Goal: Use online tool/utility: Use online tool/utility

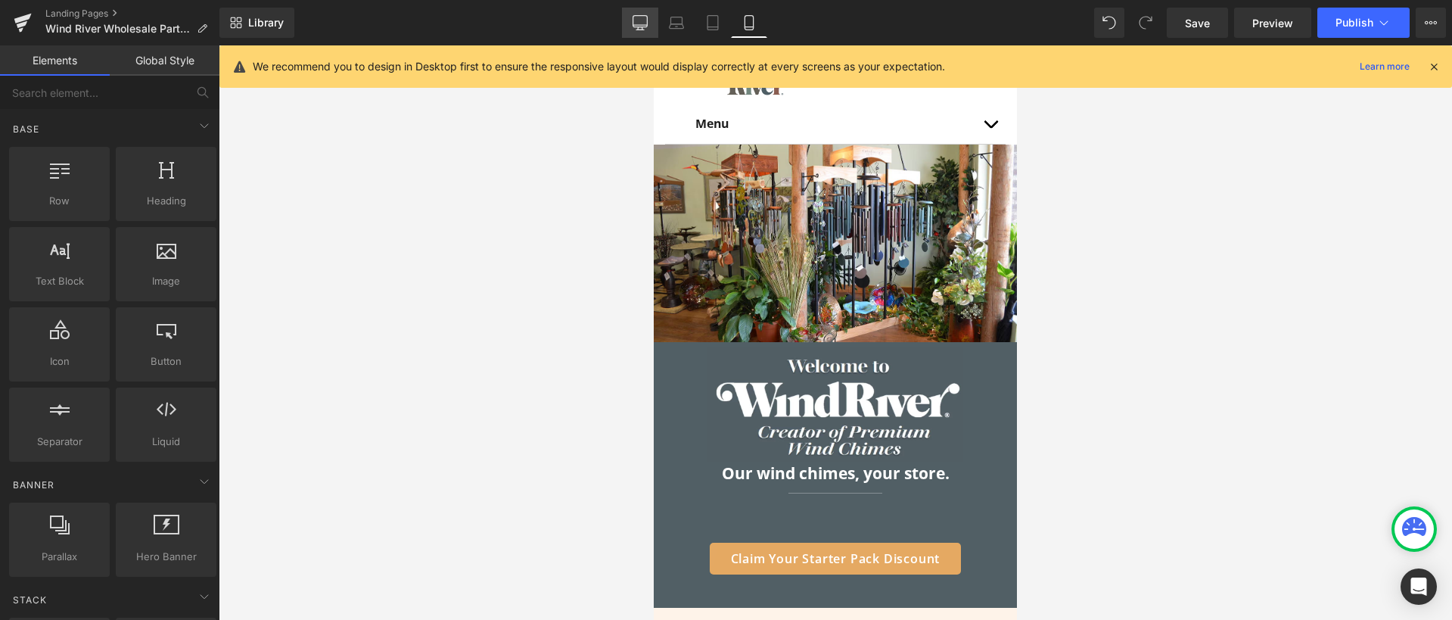
click at [1199, 21] on span "Save" at bounding box center [1197, 23] width 25 height 16
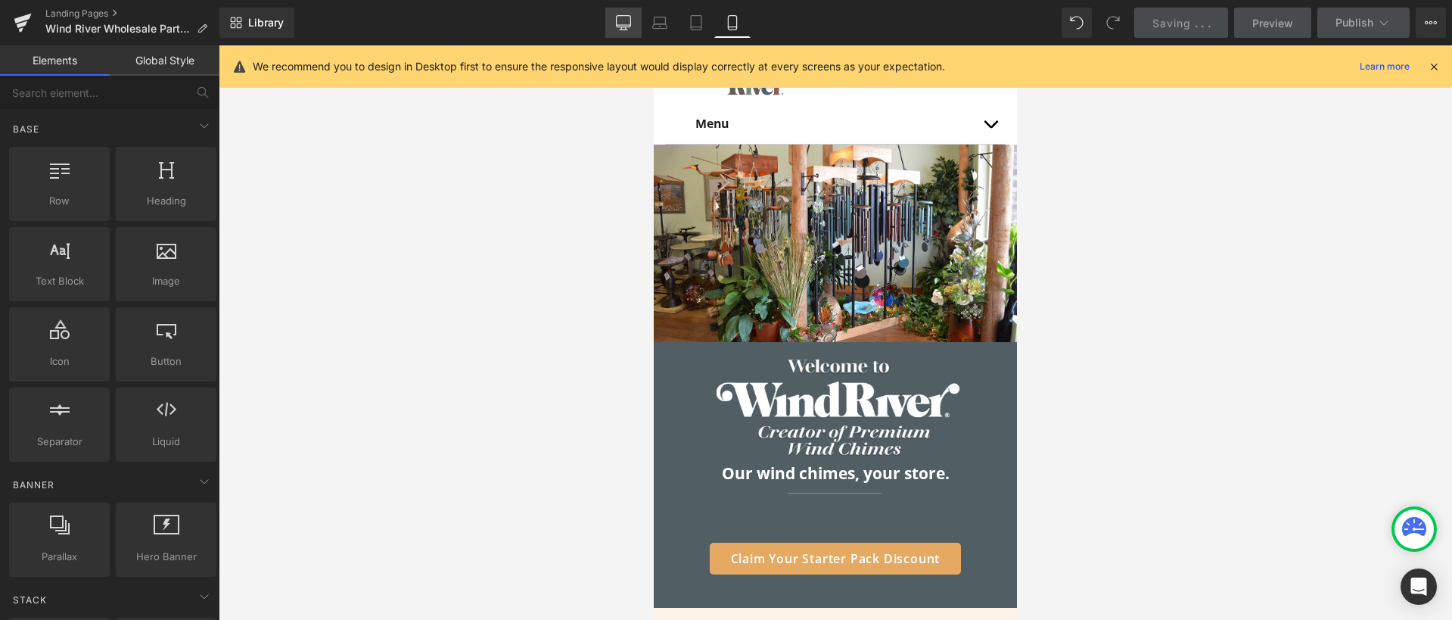
click at [640, 22] on link "Desktop" at bounding box center [623, 23] width 36 height 30
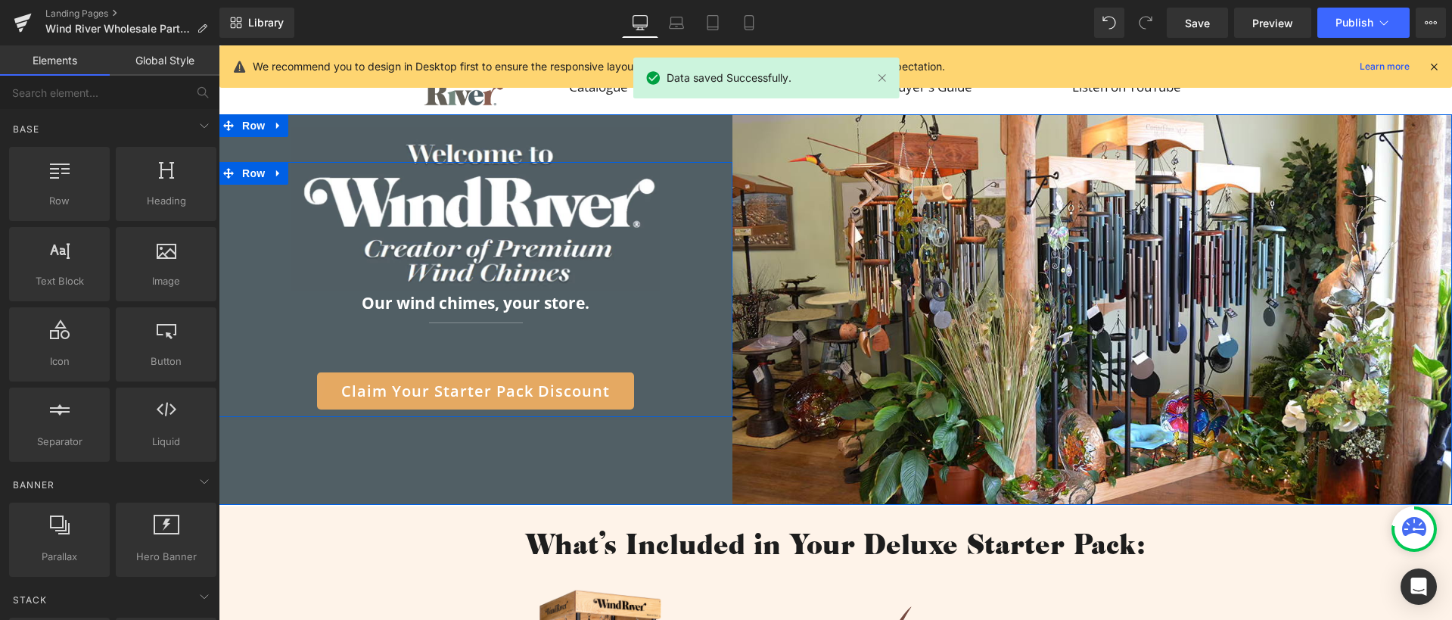
scroll to position [289, 0]
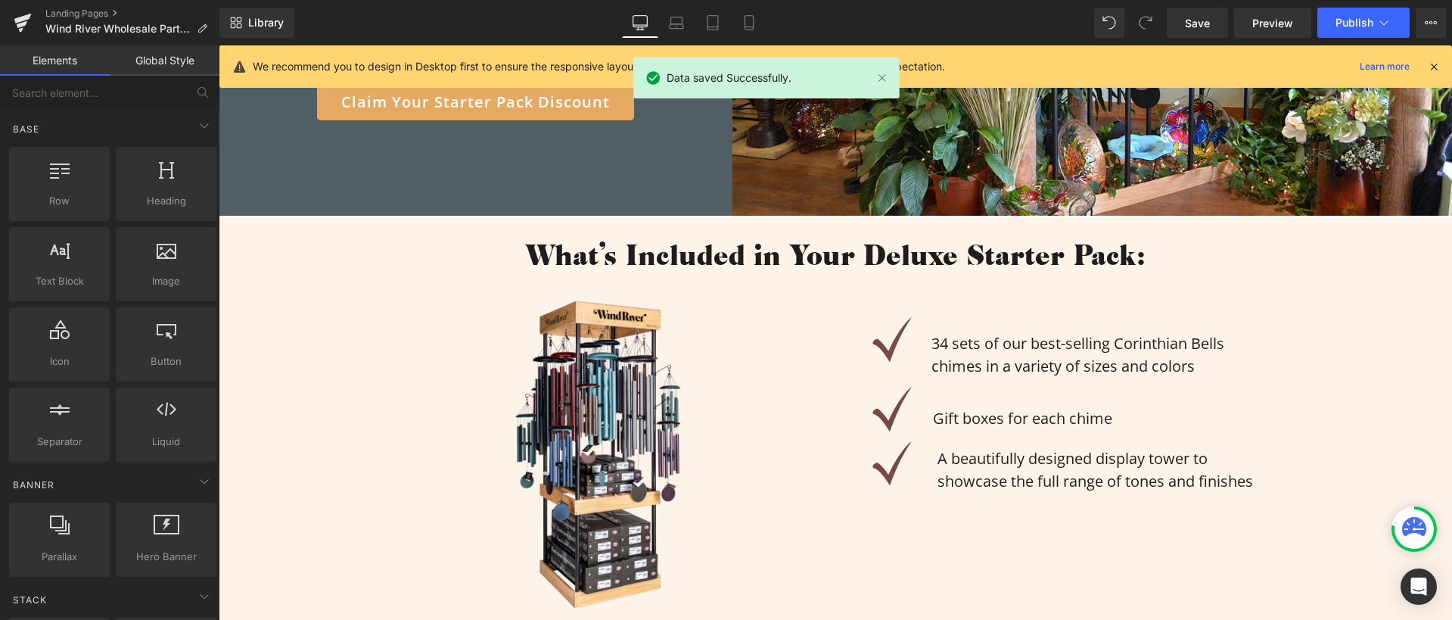
click at [635, 264] on h1 "What's Included in Your Deluxe Starter Pack:" at bounding box center [835, 254] width 1233 height 32
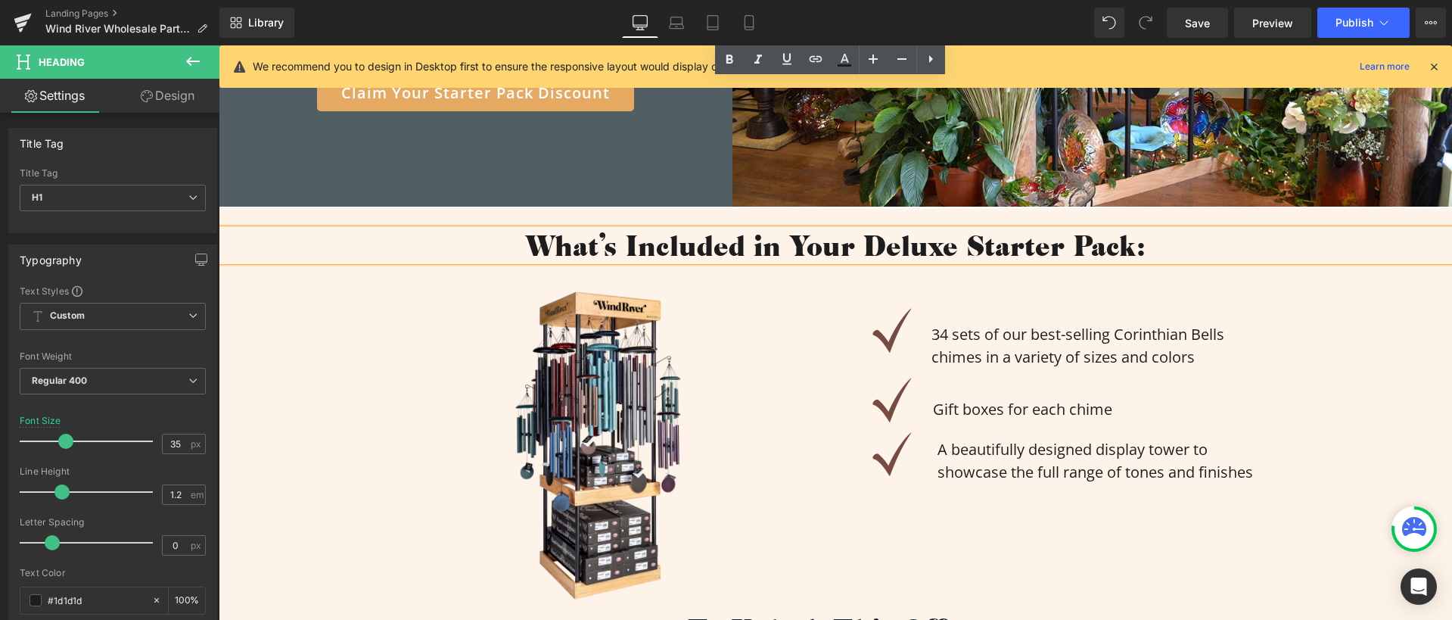
scroll to position [713, 0]
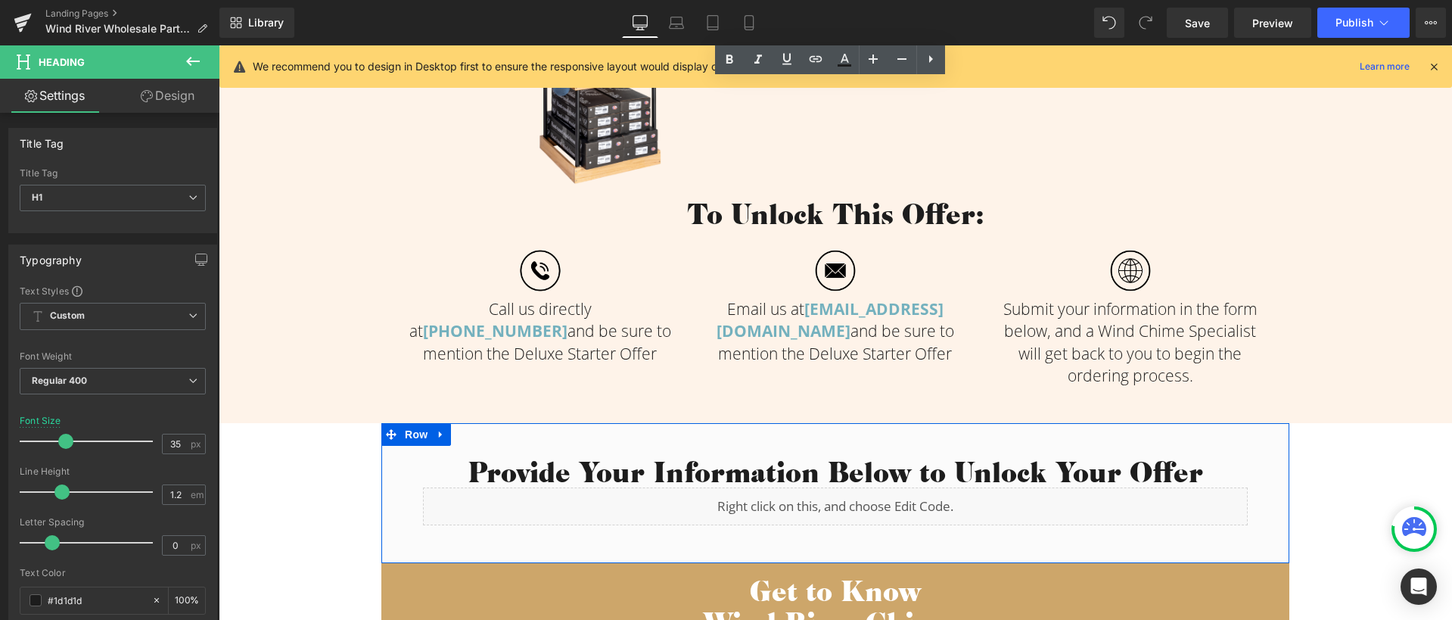
click at [688, 468] on h2 "Provide Your Information Below to Unlock Your Offer" at bounding box center [835, 471] width 825 height 32
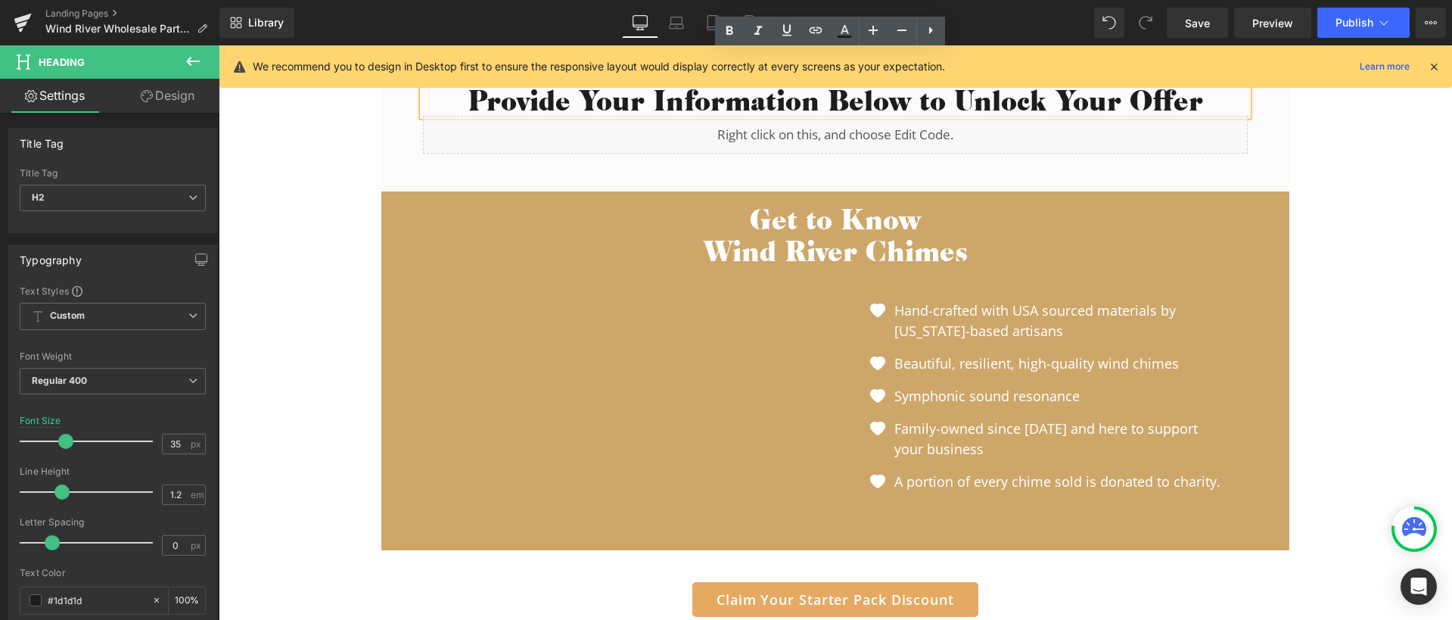
scroll to position [1133, 0]
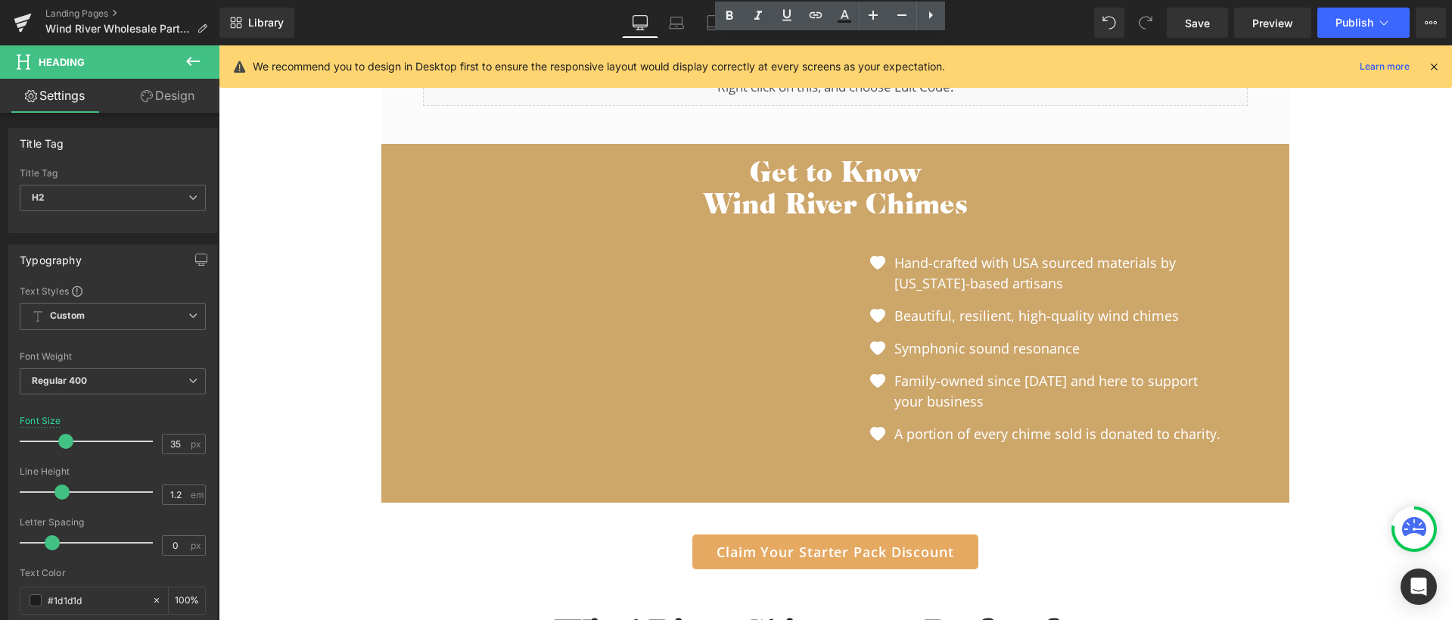
click at [865, 181] on div "Get to Know Wind River Chimes Heading" at bounding box center [835, 187] width 885 height 64
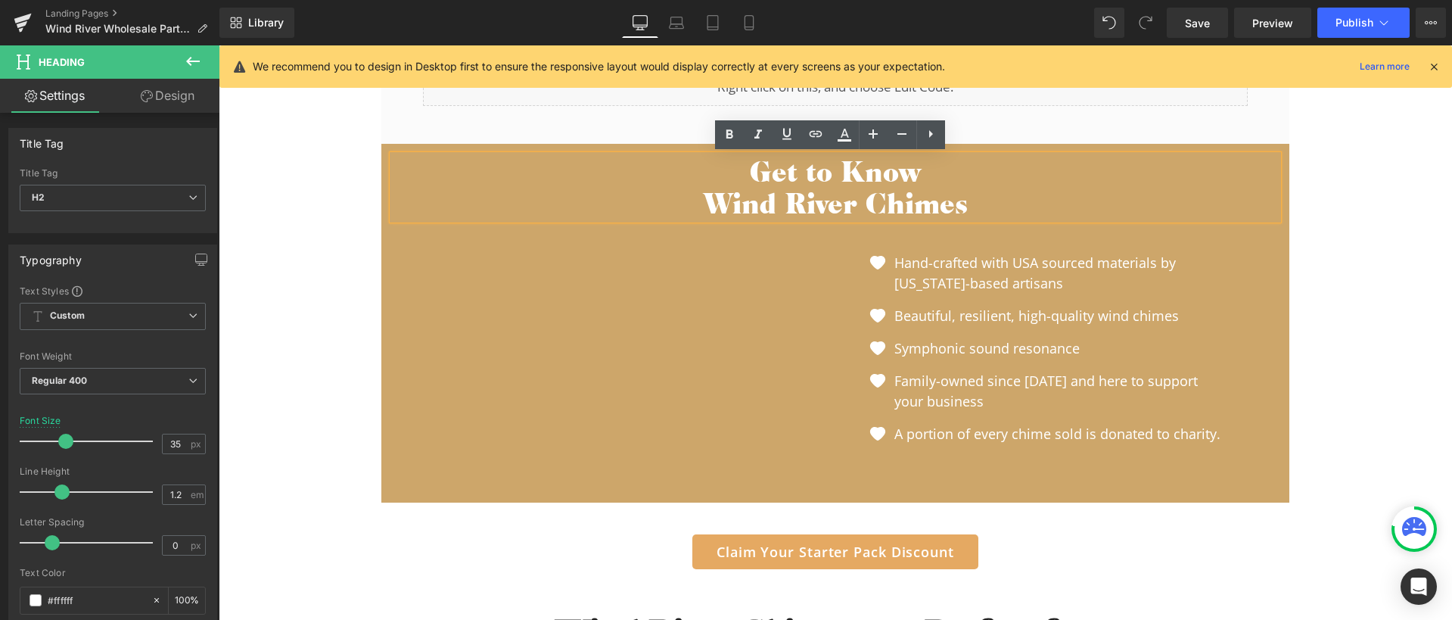
click at [694, 198] on h2 "Wind River Chimes" at bounding box center [835, 203] width 885 height 32
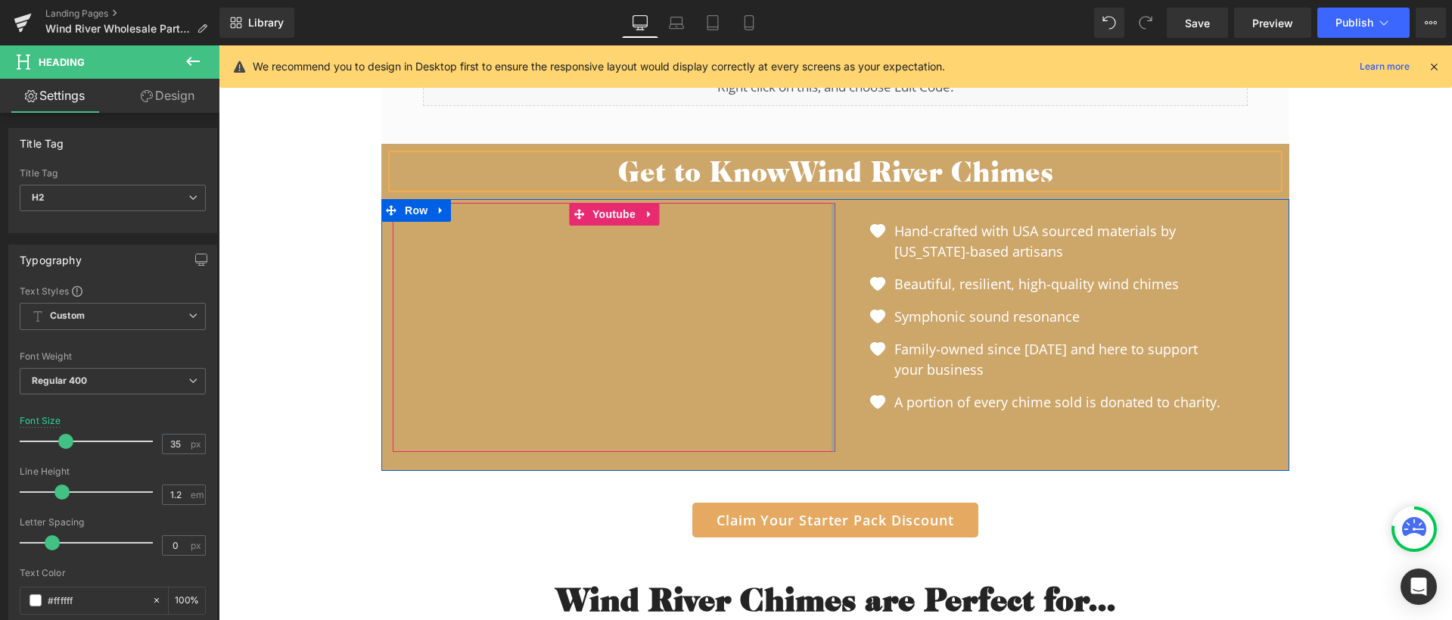
scroll to position [1245, 0]
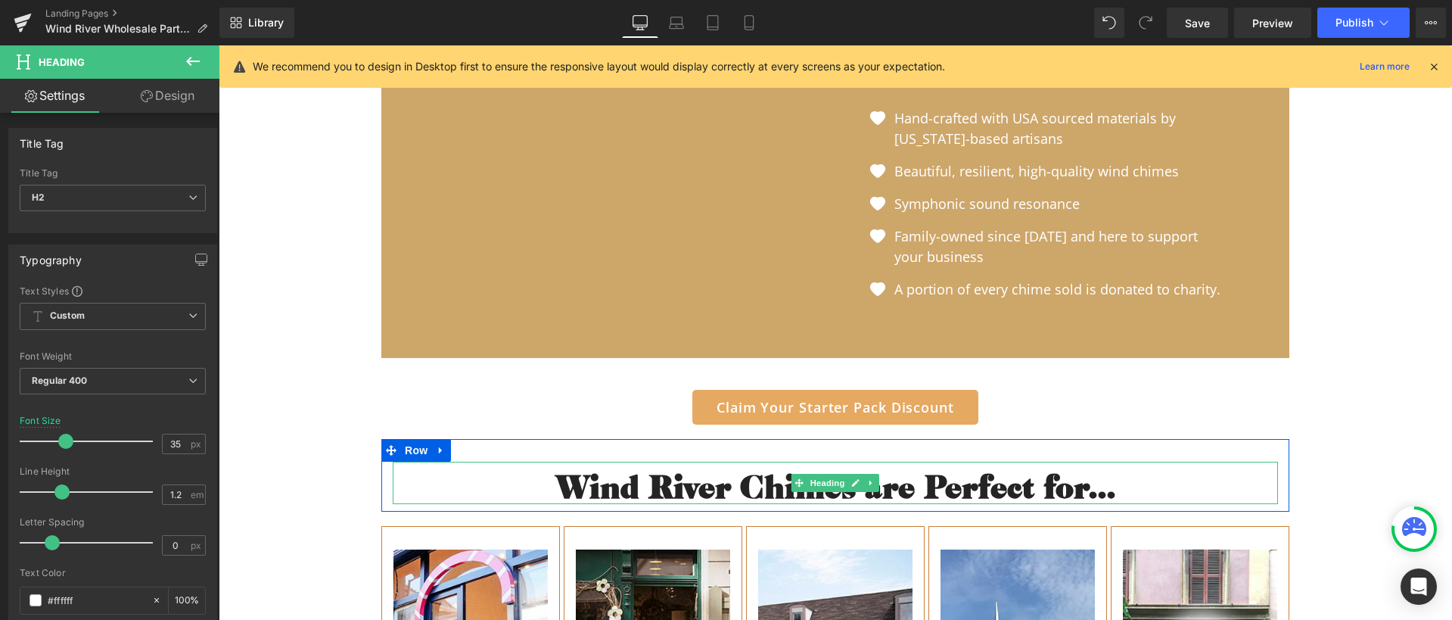
click at [693, 496] on b "Wind River Chimes are Perfect for..." at bounding box center [835, 486] width 559 height 42
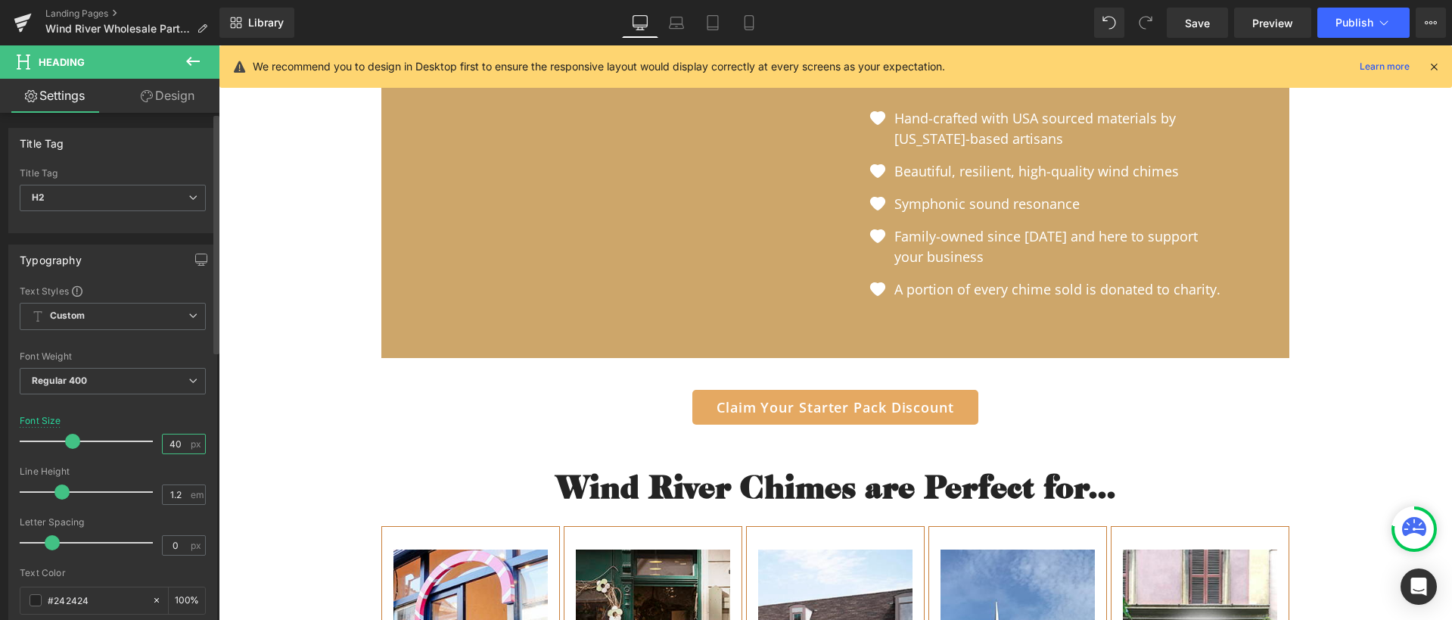
click at [181, 450] on input "40" at bounding box center [176, 443] width 26 height 19
type input "4"
type input "35"
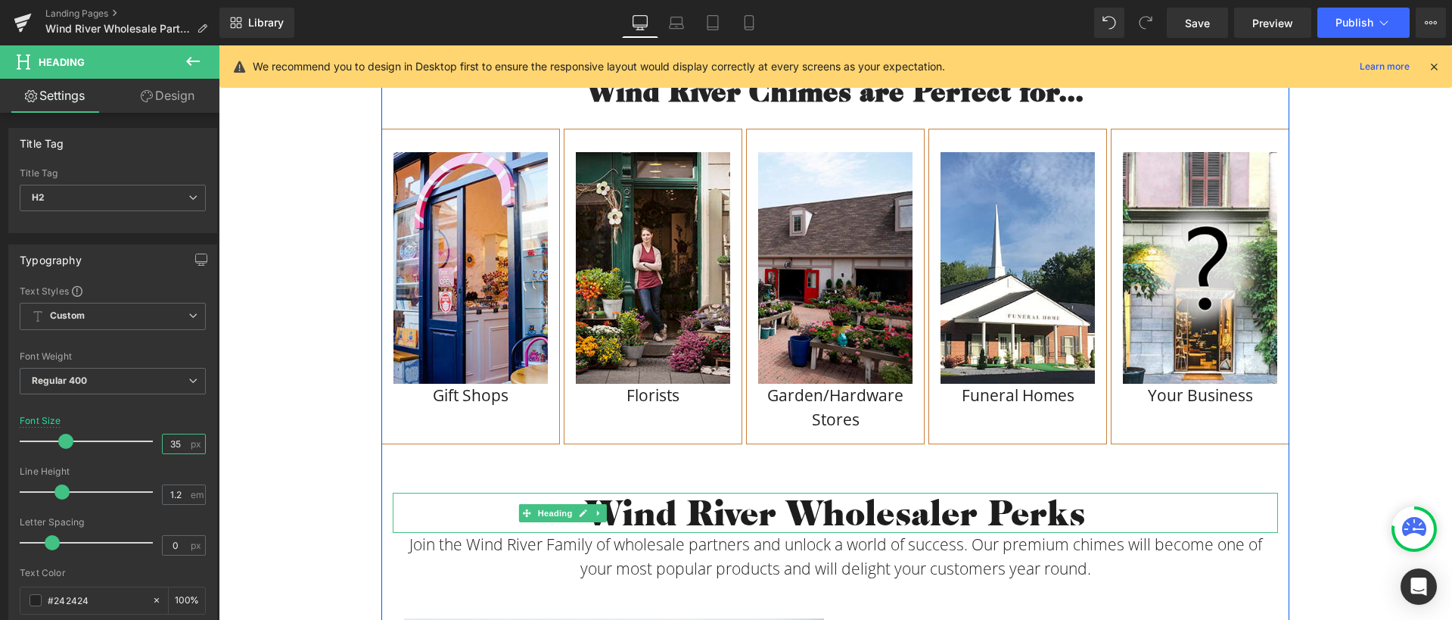
scroll to position [1654, 0]
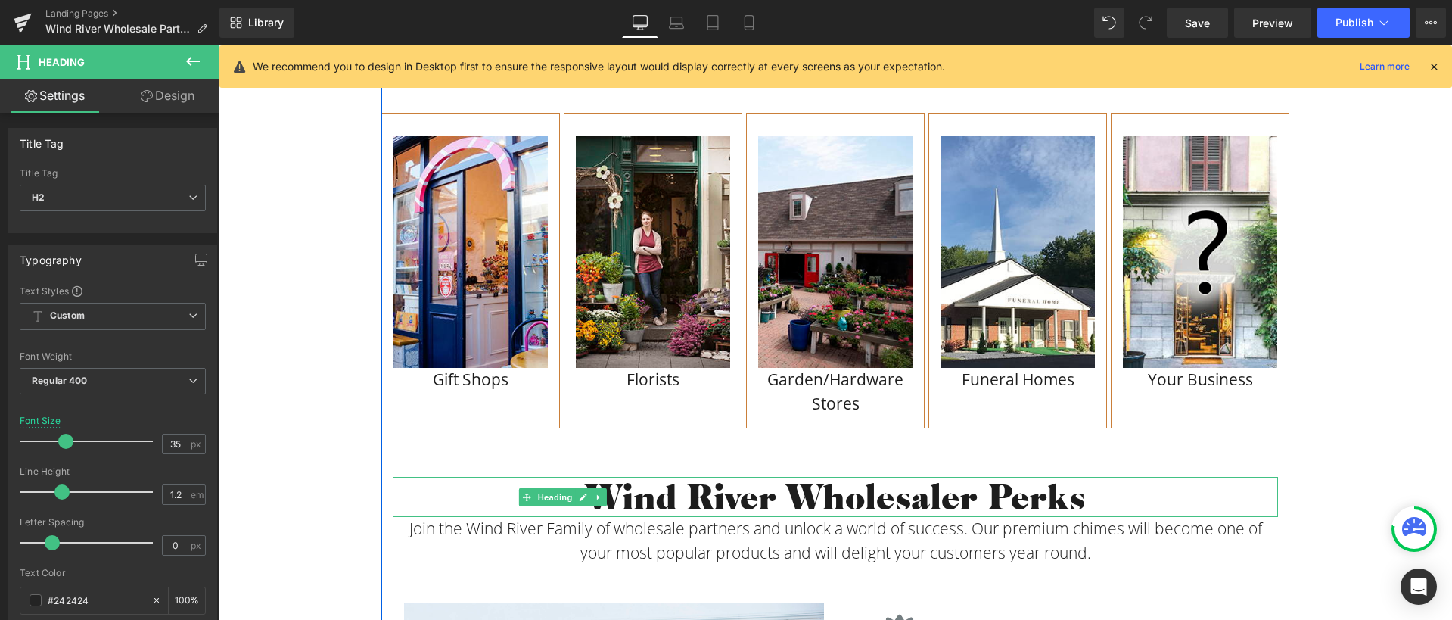
click at [681, 491] on h1 "Wind River Wholesaler Perks" at bounding box center [835, 497] width 885 height 40
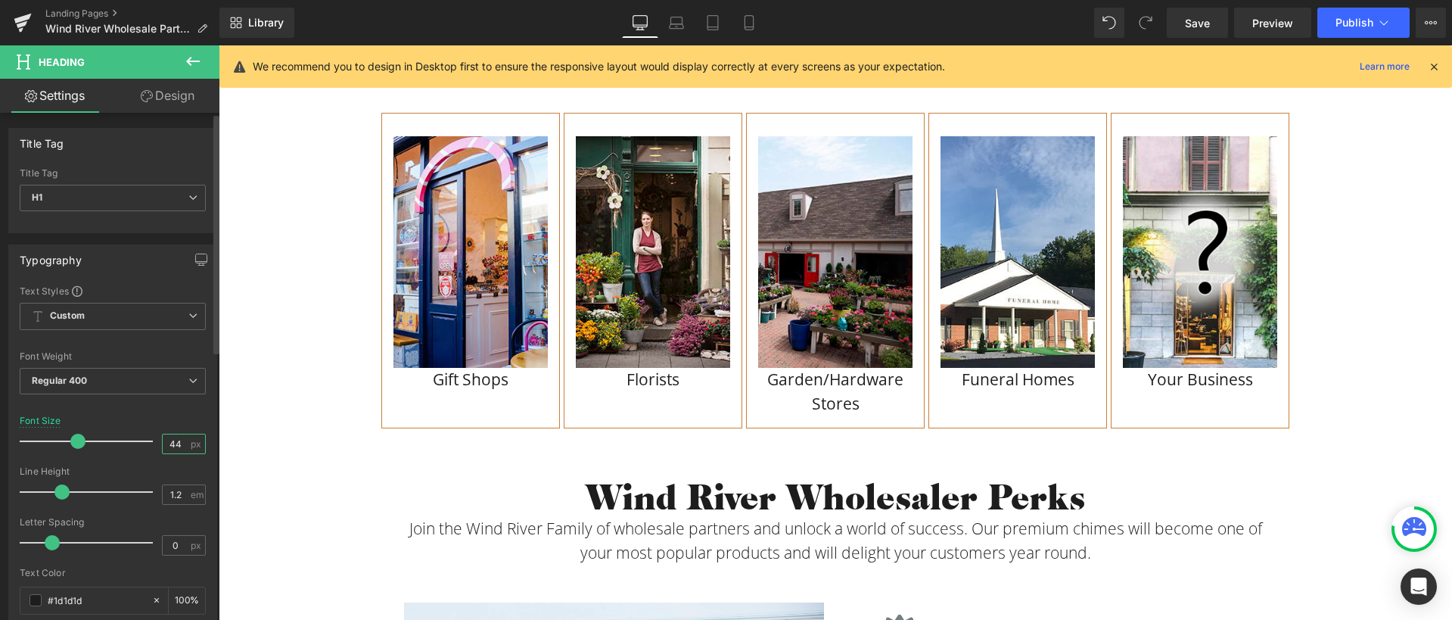
drag, startPoint x: 178, startPoint y: 446, endPoint x: 145, endPoint y: 440, distance: 33.1
click at [145, 440] on div "Font Size 44 px" at bounding box center [113, 440] width 186 height 51
type input "35"
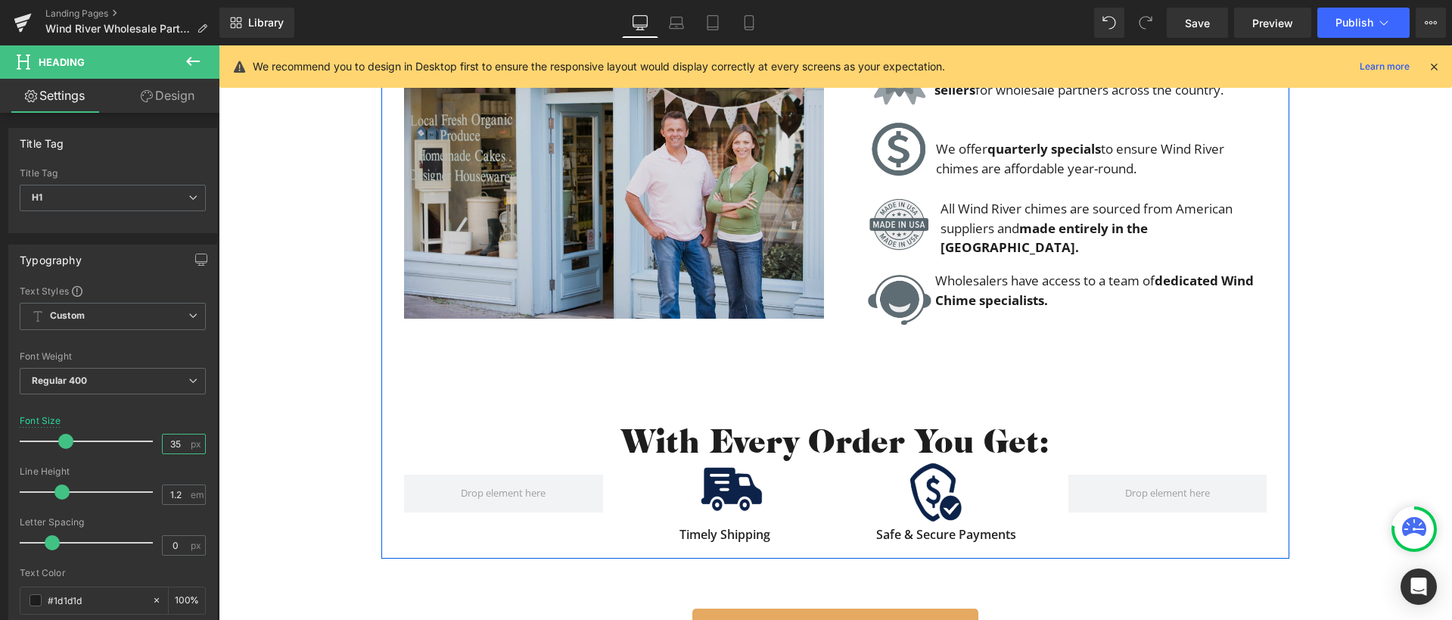
scroll to position [2210, 0]
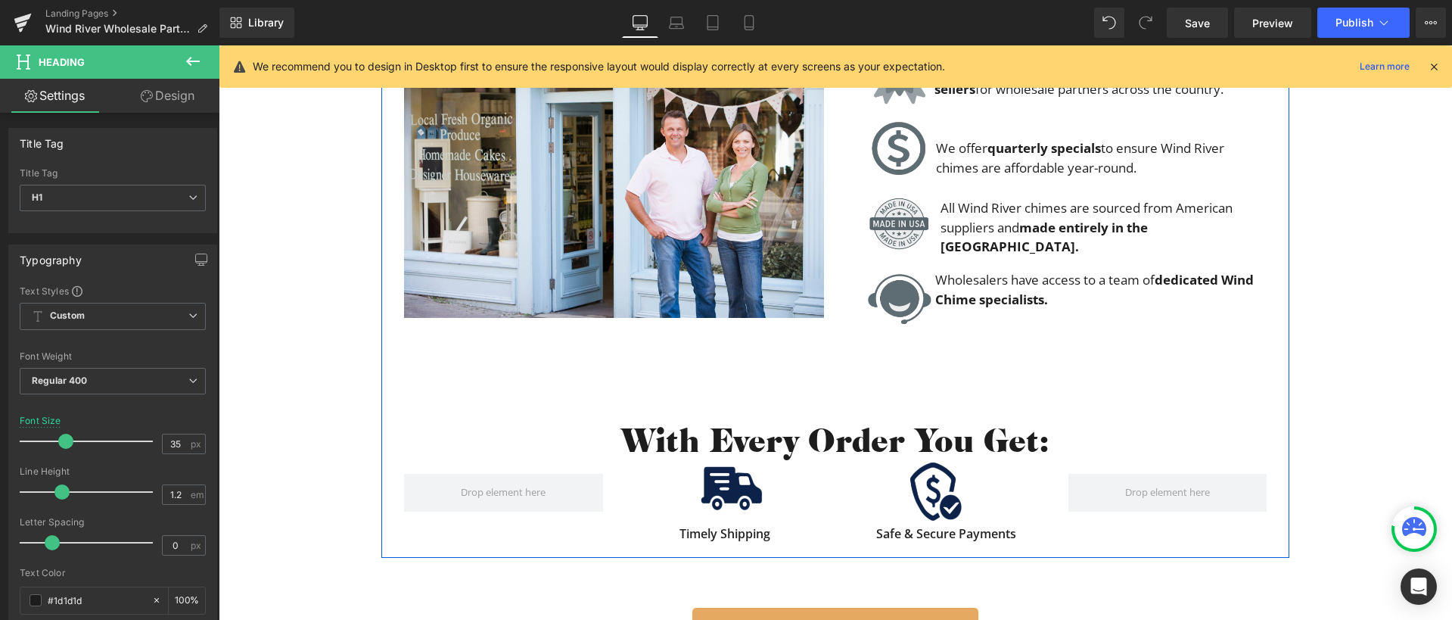
click at [219, 45] on div "38px" at bounding box center [219, 45] width 0 height 0
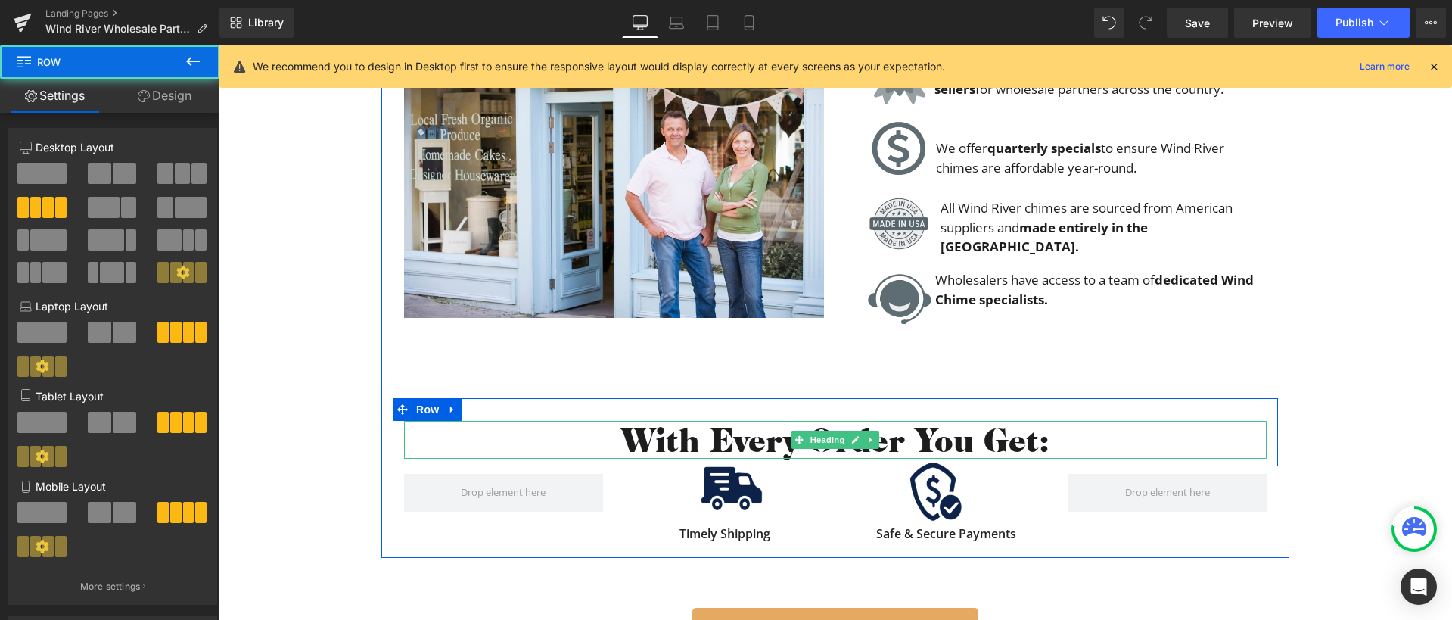
click at [752, 427] on h2 "With Every Order You Get:" at bounding box center [835, 439] width 862 height 37
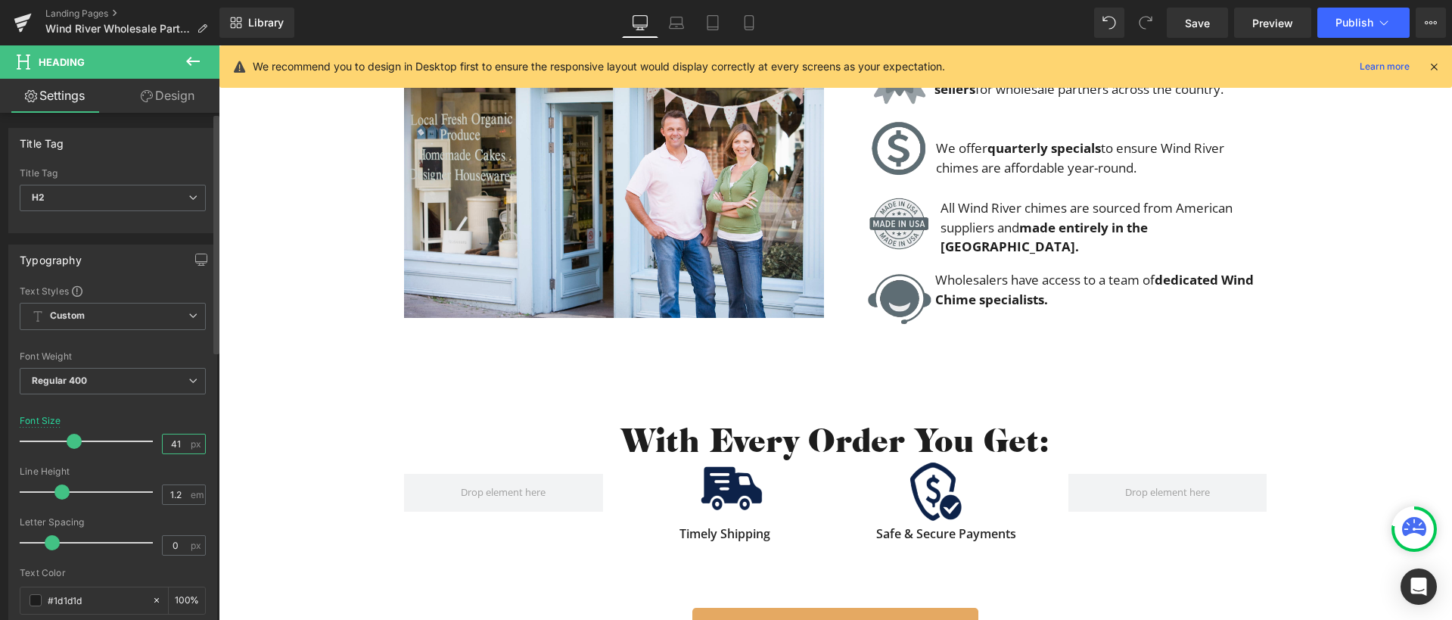
drag, startPoint x: 181, startPoint y: 443, endPoint x: 159, endPoint y: 443, distance: 21.9
click at [163, 443] on input "41" at bounding box center [176, 443] width 26 height 19
type input "35"
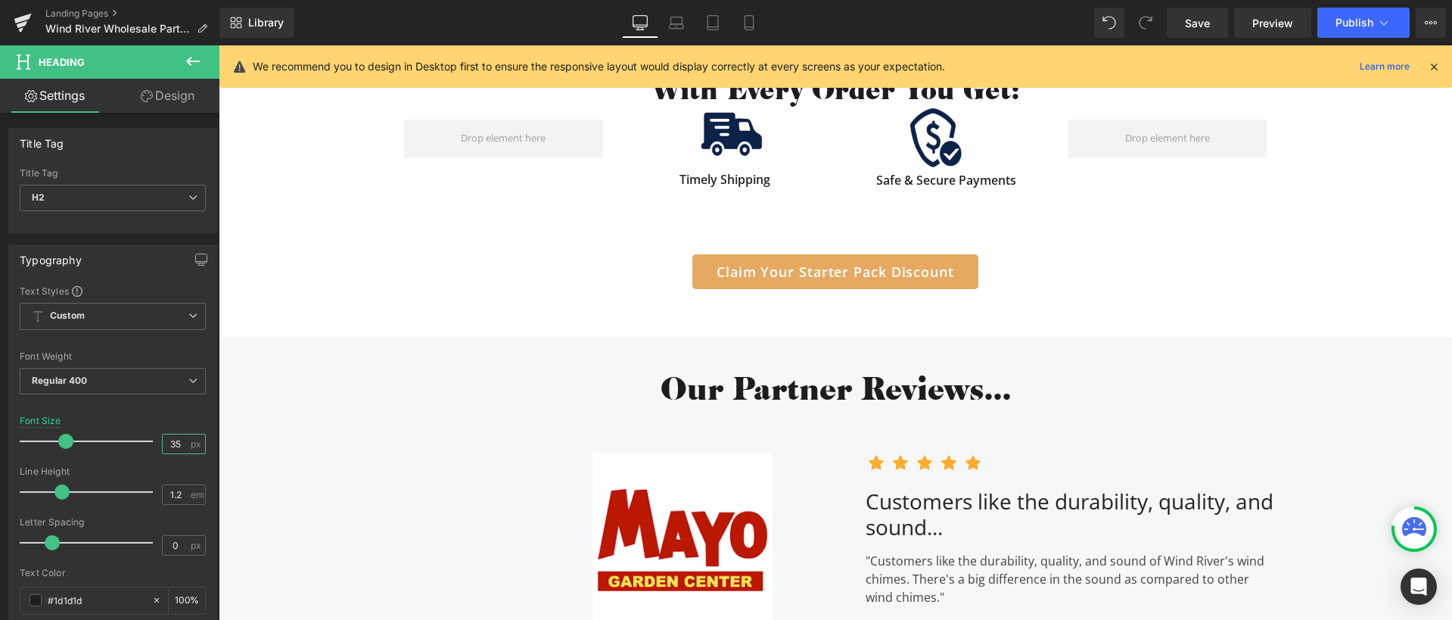
scroll to position [2563, 0]
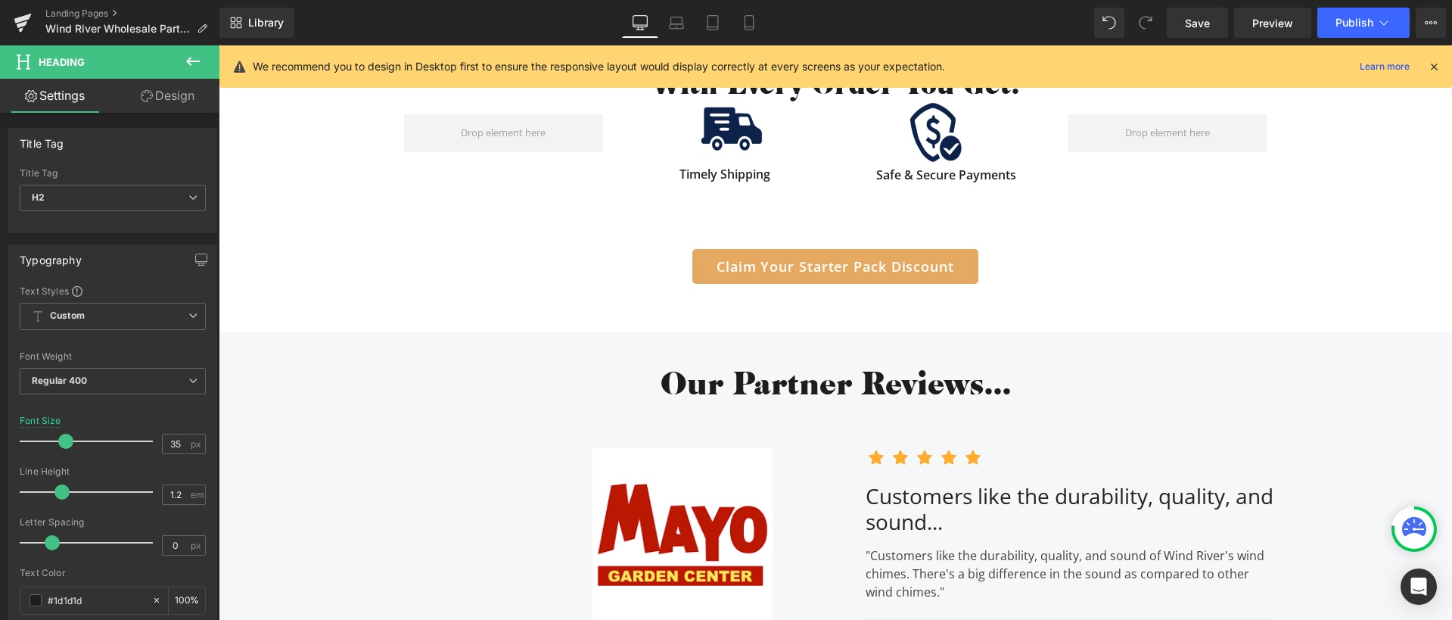
click at [783, 387] on h2 "Our Partner Reviews..." at bounding box center [835, 382] width 1233 height 36
drag, startPoint x: 178, startPoint y: 446, endPoint x: 145, endPoint y: 443, distance: 32.7
click at [145, 443] on div "Font Size 40 px" at bounding box center [113, 440] width 186 height 51
type input "35"
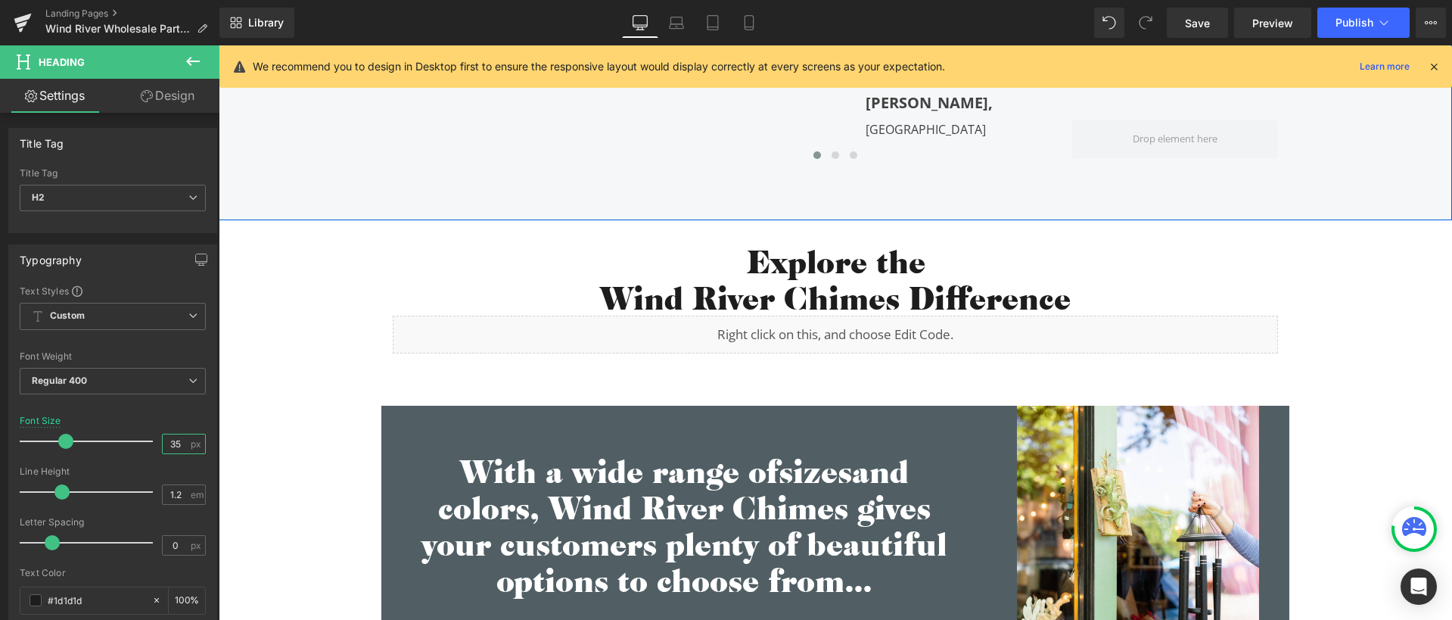
scroll to position [3112, 0]
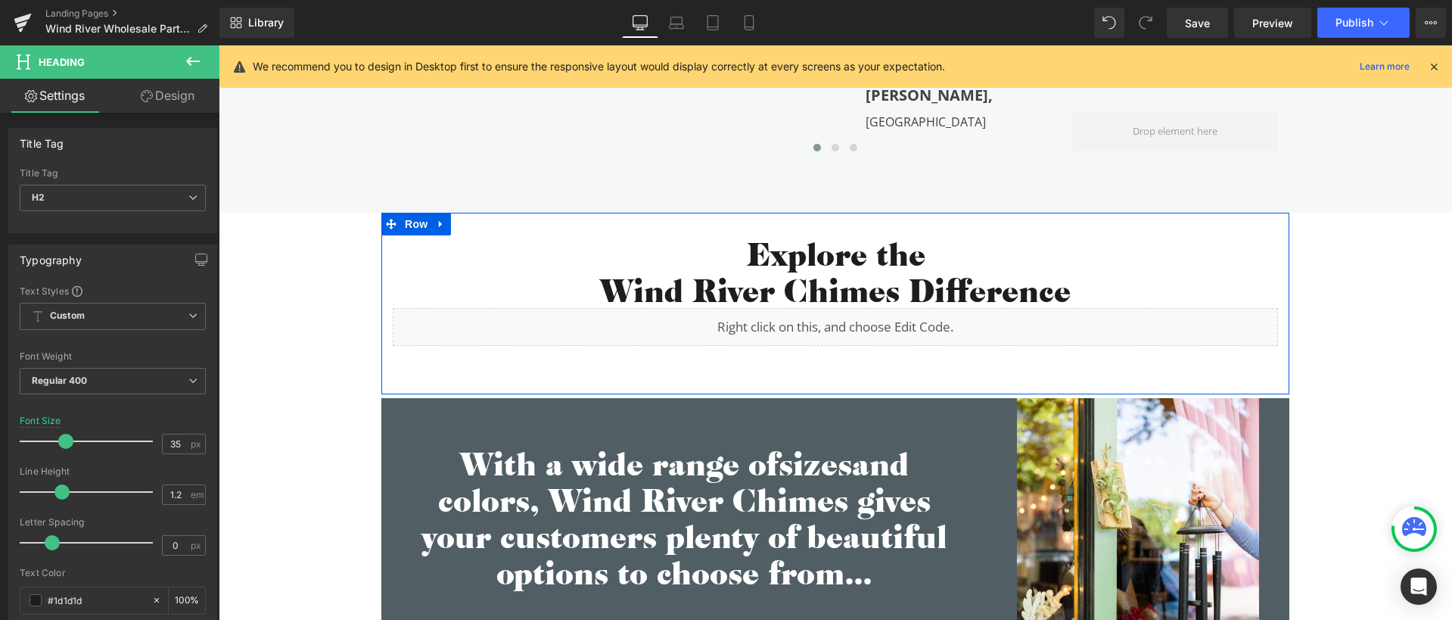
click at [785, 259] on h2 "Explore the" at bounding box center [835, 253] width 885 height 36
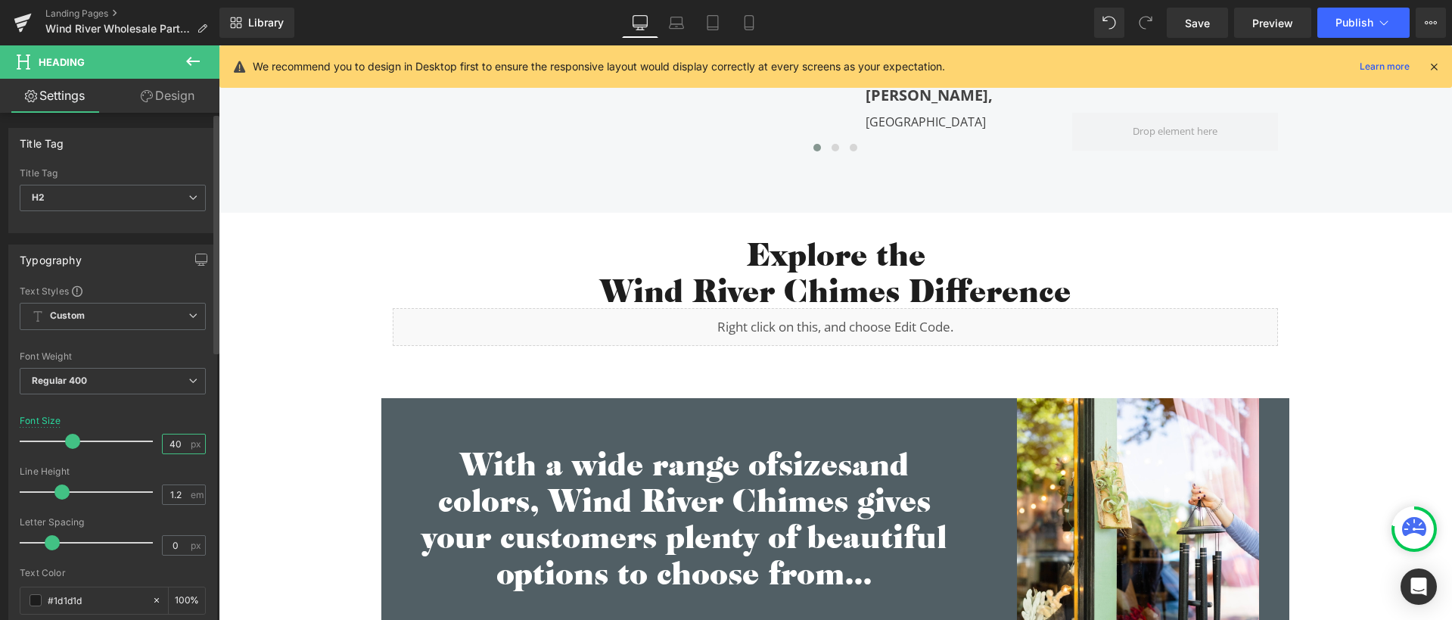
drag, startPoint x: 184, startPoint y: 446, endPoint x: 148, endPoint y: 446, distance: 36.3
click at [148, 446] on div "Font Size 40 px" at bounding box center [113, 440] width 186 height 51
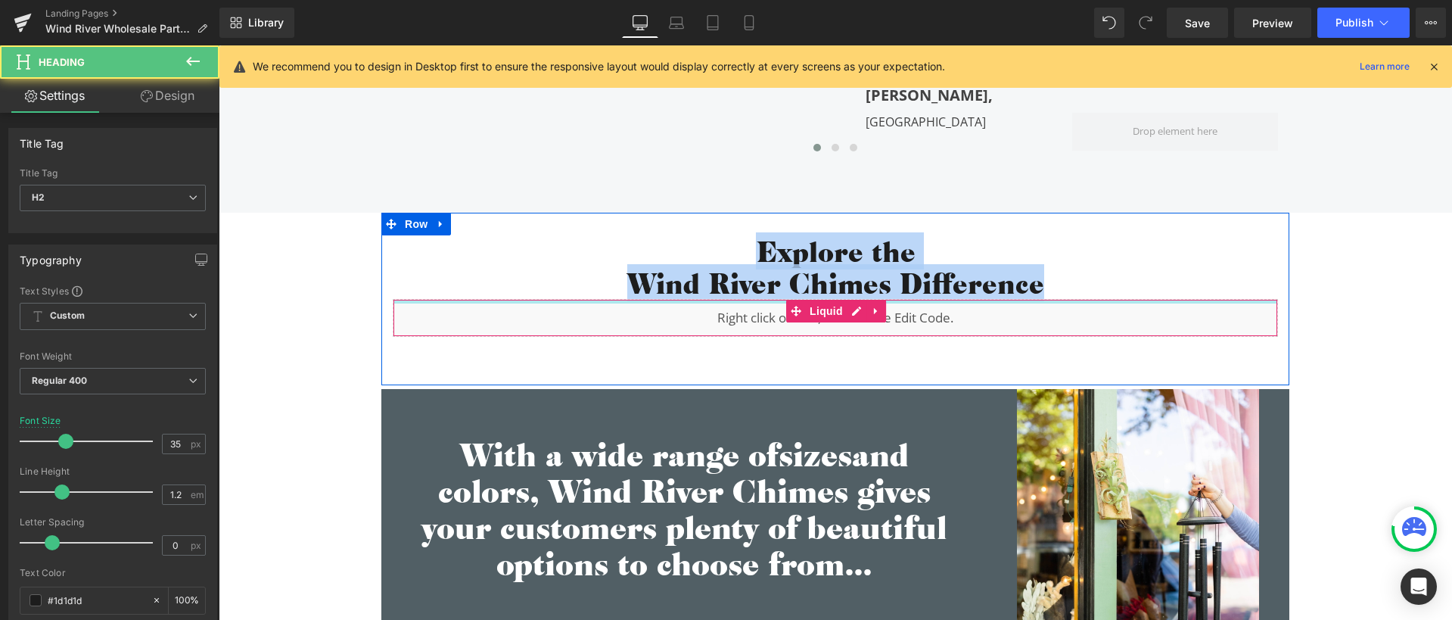
drag, startPoint x: 732, startPoint y: 247, endPoint x: 992, endPoint y: 300, distance: 264.7
click at [992, 300] on div "Explore the Wind River Chimes Difference Heading Liquid Separator" at bounding box center [835, 306] width 908 height 142
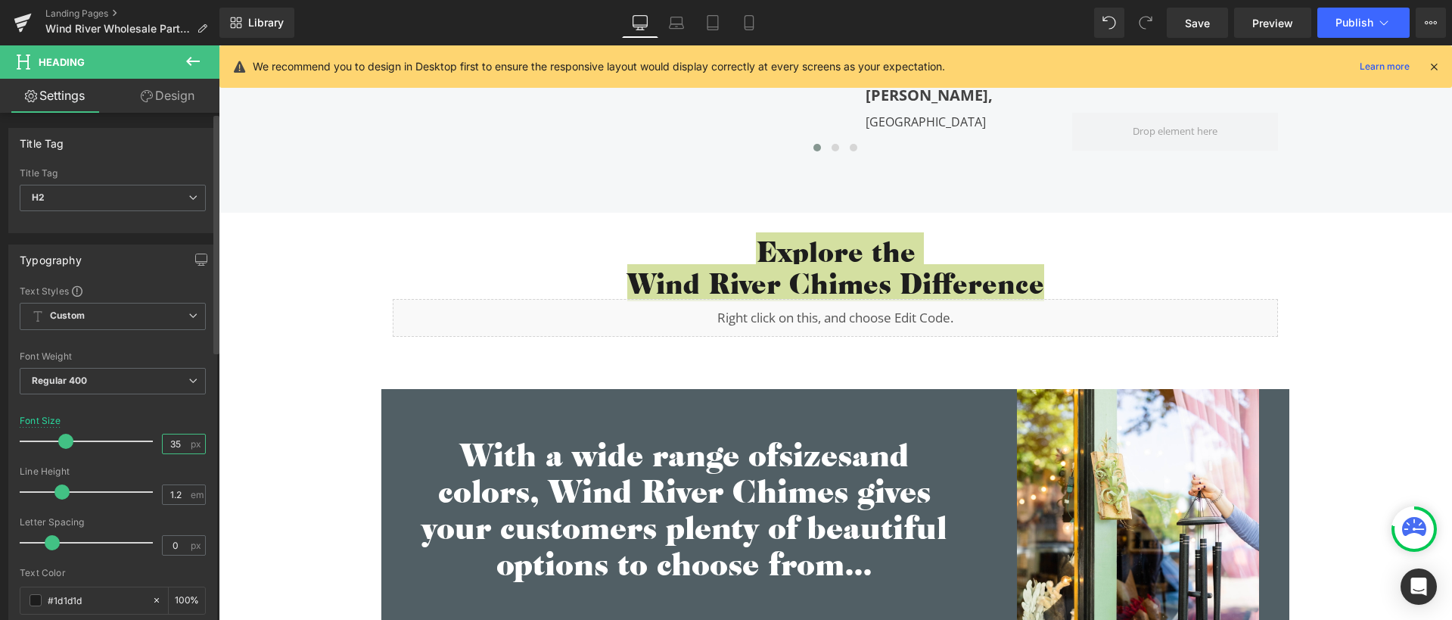
click at [177, 437] on input "35" at bounding box center [176, 443] width 26 height 19
click at [180, 443] on input "35" at bounding box center [176, 443] width 26 height 19
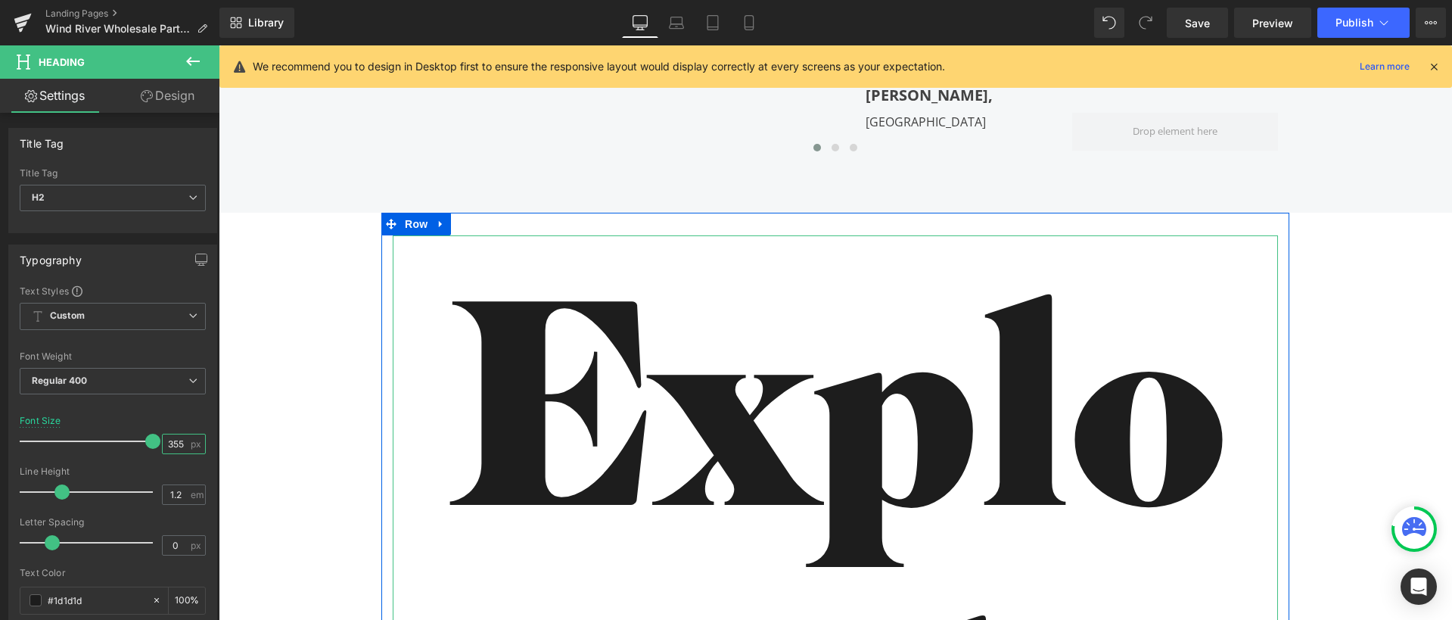
type input "35"
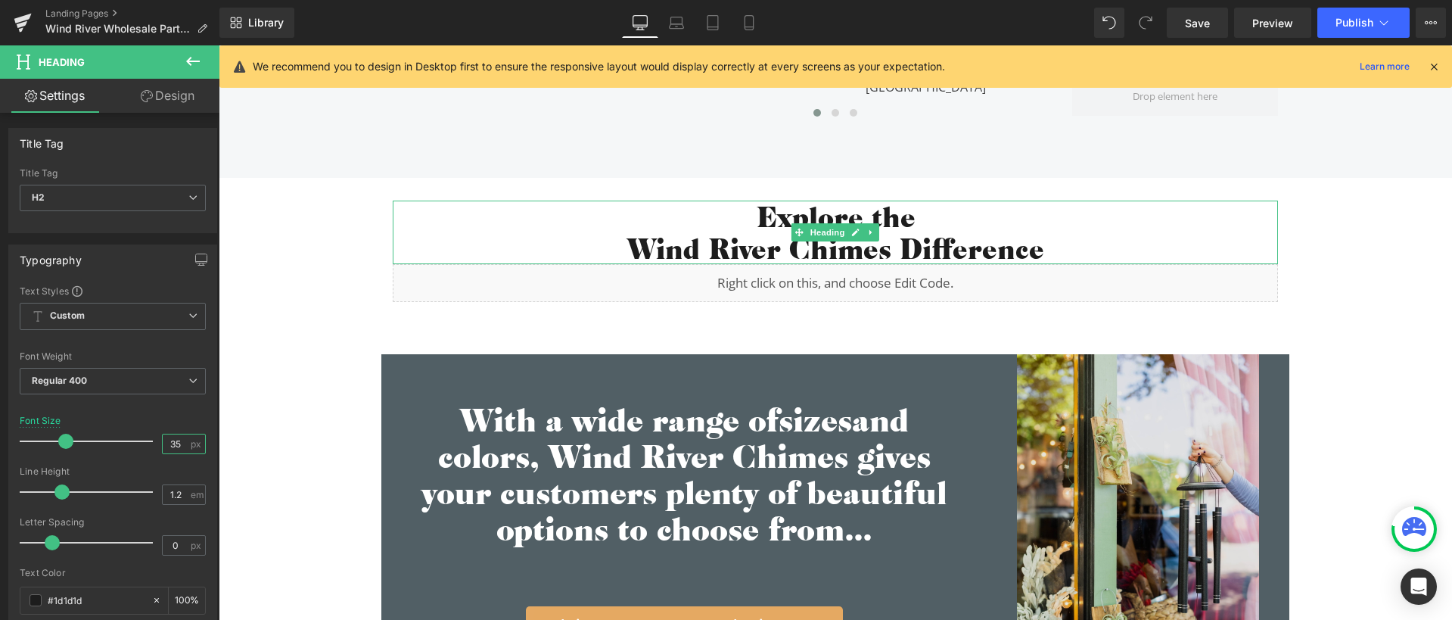
scroll to position [3382, 0]
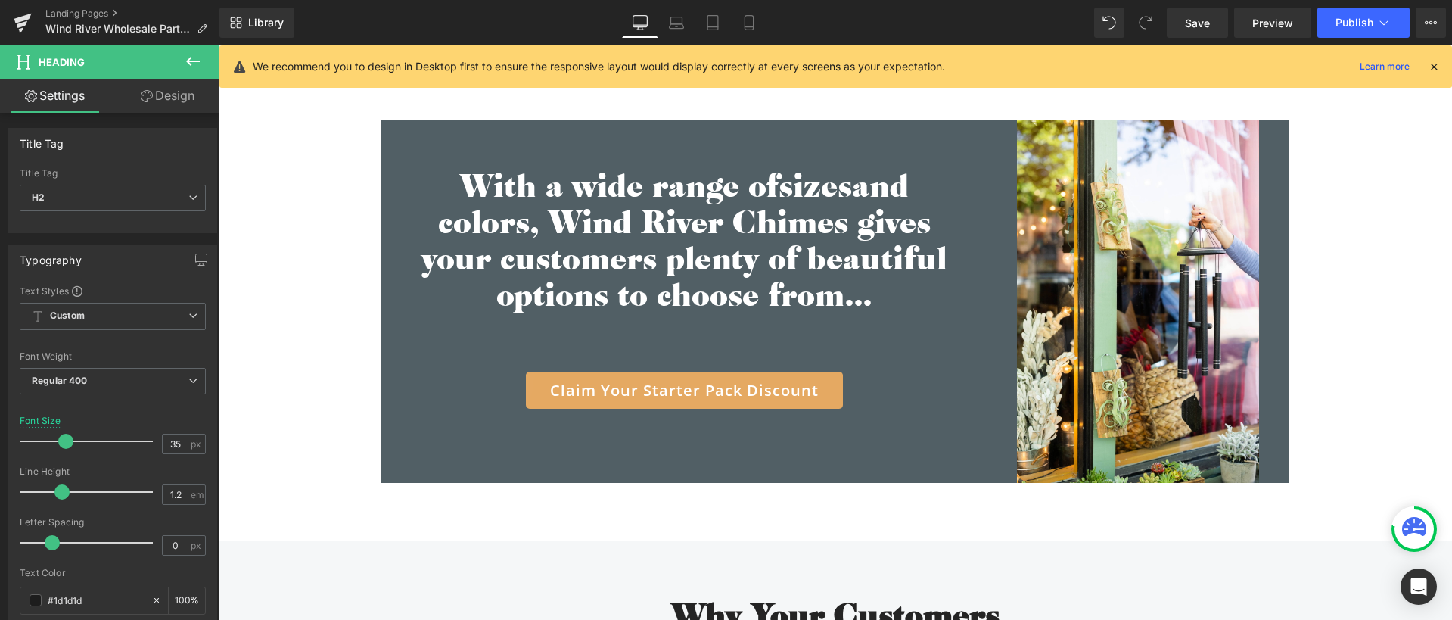
click at [729, 215] on h2 "With a wide range of sizes and colors, Wind River Chimes gives your customers p…" at bounding box center [683, 238] width 537 height 145
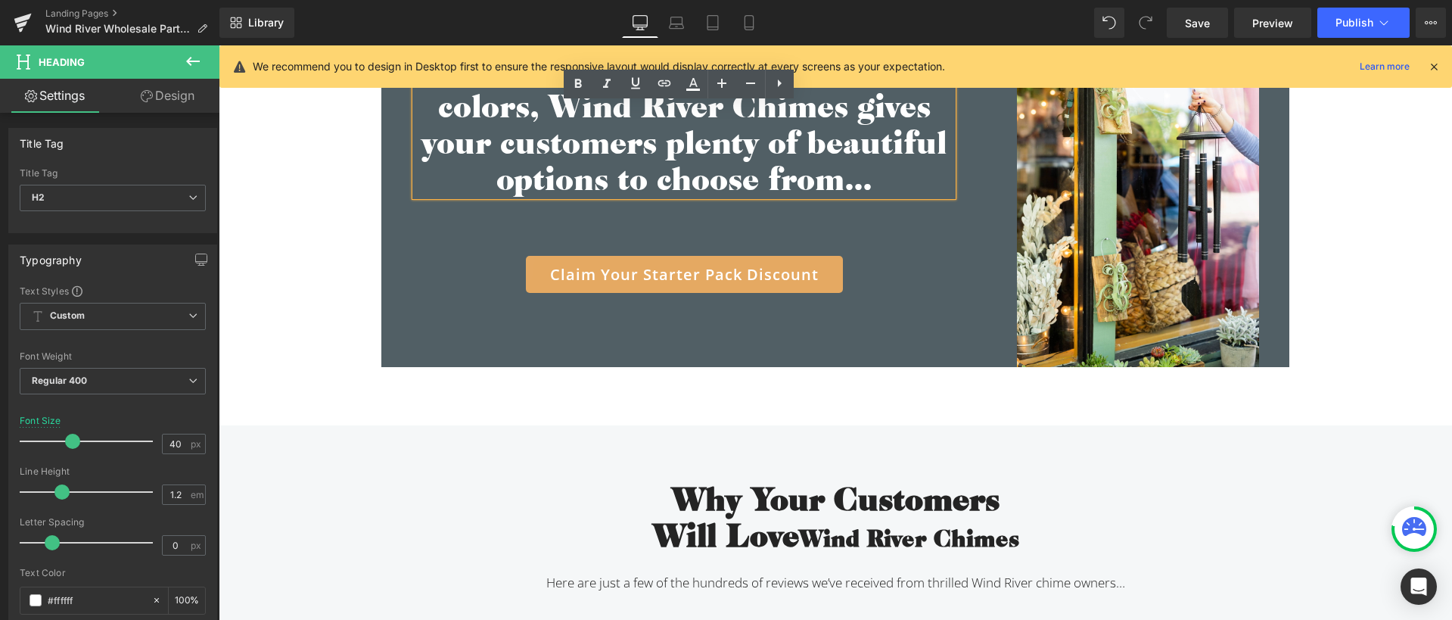
scroll to position [3504, 0]
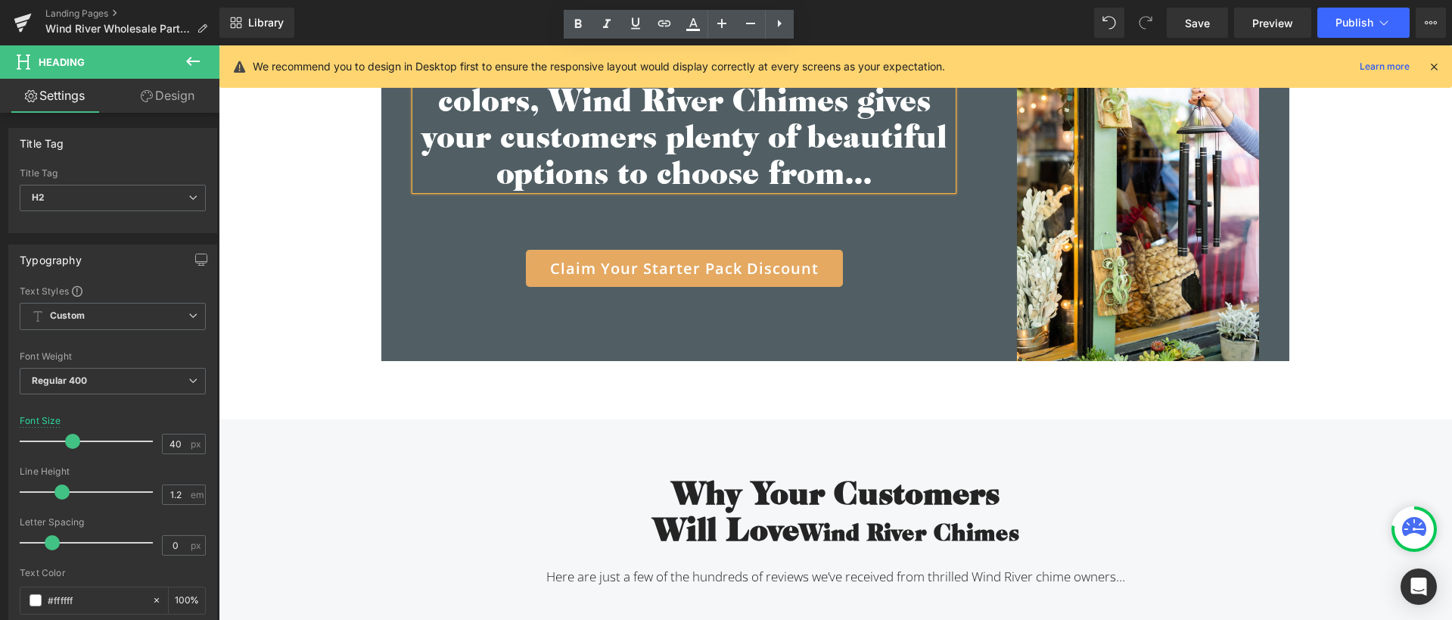
click at [719, 517] on h2 "Will Love Wind River Chimes" at bounding box center [835, 529] width 885 height 39
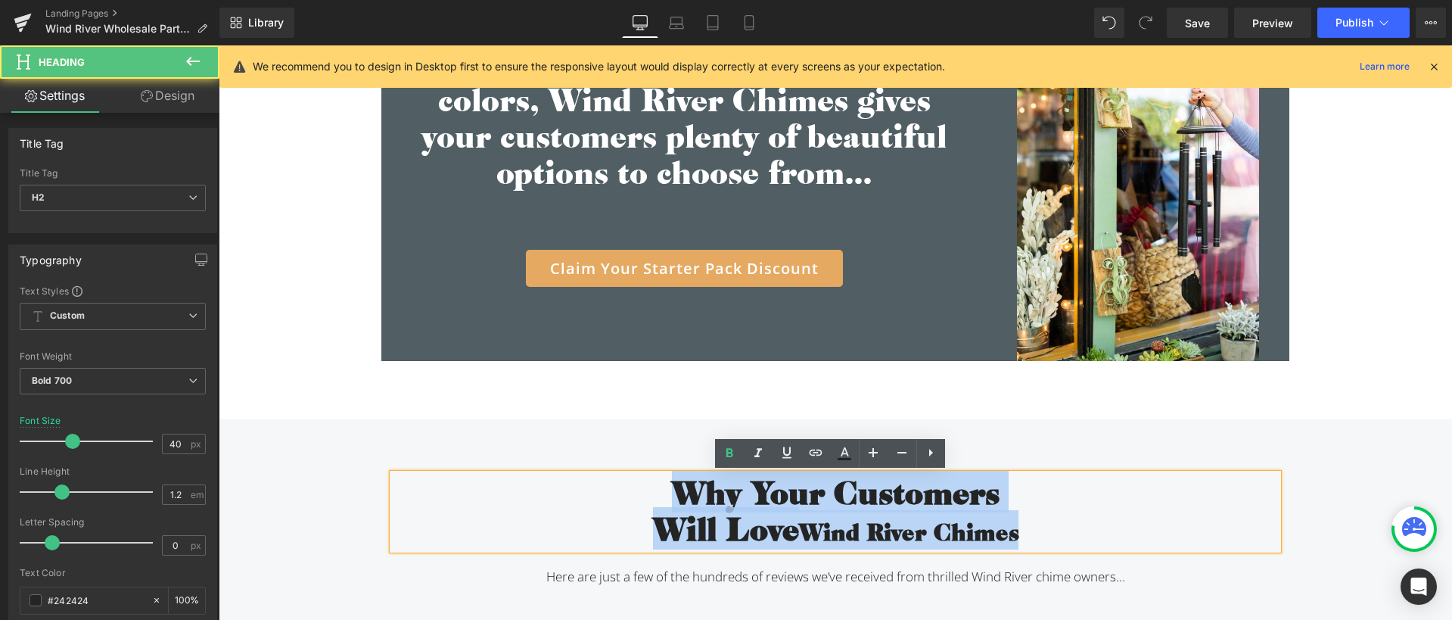
drag, startPoint x: 703, startPoint y: 494, endPoint x: 1026, endPoint y: 531, distance: 325.2
click at [1026, 531] on div "Why Your Customers Will Love Wind River Chimes" at bounding box center [835, 512] width 885 height 76
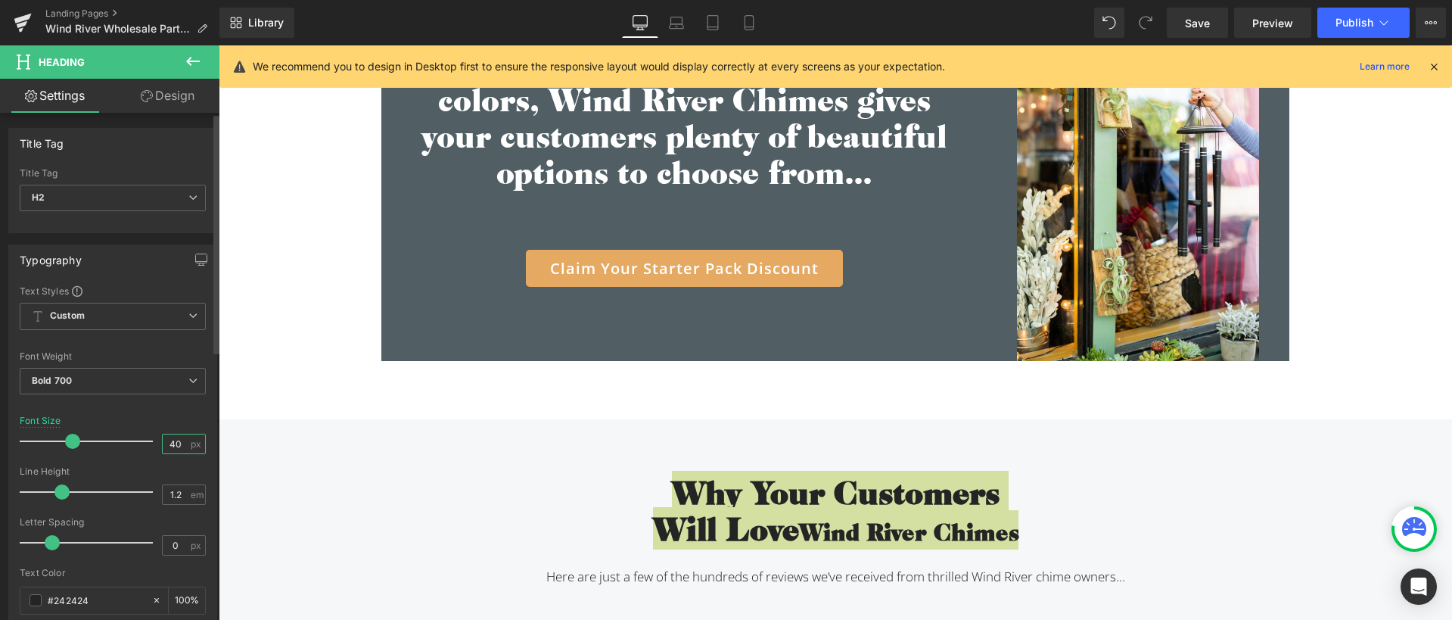
click at [172, 445] on input "40" at bounding box center [176, 443] width 26 height 19
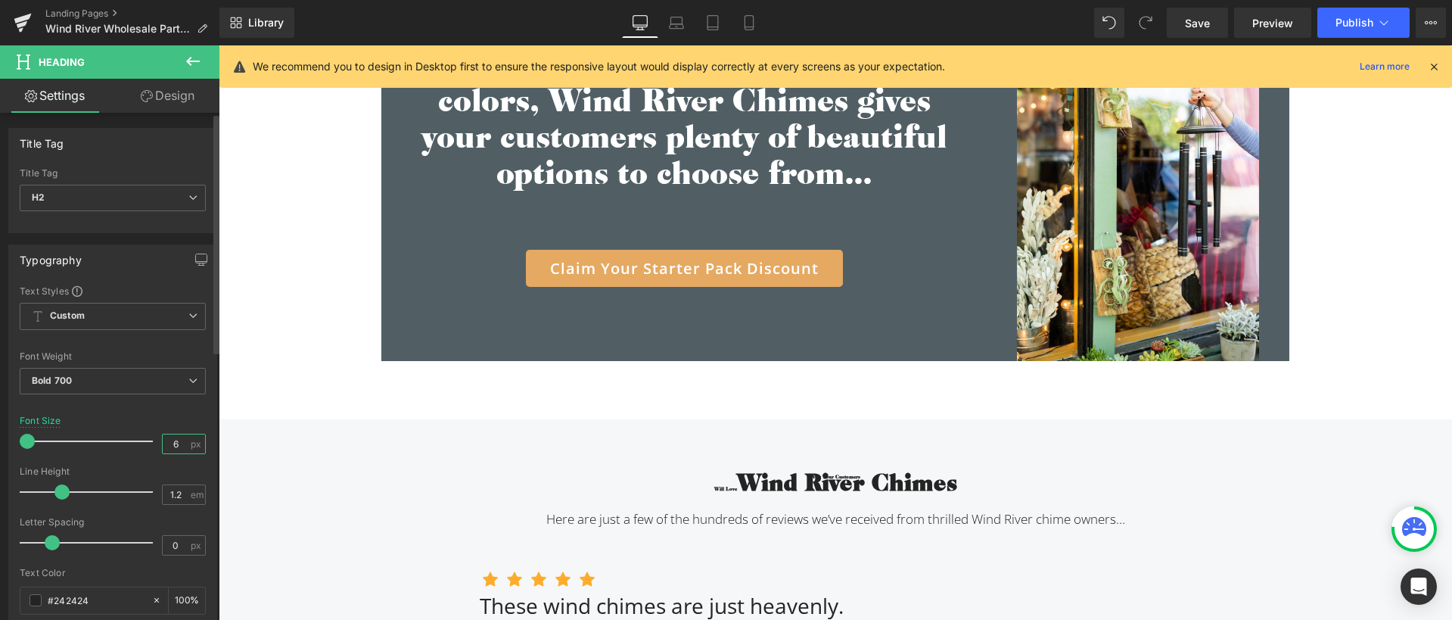
drag, startPoint x: 181, startPoint y: 443, endPoint x: 159, endPoint y: 441, distance: 22.1
click at [163, 441] on input "6" at bounding box center [176, 443] width 26 height 19
type input "40"
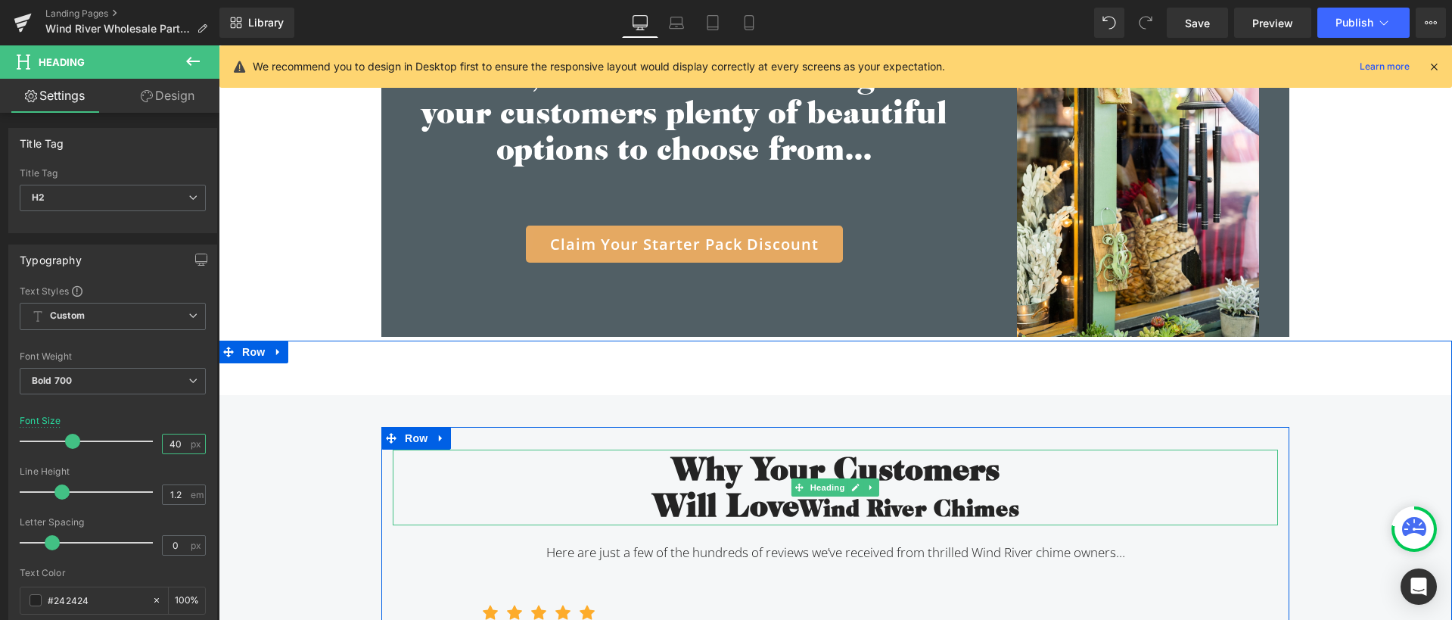
scroll to position [3529, 0]
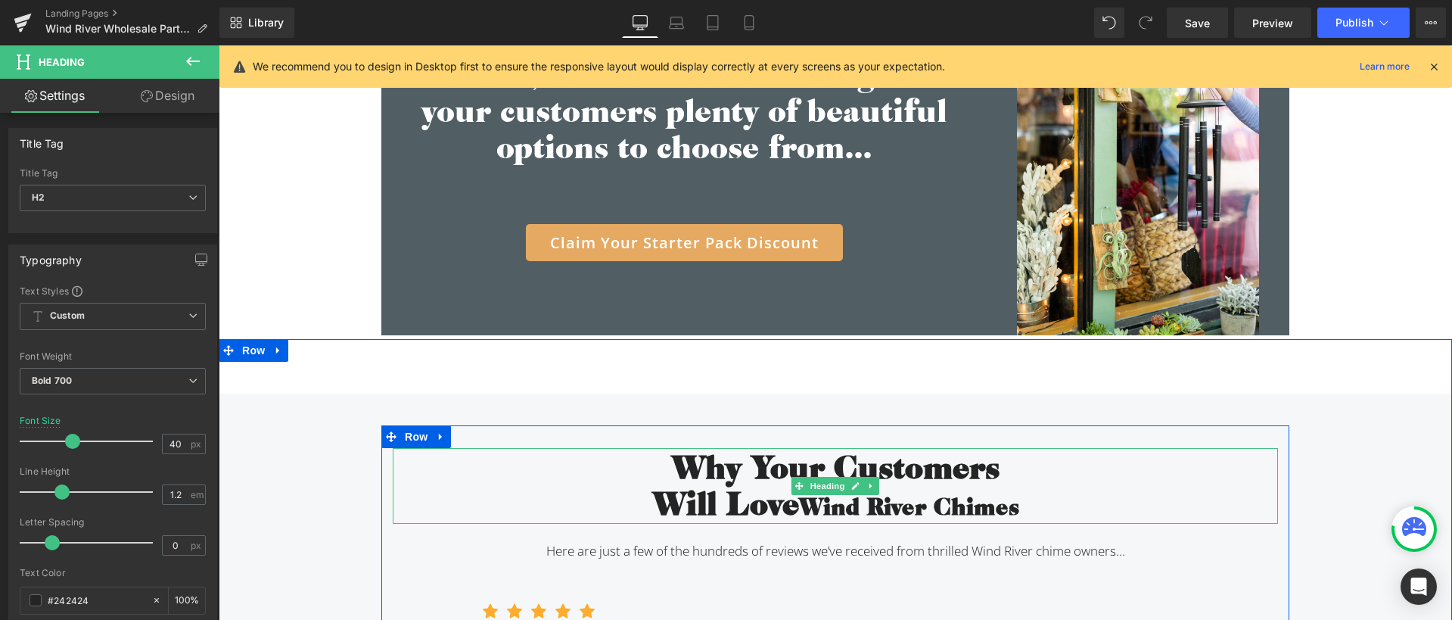
click at [636, 496] on h2 "Will Love Wind River Chimes" at bounding box center [835, 503] width 885 height 39
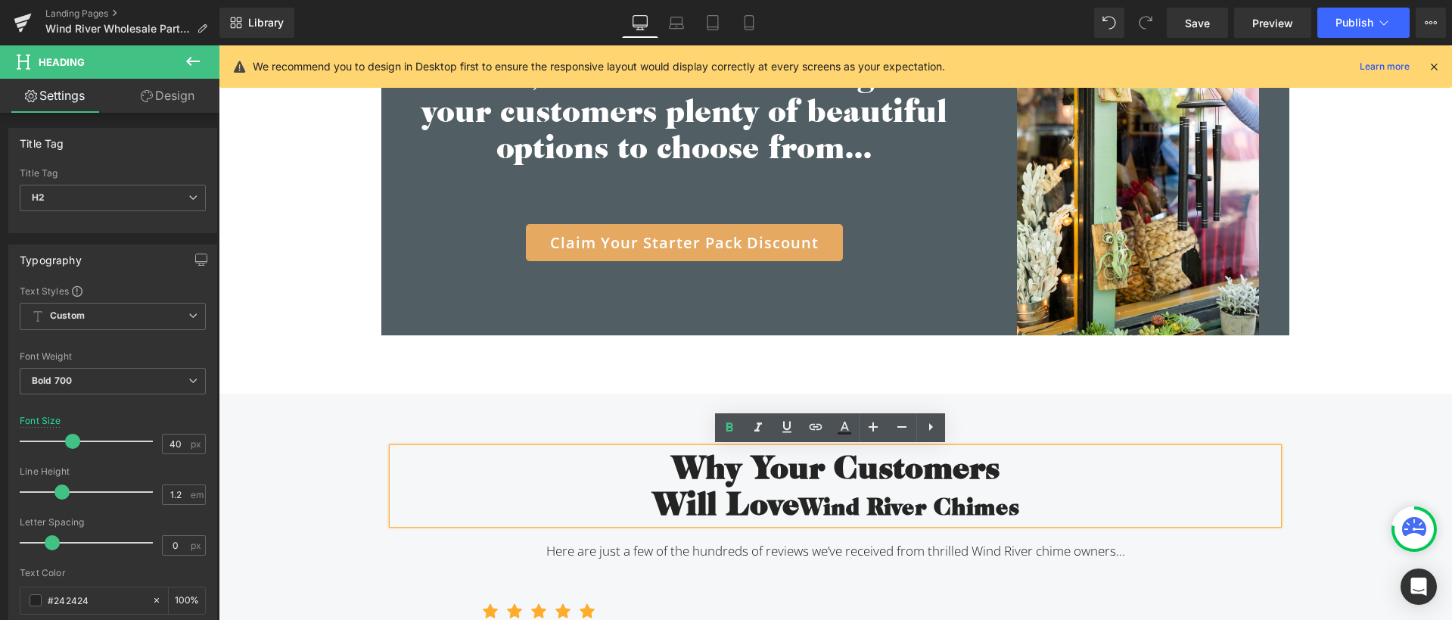
click at [788, 506] on h2 "Will Love Wind River Chimes" at bounding box center [835, 503] width 885 height 39
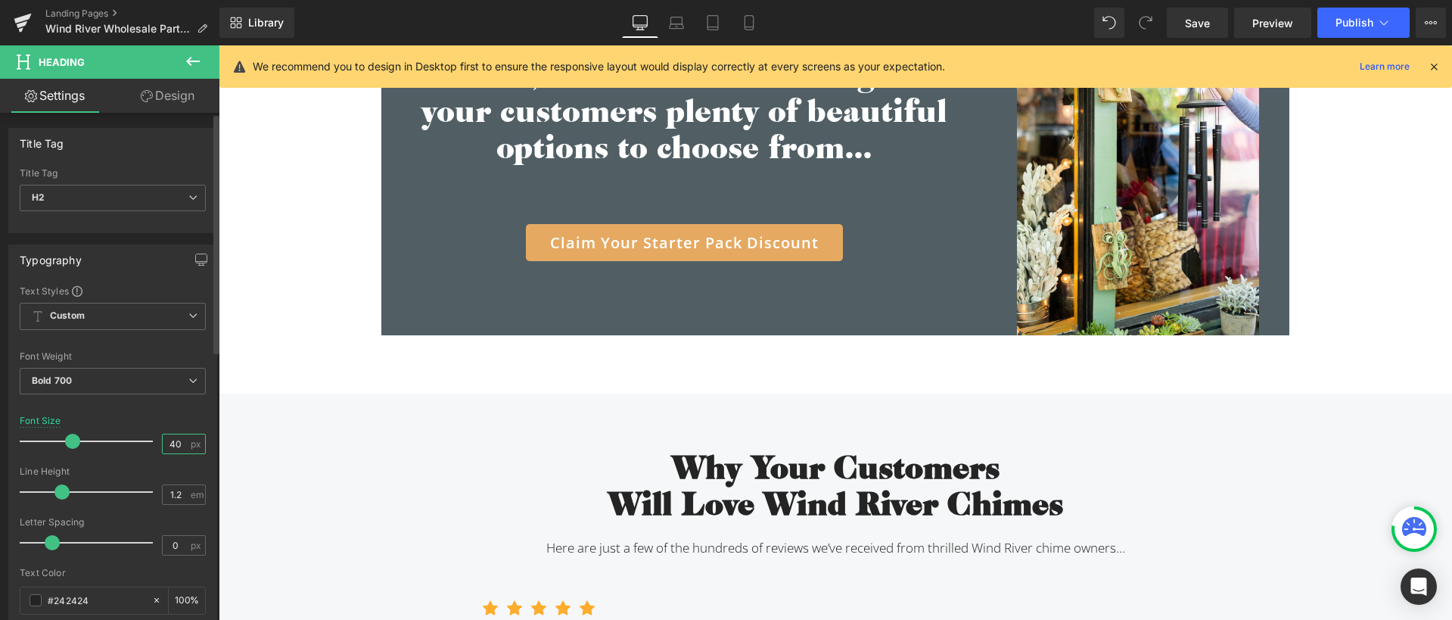
drag, startPoint x: 173, startPoint y: 442, endPoint x: 156, endPoint y: 442, distance: 17.4
click at [163, 442] on input "40" at bounding box center [176, 443] width 26 height 19
type input "35"
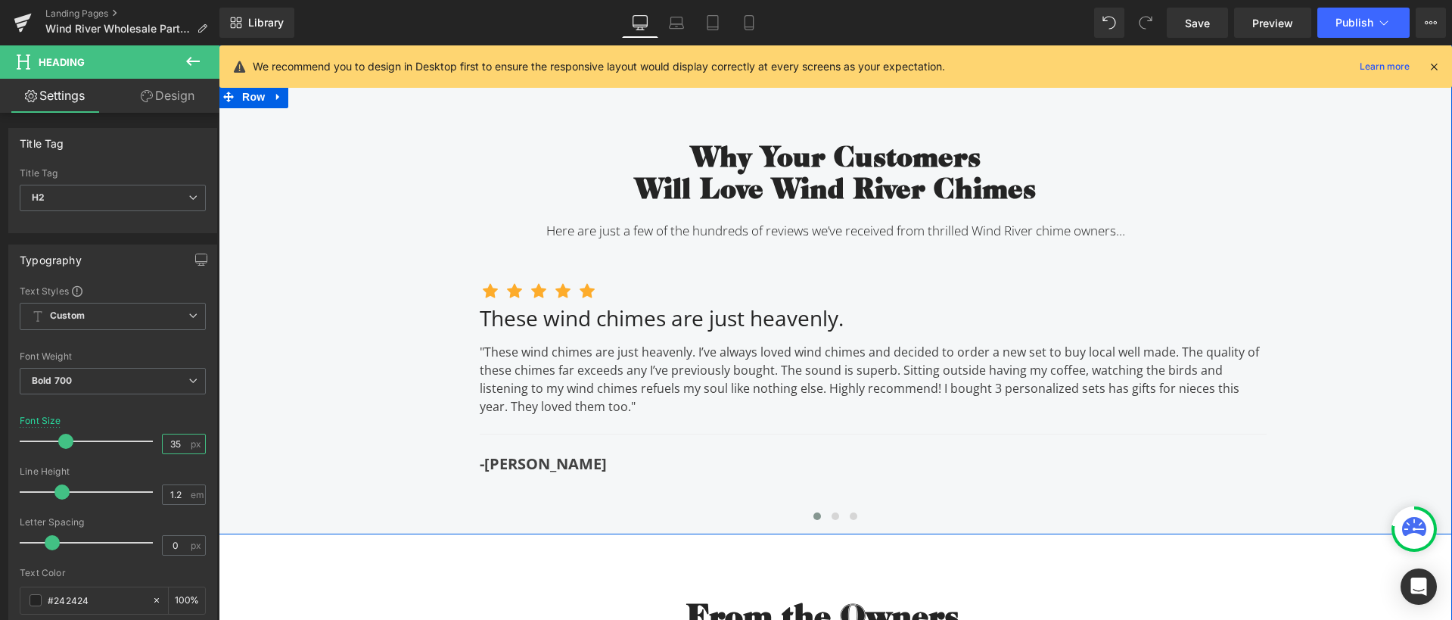
scroll to position [4160, 0]
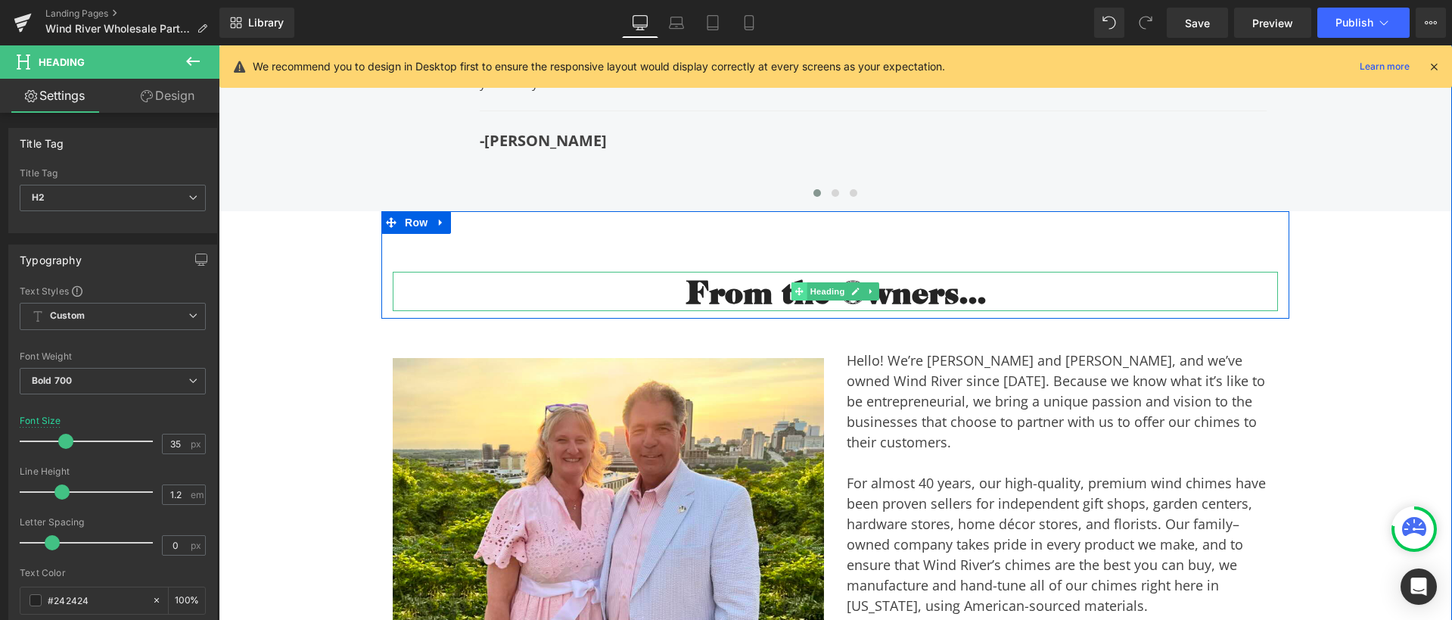
click at [817, 299] on span "Heading" at bounding box center [827, 291] width 41 height 18
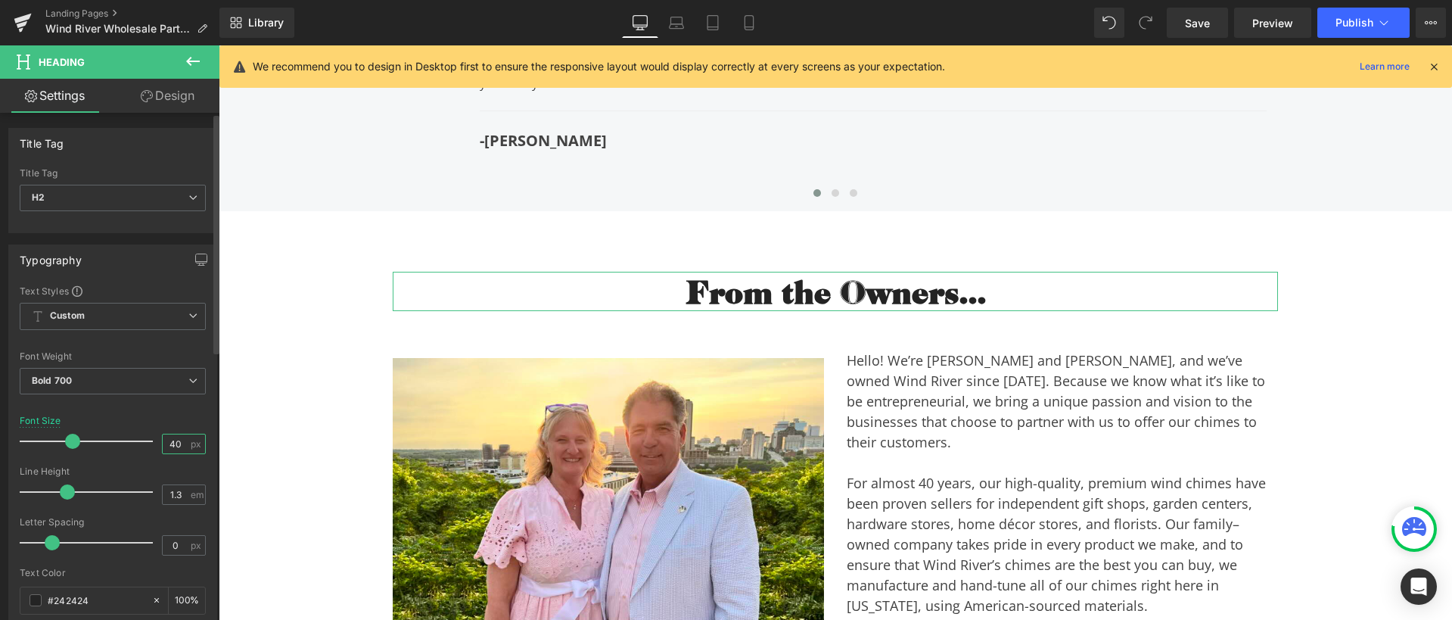
drag, startPoint x: 180, startPoint y: 443, endPoint x: 154, endPoint y: 446, distance: 25.8
click at [154, 446] on div "Font Size 40 px" at bounding box center [113, 440] width 186 height 51
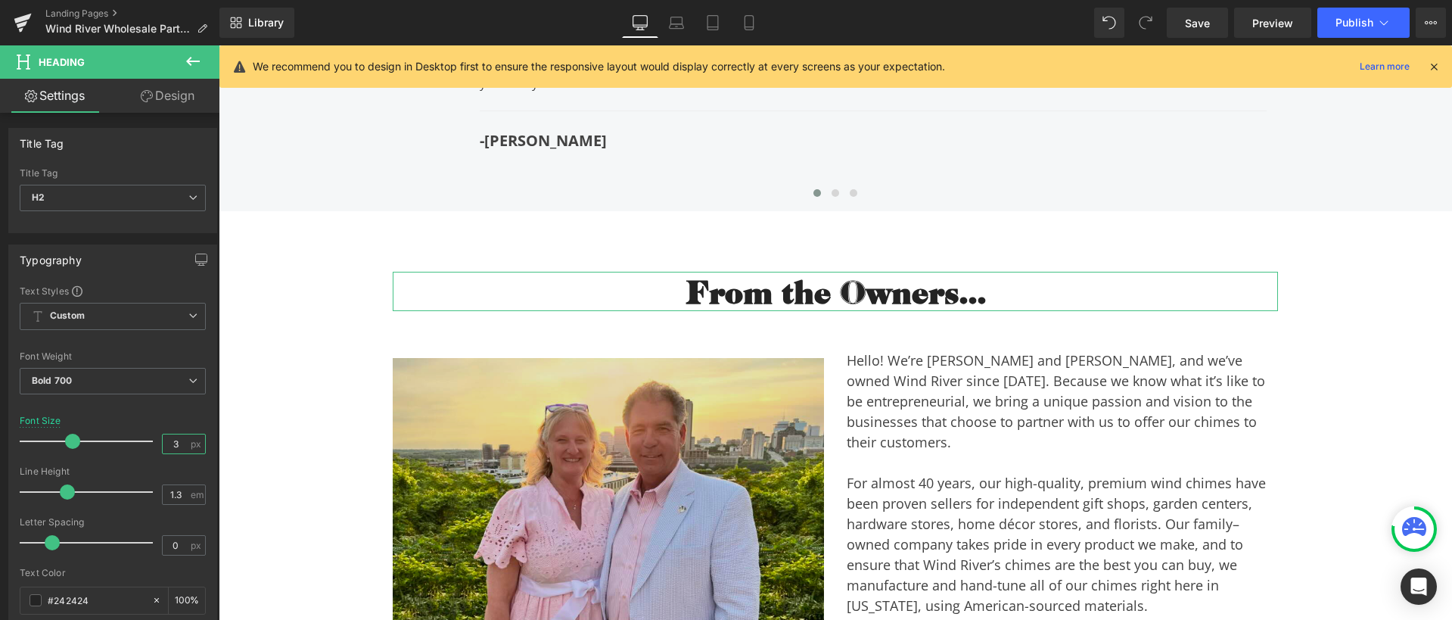
type input "35"
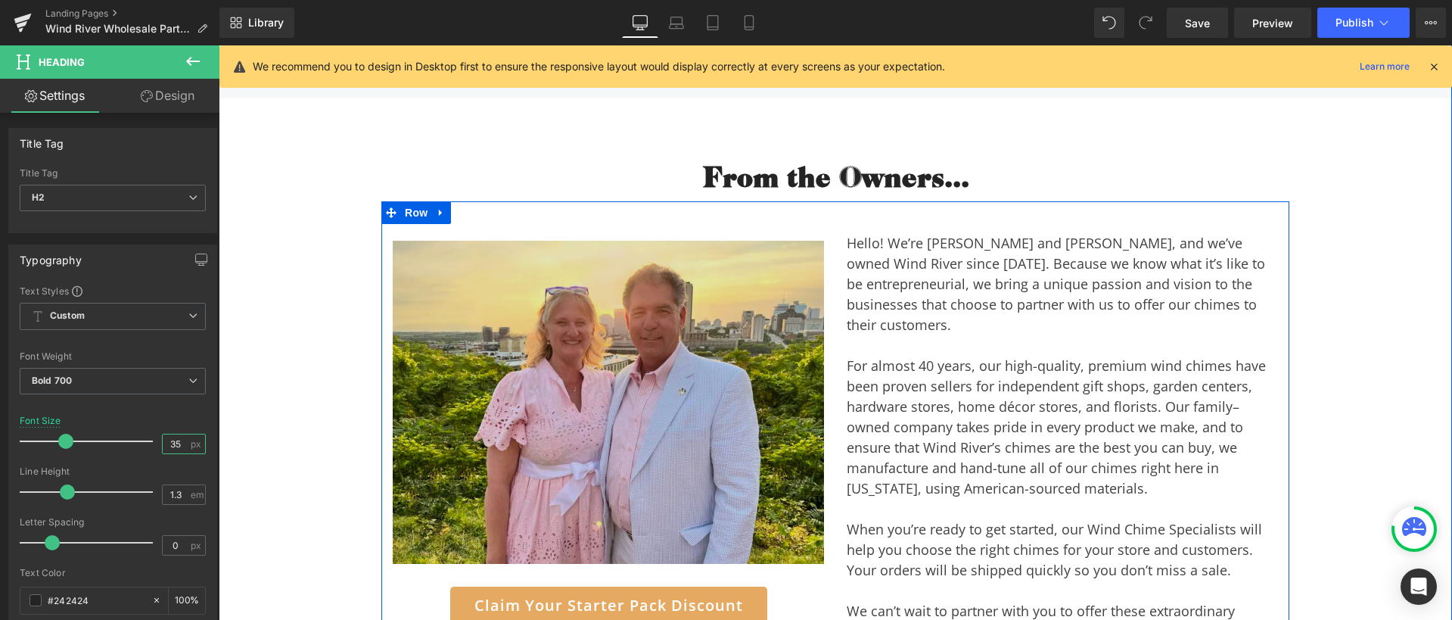
scroll to position [4762, 0]
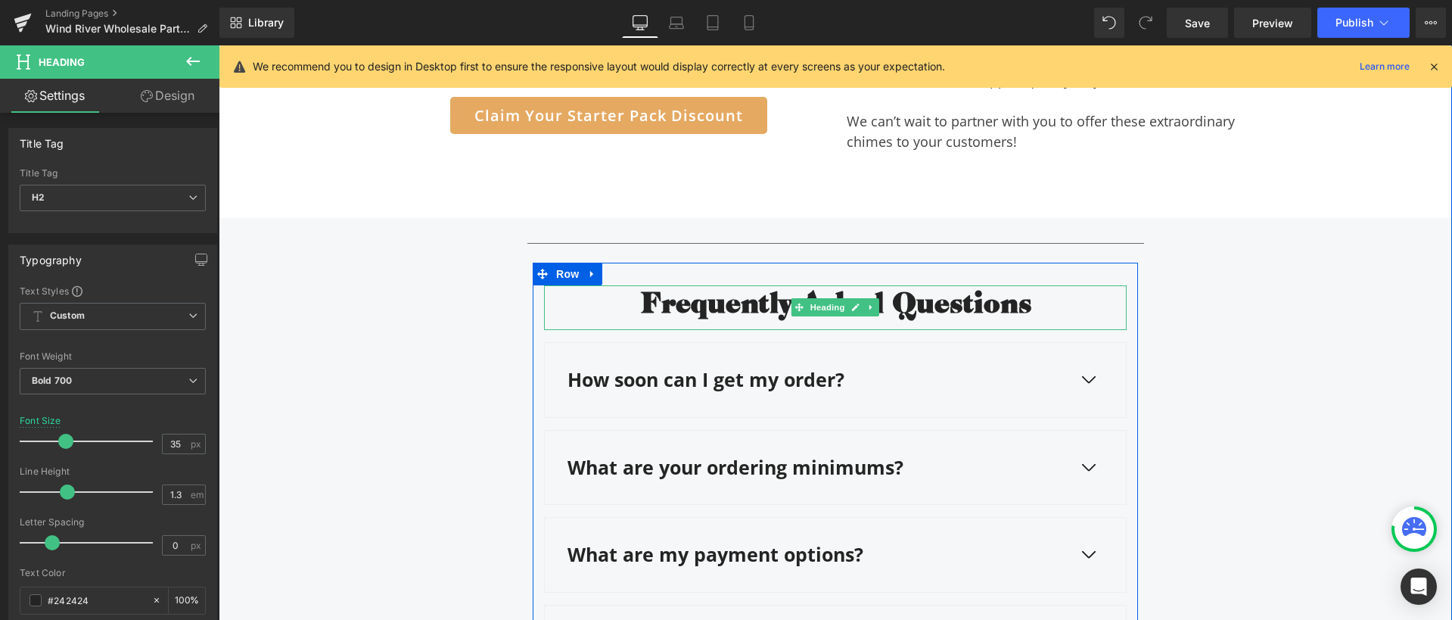
click at [767, 282] on strong "Frequently Asked Questions" at bounding box center [835, 301] width 391 height 38
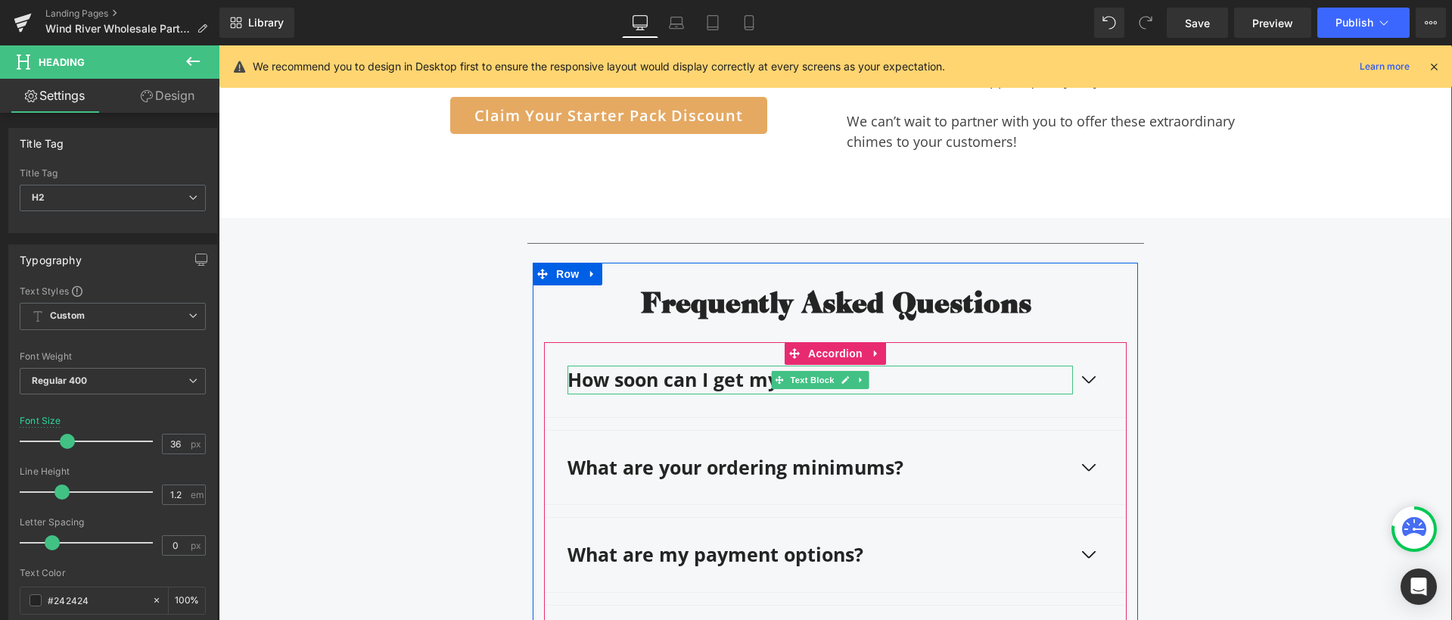
click at [676, 366] on strong "How soon can I get my order?" at bounding box center [705, 379] width 277 height 26
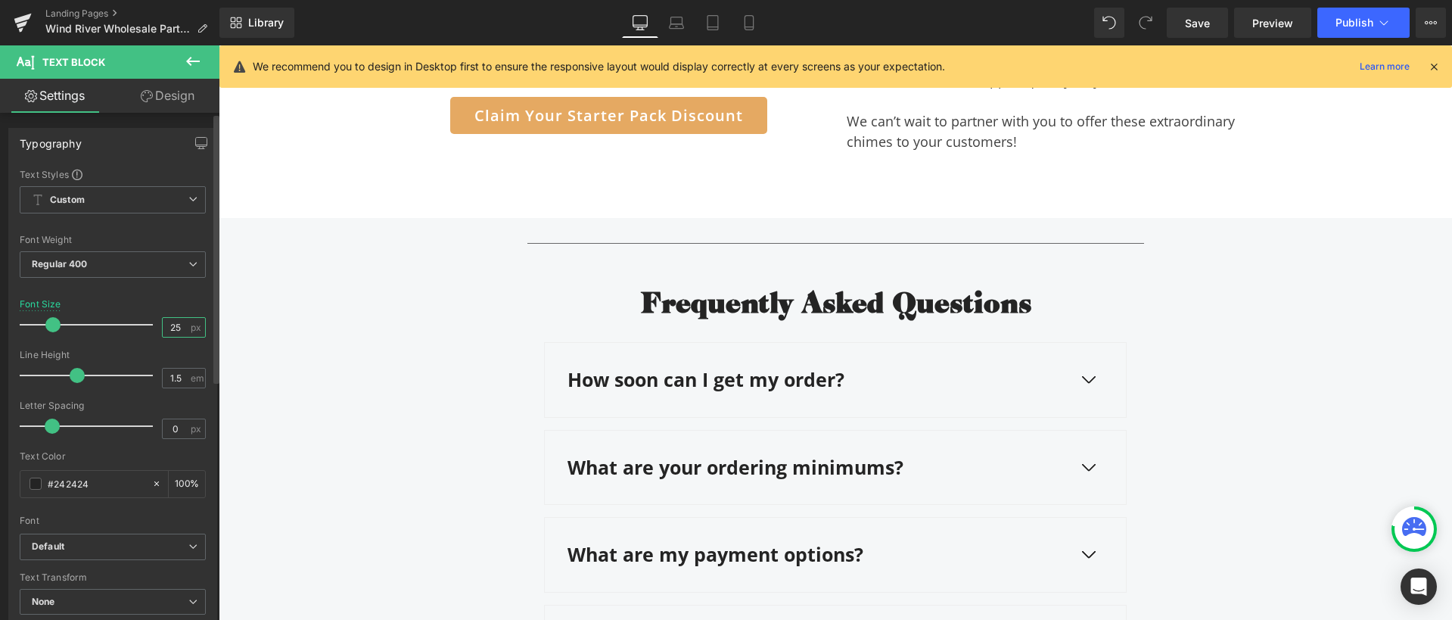
click at [175, 327] on input "25" at bounding box center [176, 327] width 26 height 19
type input "22"
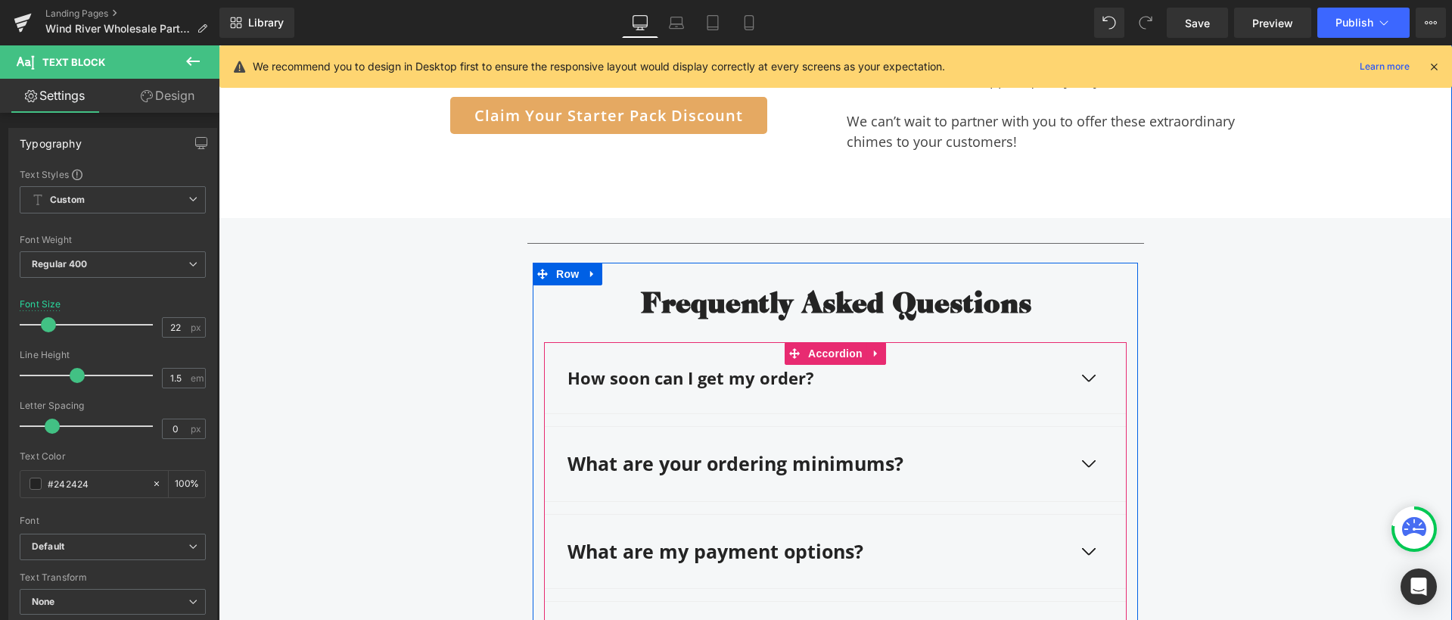
click at [749, 450] on strong "What are your ordering minimums?" at bounding box center [735, 463] width 336 height 26
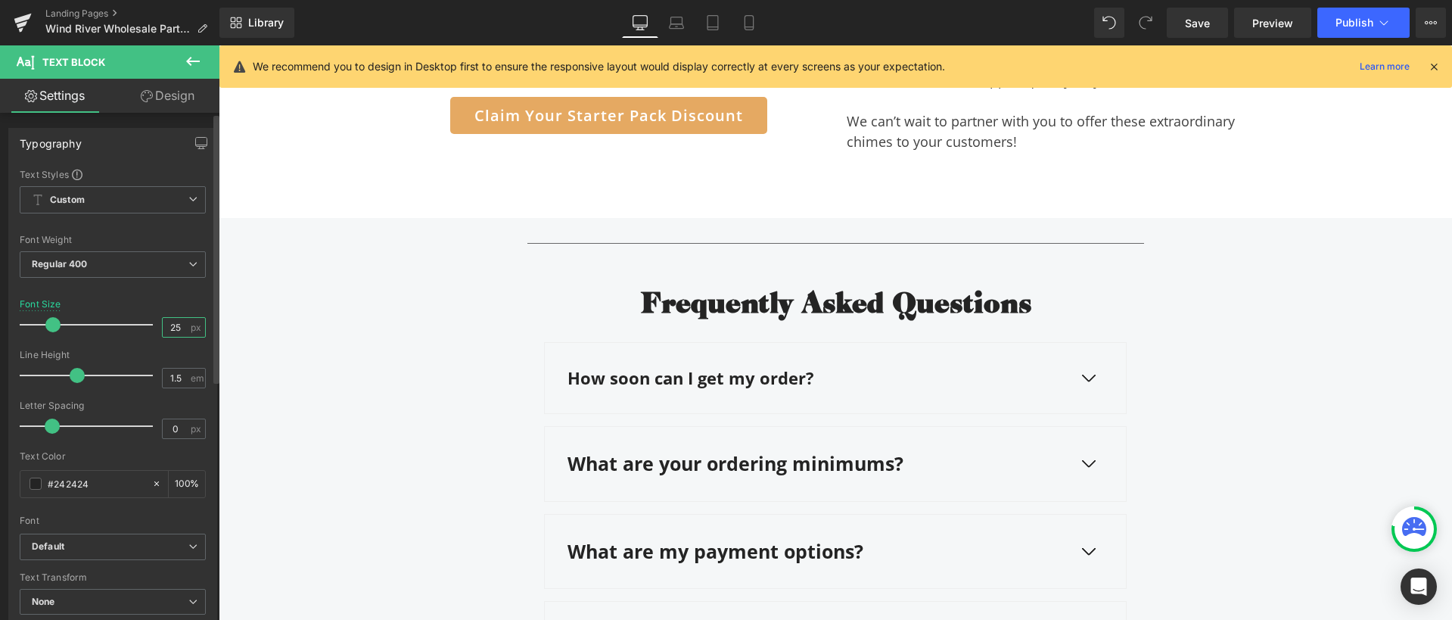
click at [174, 328] on input "25" at bounding box center [176, 327] width 26 height 19
type input "22"
click at [735, 534] on strong "What are my payment options?" at bounding box center [715, 547] width 296 height 26
click at [180, 329] on input "25" at bounding box center [176, 327] width 26 height 19
type input "22"
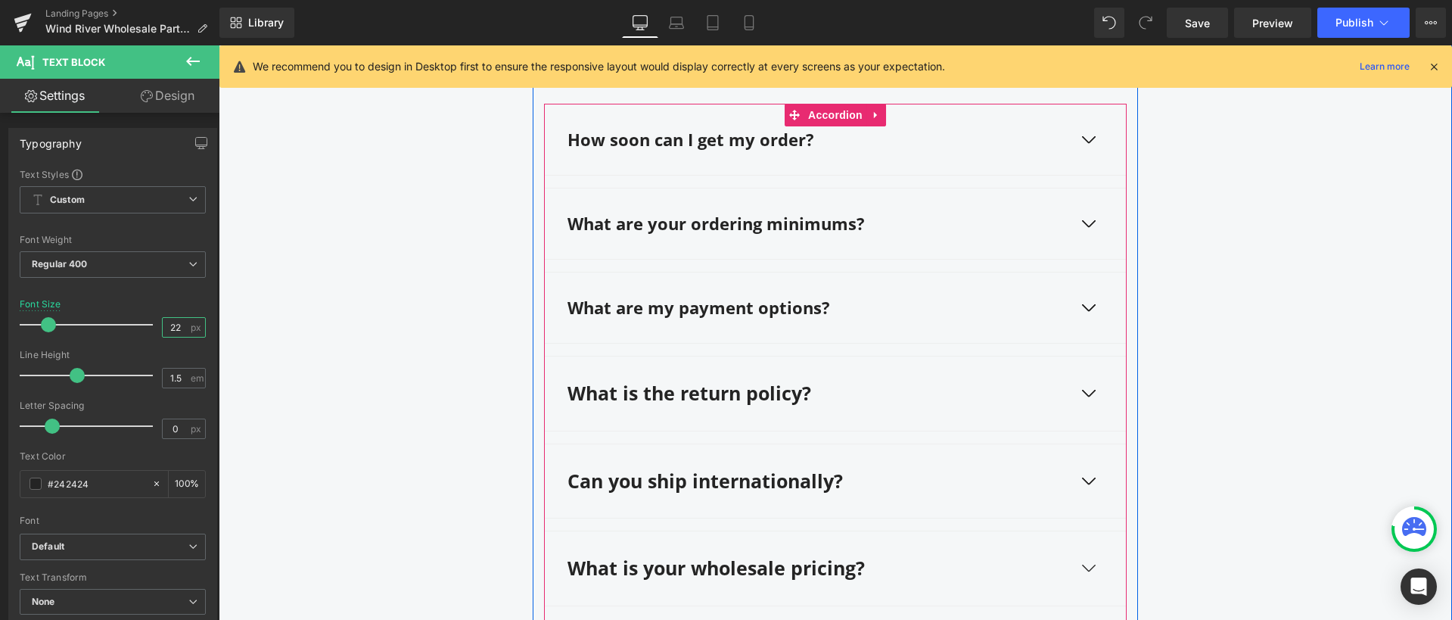
scroll to position [5095, 0]
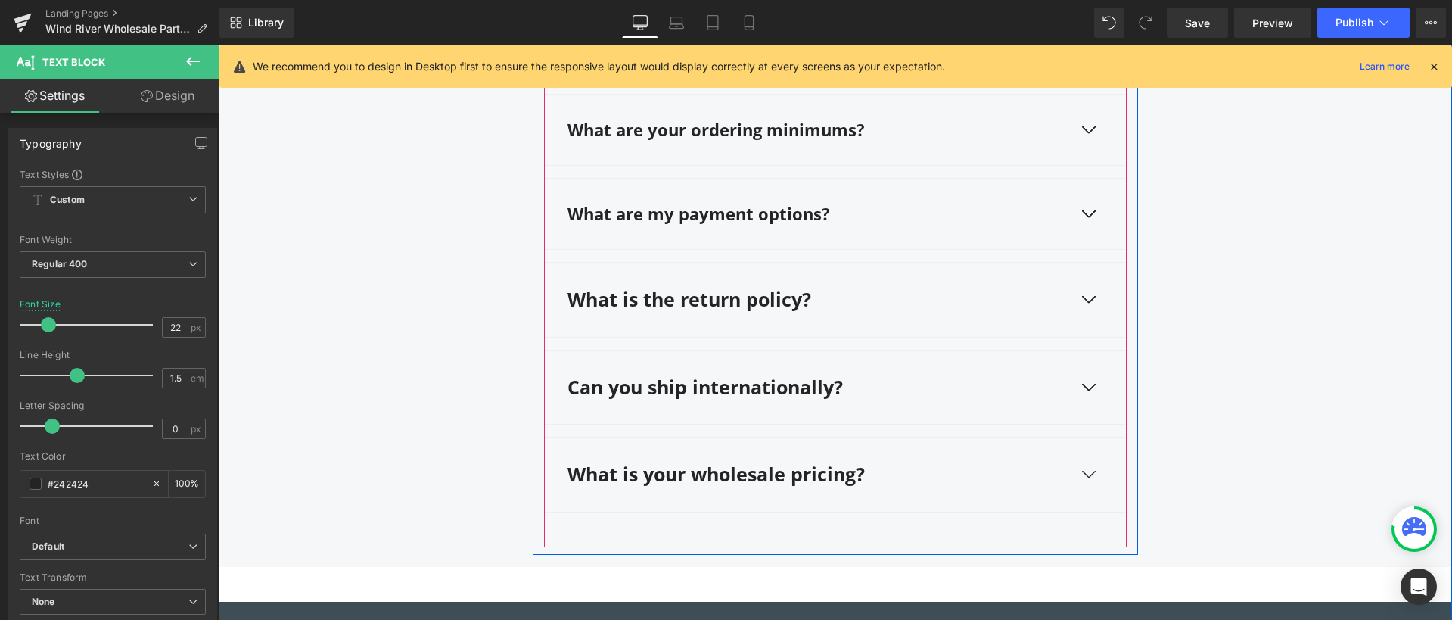
click at [700, 293] on div "What is the return policy? Text Block" at bounding box center [819, 299] width 505 height 29
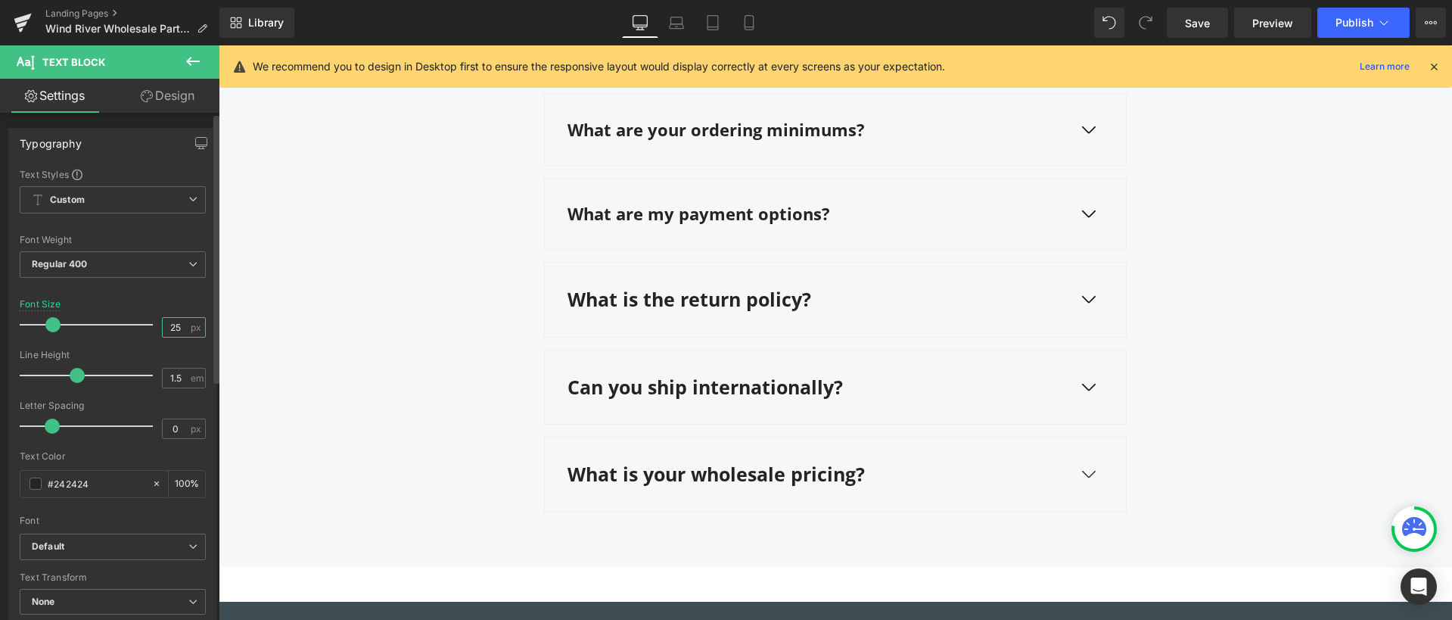
click at [179, 326] on input "25" at bounding box center [176, 327] width 26 height 19
type input "22"
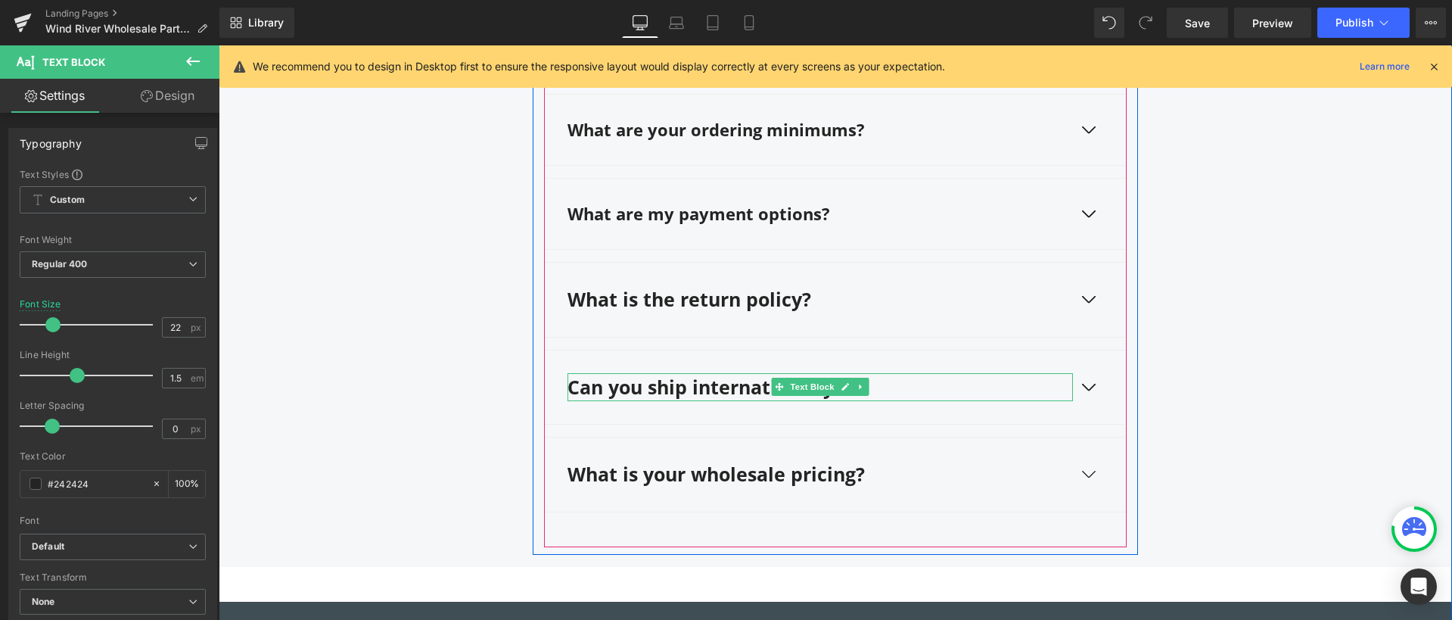
click at [761, 374] on strong "Can you ship internationally?" at bounding box center [704, 387] width 275 height 26
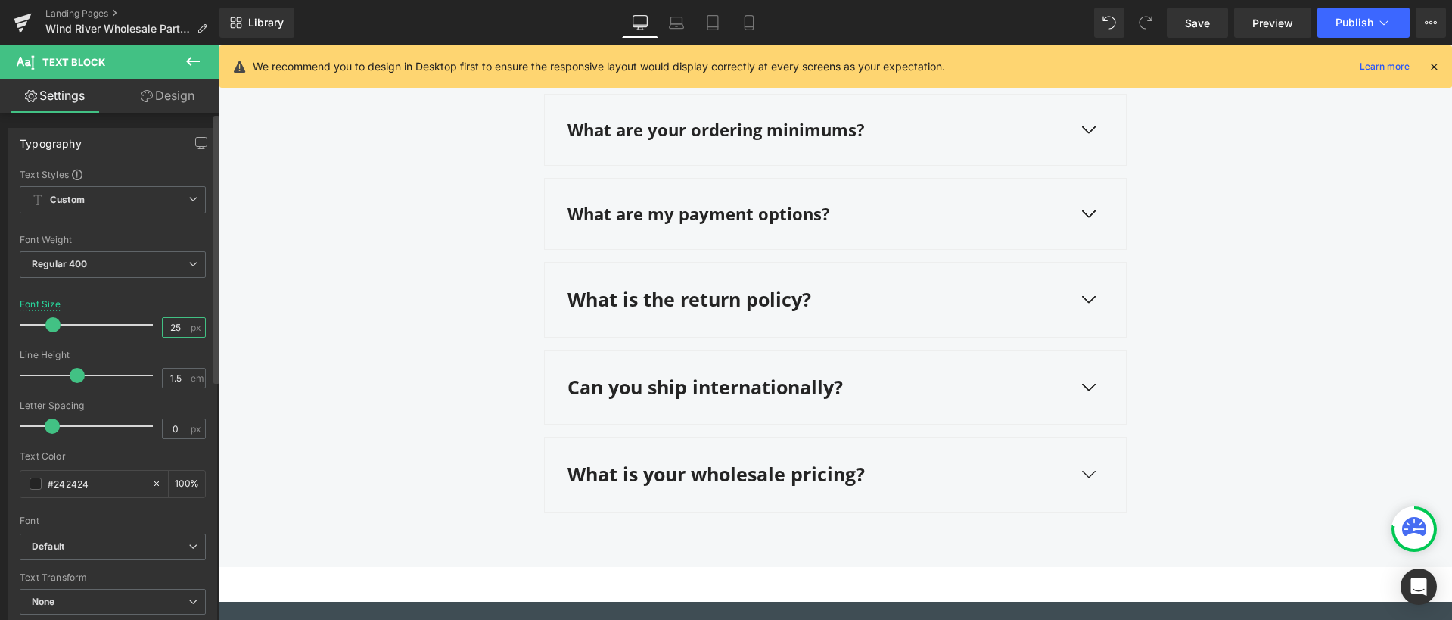
click at [175, 328] on input "25" at bounding box center [176, 327] width 26 height 19
type input "22"
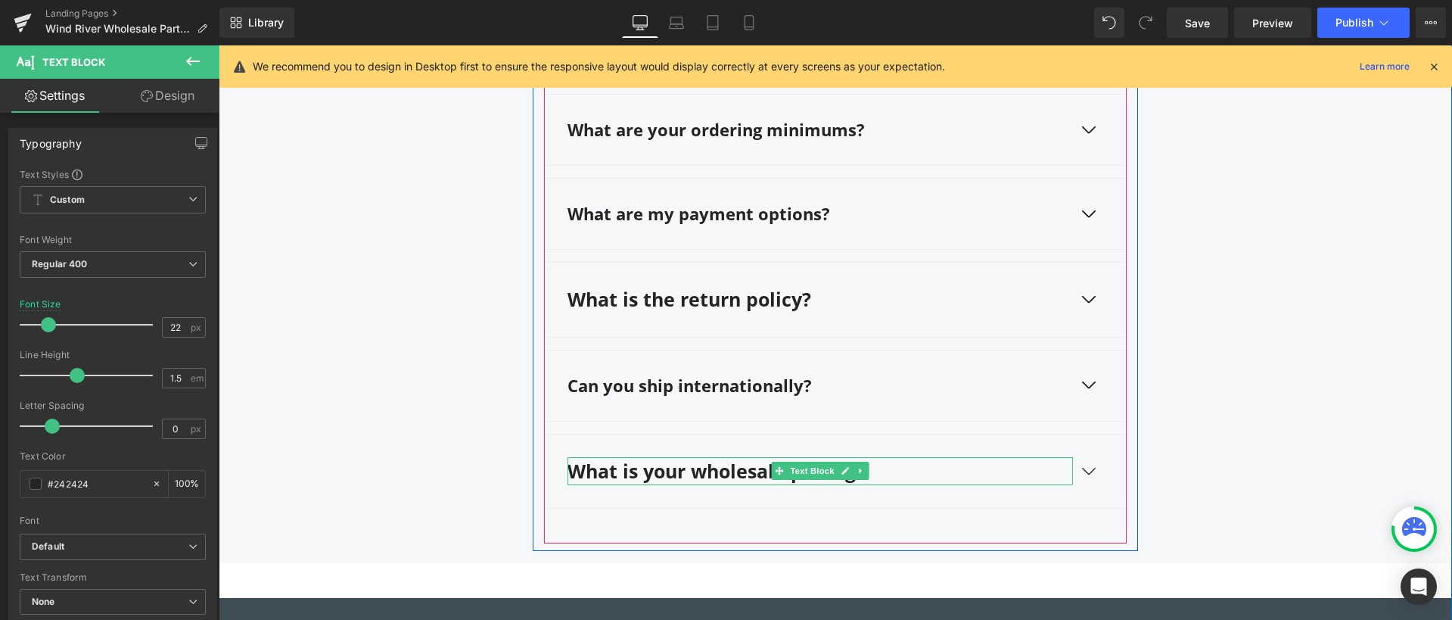
click at [687, 458] on strong "What is your wholesale pricing?" at bounding box center [715, 471] width 297 height 26
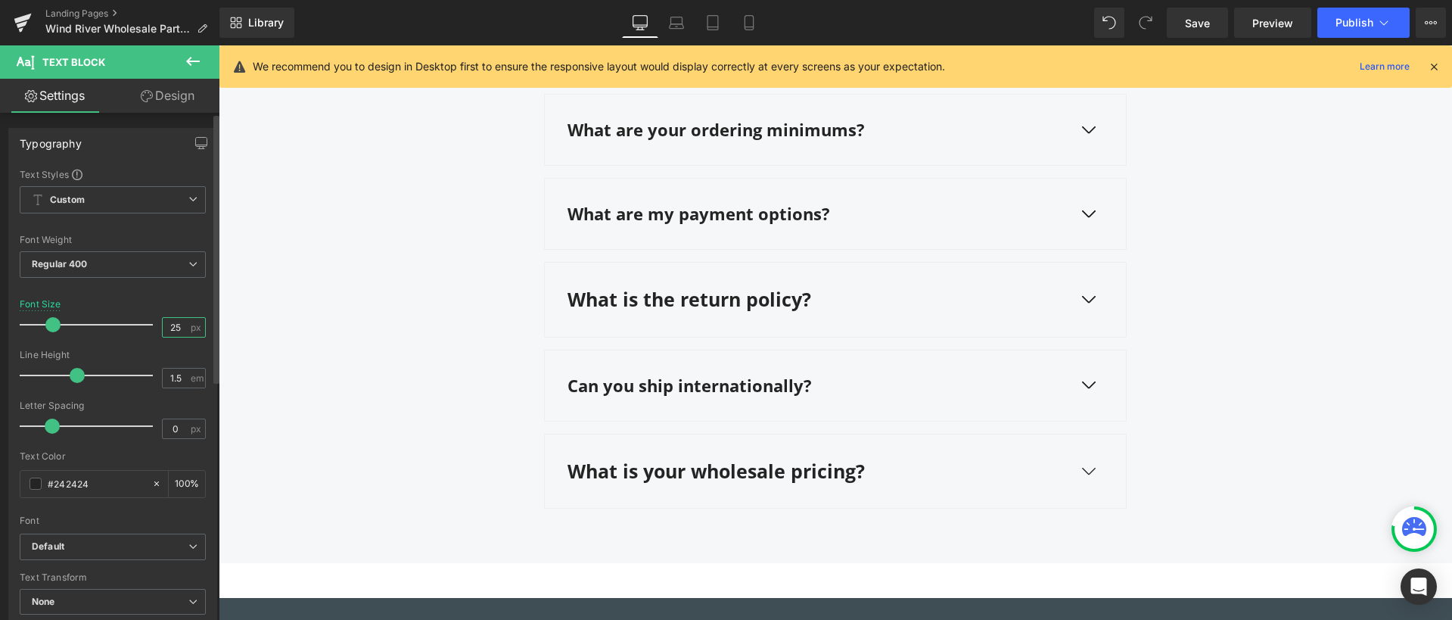
click at [175, 323] on input "25" at bounding box center [176, 327] width 26 height 19
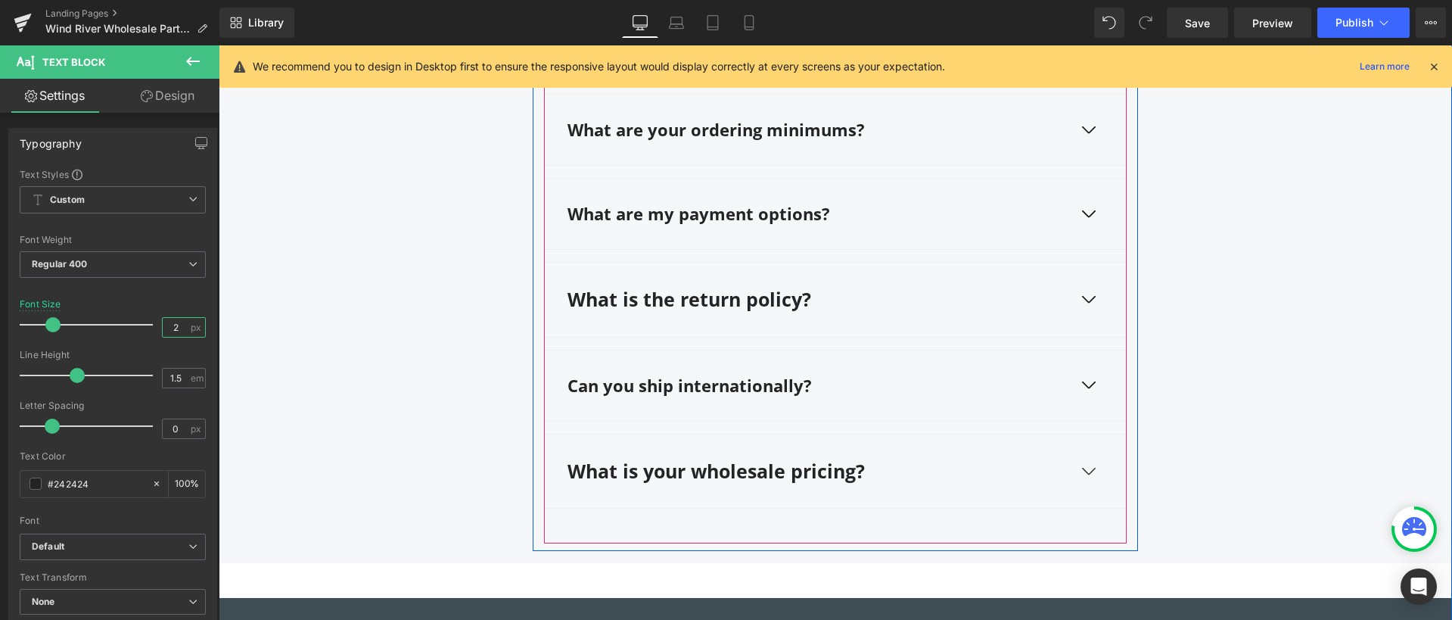
type input "22"
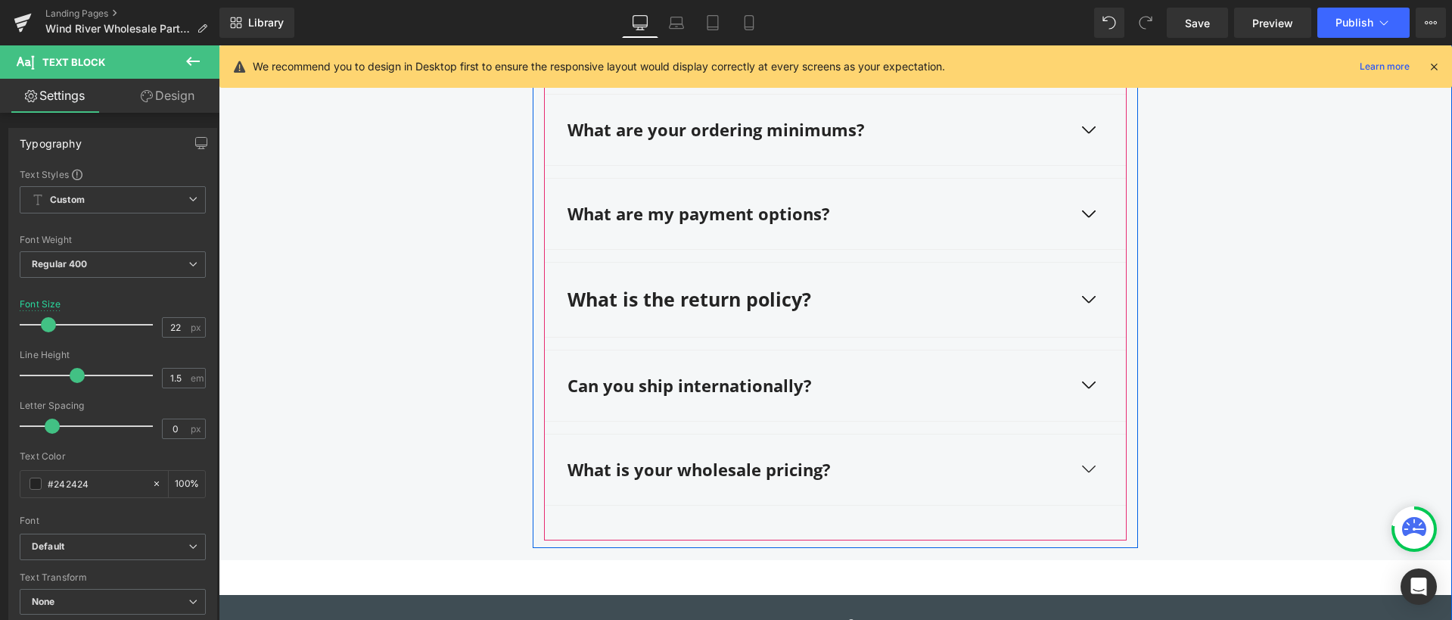
click at [729, 374] on strong "Can you ship internationally?" at bounding box center [689, 385] width 244 height 23
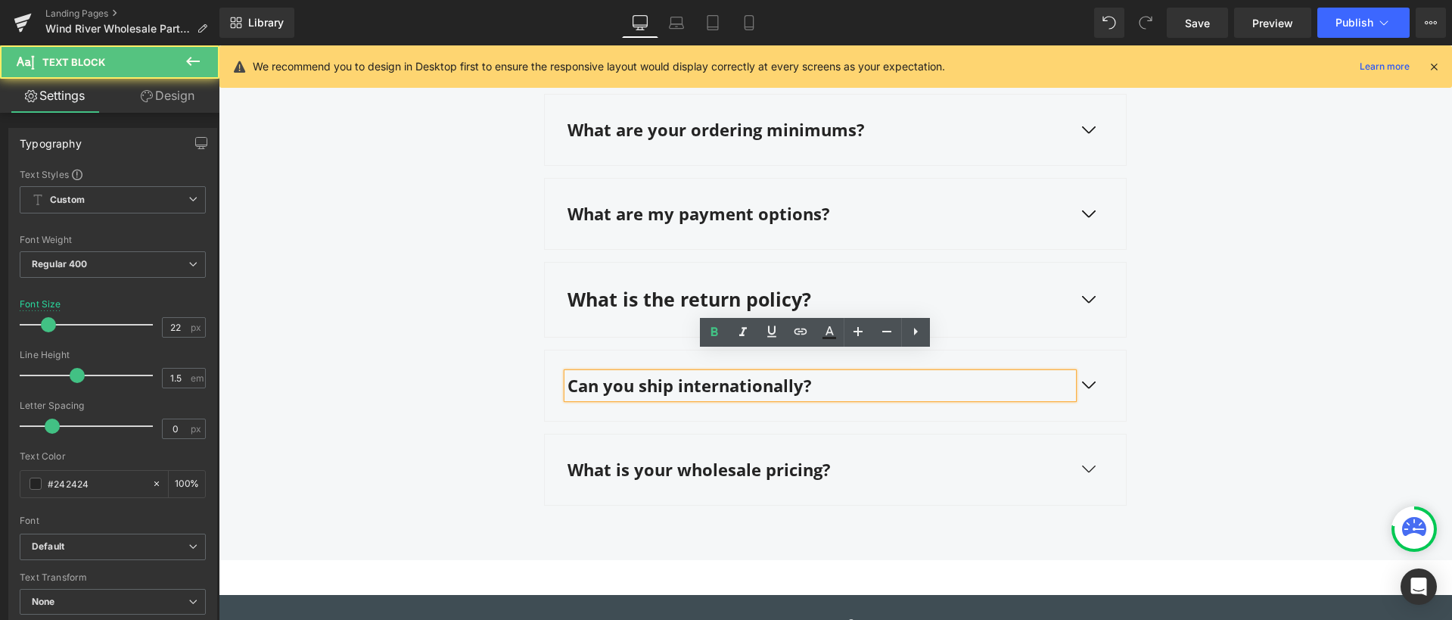
click at [698, 294] on div "What is the return policy? Text Block" at bounding box center [835, 300] width 581 height 74
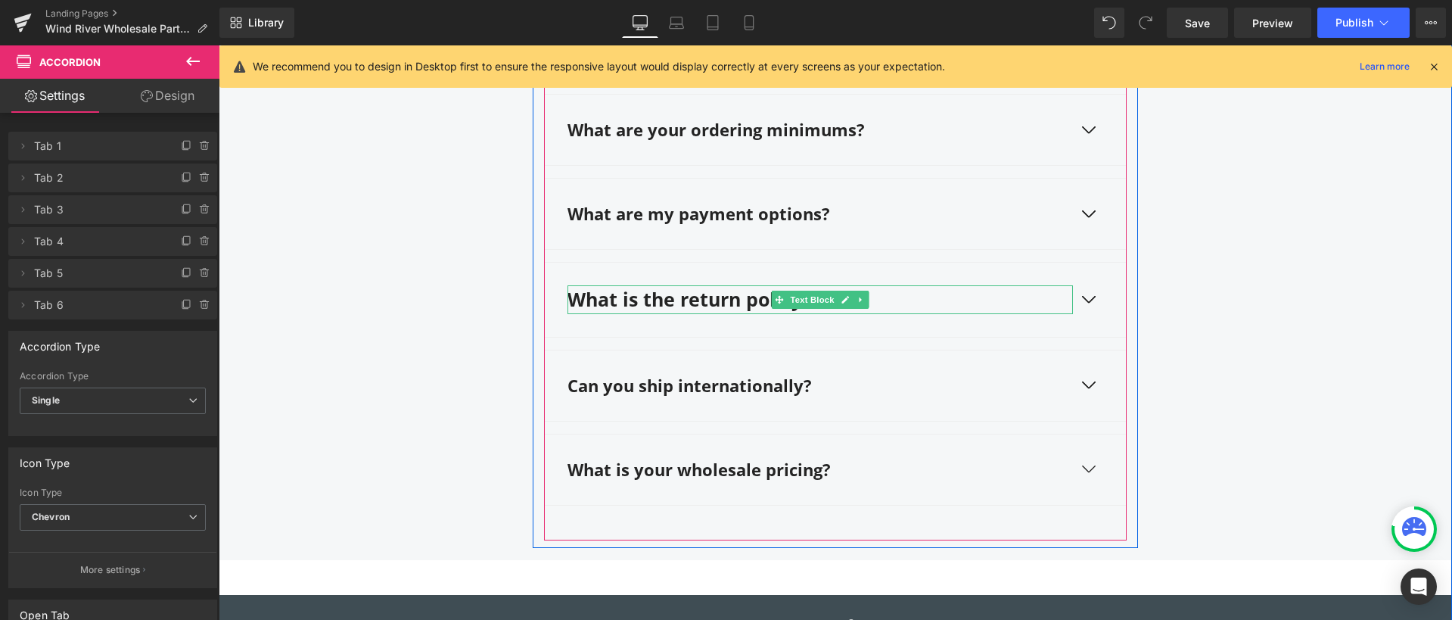
click at [680, 286] on strong "What is the return policy?" at bounding box center [689, 299] width 244 height 26
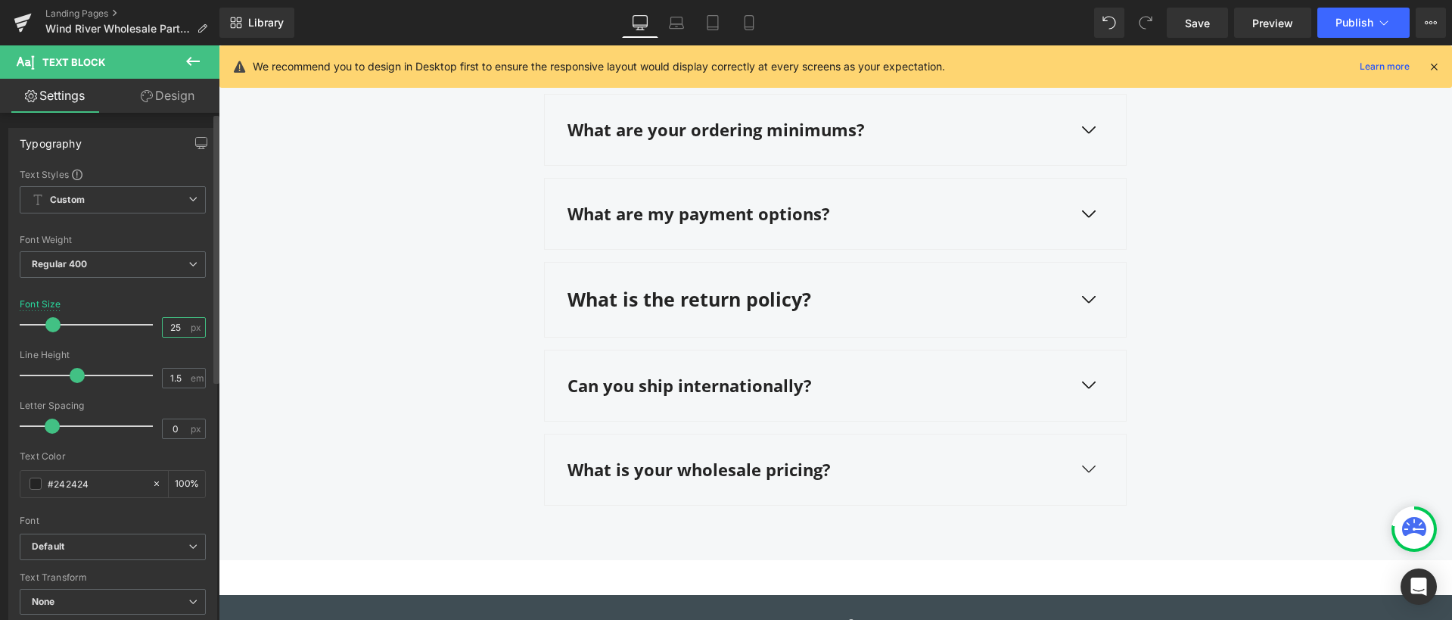
click at [176, 322] on input "25" at bounding box center [176, 327] width 26 height 19
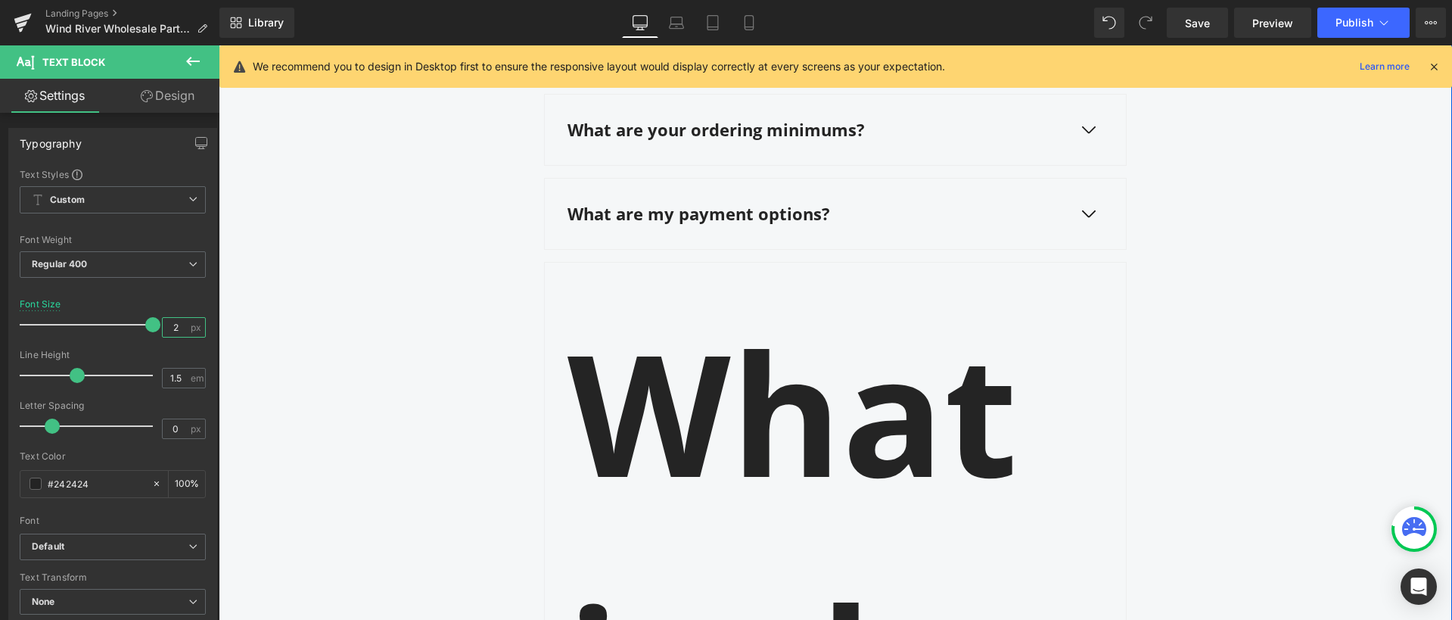
type input "22"
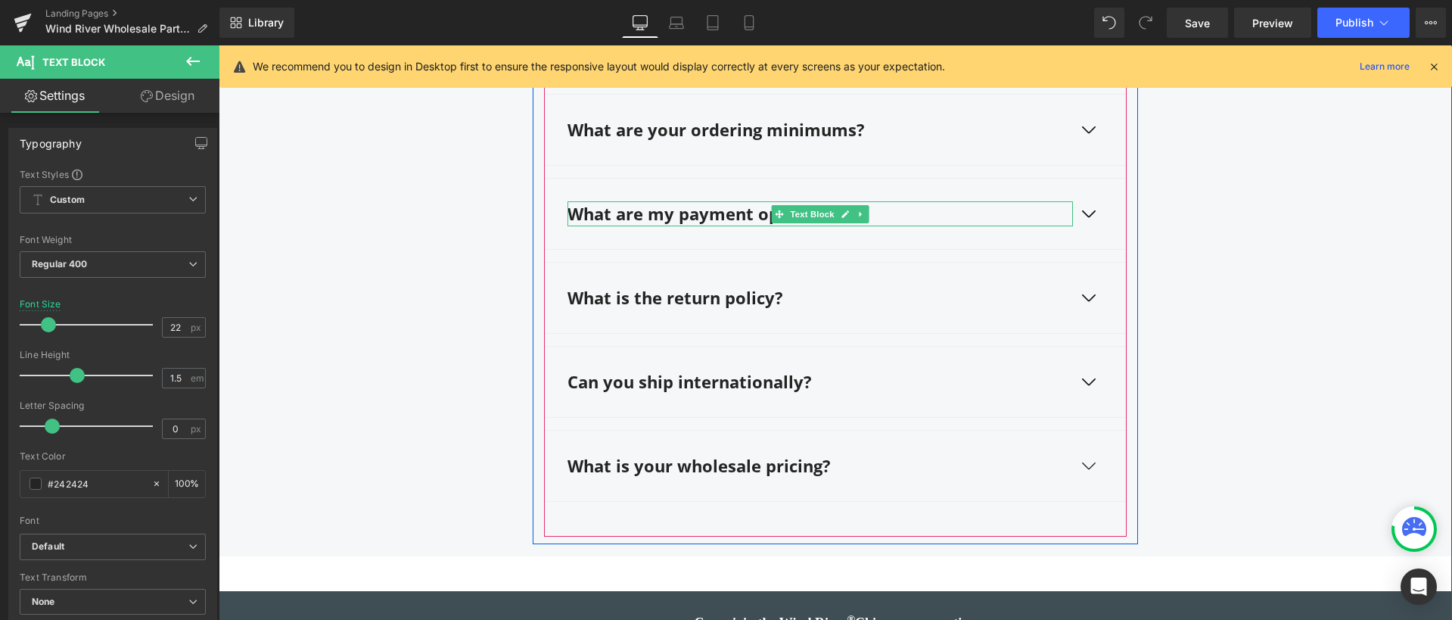
click at [648, 202] on strong "What are my payment options?" at bounding box center [698, 213] width 263 height 23
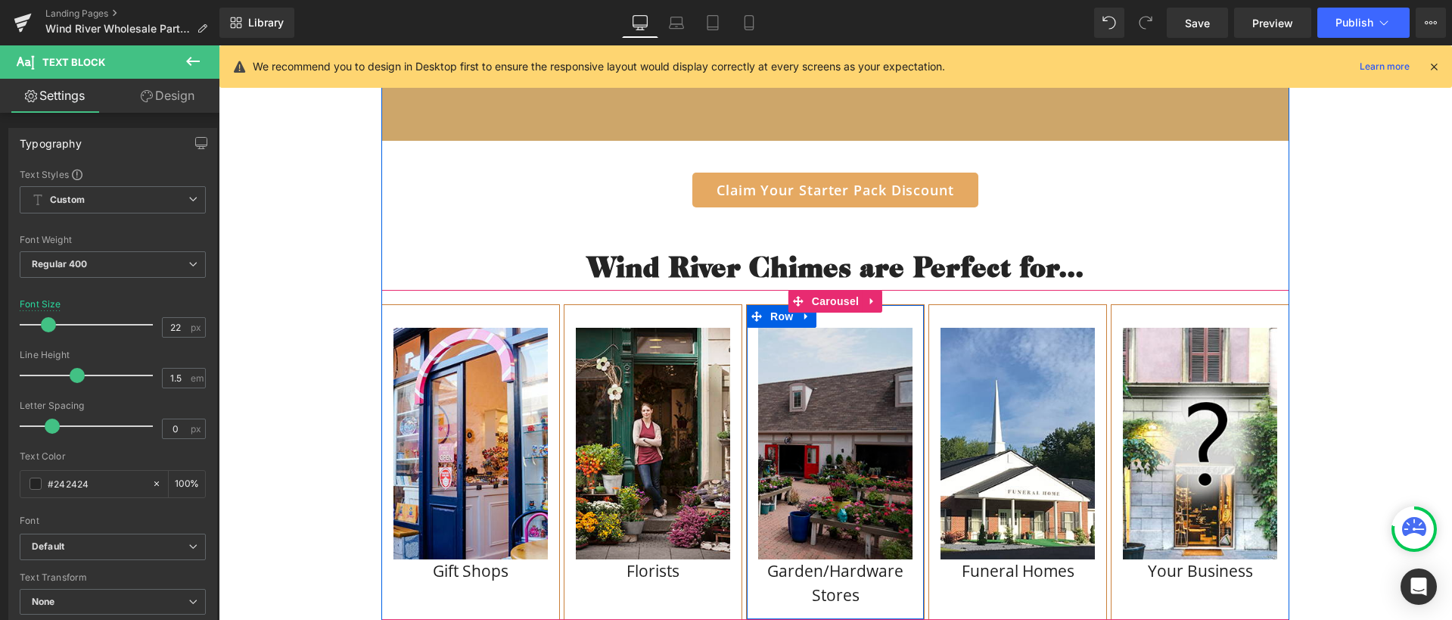
scroll to position [1572, 0]
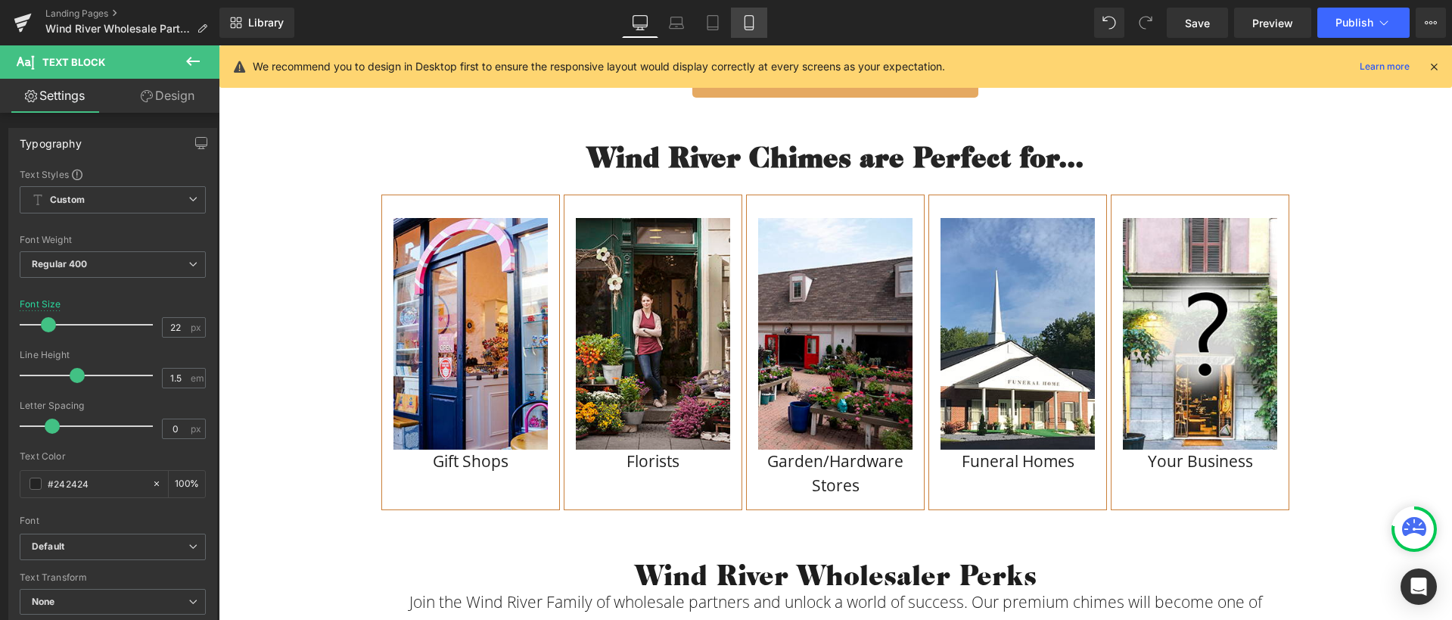
click at [751, 22] on icon at bounding box center [748, 22] width 15 height 15
type input "19"
type input "100"
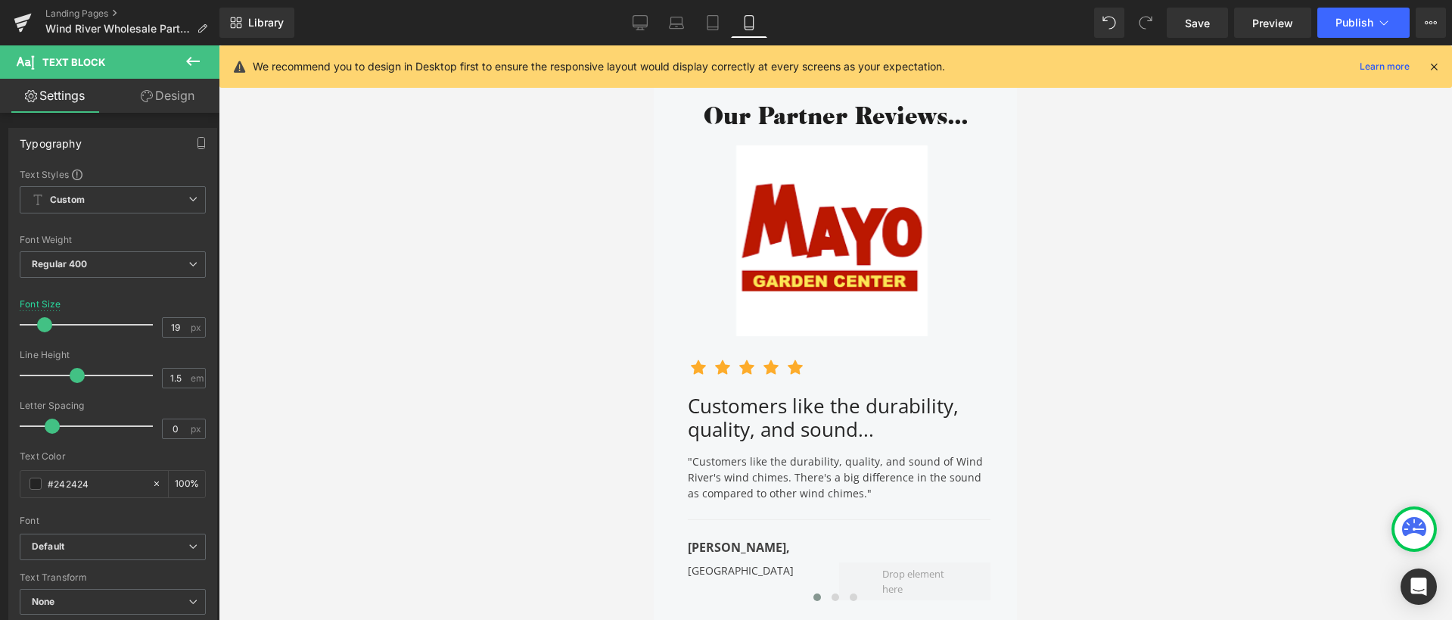
scroll to position [3192, 0]
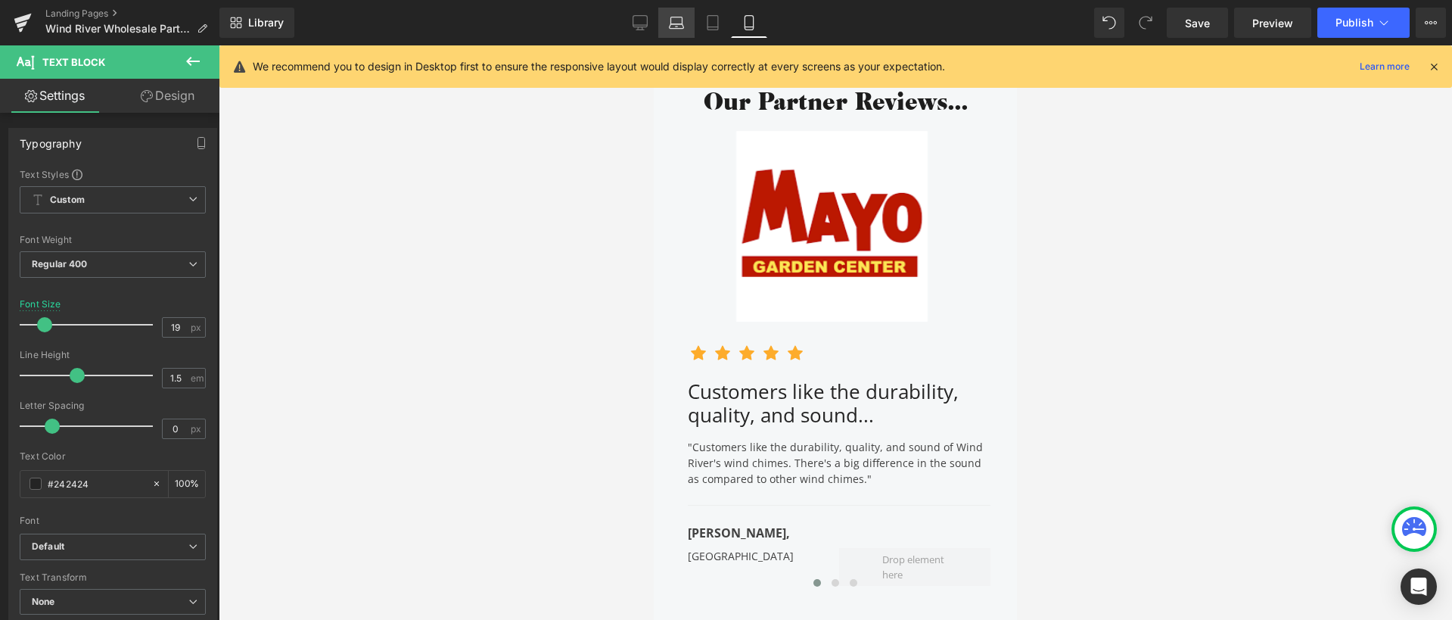
click at [679, 21] on icon at bounding box center [676, 22] width 15 height 15
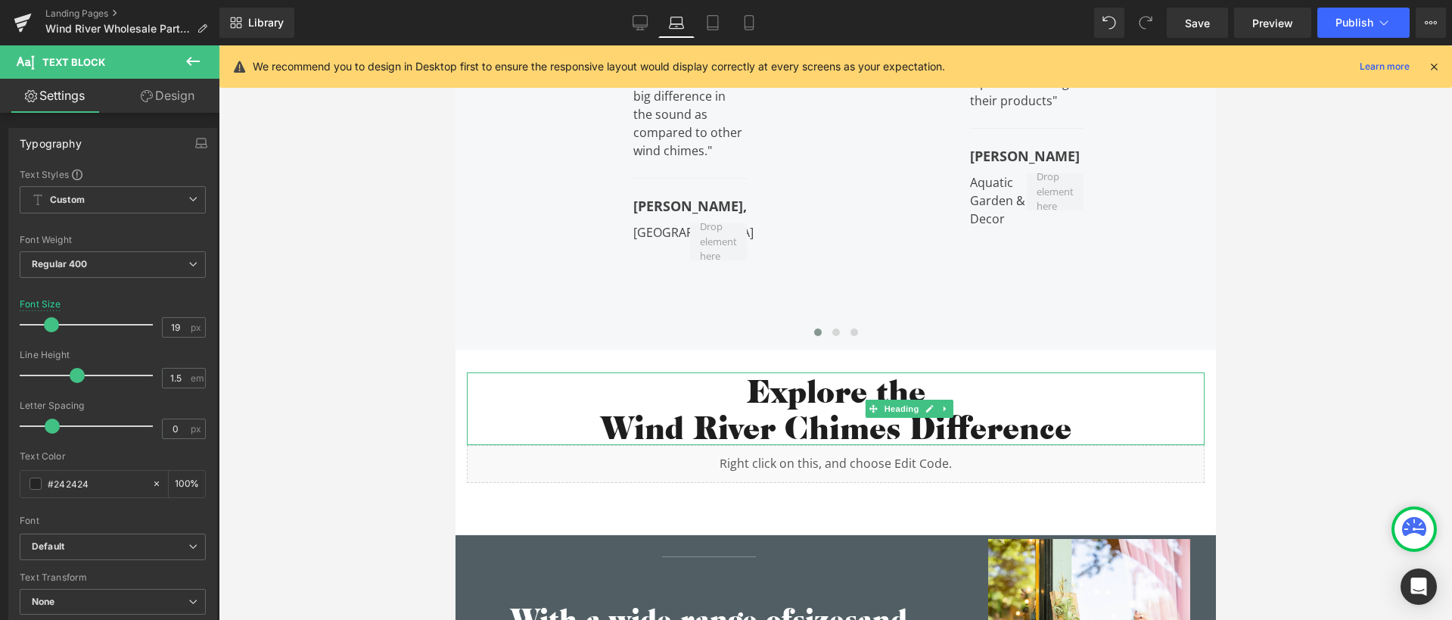
type input "24"
type input "100"
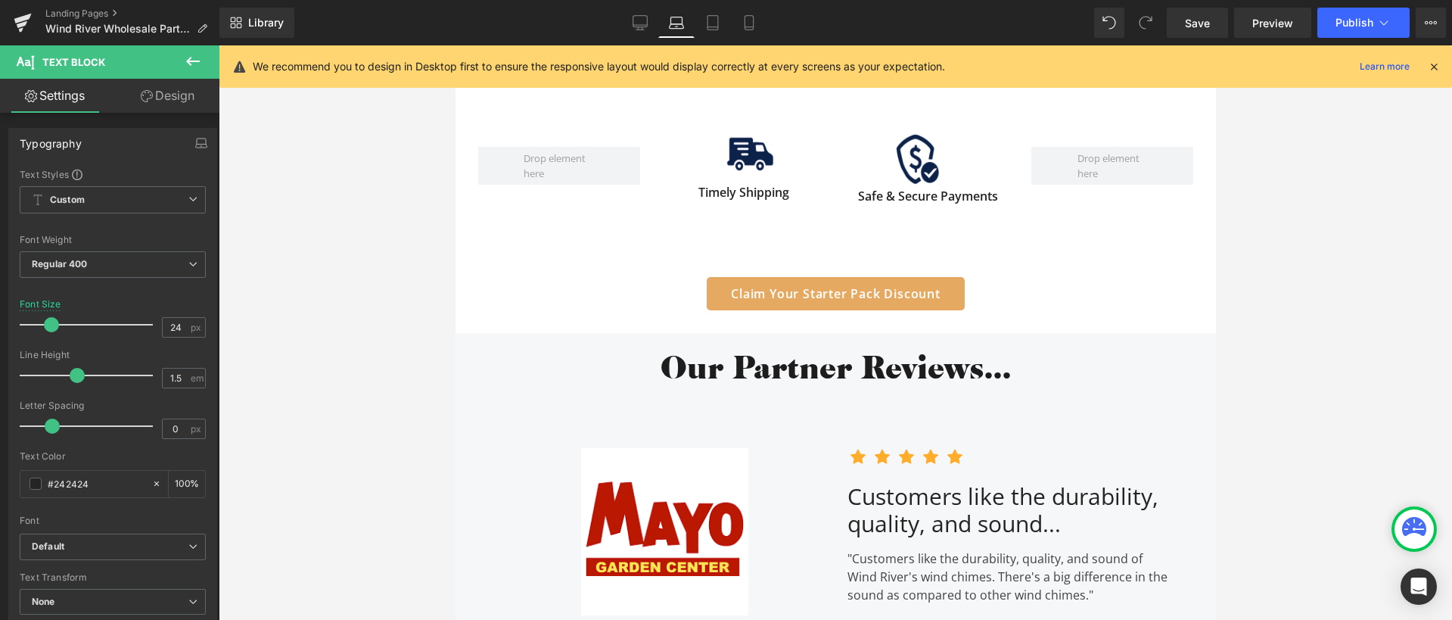
scroll to position [2610, 0]
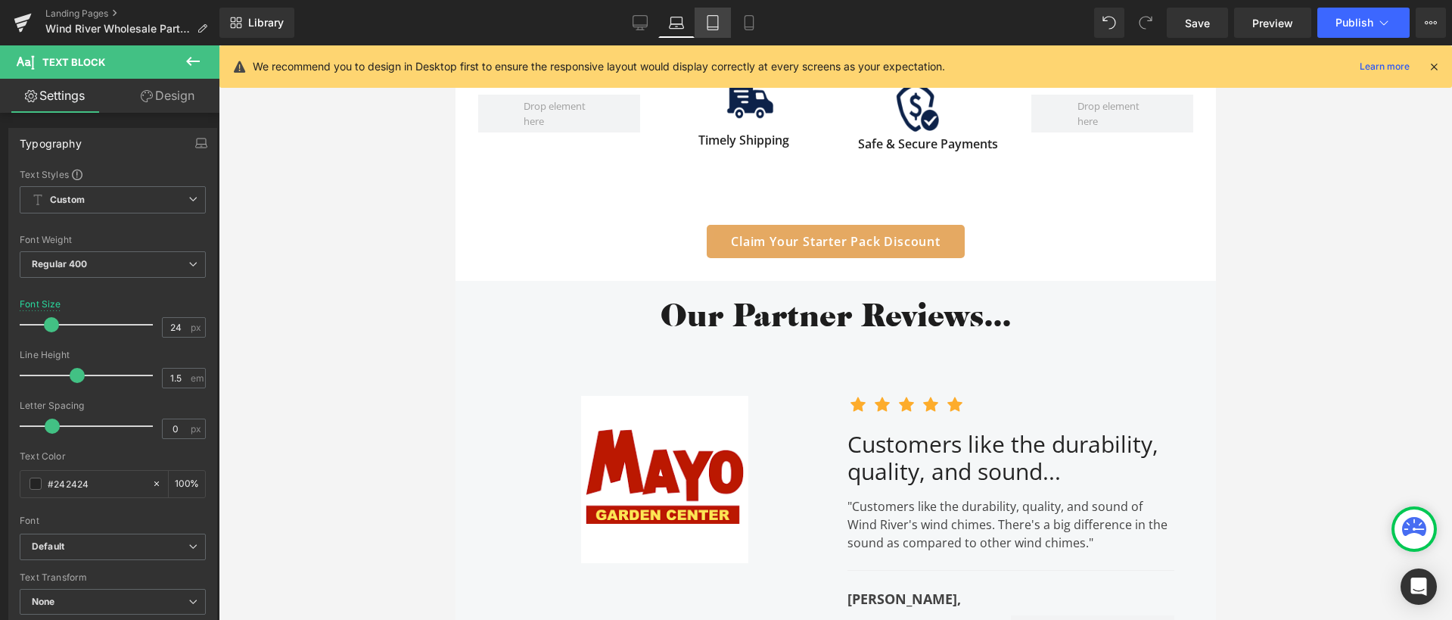
drag, startPoint x: 711, startPoint y: 28, endPoint x: 412, endPoint y: 399, distance: 476.7
click at [711, 28] on icon at bounding box center [712, 22] width 15 height 15
type input "20"
type input "100"
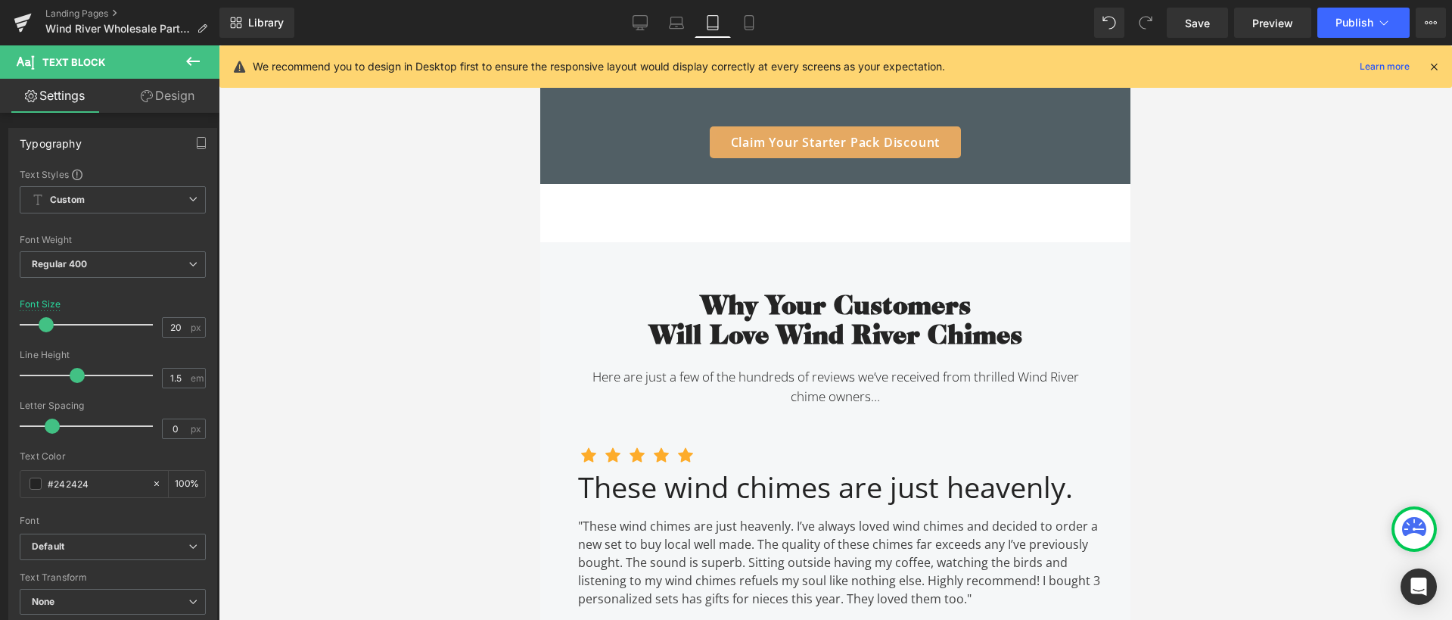
scroll to position [4567, 0]
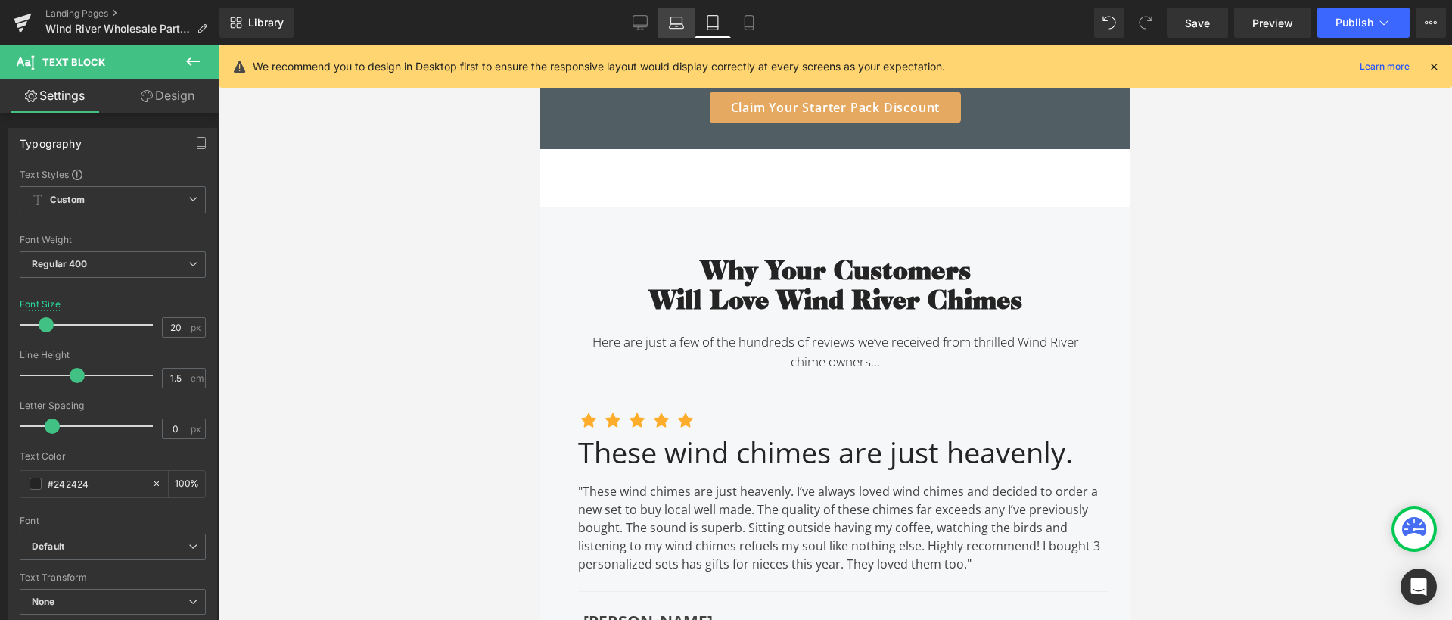
click at [670, 20] on icon at bounding box center [676, 22] width 15 height 15
type input "24"
type input "100"
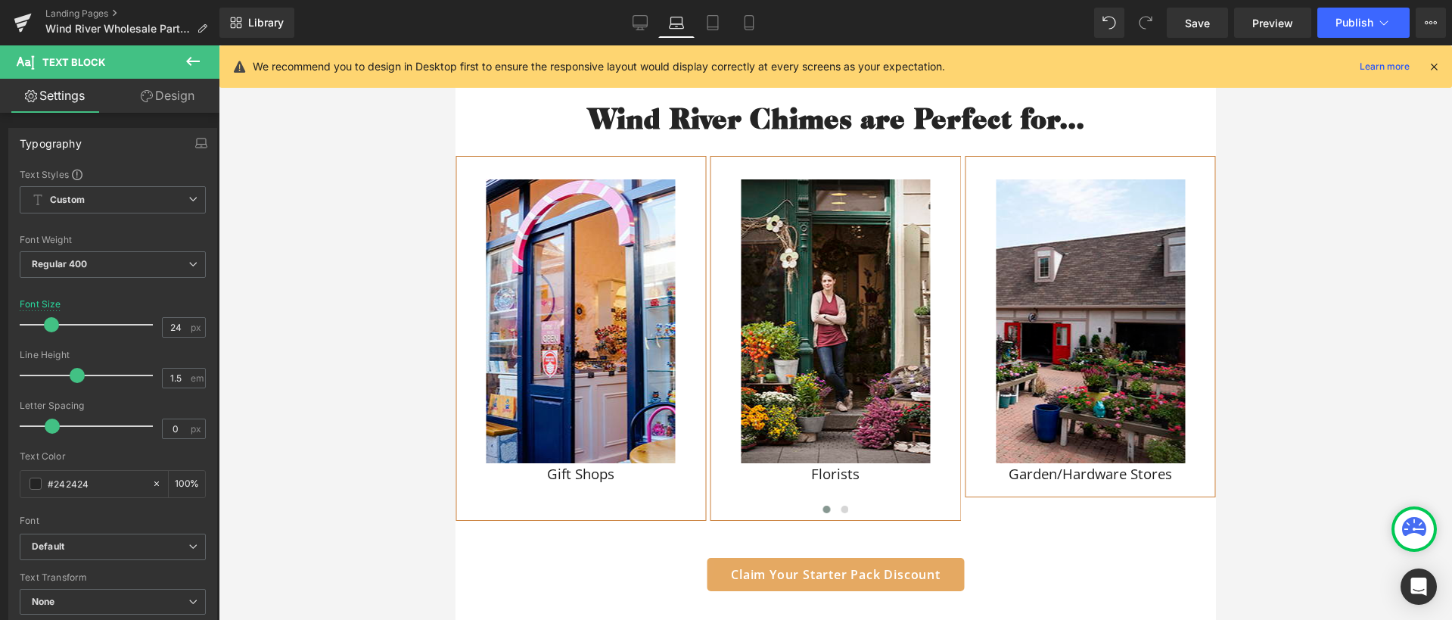
scroll to position [1357, 0]
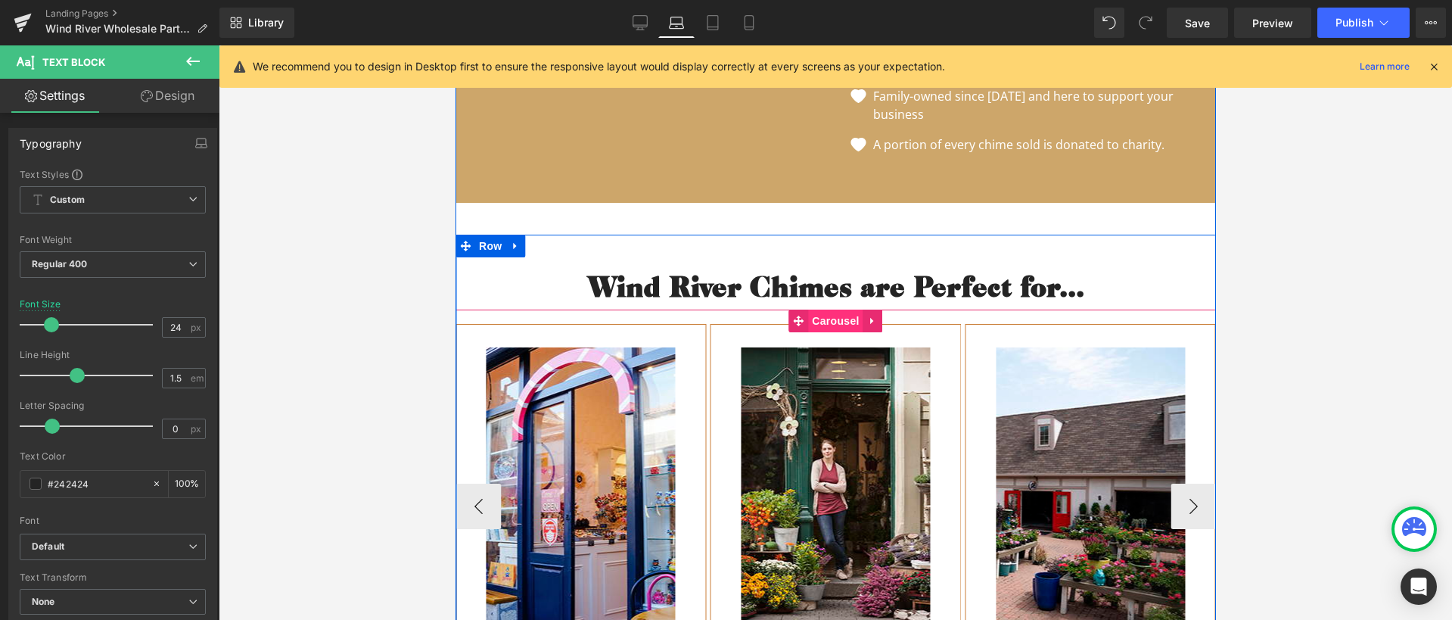
click at [813, 318] on span "Carousel" at bounding box center [834, 320] width 54 height 23
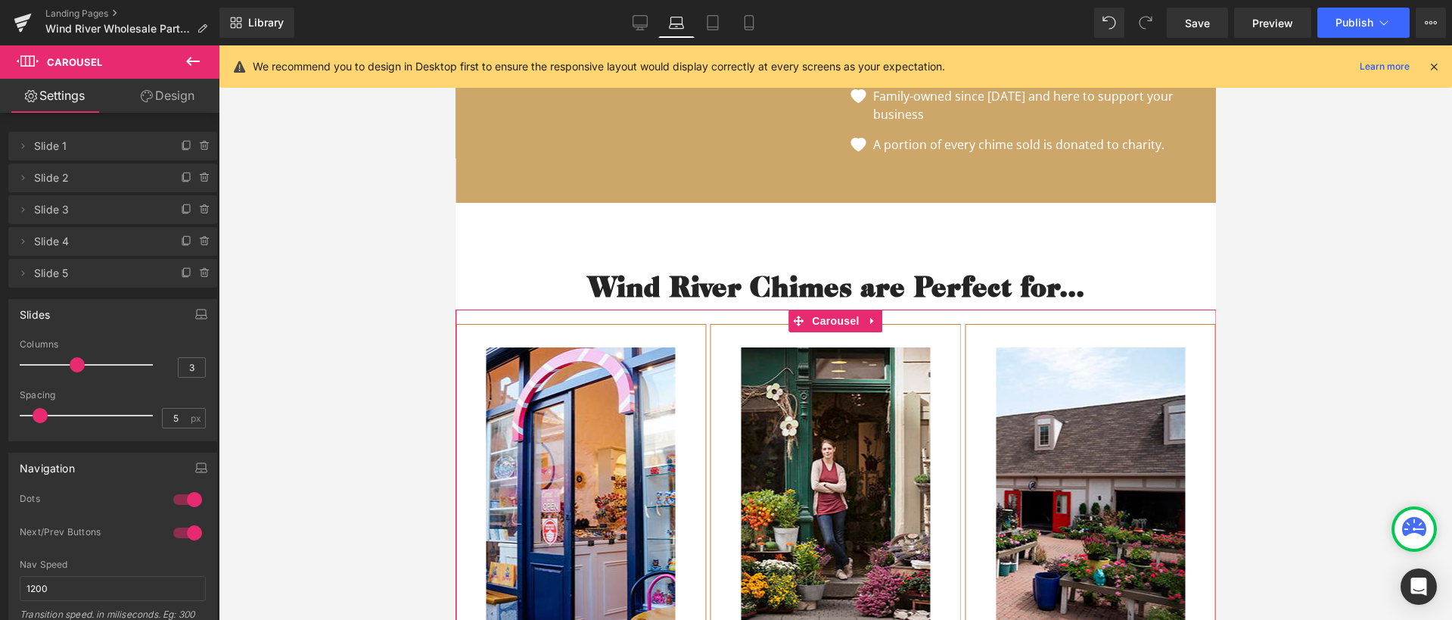
click at [179, 93] on link "Design" at bounding box center [168, 96] width 110 height 34
click at [0, 0] on div "Visibility" at bounding box center [0, 0] width 0 height 0
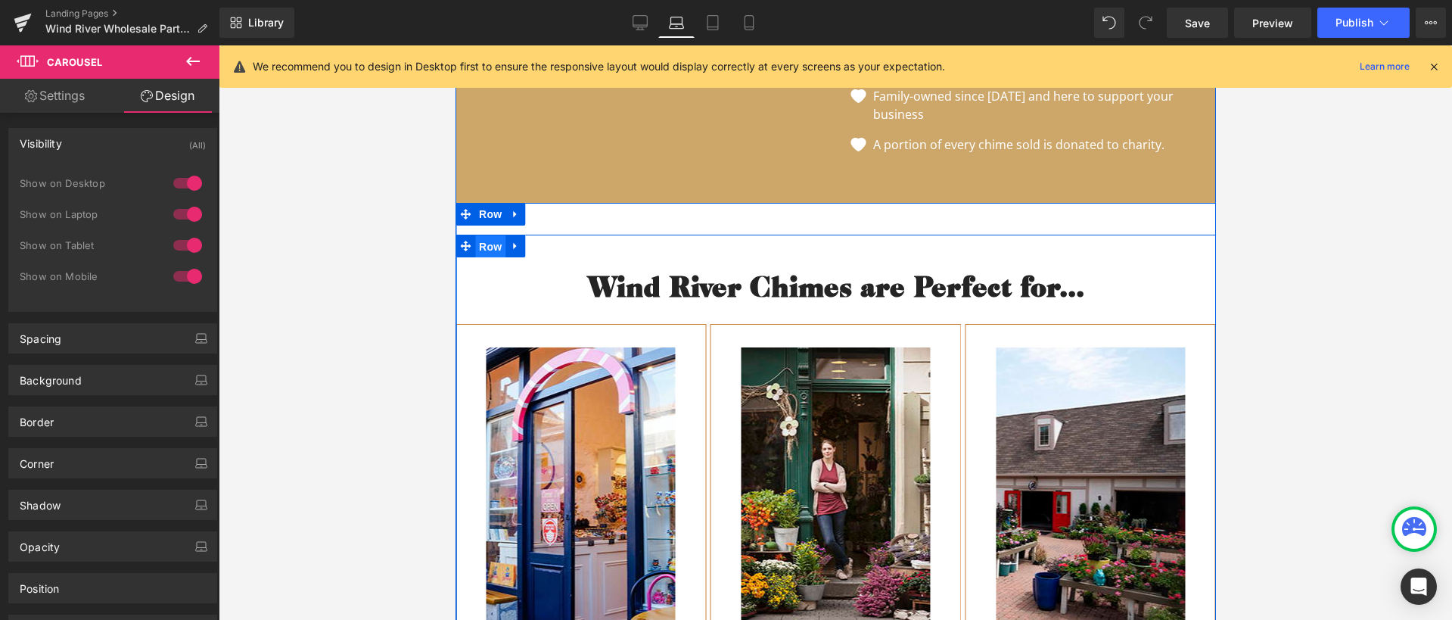
click at [476, 246] on span "Row" at bounding box center [489, 246] width 30 height 23
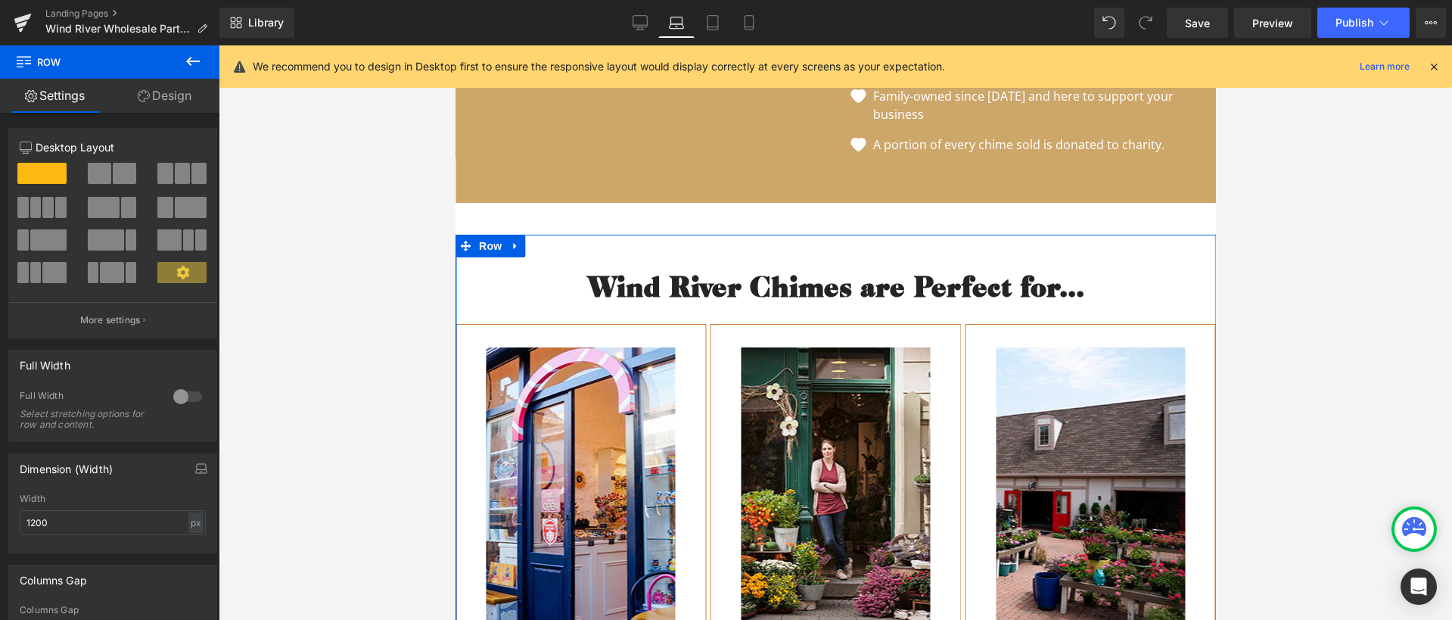
click at [163, 107] on link "Design" at bounding box center [165, 96] width 110 height 34
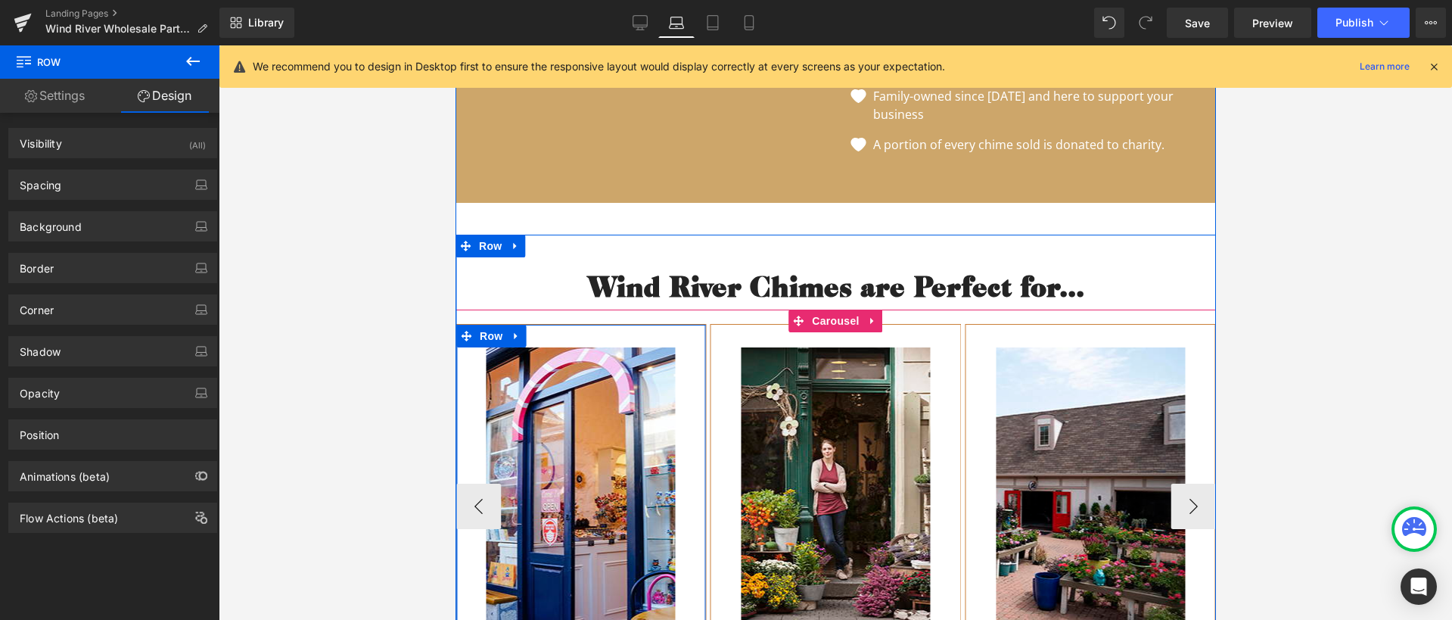
click at [475, 331] on span "Row" at bounding box center [490, 336] width 30 height 23
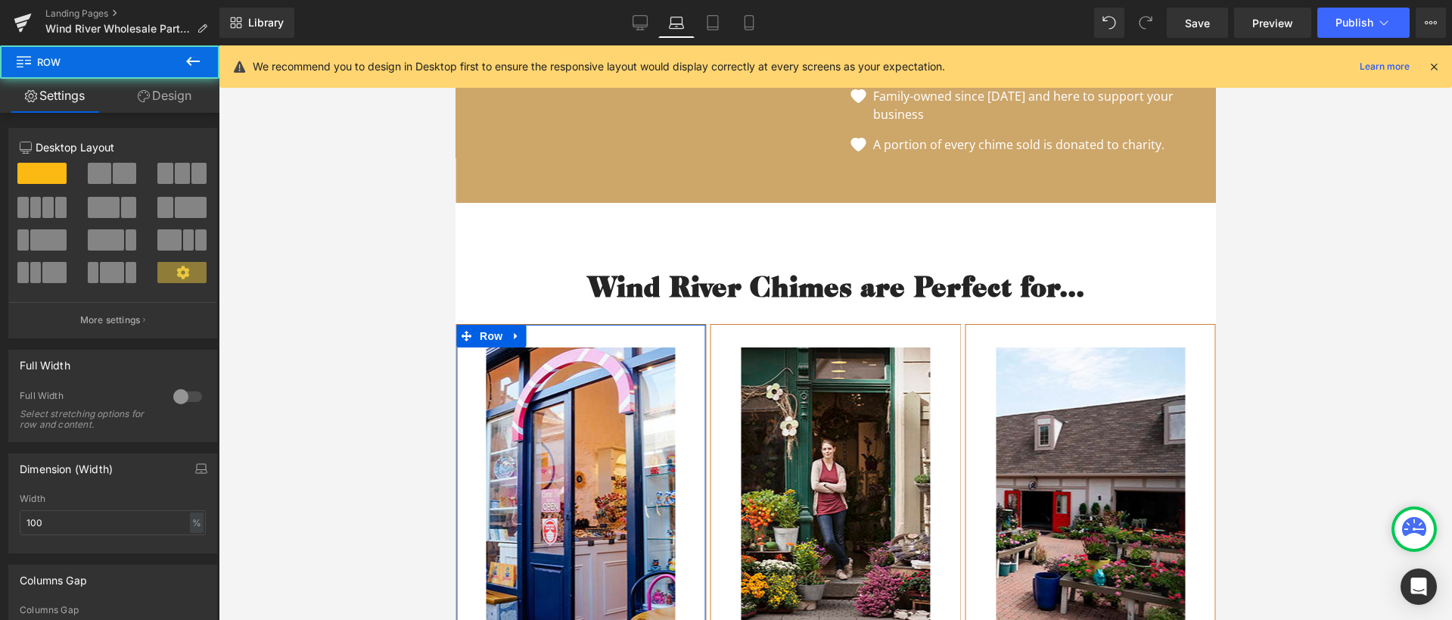
click at [172, 92] on link "Design" at bounding box center [165, 96] width 110 height 34
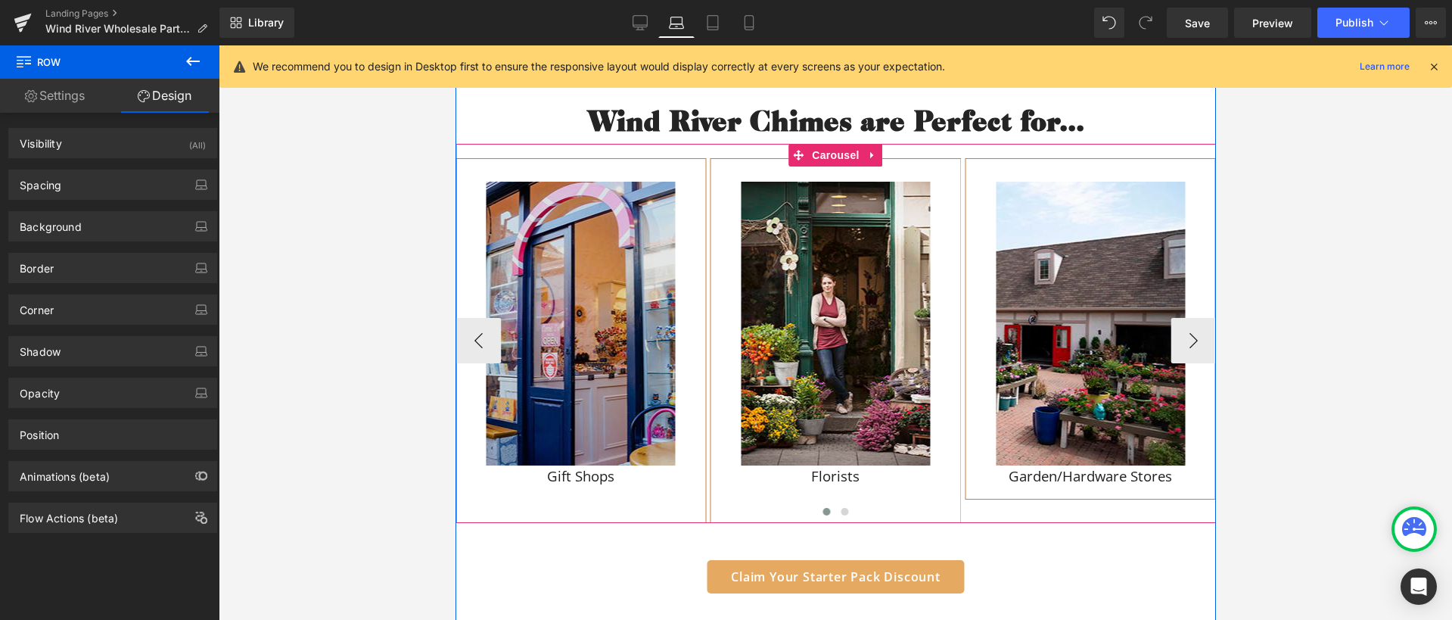
scroll to position [1540, 0]
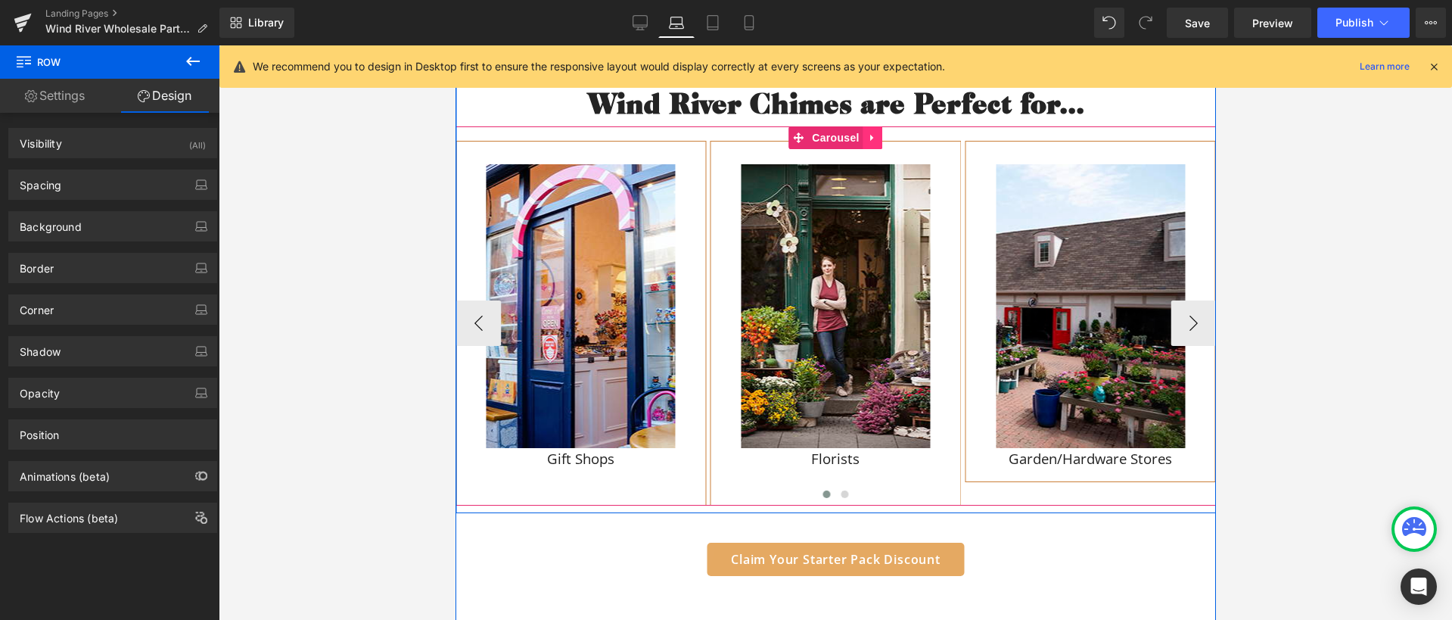
click at [869, 137] on icon at bounding box center [872, 137] width 11 height 11
click at [853, 132] on link at bounding box center [863, 137] width 20 height 23
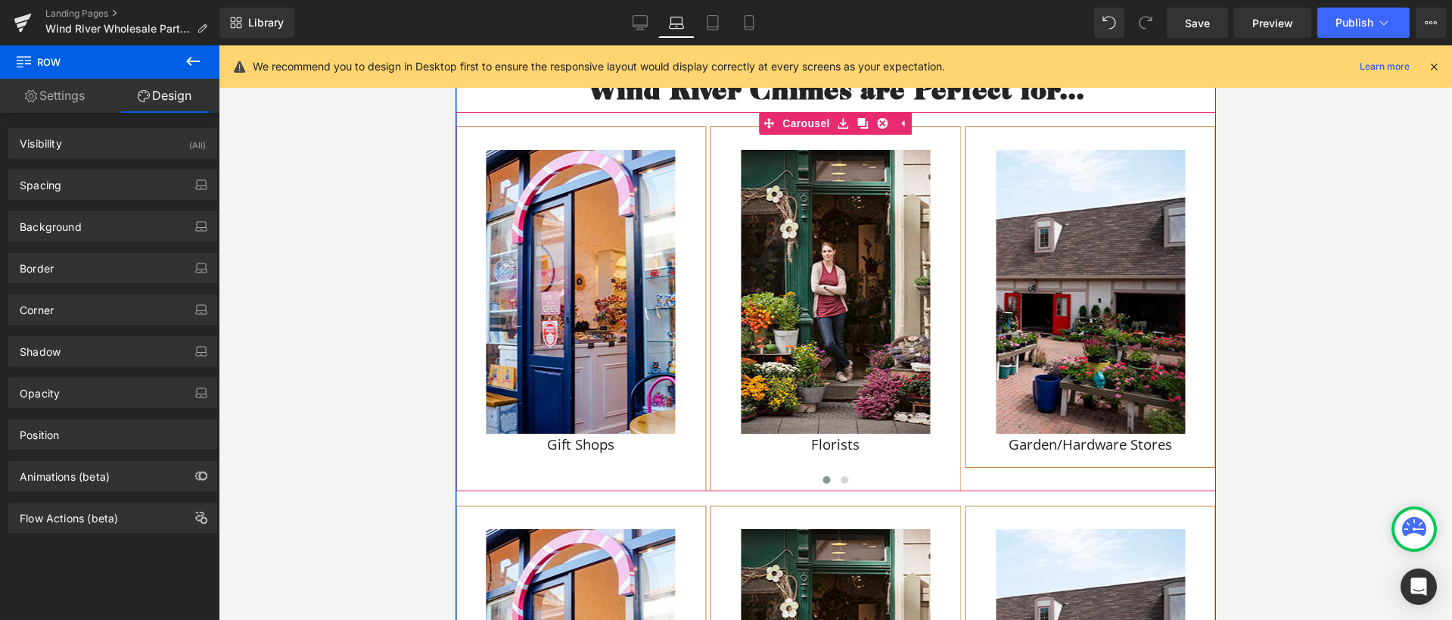
scroll to position [1958, 0]
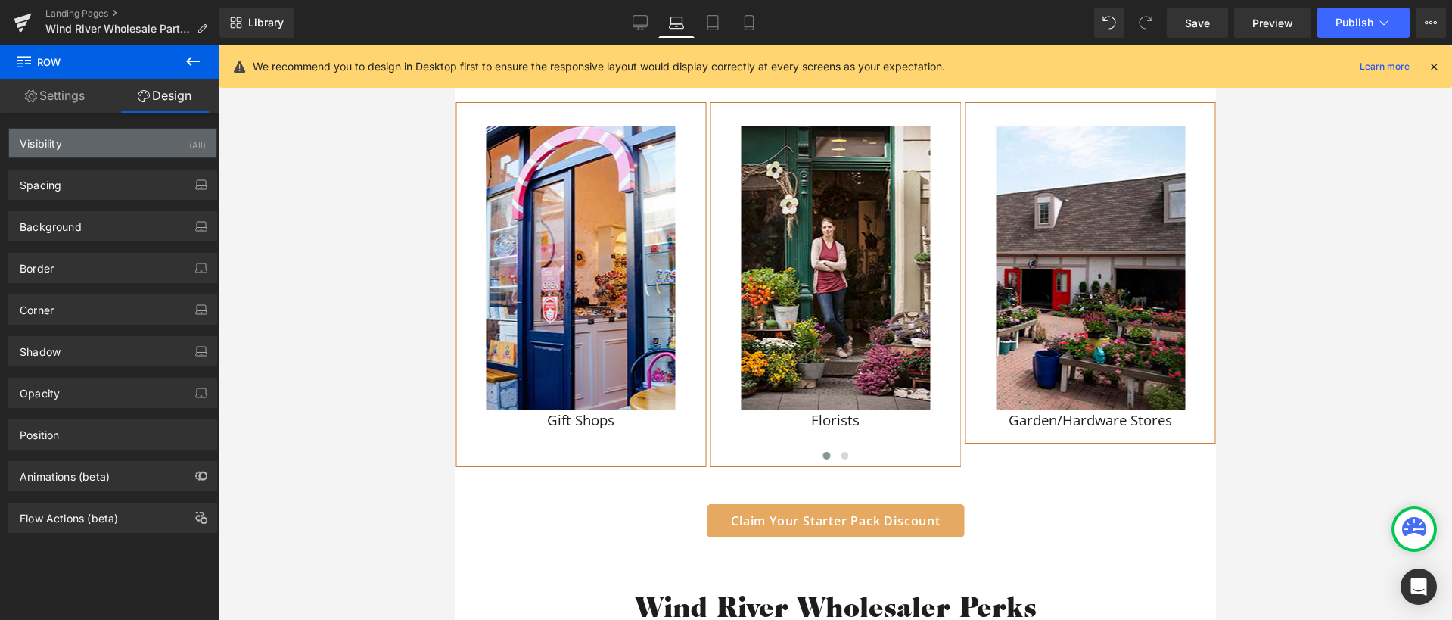
click at [151, 140] on div "Visibility (All)" at bounding box center [112, 143] width 207 height 29
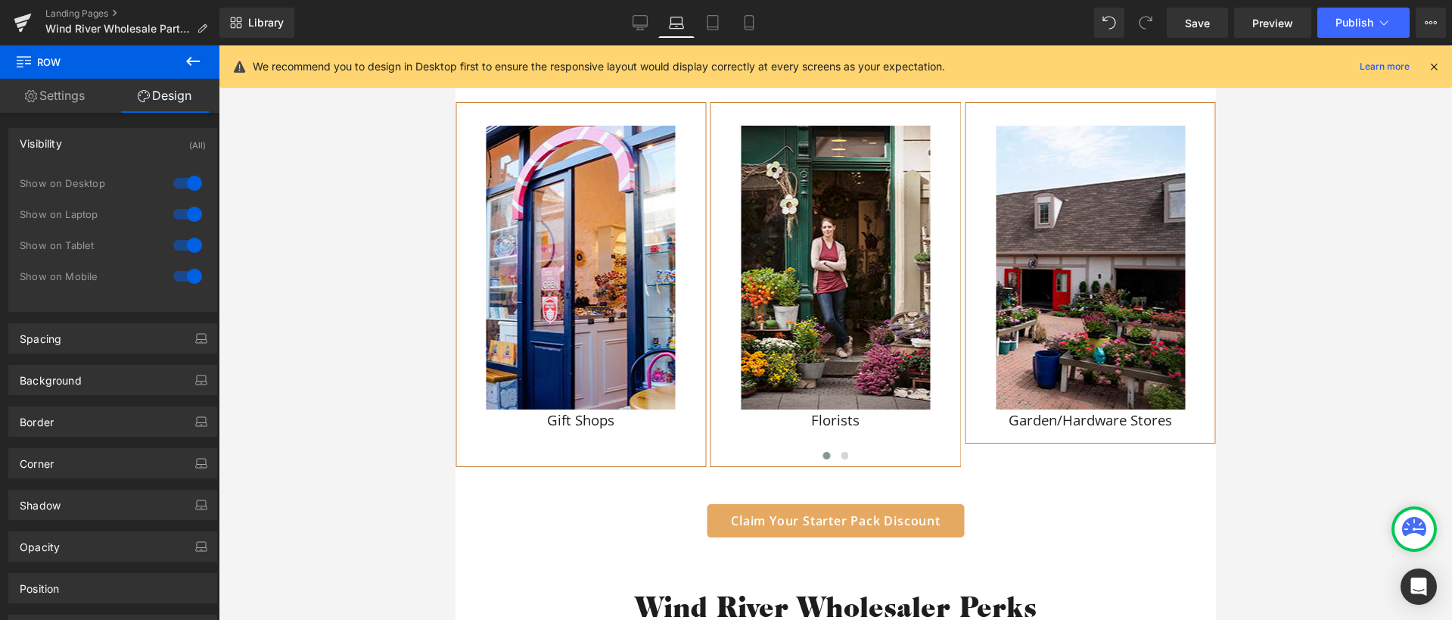
click at [185, 185] on div at bounding box center [187, 183] width 36 height 24
click at [189, 207] on div at bounding box center [187, 214] width 36 height 24
click at [70, 94] on link "Settings" at bounding box center [55, 96] width 110 height 34
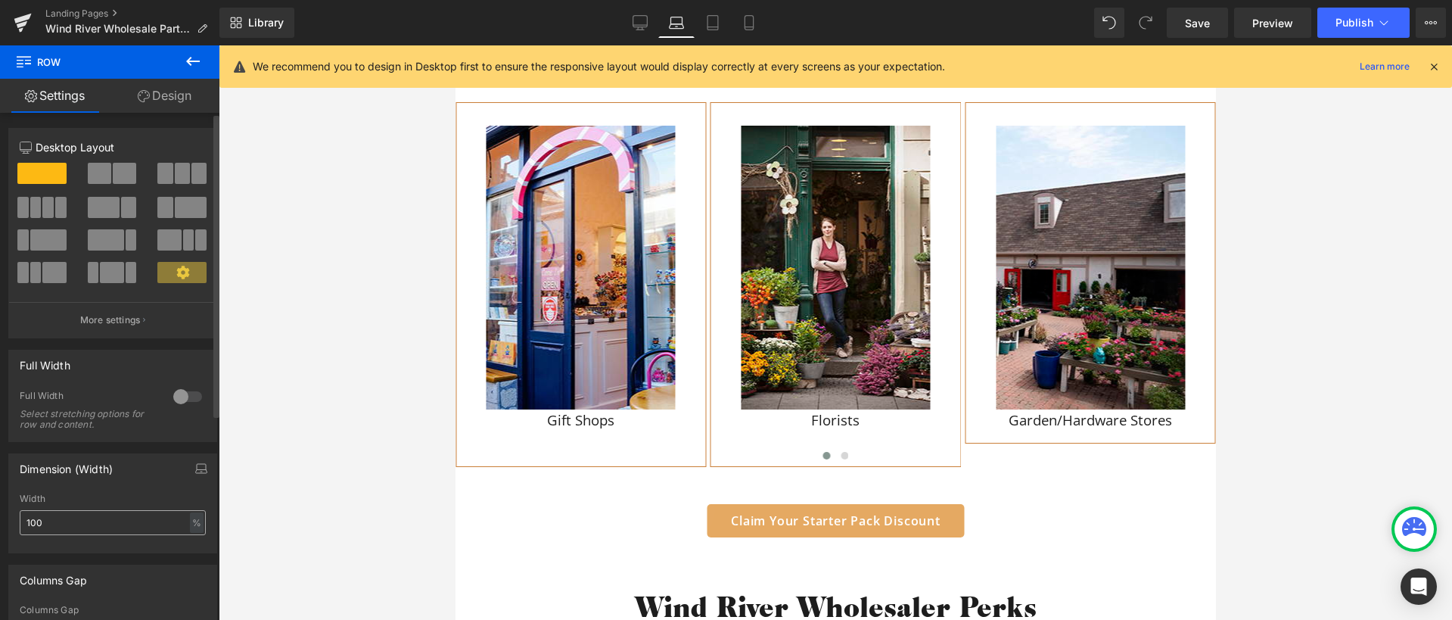
scroll to position [3, 0]
drag, startPoint x: 55, startPoint y: 524, endPoint x: 25, endPoint y: 524, distance: 30.3
click at [26, 524] on input "100" at bounding box center [113, 519] width 186 height 25
click at [117, 483] on div "Dimension (Width) 50% Width 50 % % px" at bounding box center [112, 500] width 209 height 100
click at [104, 530] on input "50" at bounding box center [113, 519] width 186 height 25
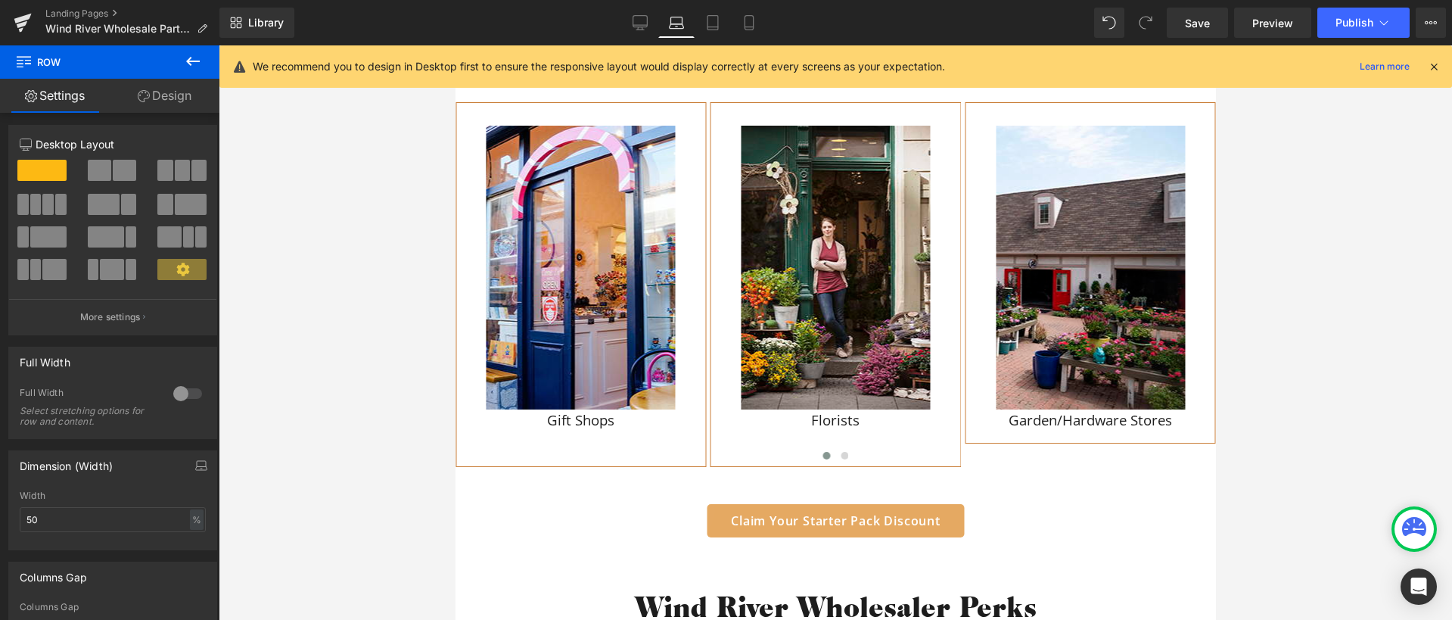
click at [161, 111] on link "Design" at bounding box center [165, 96] width 110 height 34
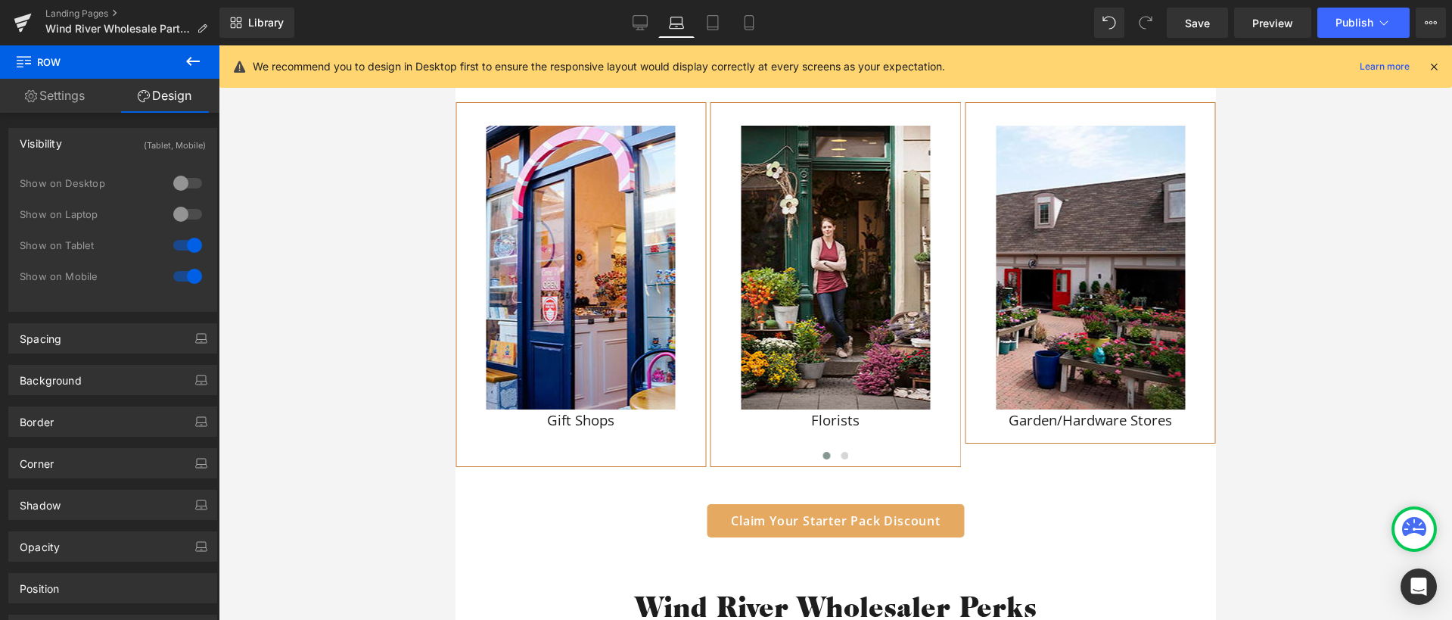
click at [51, 95] on link "Settings" at bounding box center [55, 96] width 110 height 34
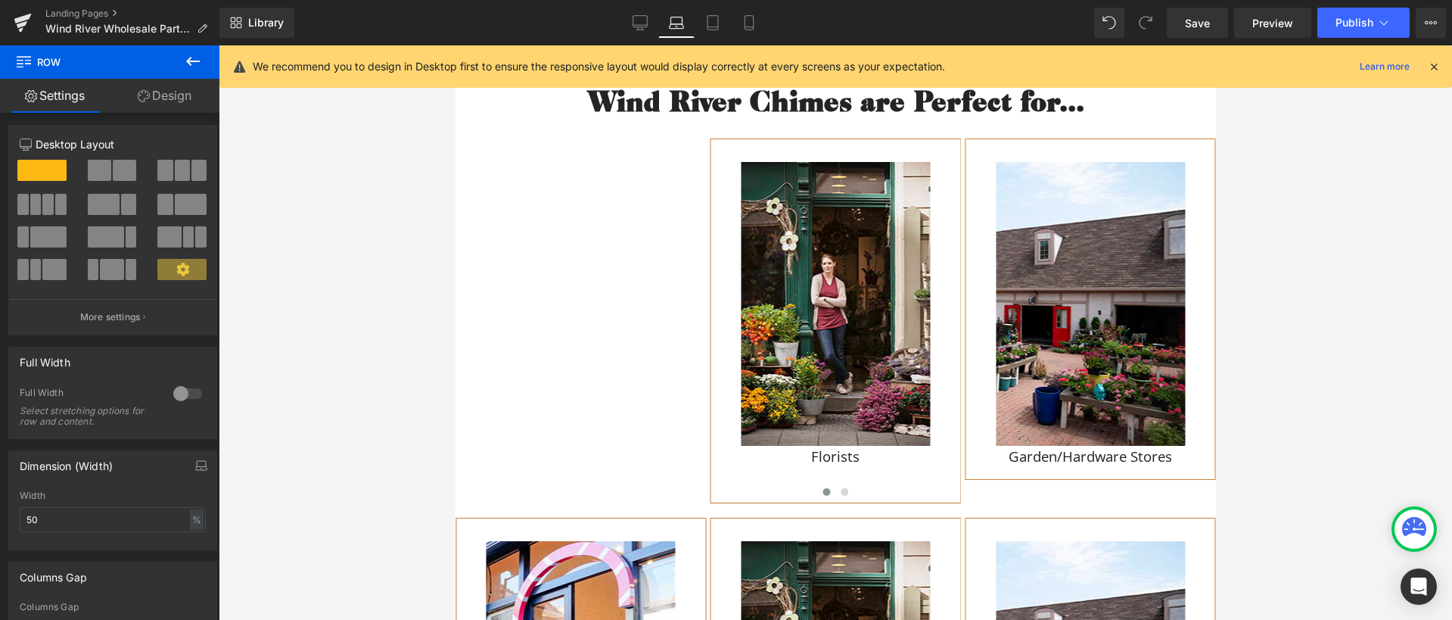
scroll to position [1526, 0]
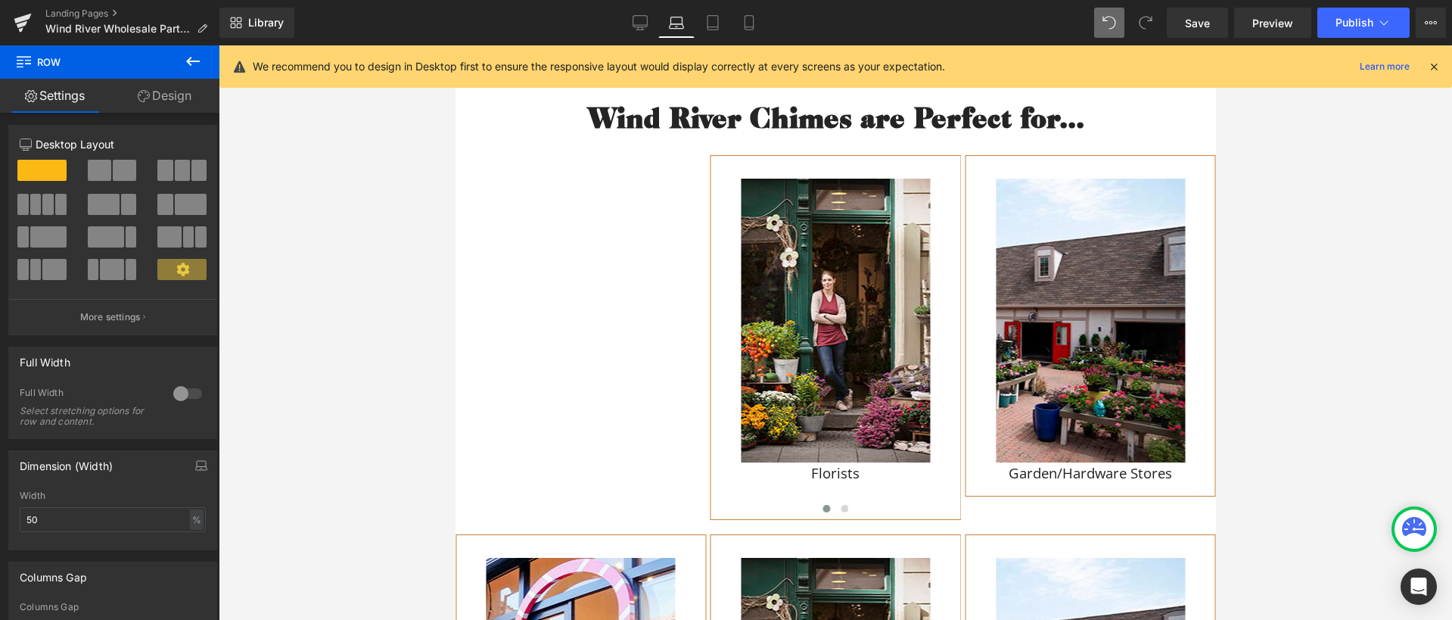
type input "100"
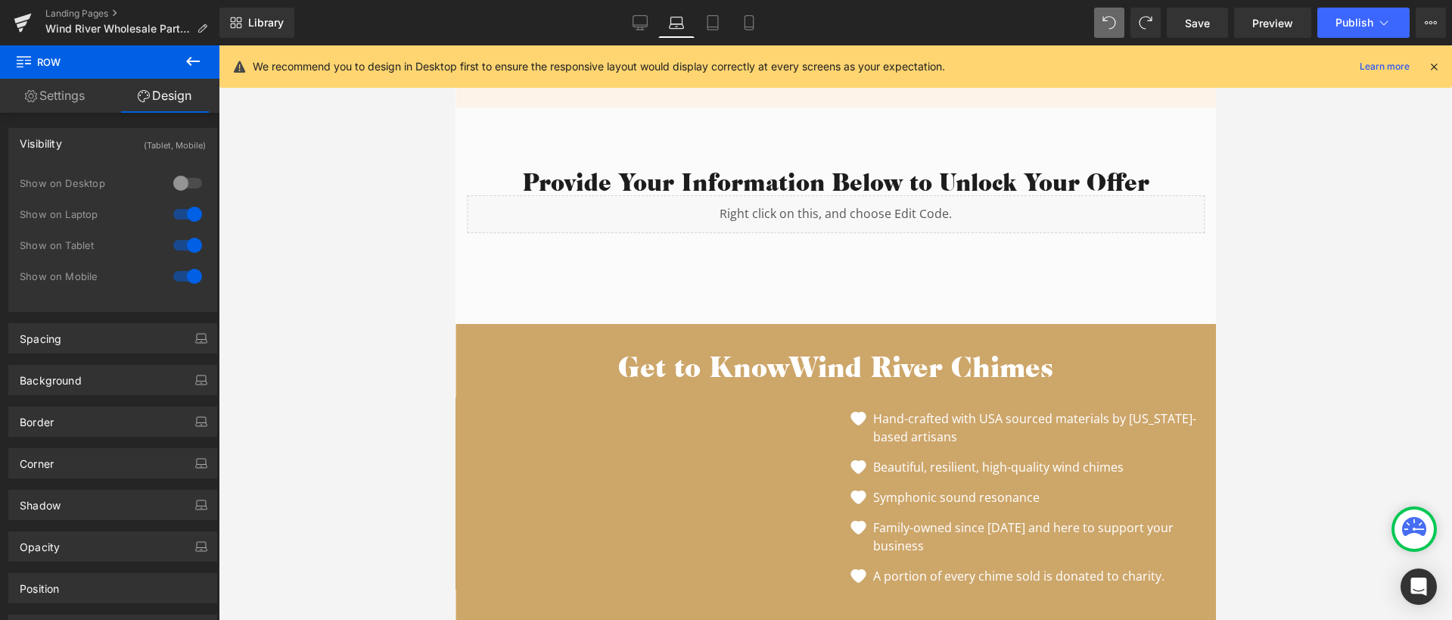
drag, startPoint x: 1566, startPoint y: 61, endPoint x: 1131, endPoint y: 144, distance: 442.9
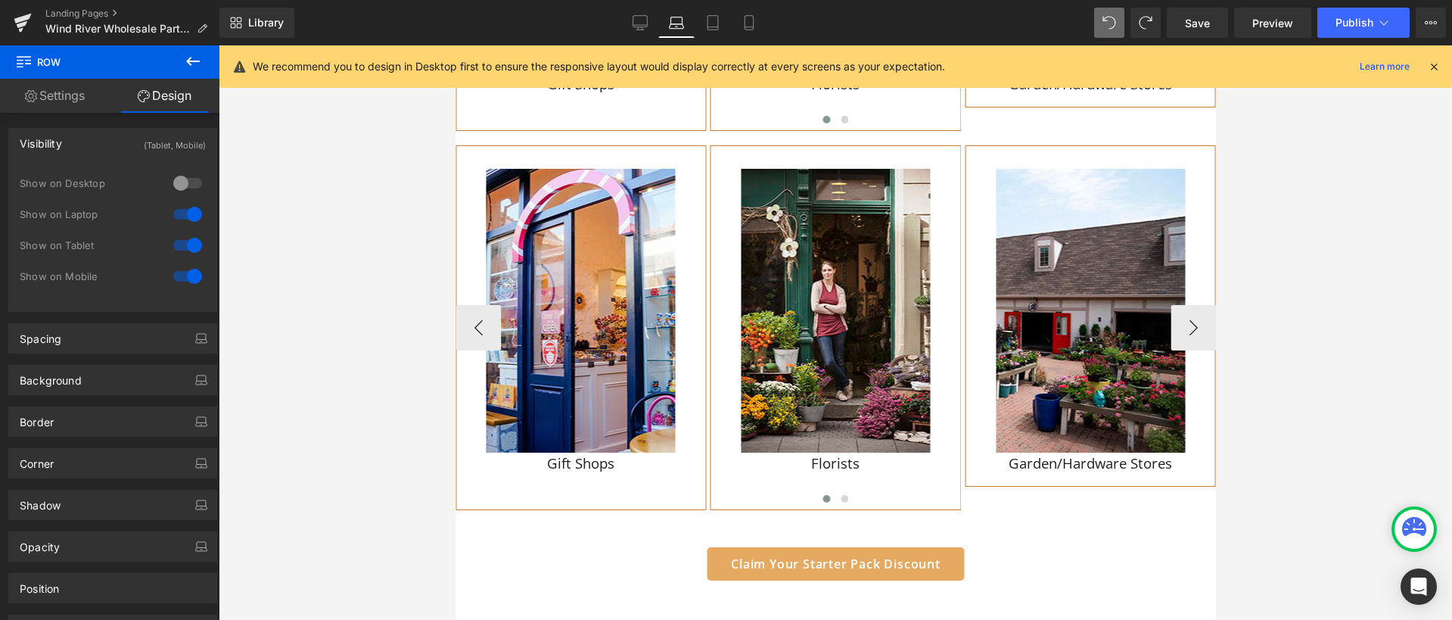
scroll to position [1900, 0]
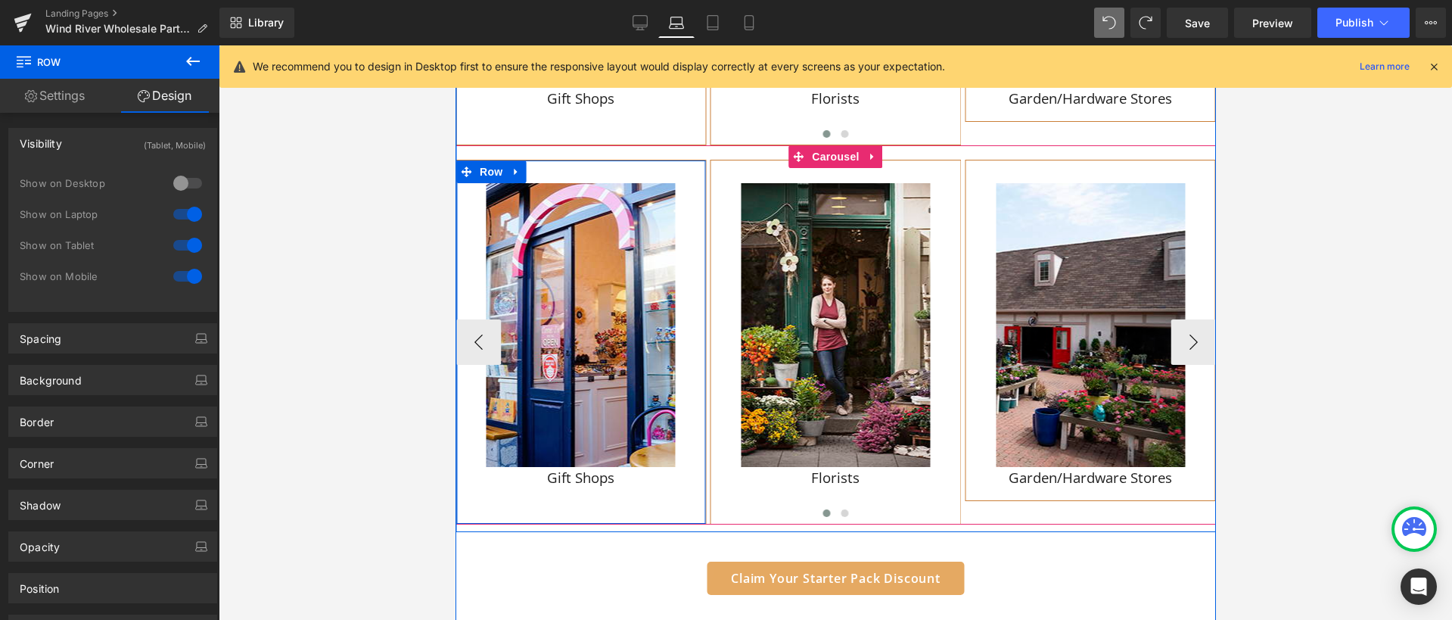
click at [682, 165] on div "Image Gift Shops Heading Row" at bounding box center [580, 342] width 251 height 365
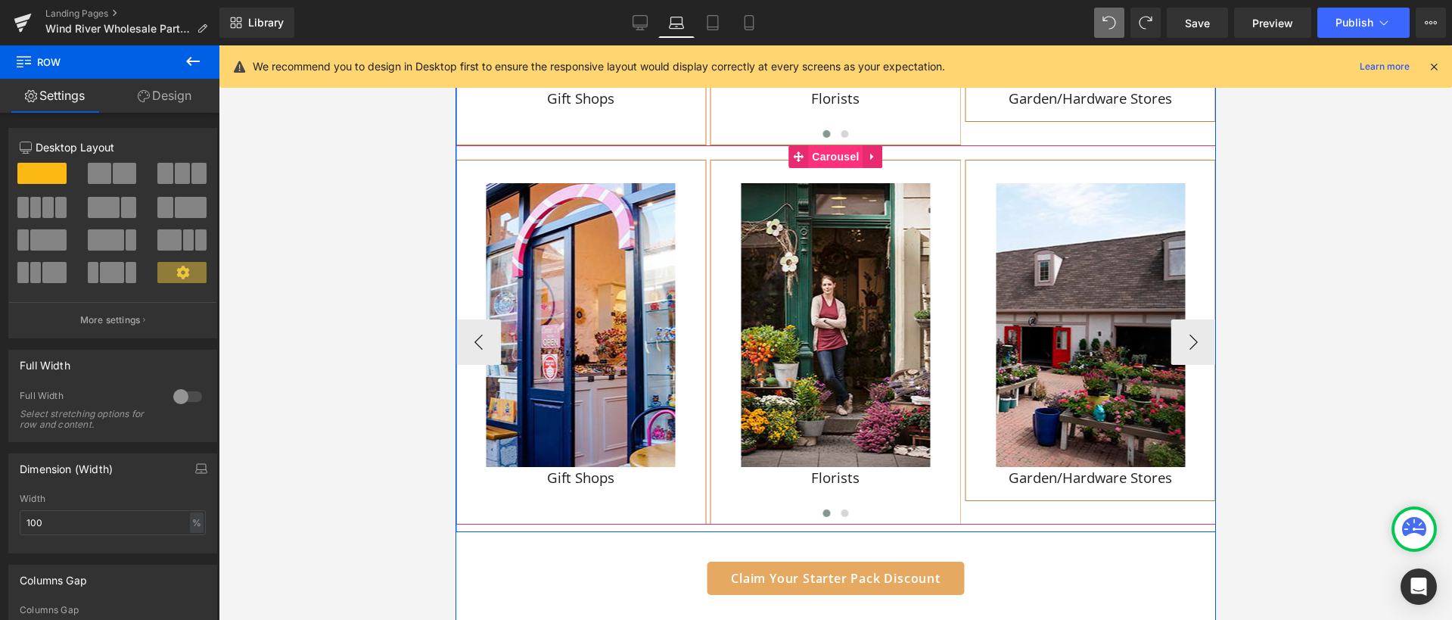
click at [821, 157] on span "Carousel" at bounding box center [834, 156] width 54 height 23
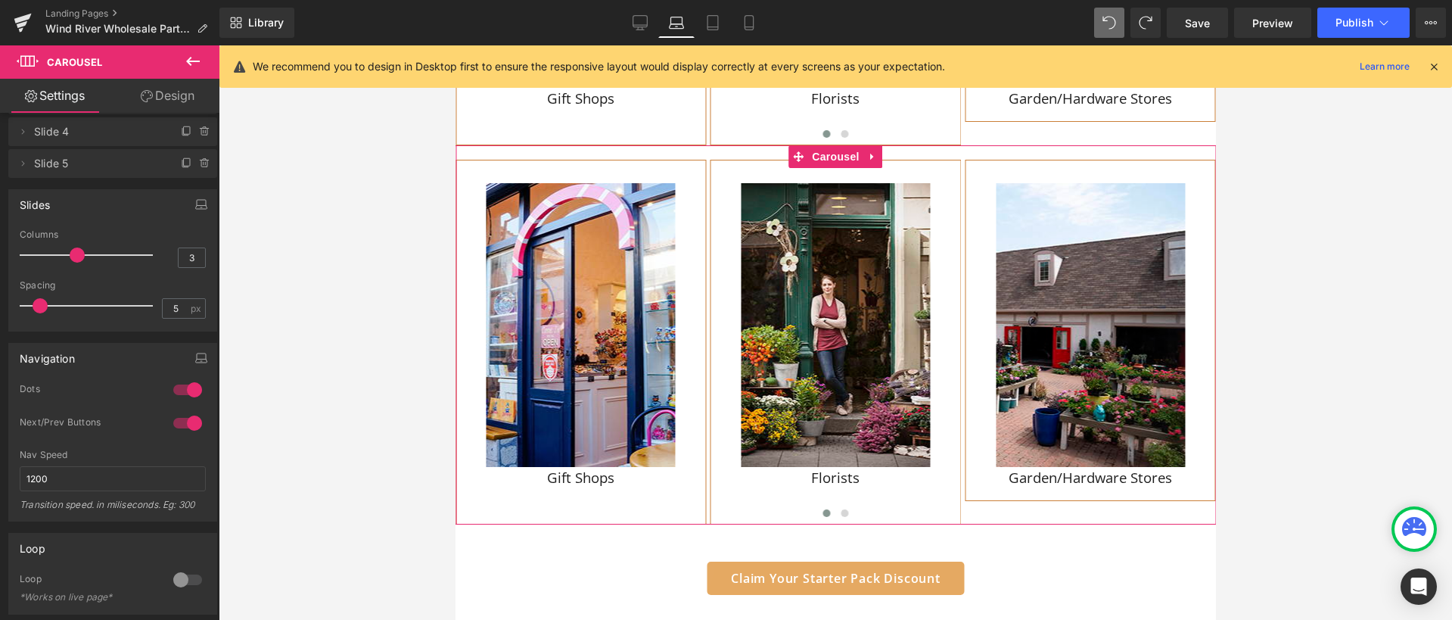
scroll to position [111, 0]
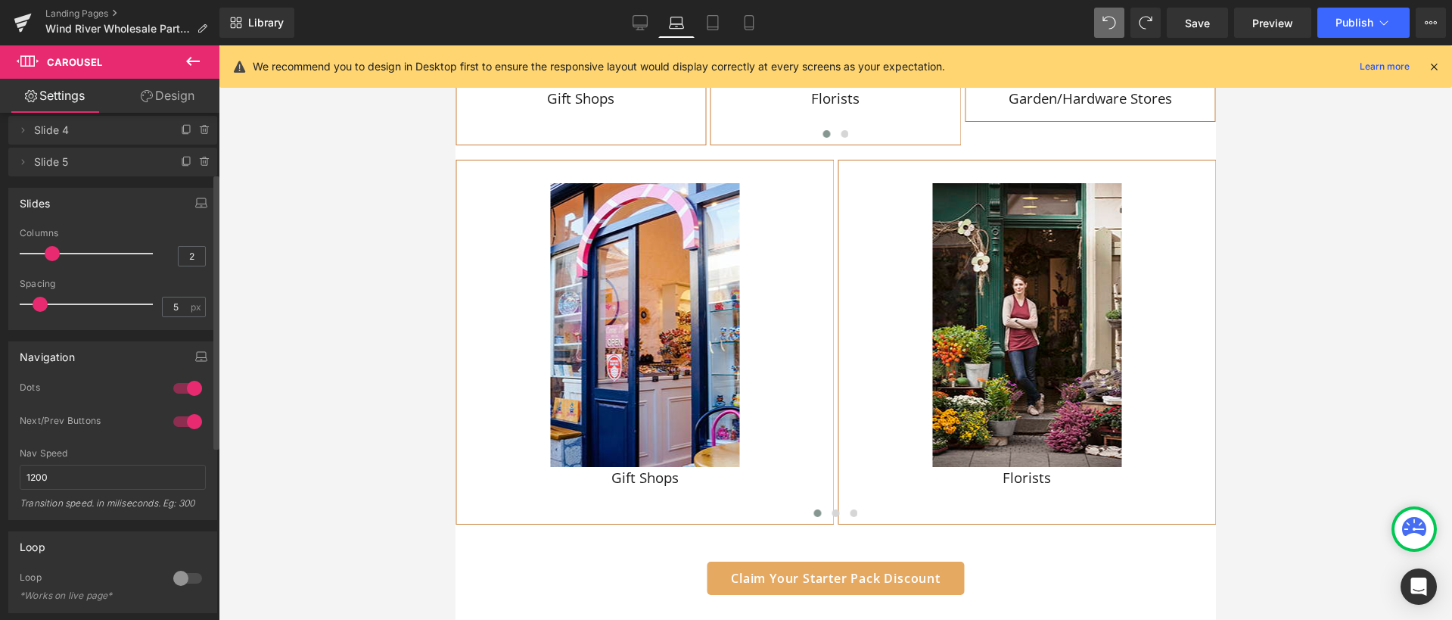
drag, startPoint x: 73, startPoint y: 254, endPoint x: 50, endPoint y: 253, distance: 23.5
click at [49, 253] on span at bounding box center [52, 253] width 15 height 15
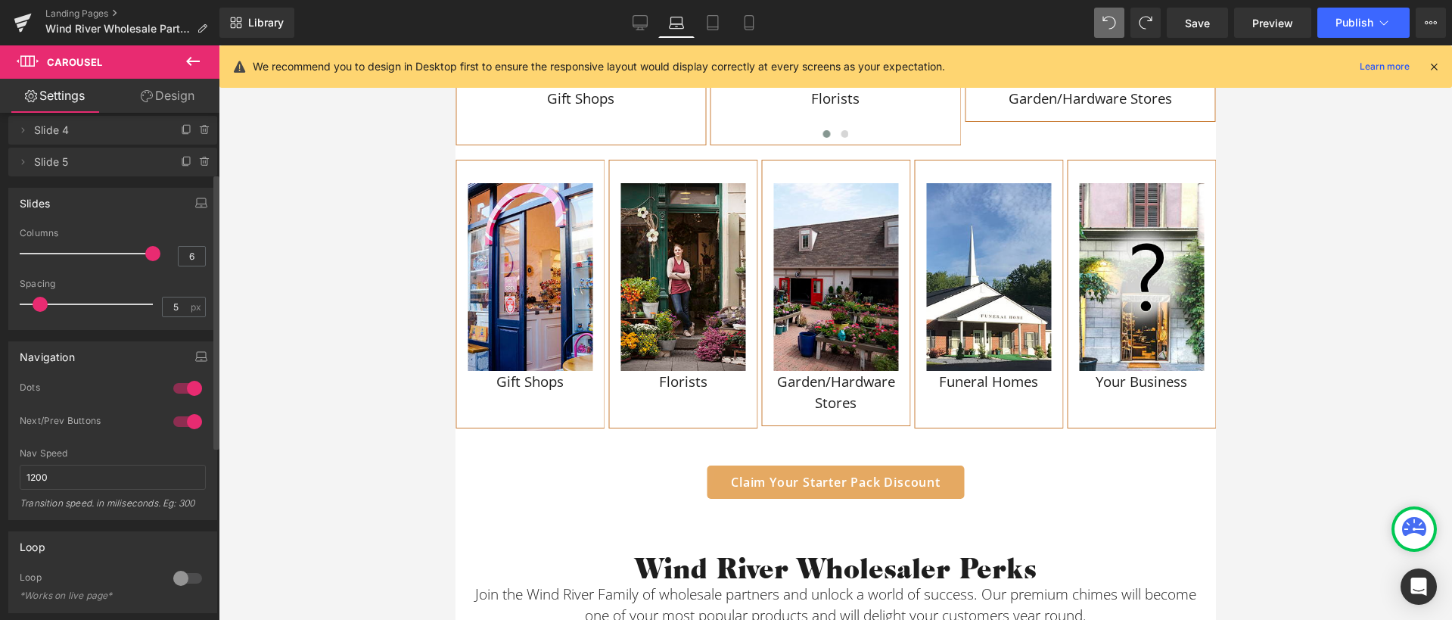
type input "5"
drag, startPoint x: 54, startPoint y: 252, endPoint x: 135, endPoint y: 253, distance: 81.7
click at [135, 253] on div at bounding box center [90, 253] width 126 height 30
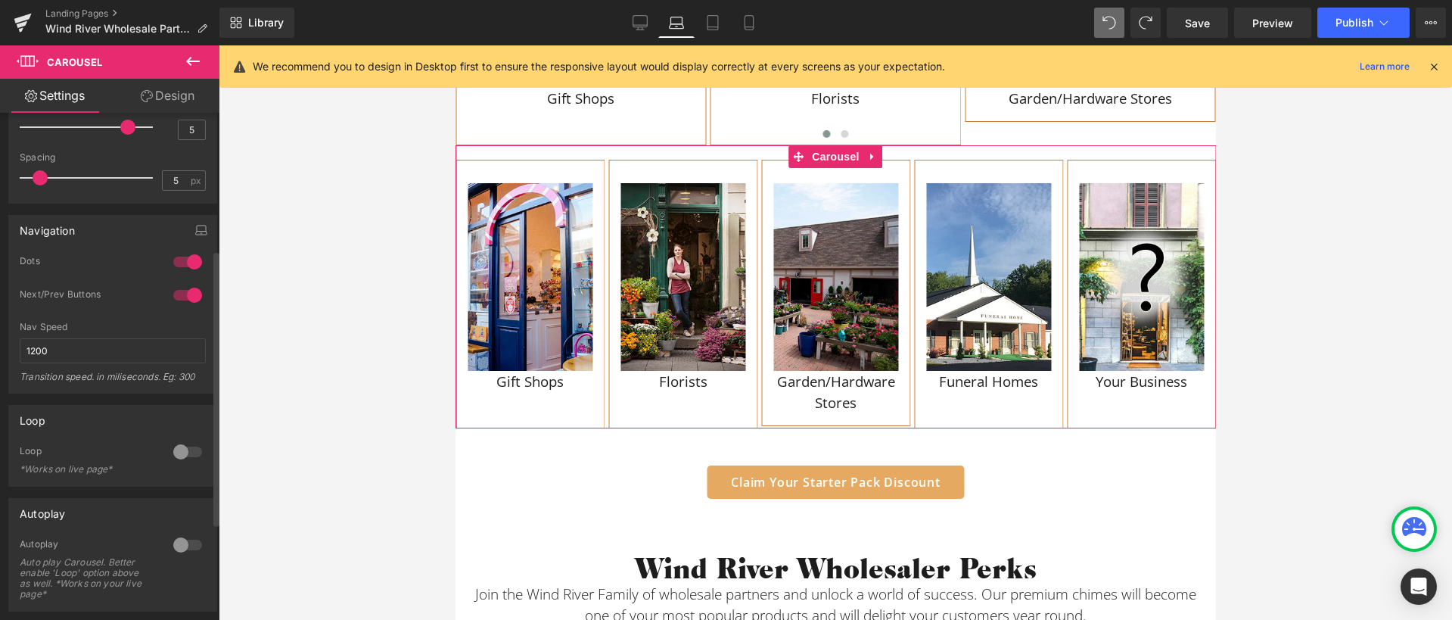
scroll to position [253, 0]
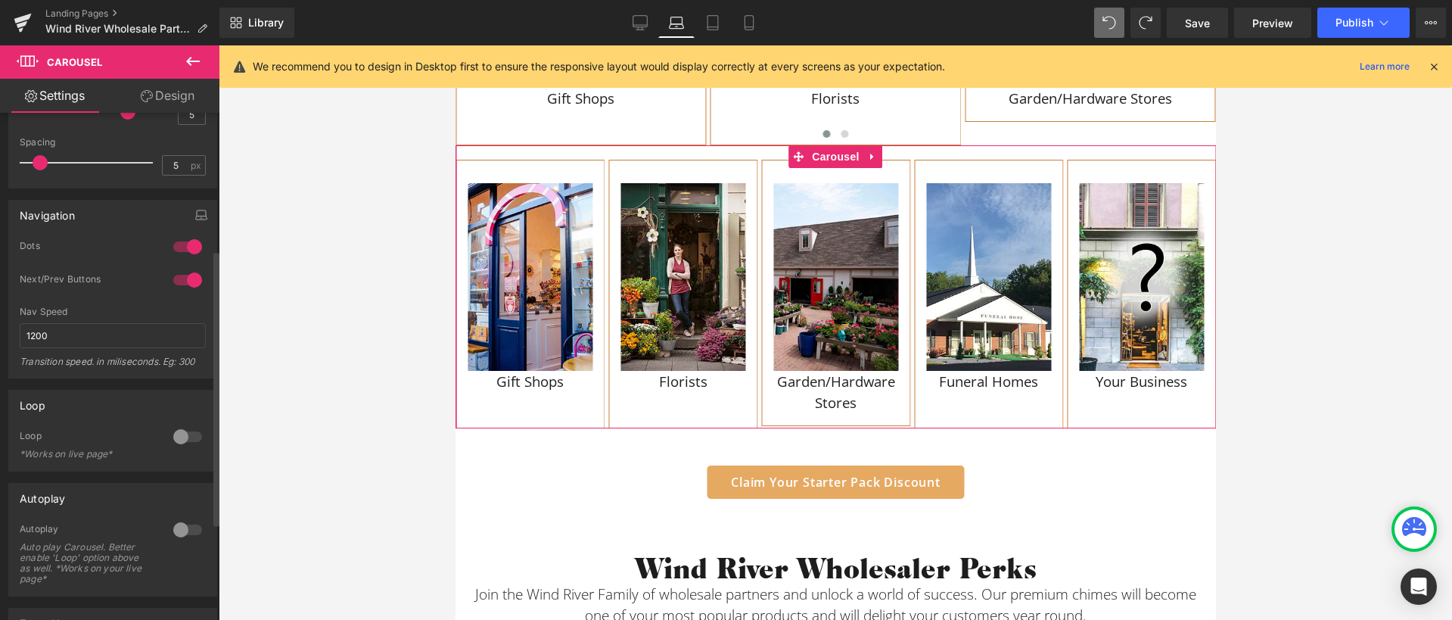
click at [191, 280] on div at bounding box center [187, 280] width 36 height 24
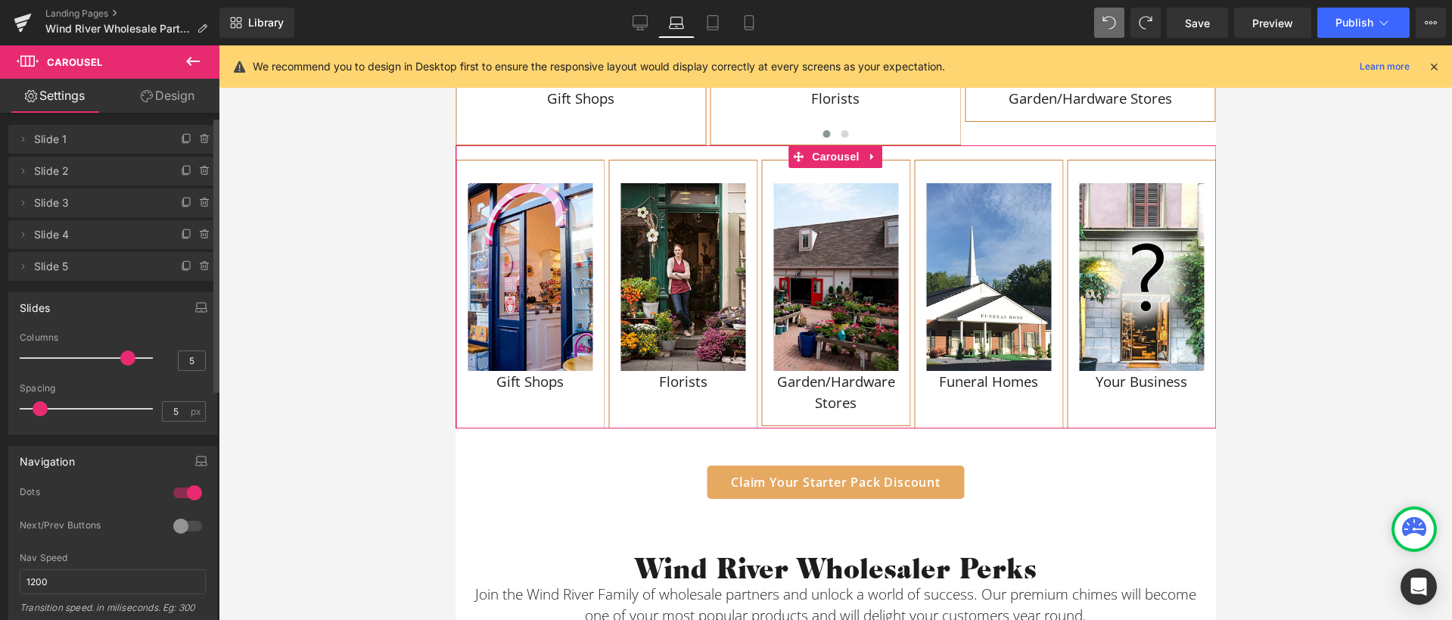
scroll to position [0, 0]
click at [165, 101] on link "Design" at bounding box center [168, 96] width 110 height 34
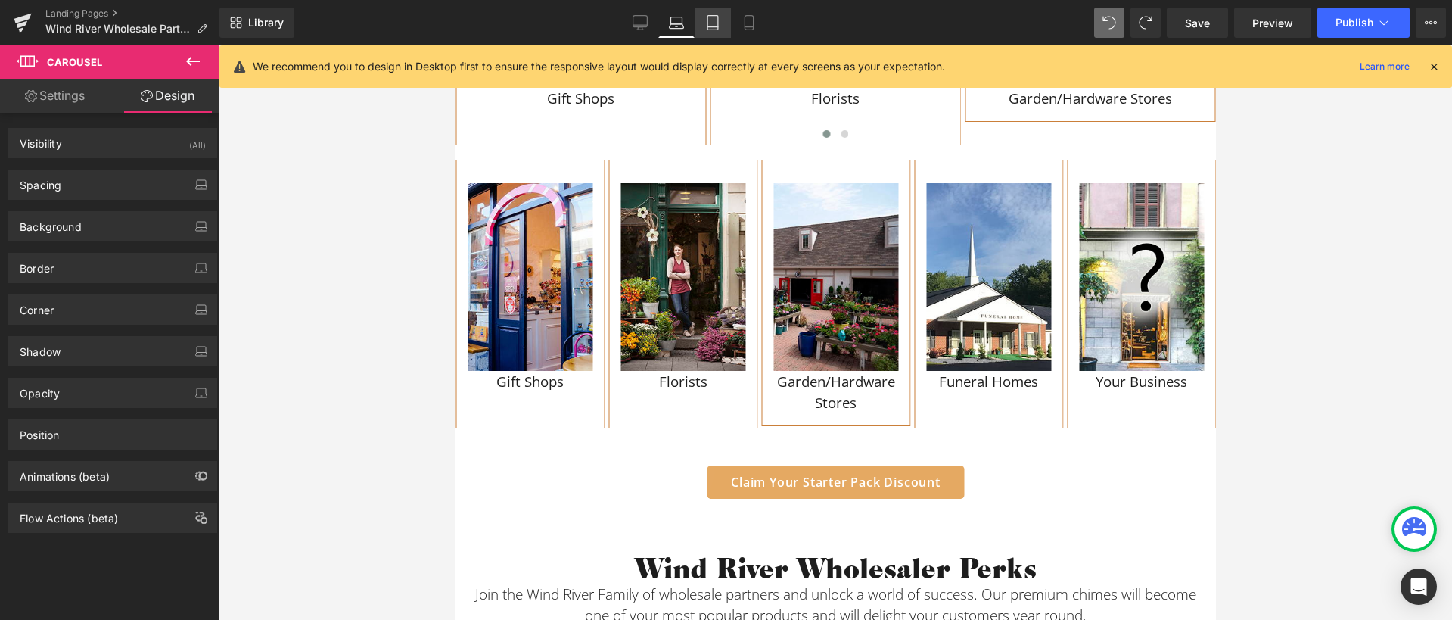
click at [712, 23] on icon at bounding box center [712, 22] width 15 height 15
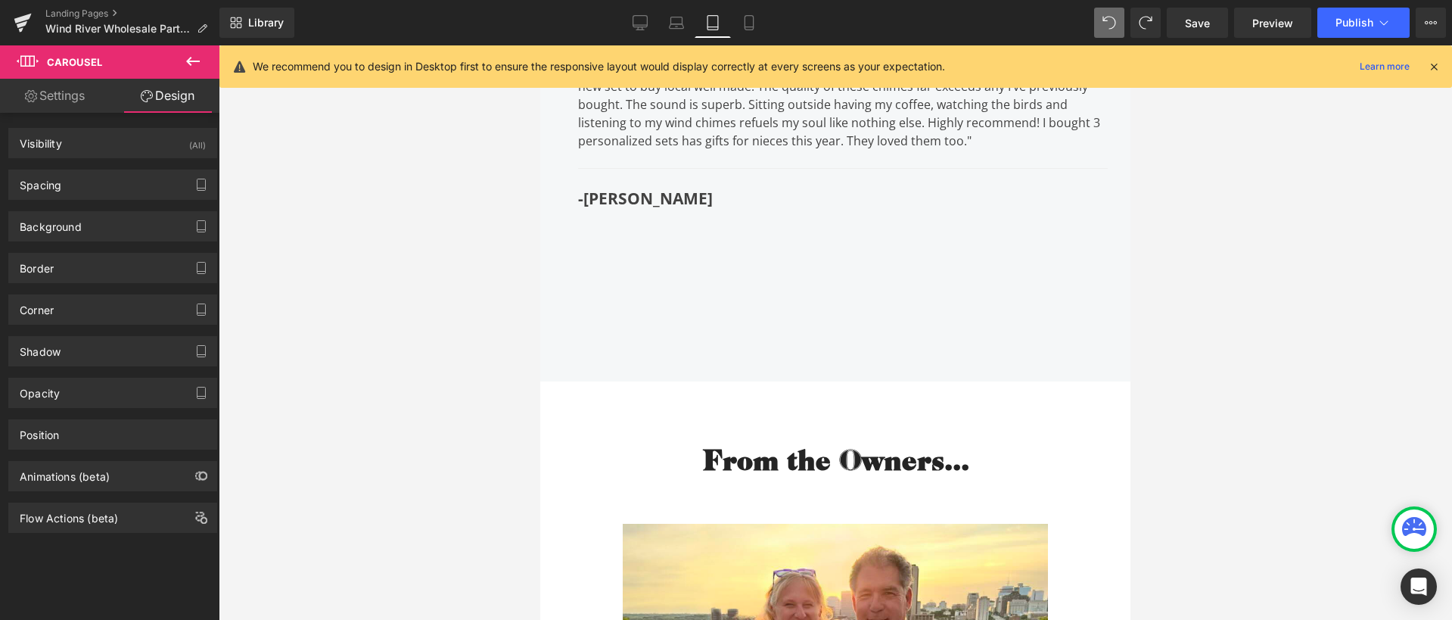
scroll to position [3921, 0]
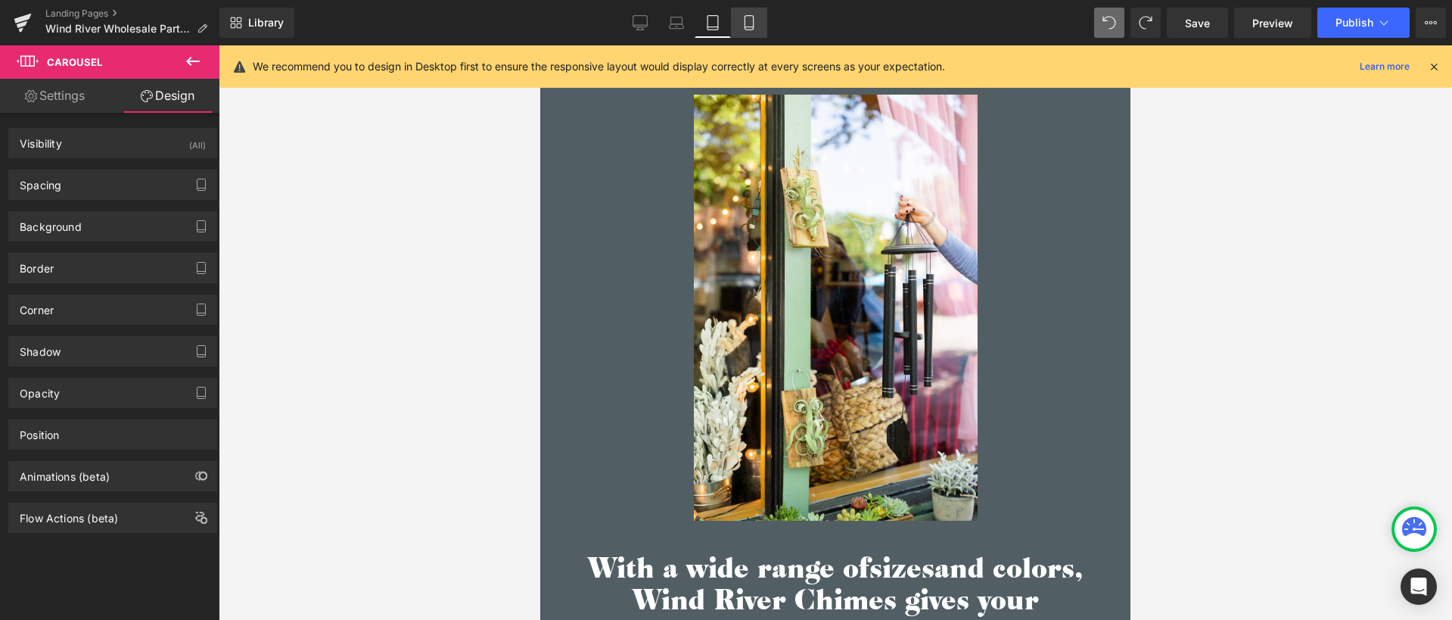
click at [744, 26] on icon at bounding box center [748, 22] width 15 height 15
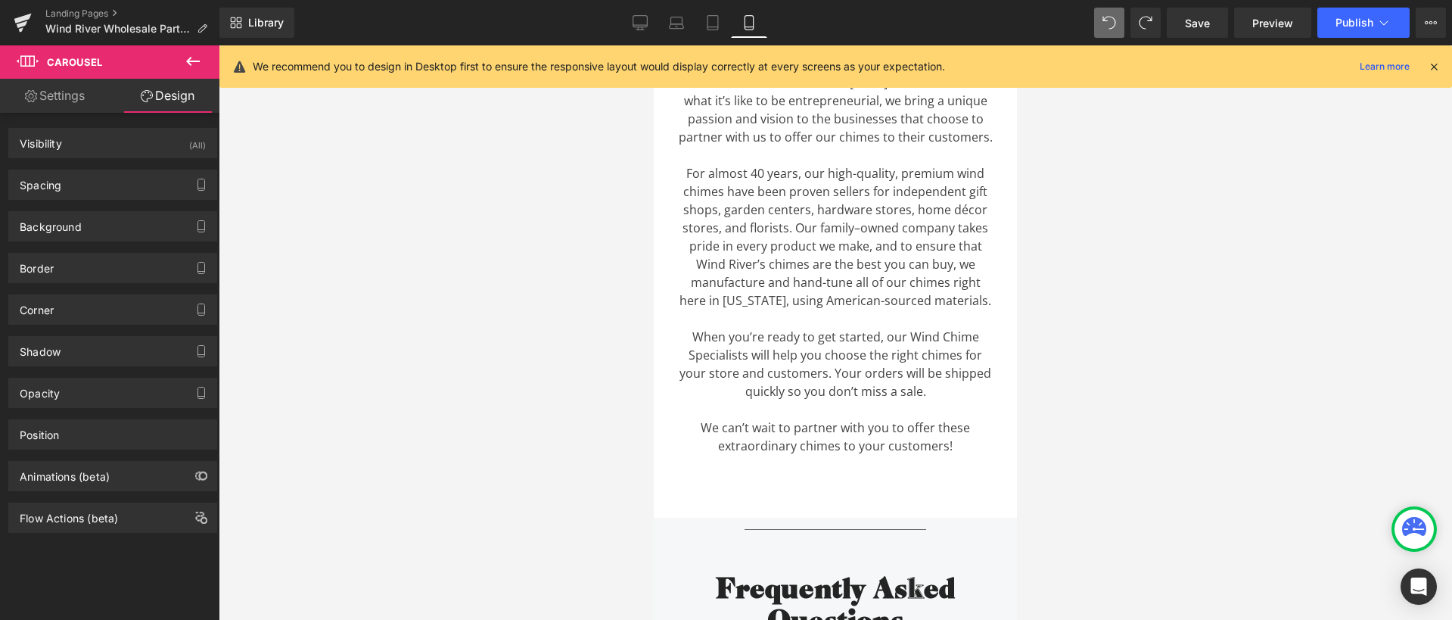
scroll to position [6149, 0]
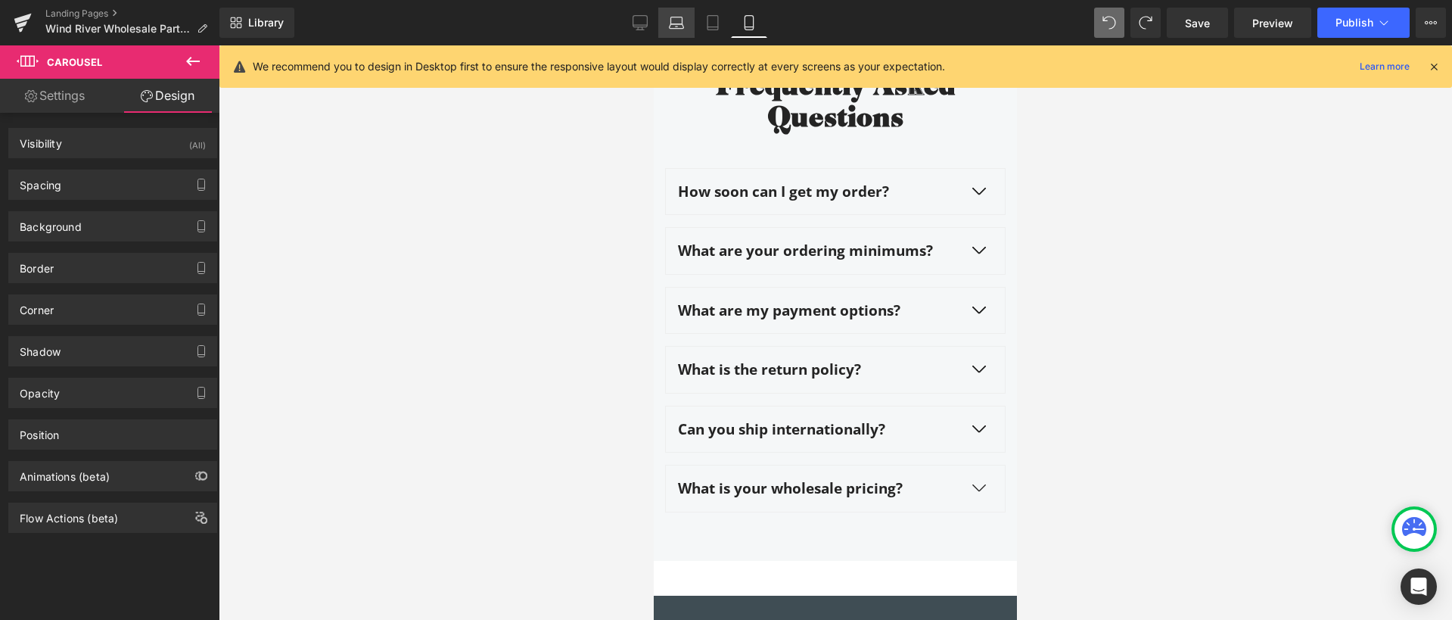
click at [684, 26] on link "Laptop" at bounding box center [676, 23] width 36 height 30
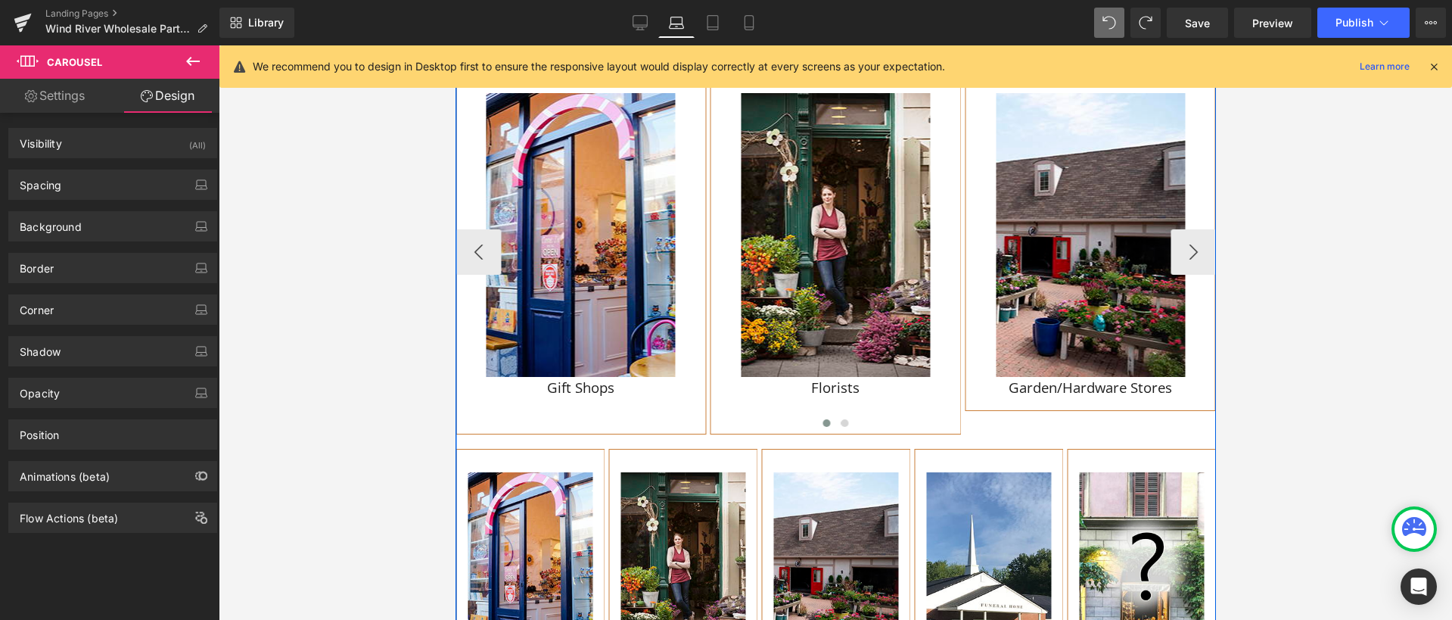
scroll to position [1801, 0]
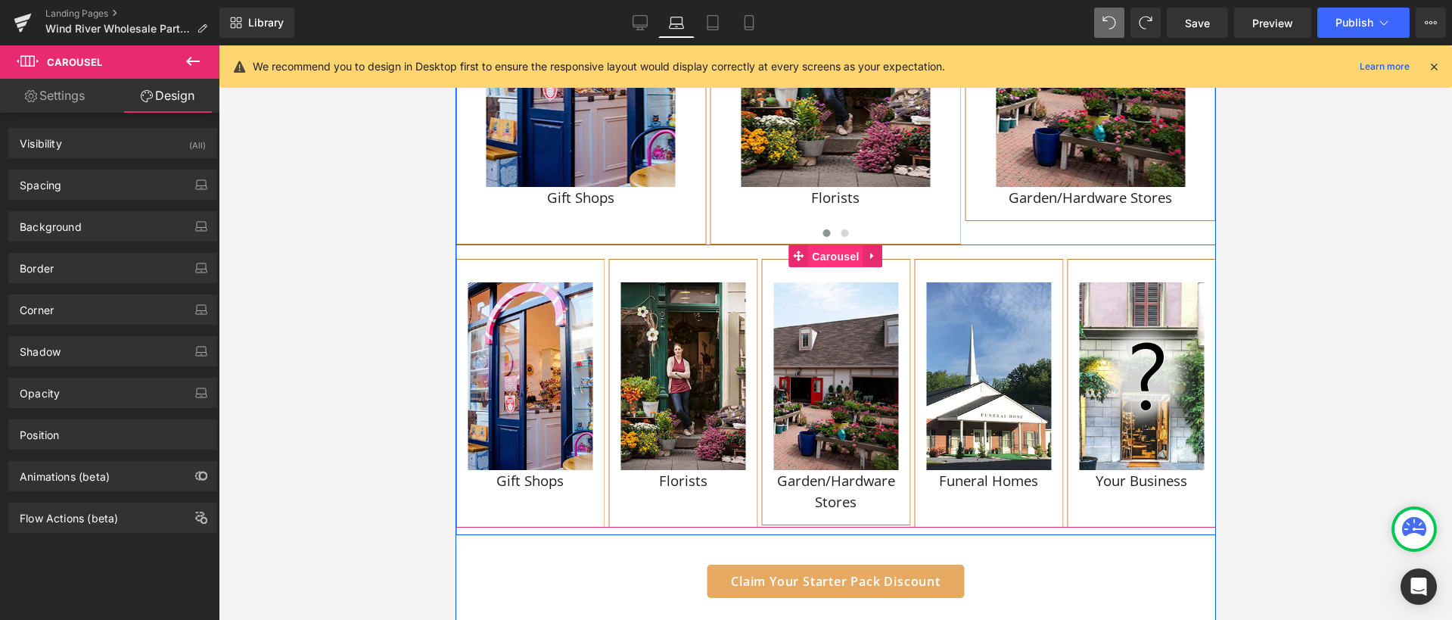
click at [814, 253] on span "Carousel" at bounding box center [834, 256] width 54 height 23
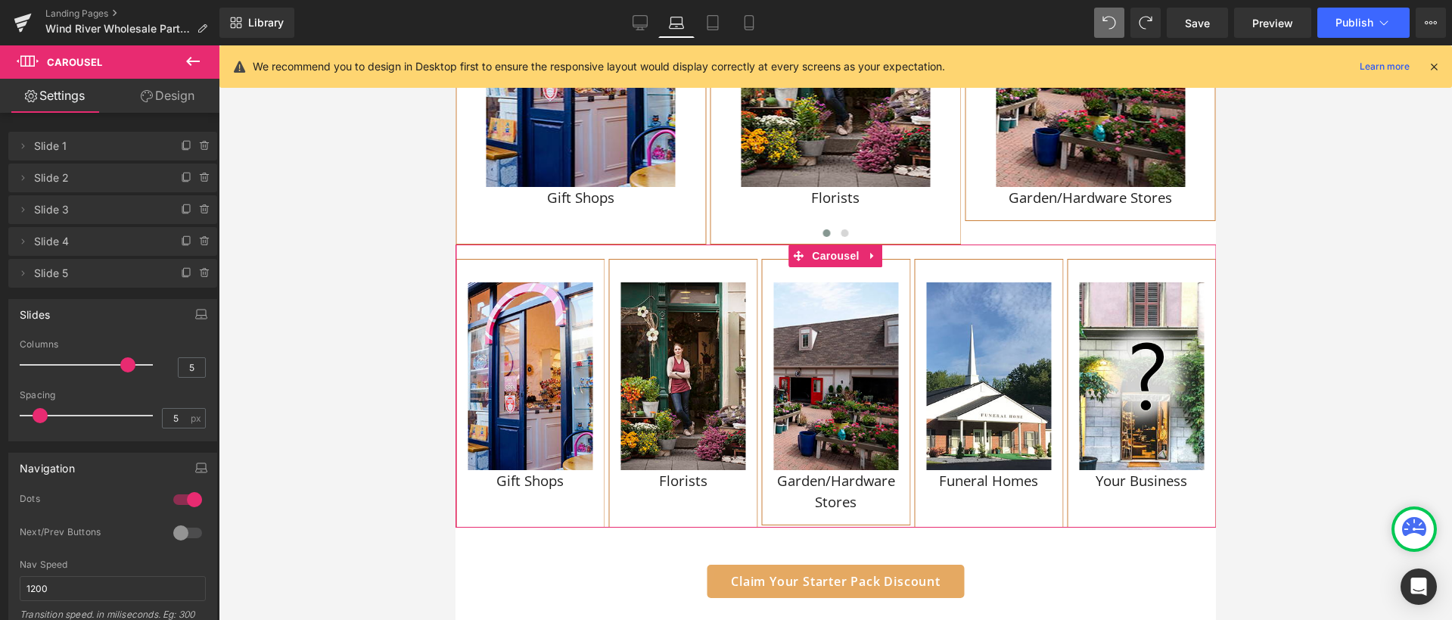
click at [186, 90] on link "Design" at bounding box center [168, 96] width 110 height 34
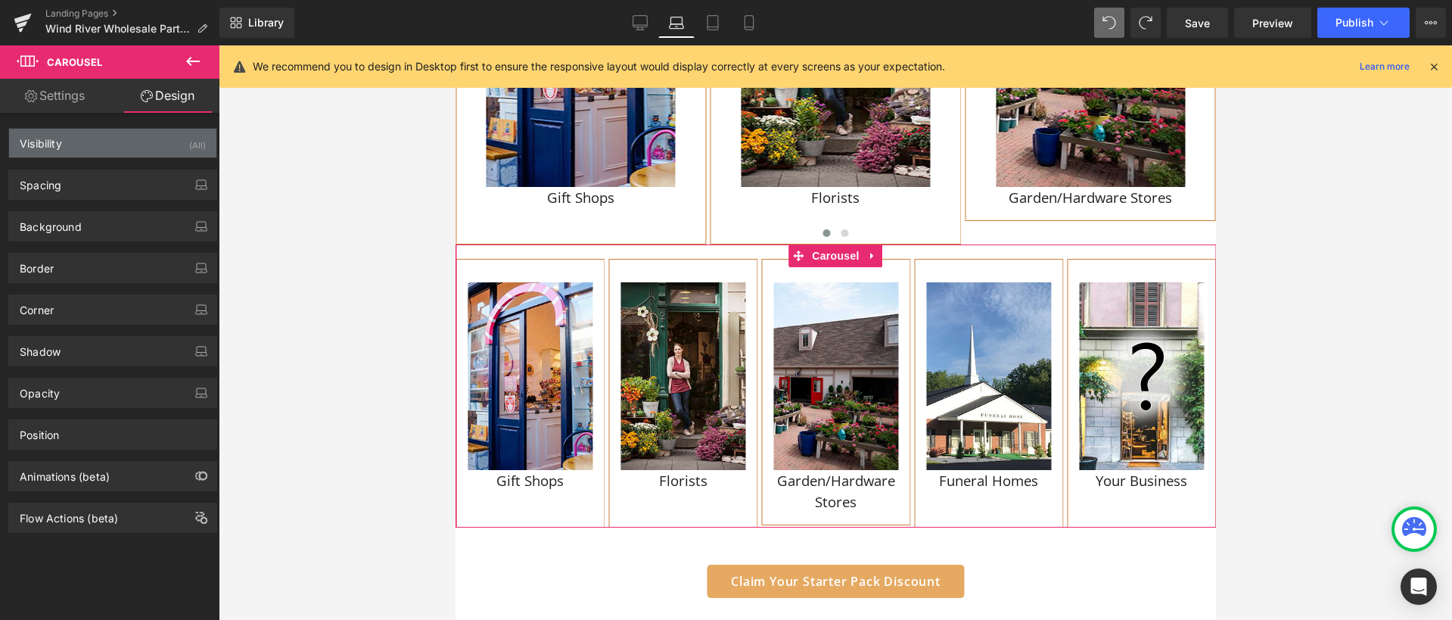
click at [171, 148] on div "Visibility (All)" at bounding box center [112, 143] width 207 height 29
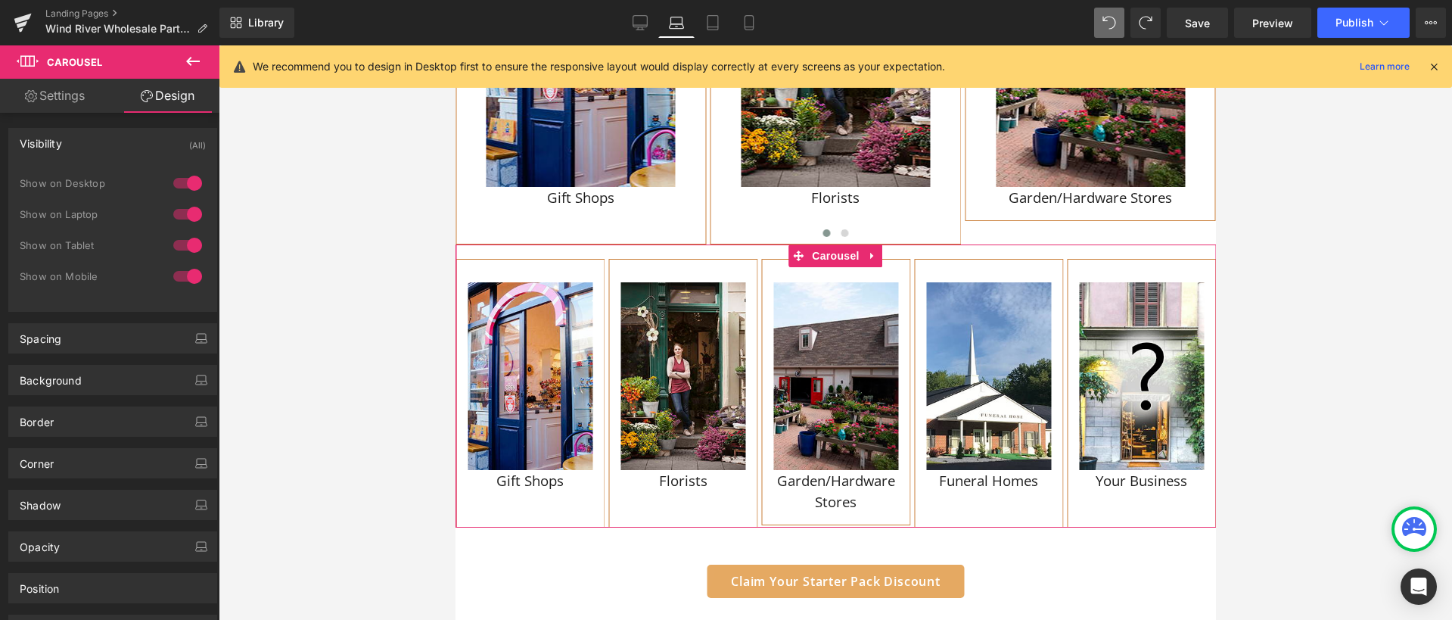
click at [192, 187] on div at bounding box center [187, 183] width 36 height 24
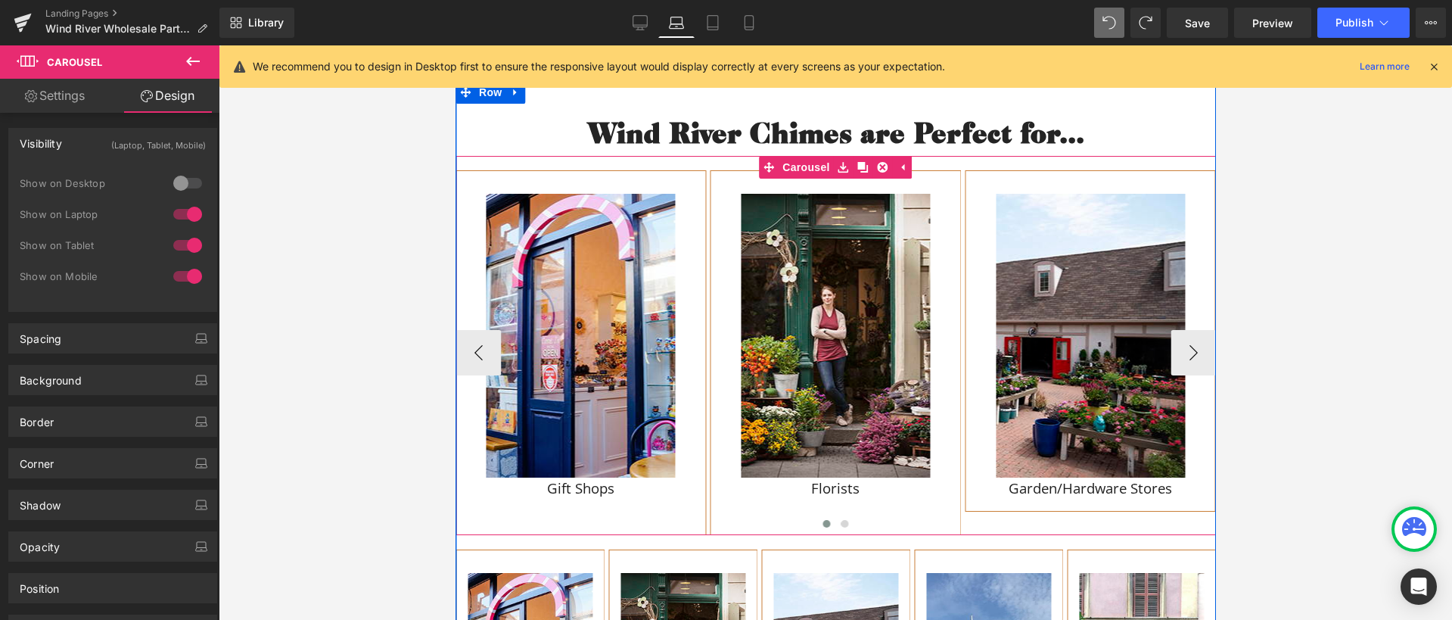
scroll to position [1510, 0]
click at [788, 171] on link "Carousel" at bounding box center [795, 168] width 74 height 23
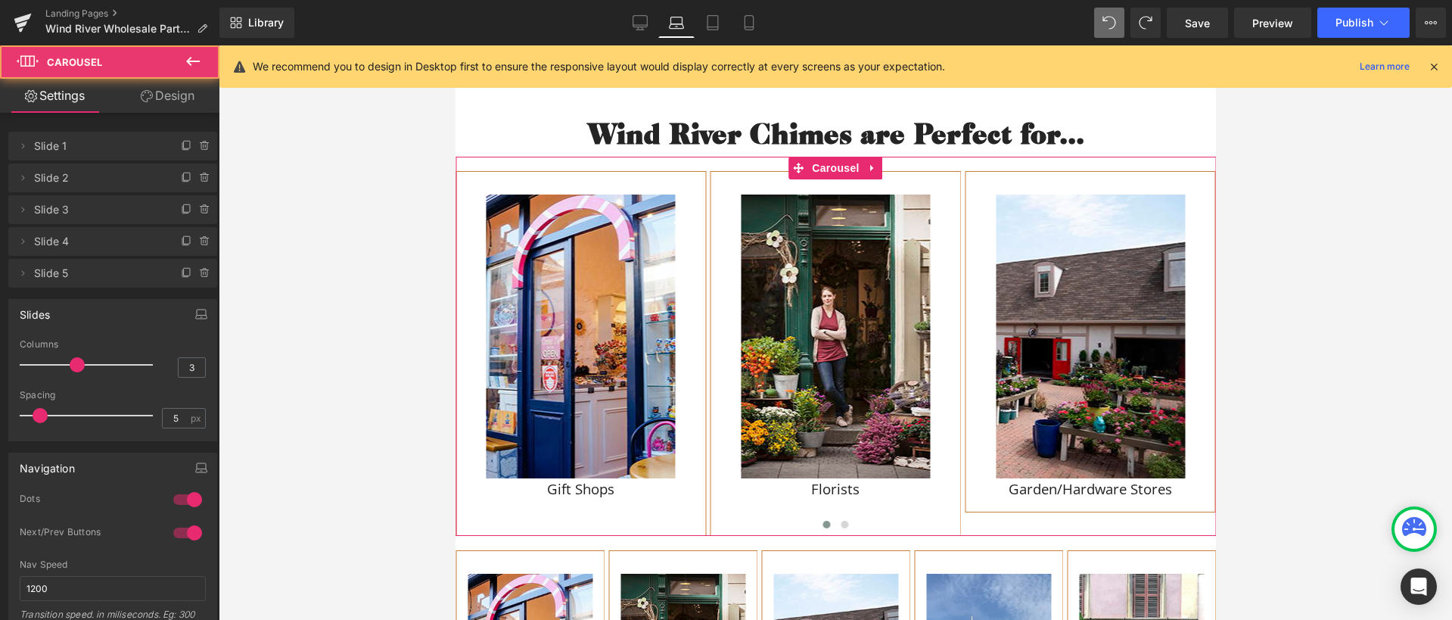
click at [182, 98] on link "Design" at bounding box center [168, 96] width 110 height 34
click at [0, 0] on div "Spacing" at bounding box center [0, 0] width 0 height 0
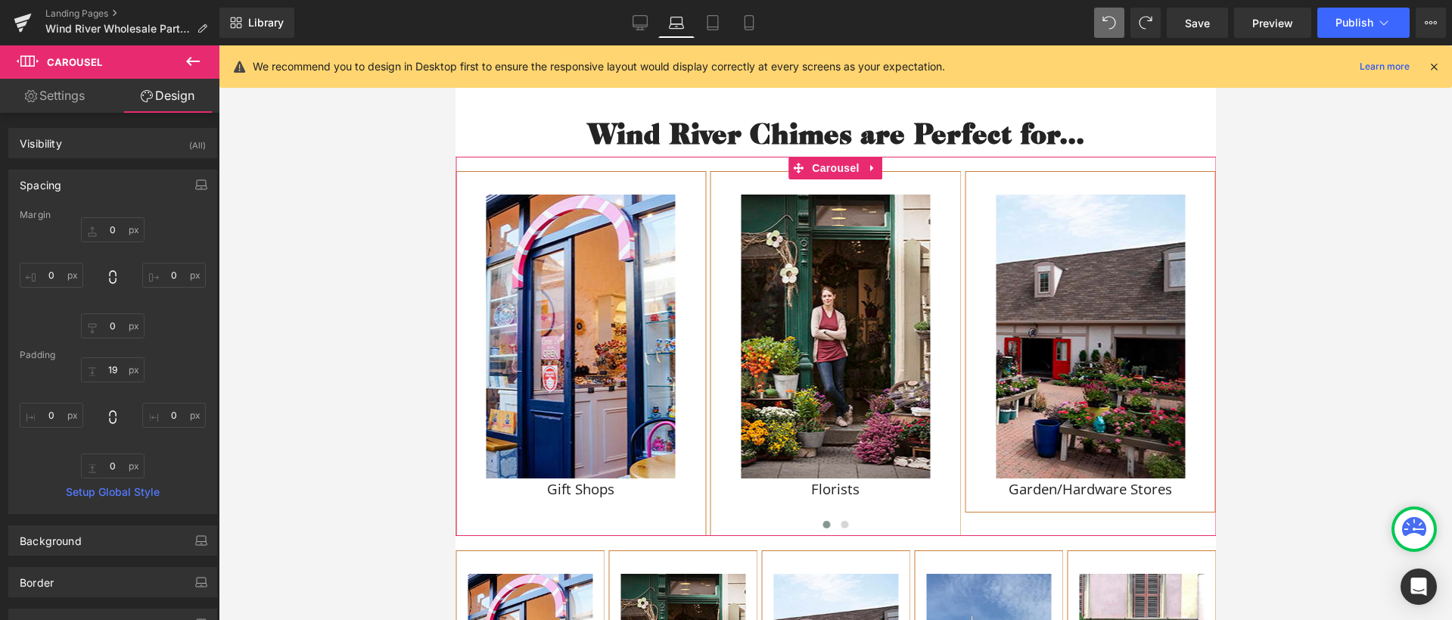
type input "0"
type input "19"
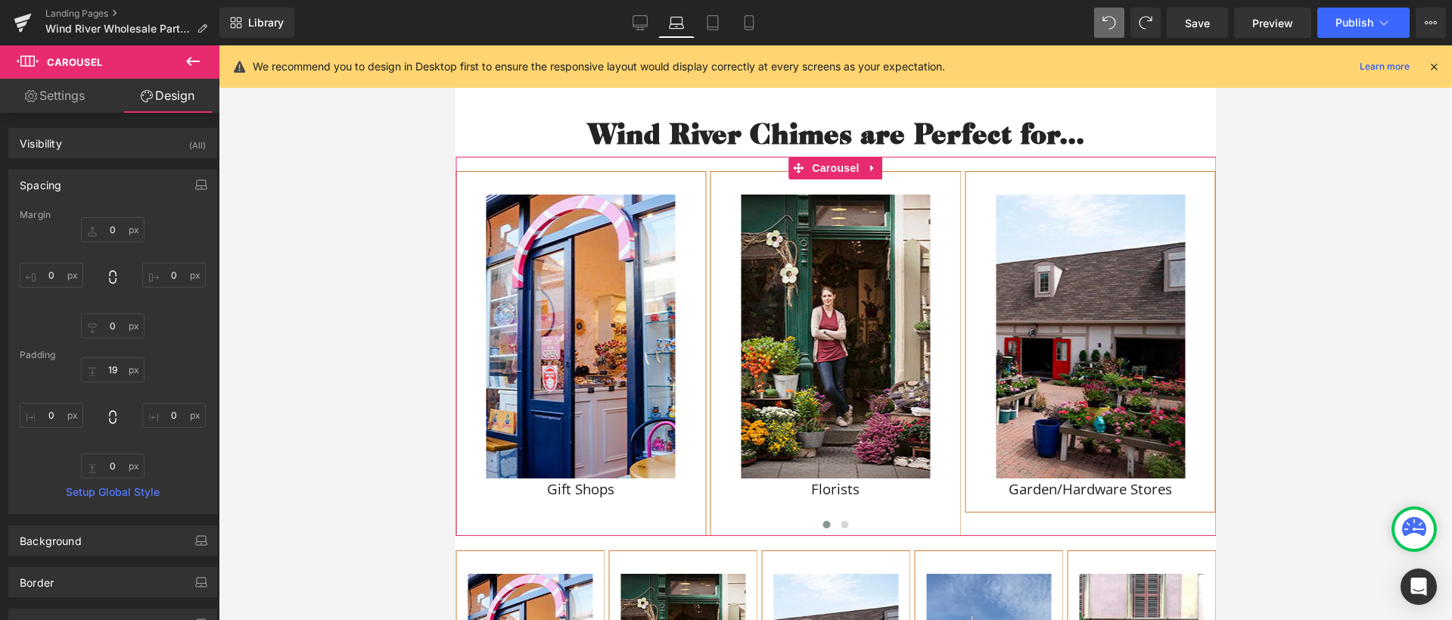
type input "0"
click at [126, 146] on div "Visibility (All)" at bounding box center [112, 143] width 207 height 29
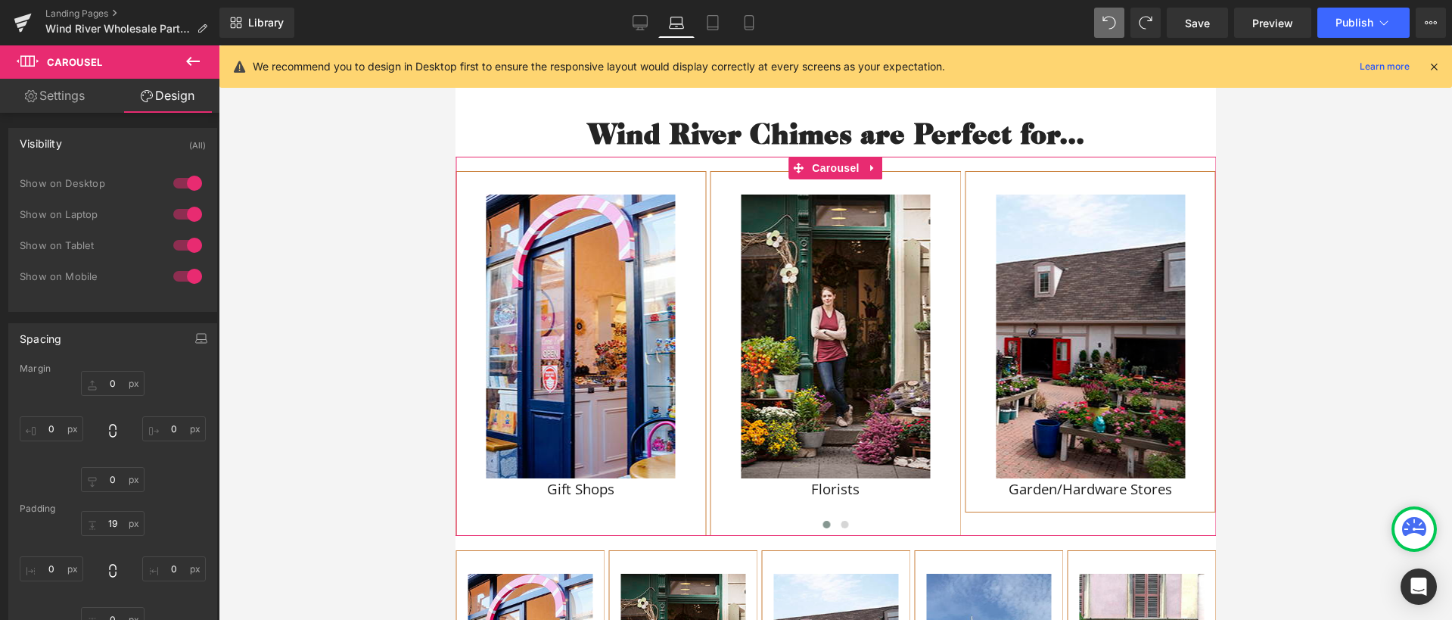
click at [192, 272] on div at bounding box center [187, 276] width 36 height 24
click at [188, 239] on div at bounding box center [187, 245] width 36 height 24
click at [185, 213] on div at bounding box center [187, 214] width 36 height 24
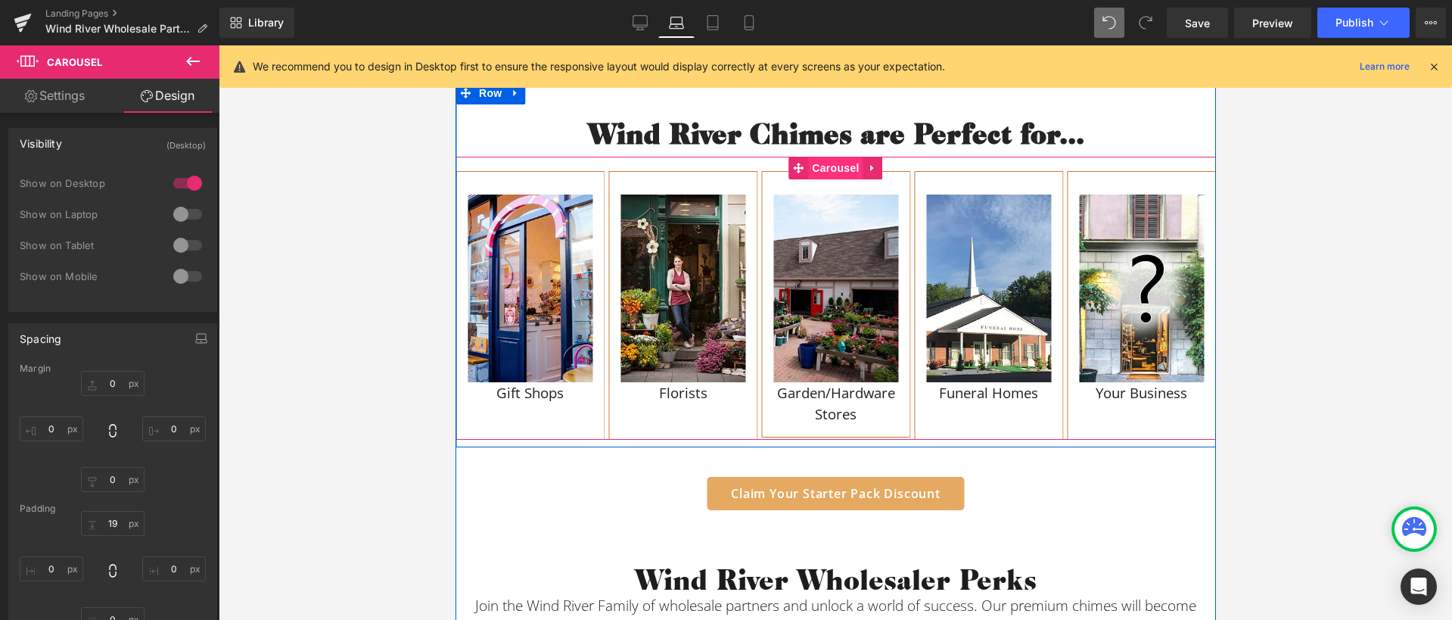
click at [821, 168] on span "Carousel" at bounding box center [834, 168] width 54 height 23
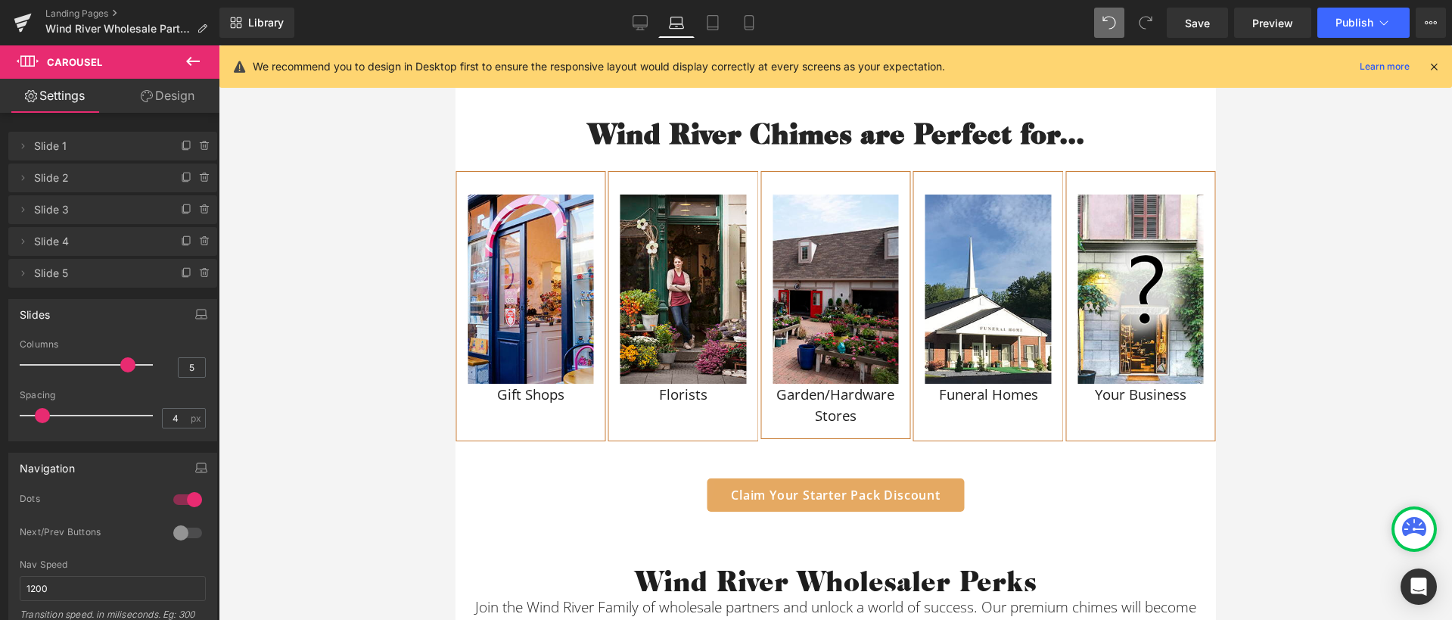
type input "6"
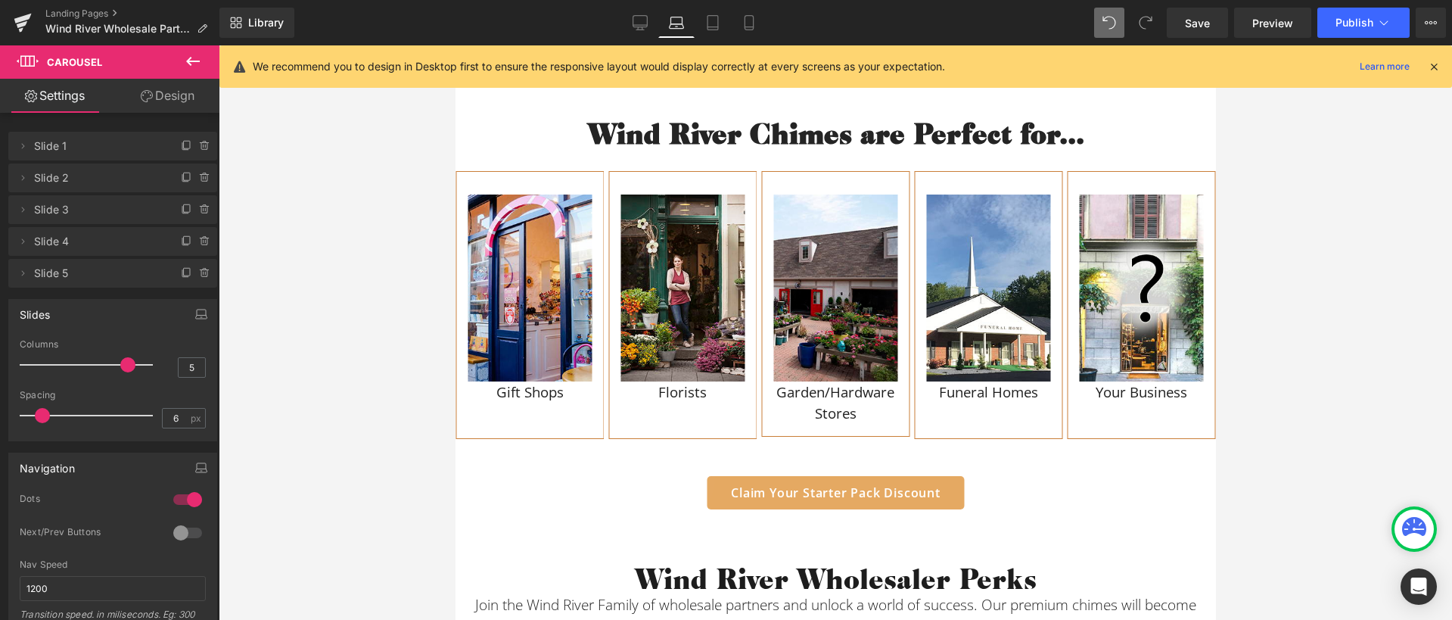
click at [40, 418] on span at bounding box center [42, 415] width 15 height 15
click at [152, 95] on link "Design" at bounding box center [168, 96] width 110 height 34
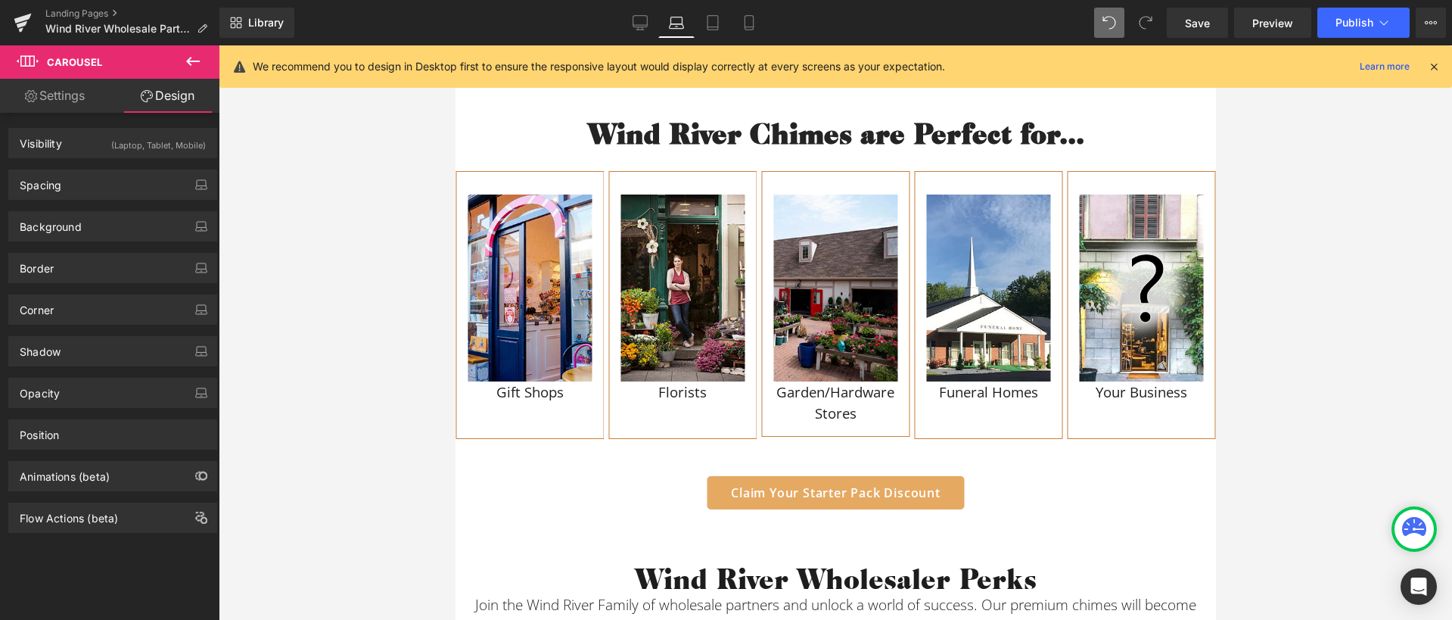
click at [55, 105] on link "Settings" at bounding box center [55, 96] width 110 height 34
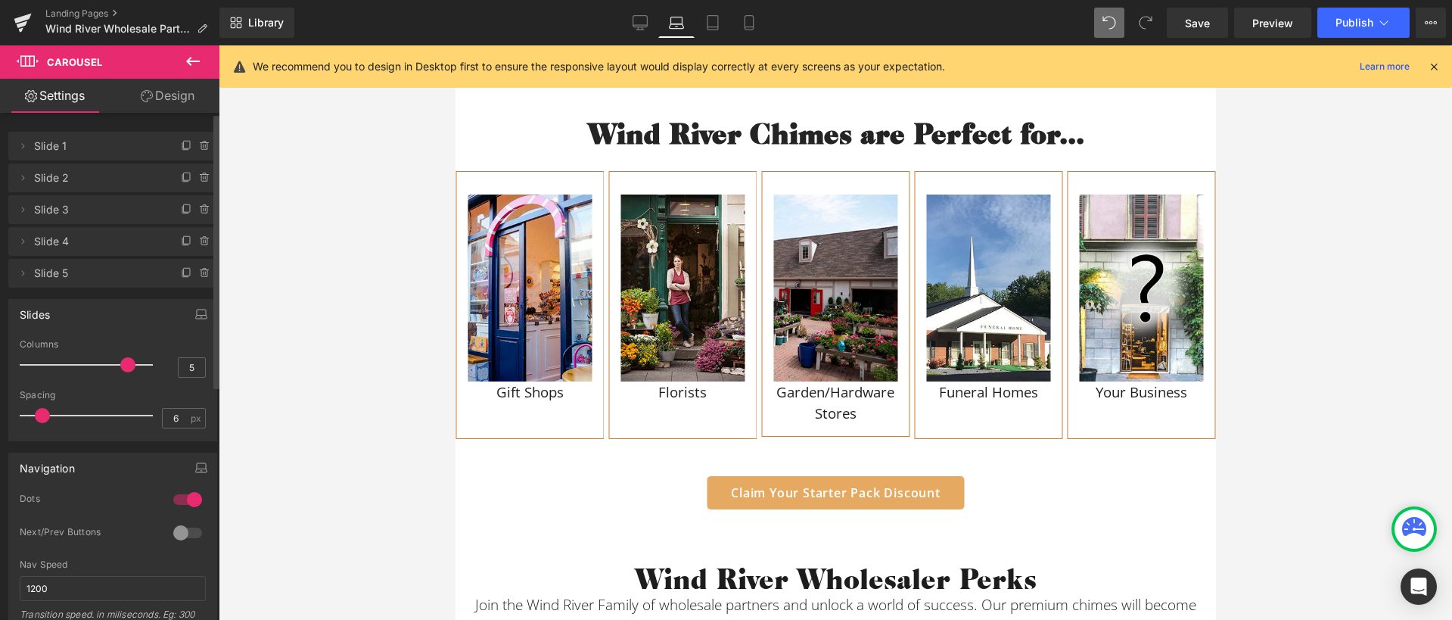
click at [176, 498] on div at bounding box center [187, 499] width 36 height 24
click at [169, 80] on link "Design" at bounding box center [168, 96] width 110 height 34
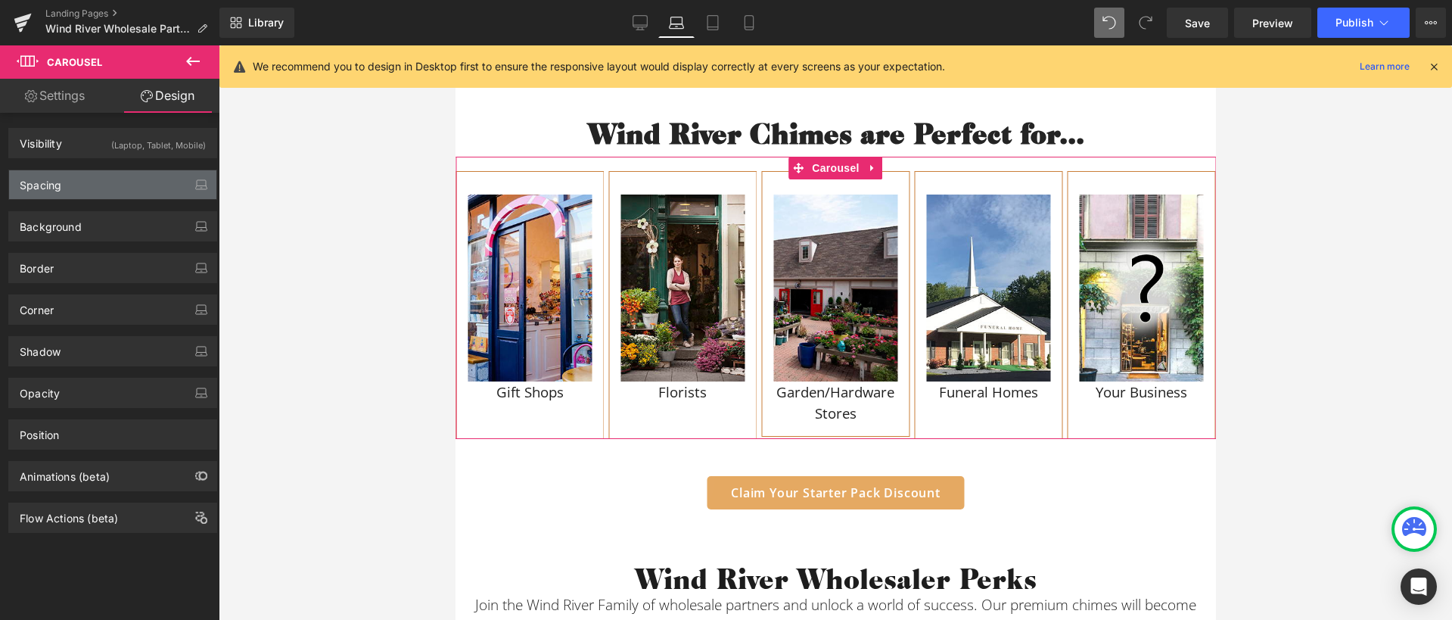
click at [151, 190] on div "Spacing" at bounding box center [112, 184] width 207 height 29
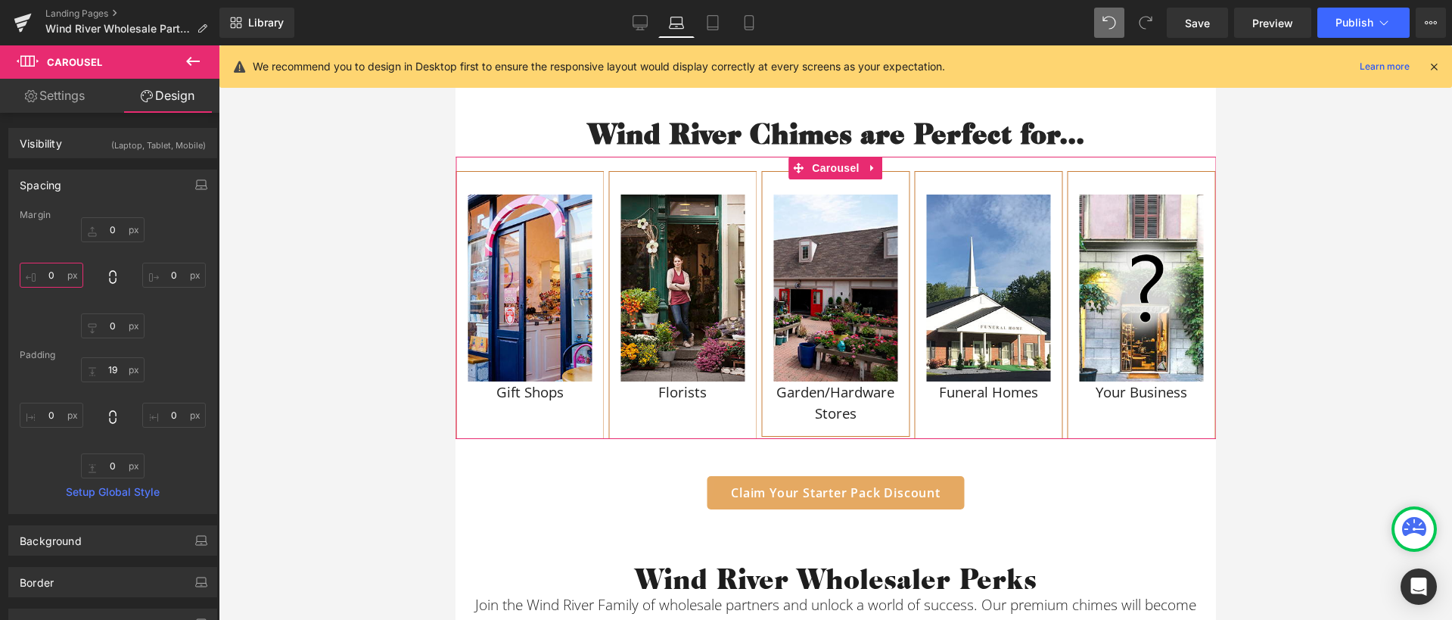
click at [60, 269] on input "0" at bounding box center [52, 275] width 64 height 25
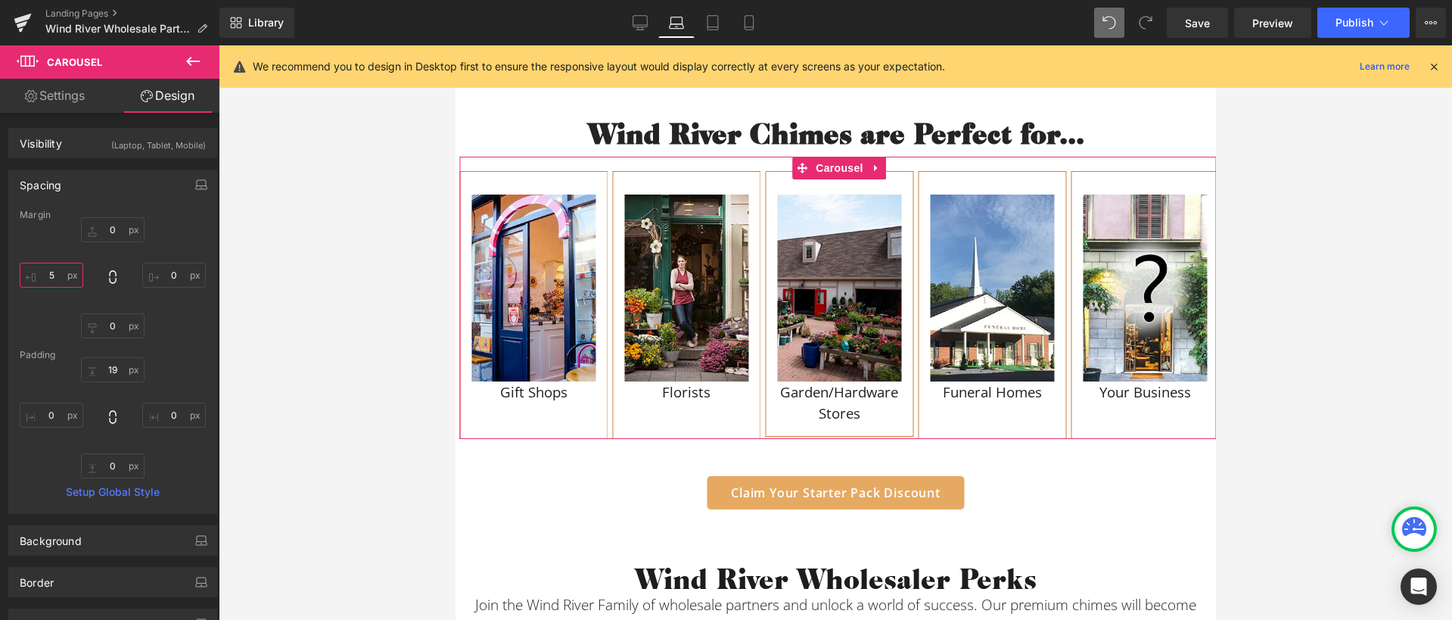
drag, startPoint x: 56, startPoint y: 275, endPoint x: 37, endPoint y: 274, distance: 19.0
click at [36, 274] on input "5" at bounding box center [52, 275] width 64 height 25
click at [56, 418] on input "0" at bounding box center [52, 414] width 64 height 25
click at [56, 271] on input "5" at bounding box center [52, 275] width 64 height 25
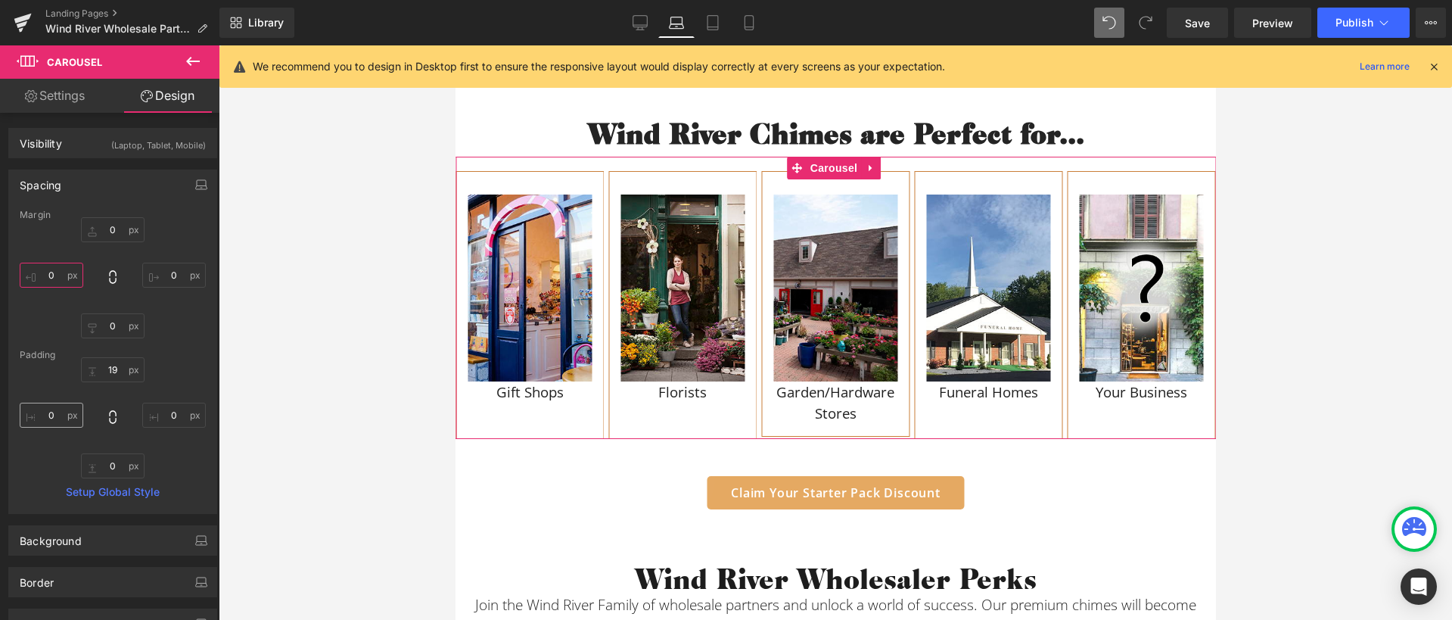
type input "0"
drag, startPoint x: 51, startPoint y: 417, endPoint x: 54, endPoint y: 429, distance: 12.5
click at [51, 417] on input "0" at bounding box center [52, 414] width 64 height 25
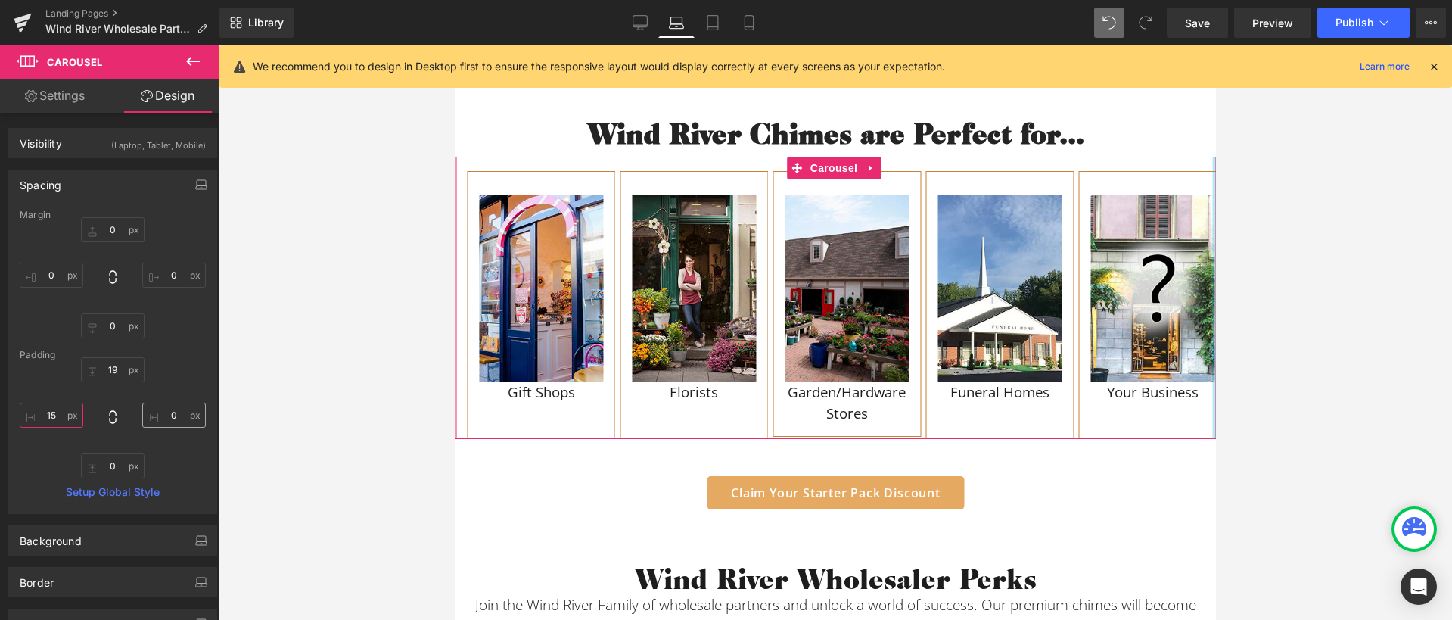
type input "15"
click at [177, 414] on input "0" at bounding box center [174, 414] width 64 height 25
drag, startPoint x: 169, startPoint y: 417, endPoint x: 154, endPoint y: 411, distance: 16.3
click at [154, 411] on input "15" at bounding box center [174, 414] width 64 height 25
type input "2"
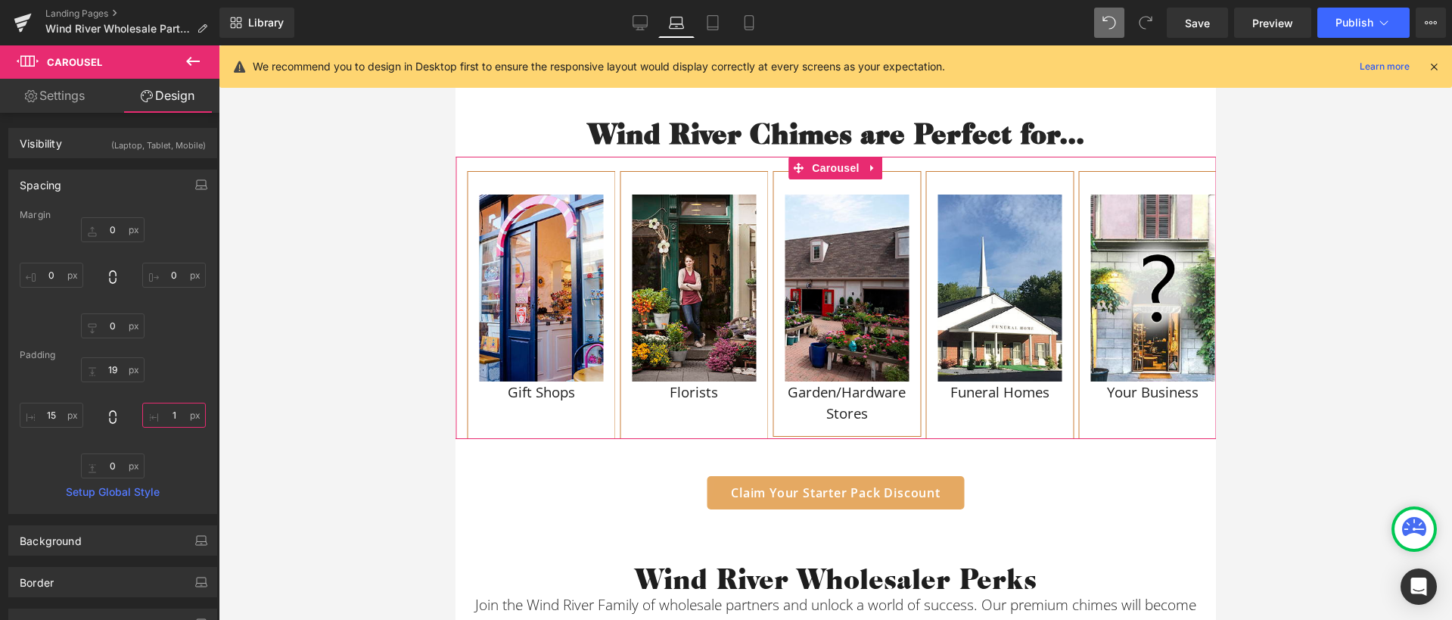
type input "15"
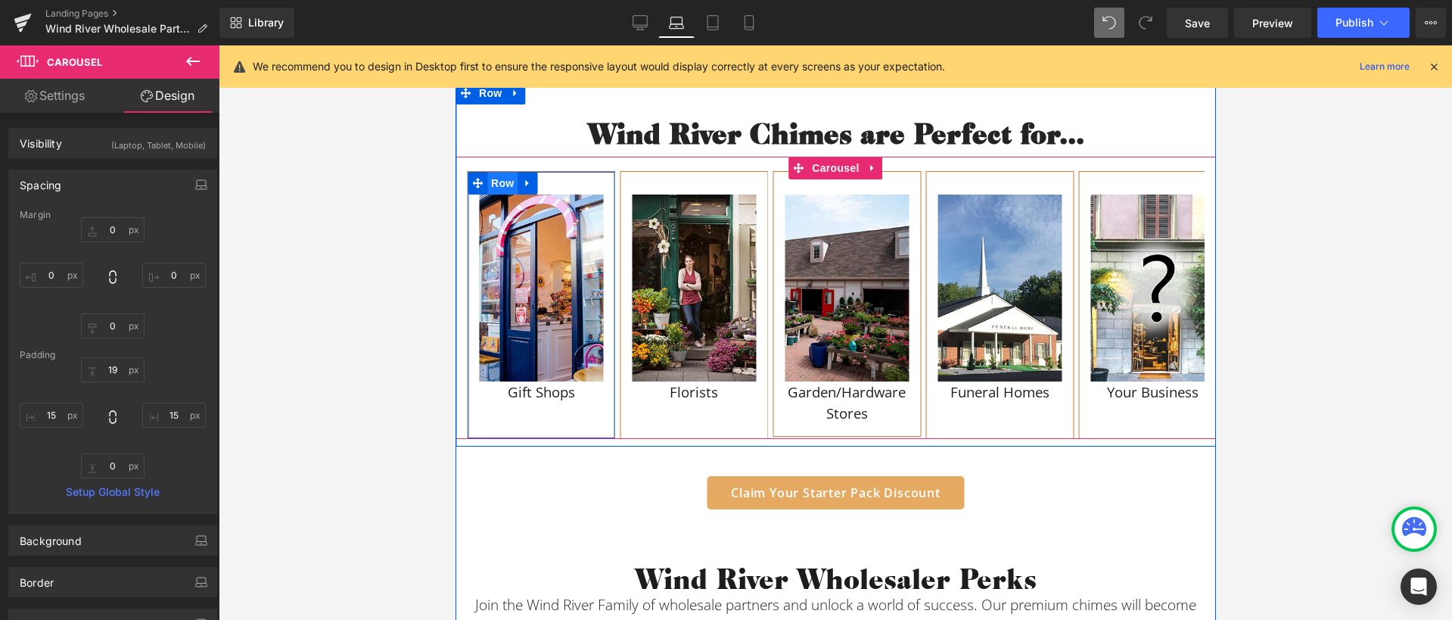
click at [487, 184] on span "Row" at bounding box center [501, 183] width 30 height 23
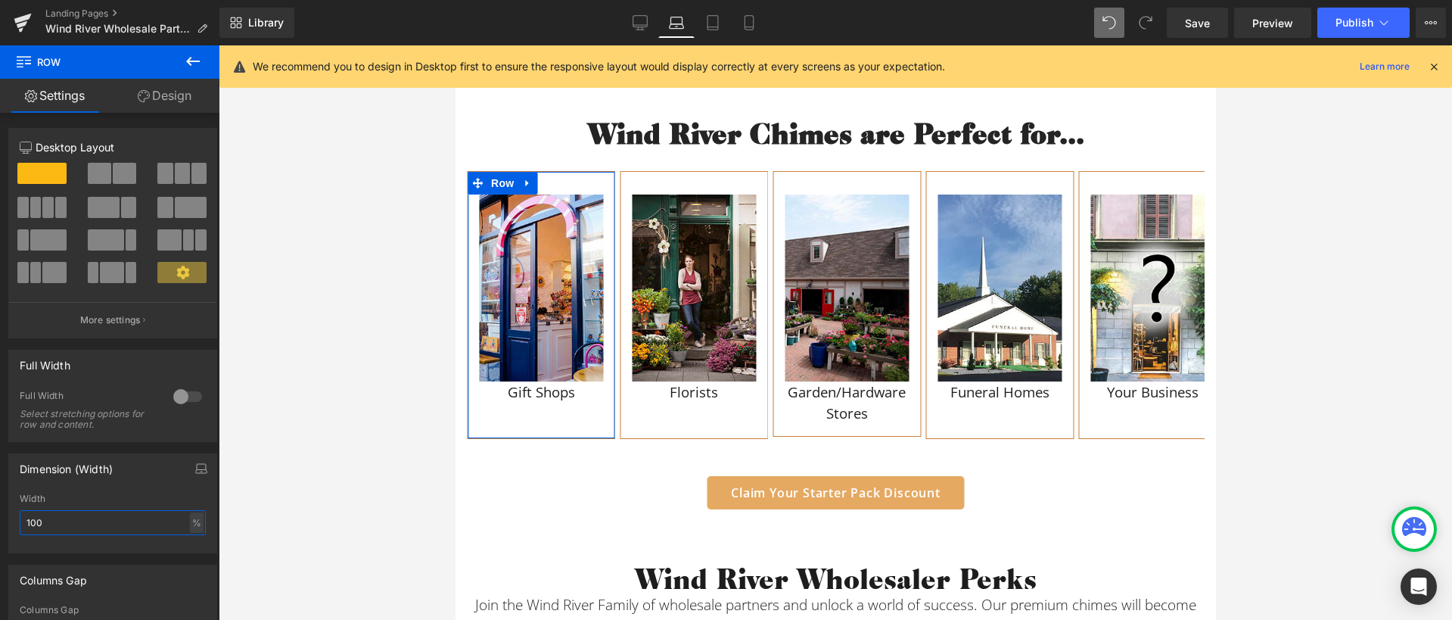
drag, startPoint x: 62, startPoint y: 527, endPoint x: 8, endPoint y: 524, distance: 54.6
click at [8, 524] on div "Dimension (Width) 100% Width 100 % % px" at bounding box center [112, 503] width 209 height 100
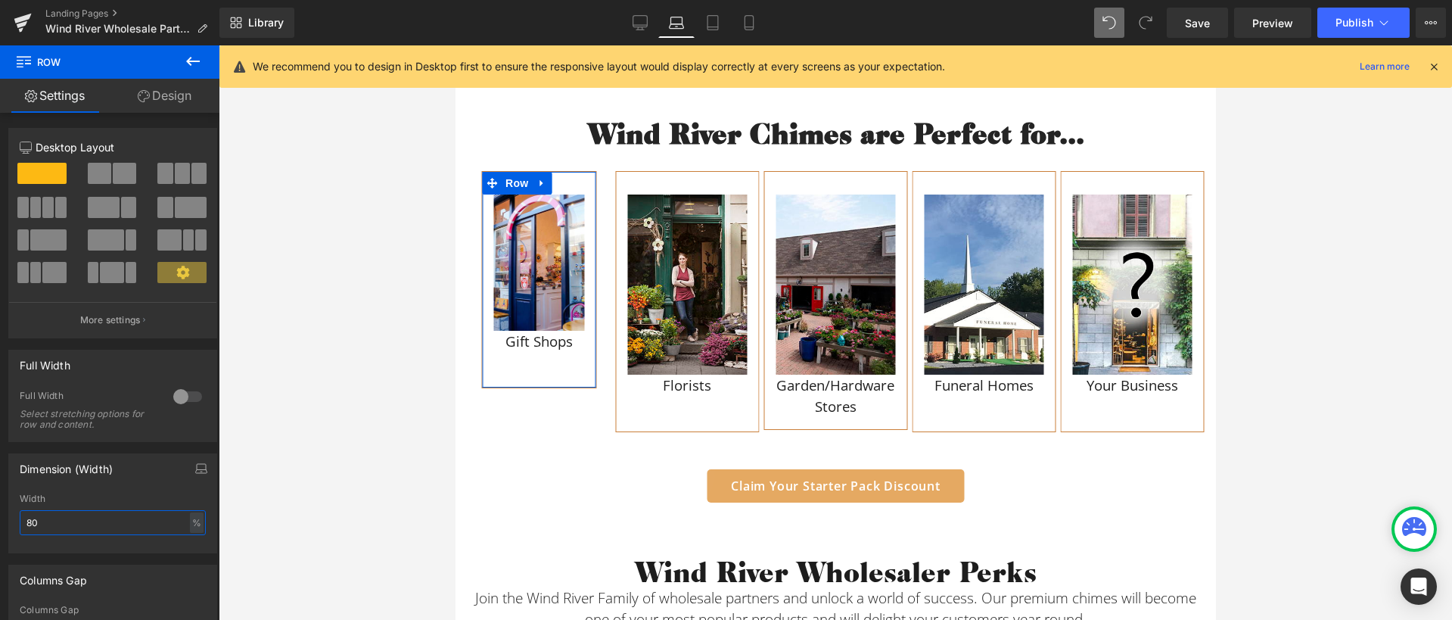
drag, startPoint x: 49, startPoint y: 524, endPoint x: 20, endPoint y: 522, distance: 28.8
click at [20, 522] on input "80" at bounding box center [113, 522] width 186 height 25
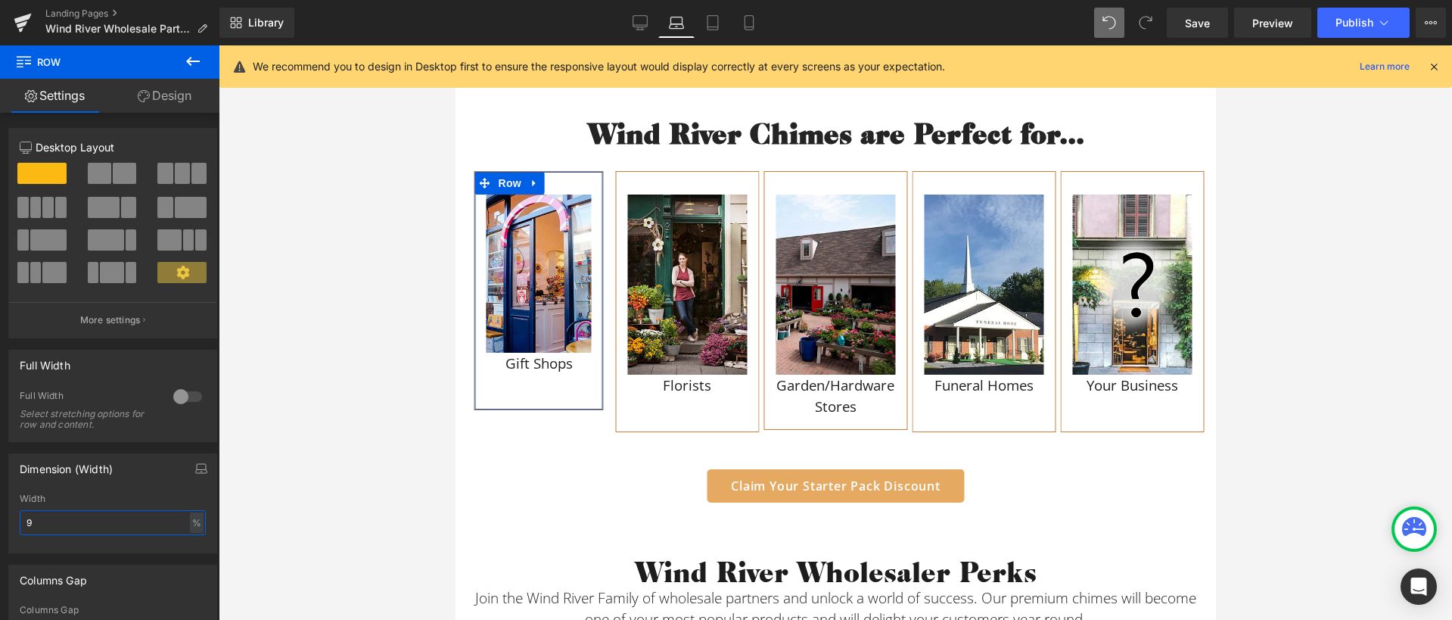
type input "95"
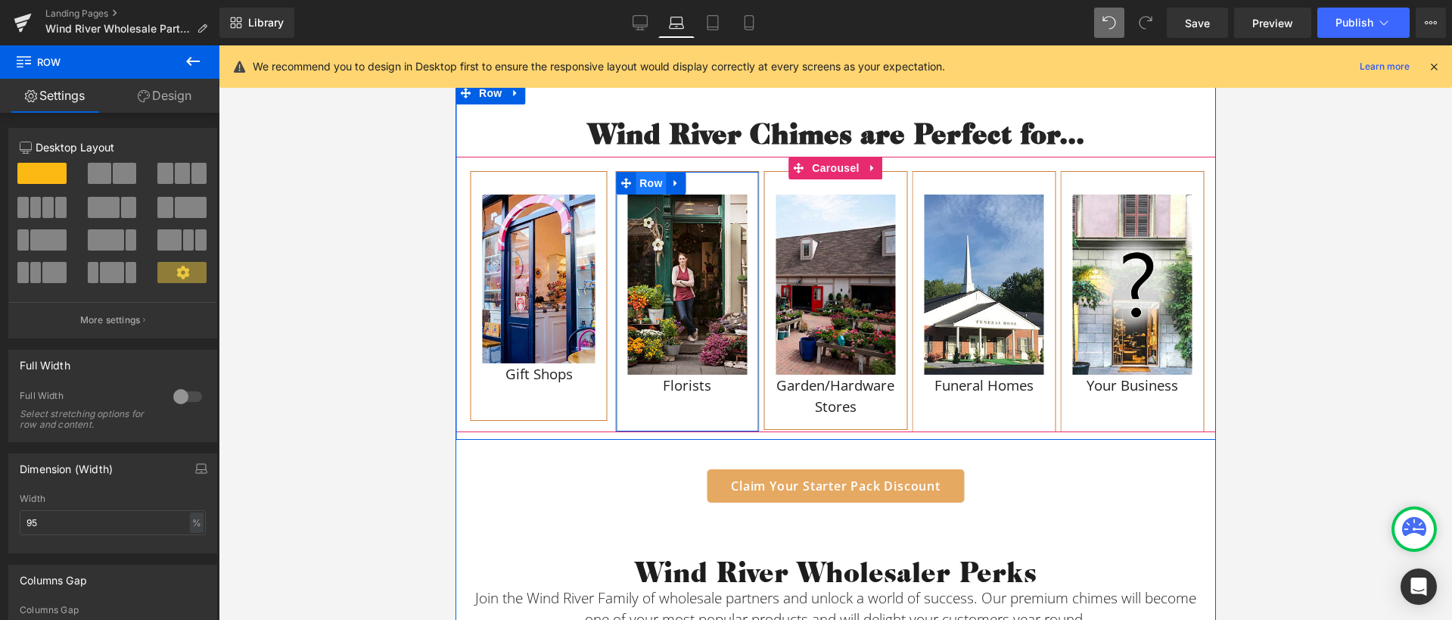
click at [647, 182] on span "Row" at bounding box center [650, 183] width 30 height 23
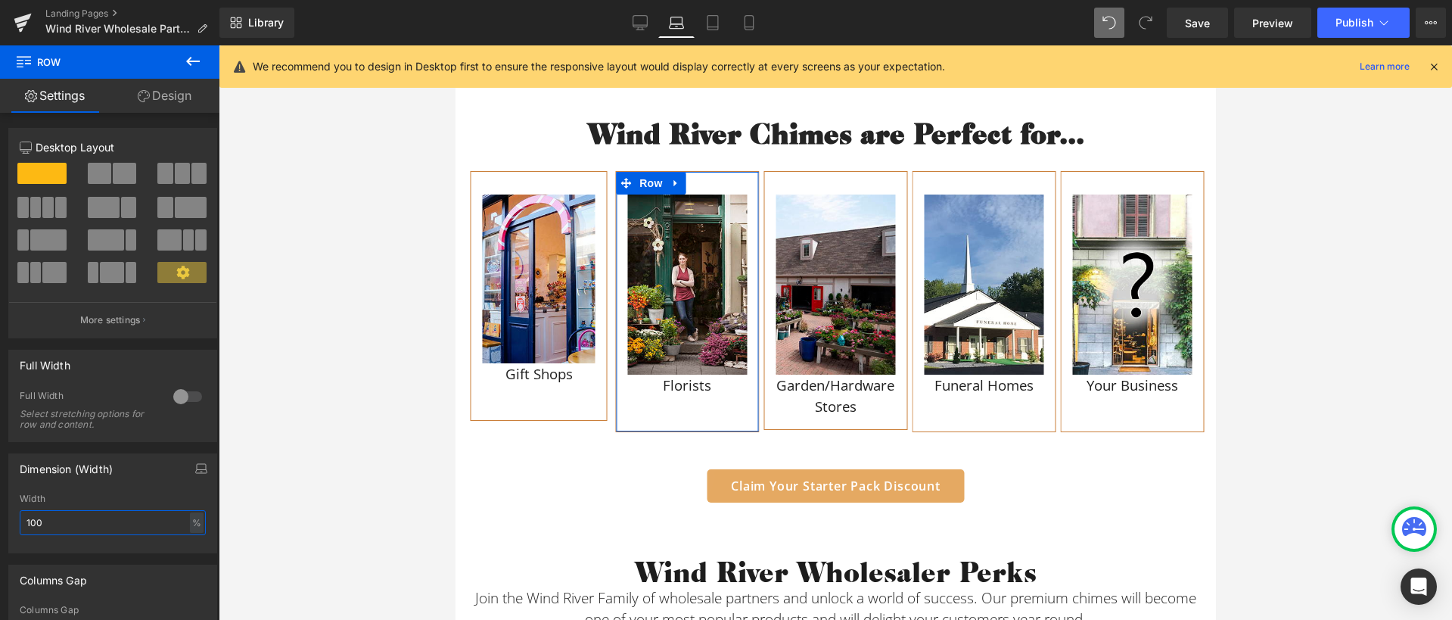
drag, startPoint x: 55, startPoint y: 517, endPoint x: 26, endPoint y: 520, distance: 29.7
click at [26, 520] on input "100" at bounding box center [113, 522] width 186 height 25
type input "95"
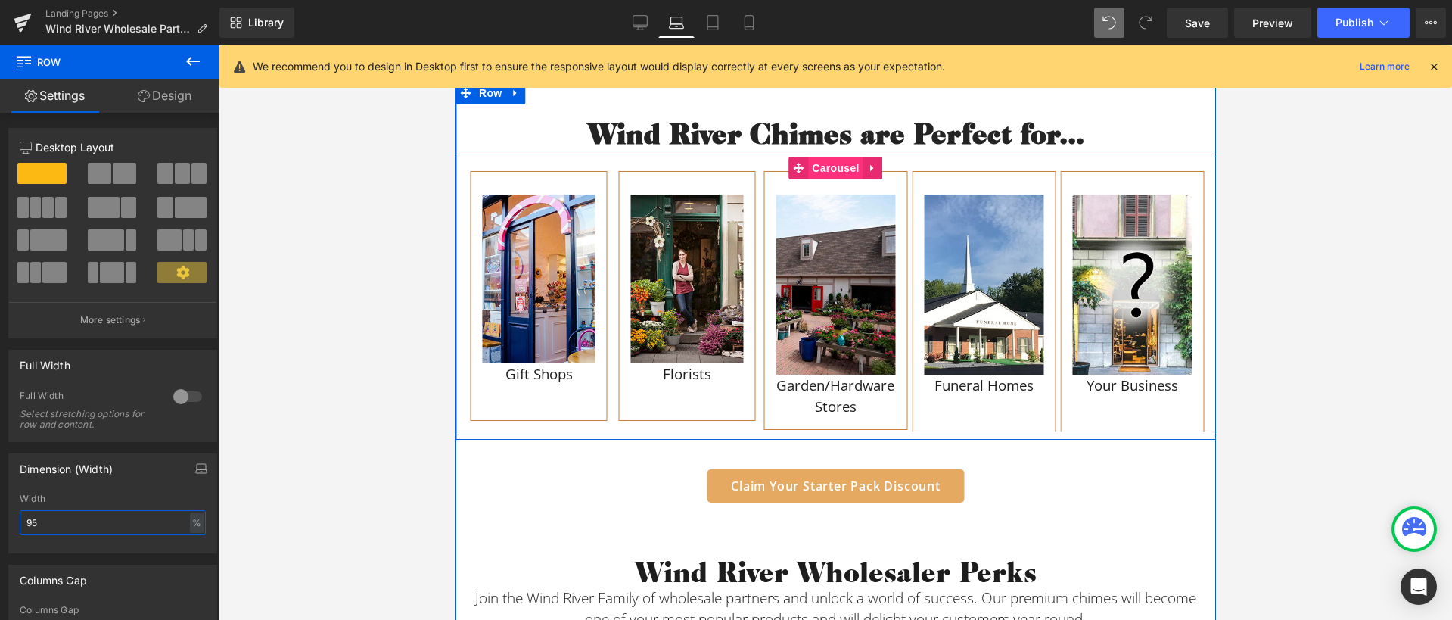
drag, startPoint x: 824, startPoint y: 169, endPoint x: 781, endPoint y: 369, distance: 204.3
click at [824, 169] on span "Carousel" at bounding box center [834, 168] width 54 height 23
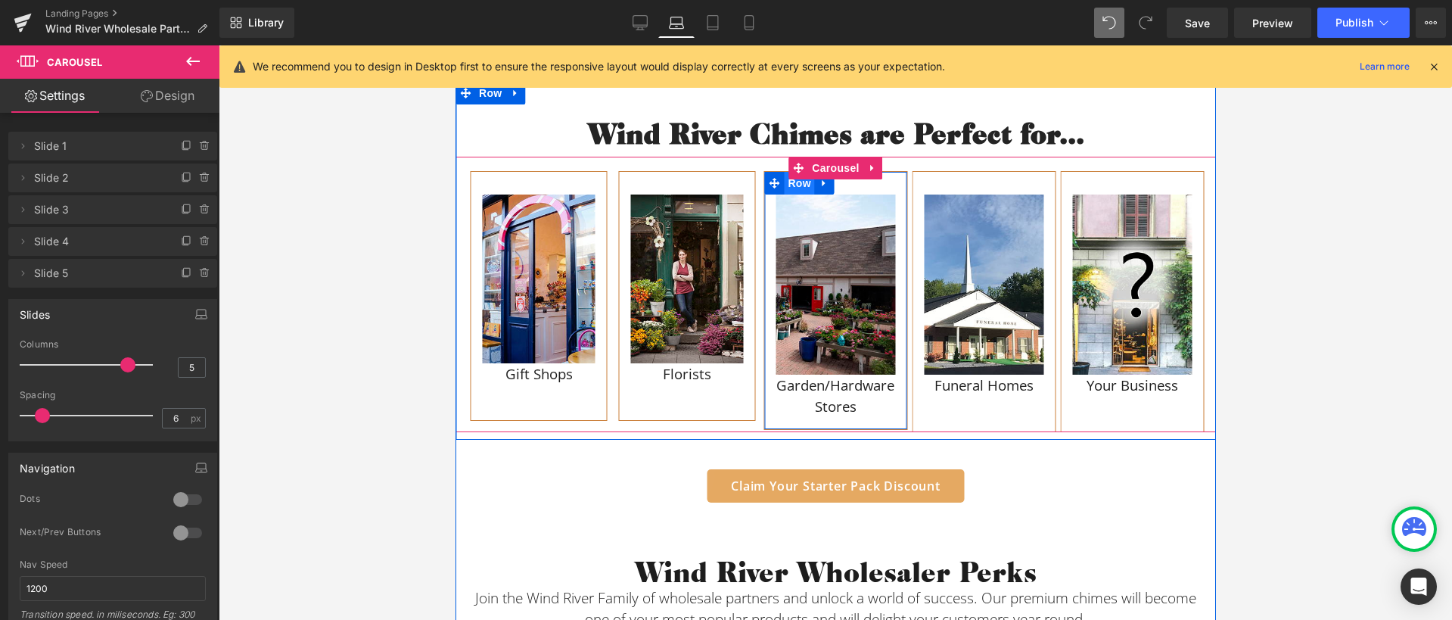
click at [786, 190] on span "Row" at bounding box center [798, 183] width 30 height 23
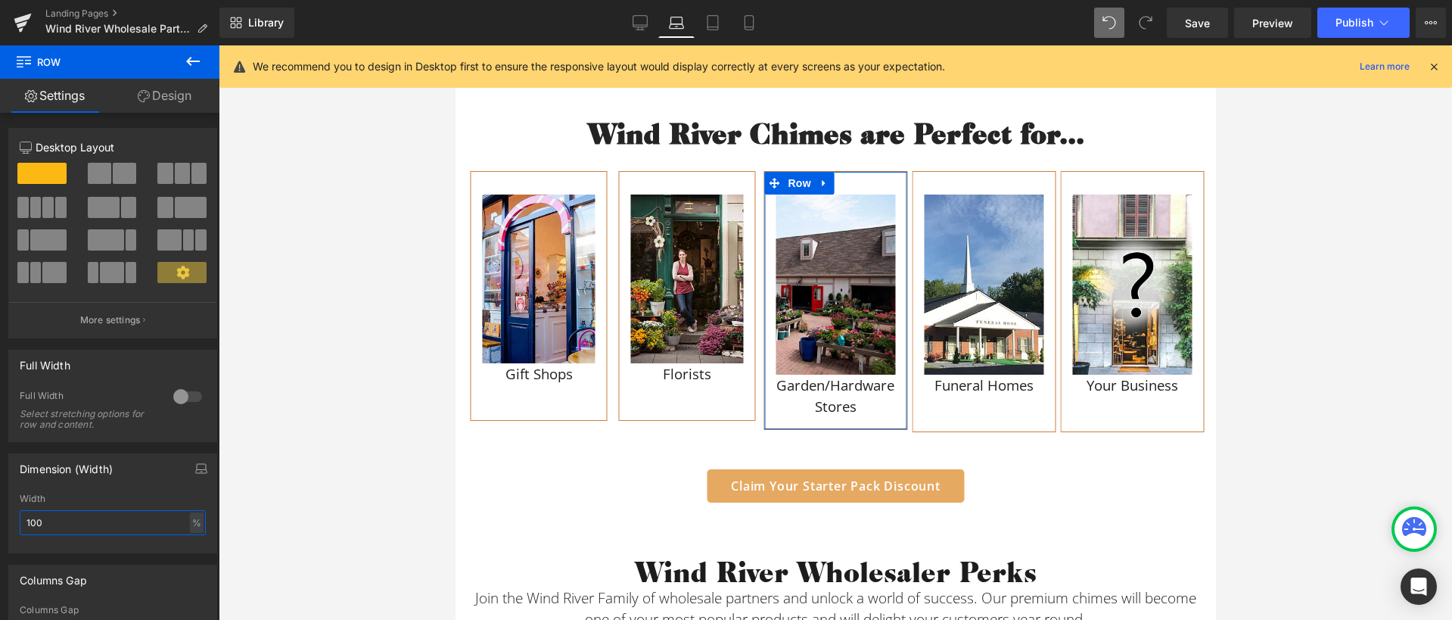
drag, startPoint x: 34, startPoint y: 524, endPoint x: 20, endPoint y: 524, distance: 13.6
click at [20, 524] on input "100" at bounding box center [113, 522] width 186 height 25
type input "95"
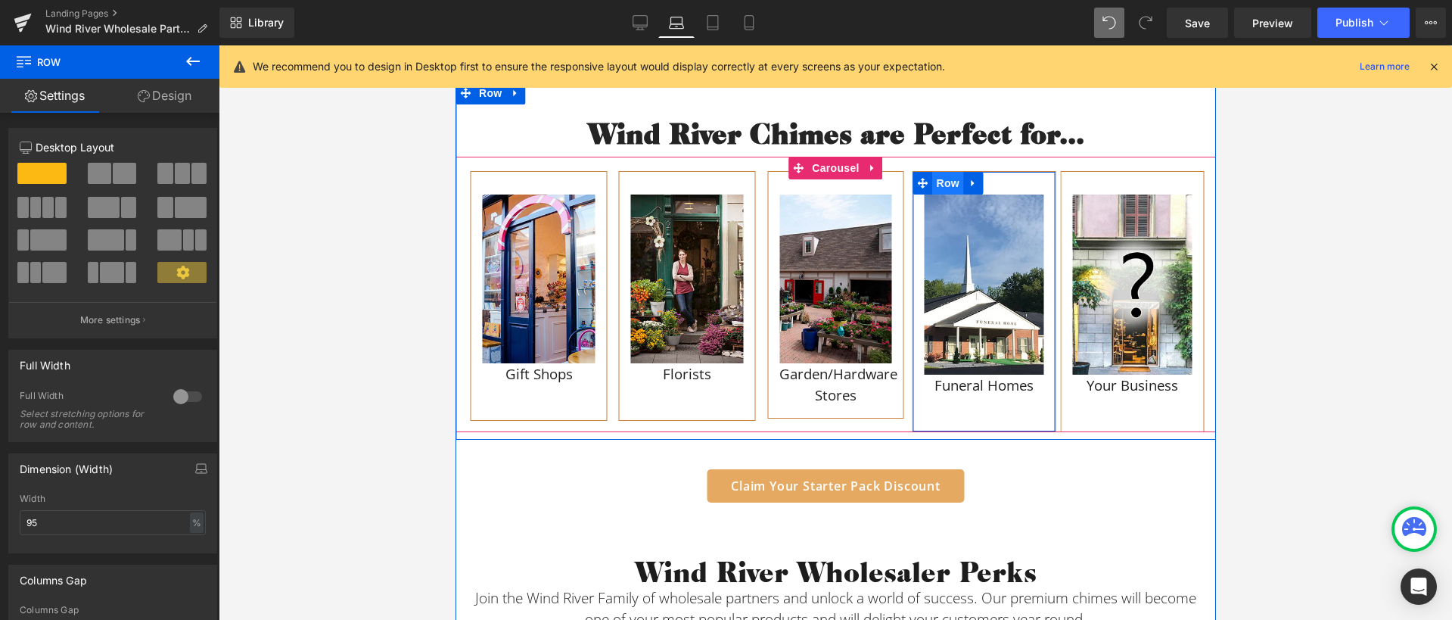
click at [937, 185] on span "Row" at bounding box center [947, 183] width 30 height 23
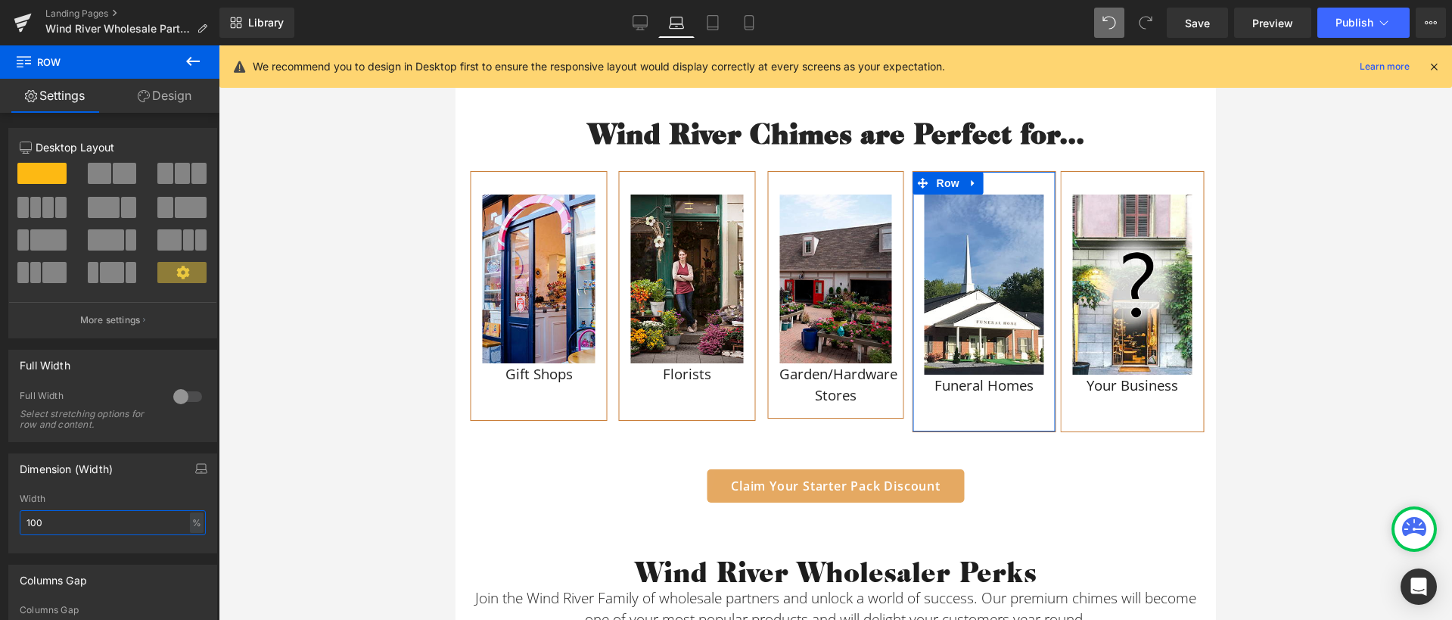
drag, startPoint x: 79, startPoint y: 516, endPoint x: 61, endPoint y: 529, distance: 22.9
click at [61, 529] on input "100" at bounding box center [113, 522] width 186 height 25
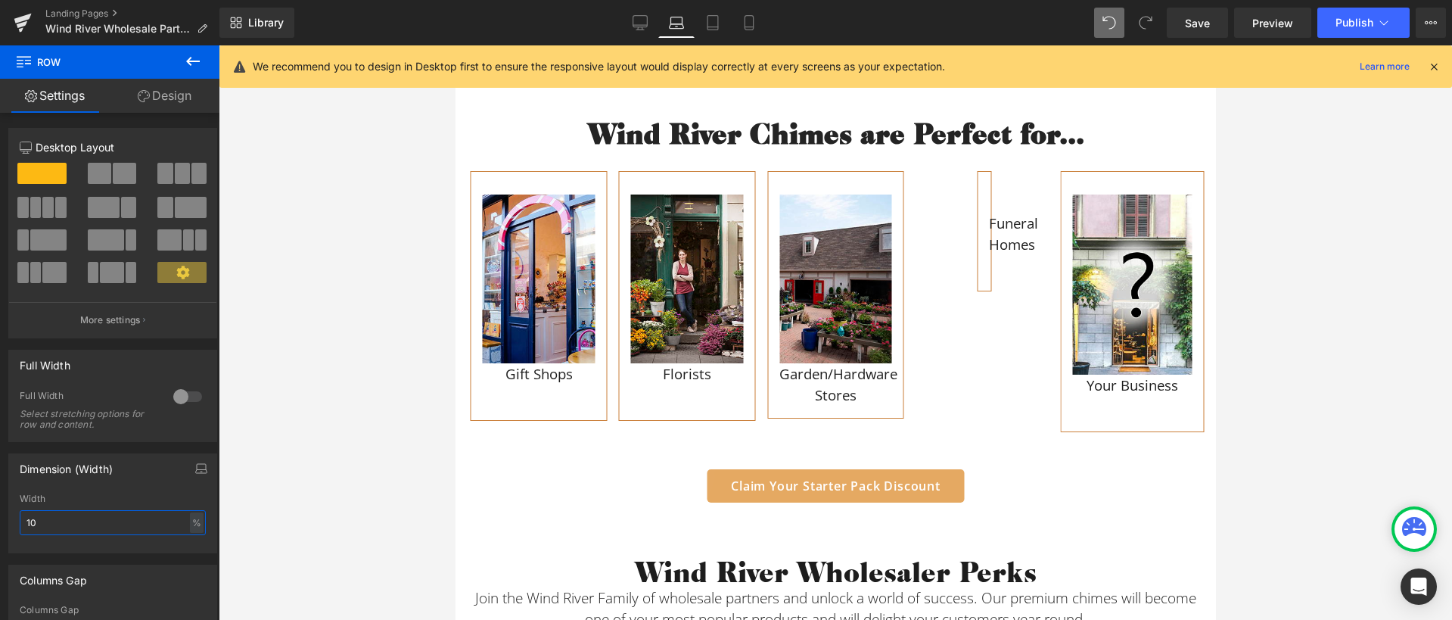
type input "1"
type input "95"
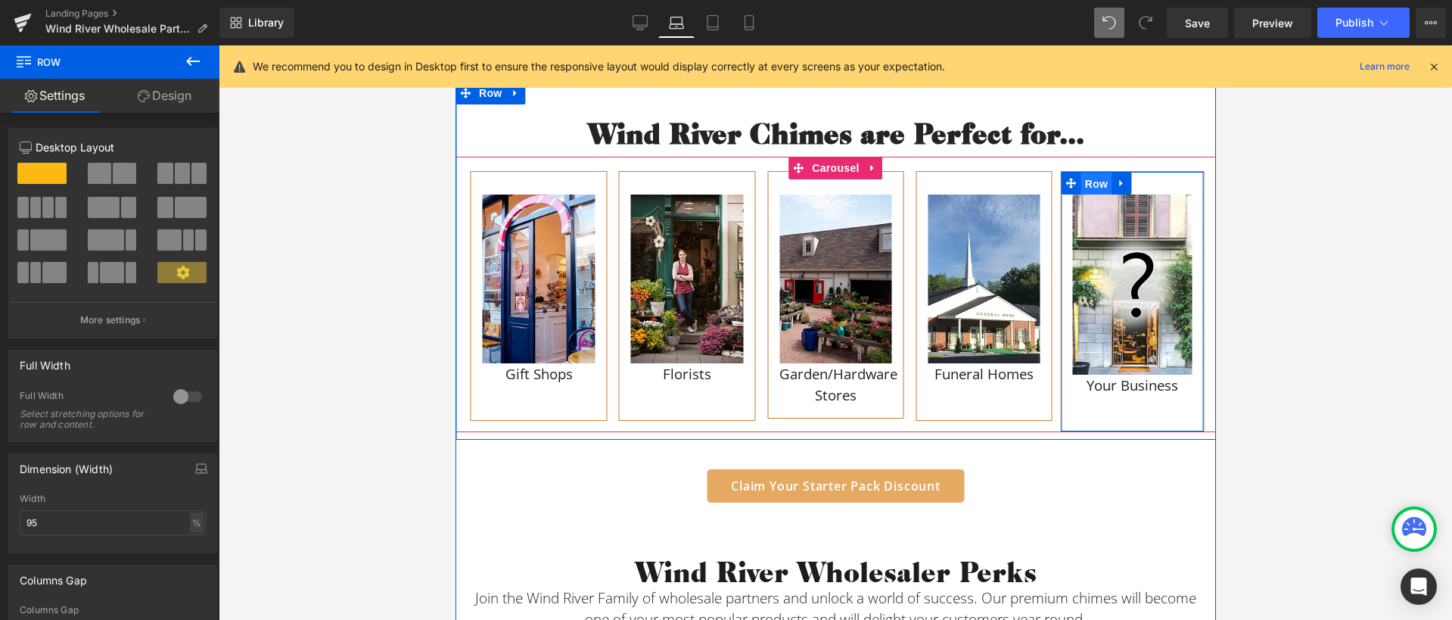
click at [1080, 180] on span "Row" at bounding box center [1095, 183] width 30 height 23
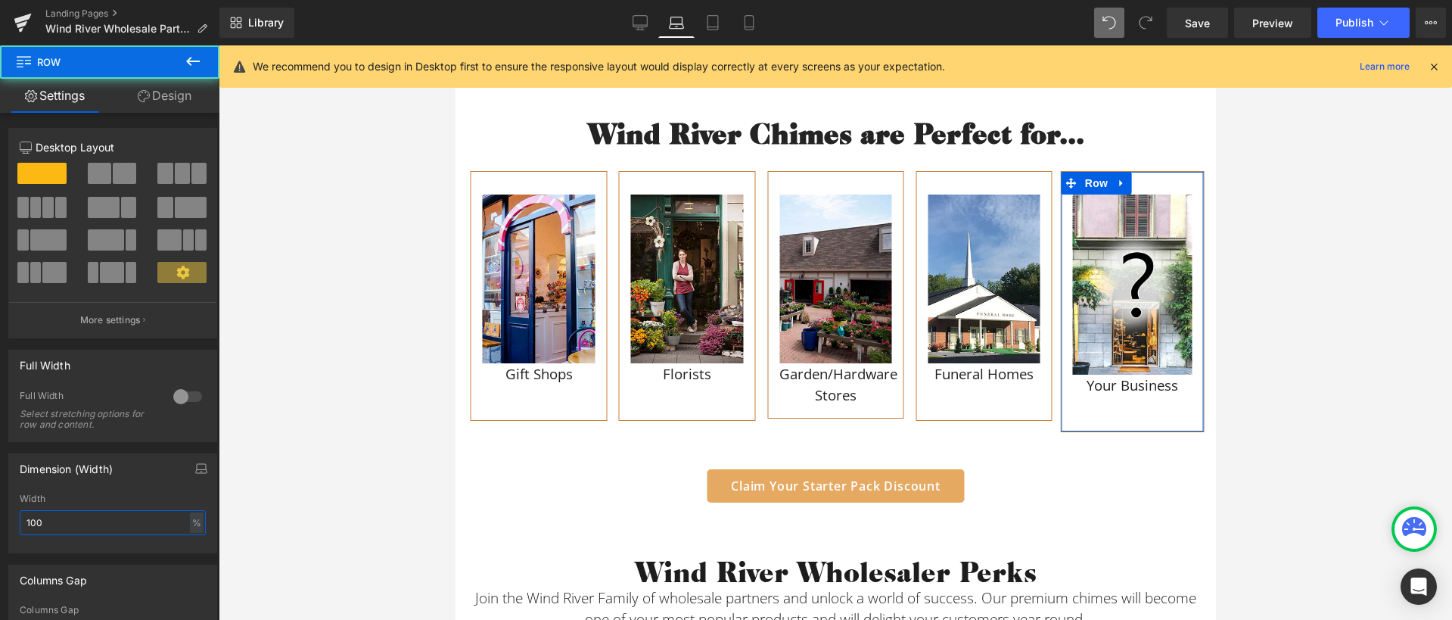
drag, startPoint x: 62, startPoint y: 527, endPoint x: 23, endPoint y: 524, distance: 38.7
click at [23, 524] on input "100" at bounding box center [113, 522] width 186 height 25
type input "95"
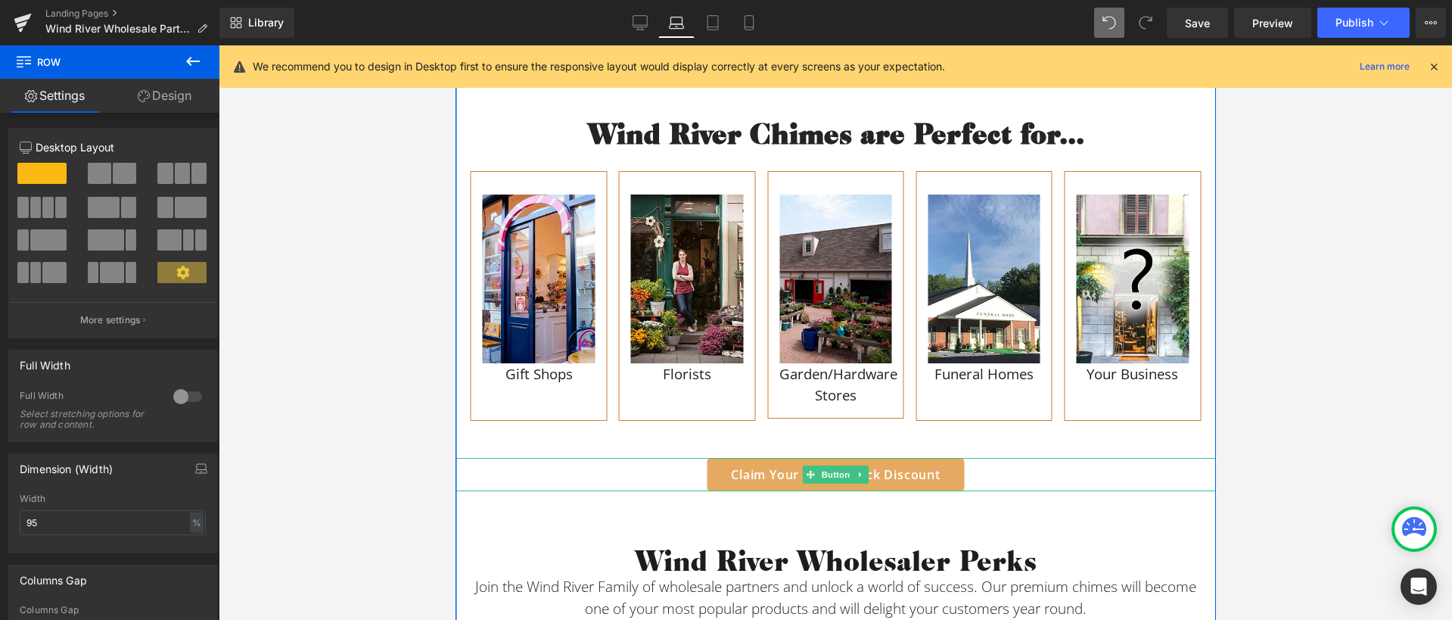
click at [582, 469] on div "Claim Your Starter Pack Discount" at bounding box center [835, 474] width 760 height 33
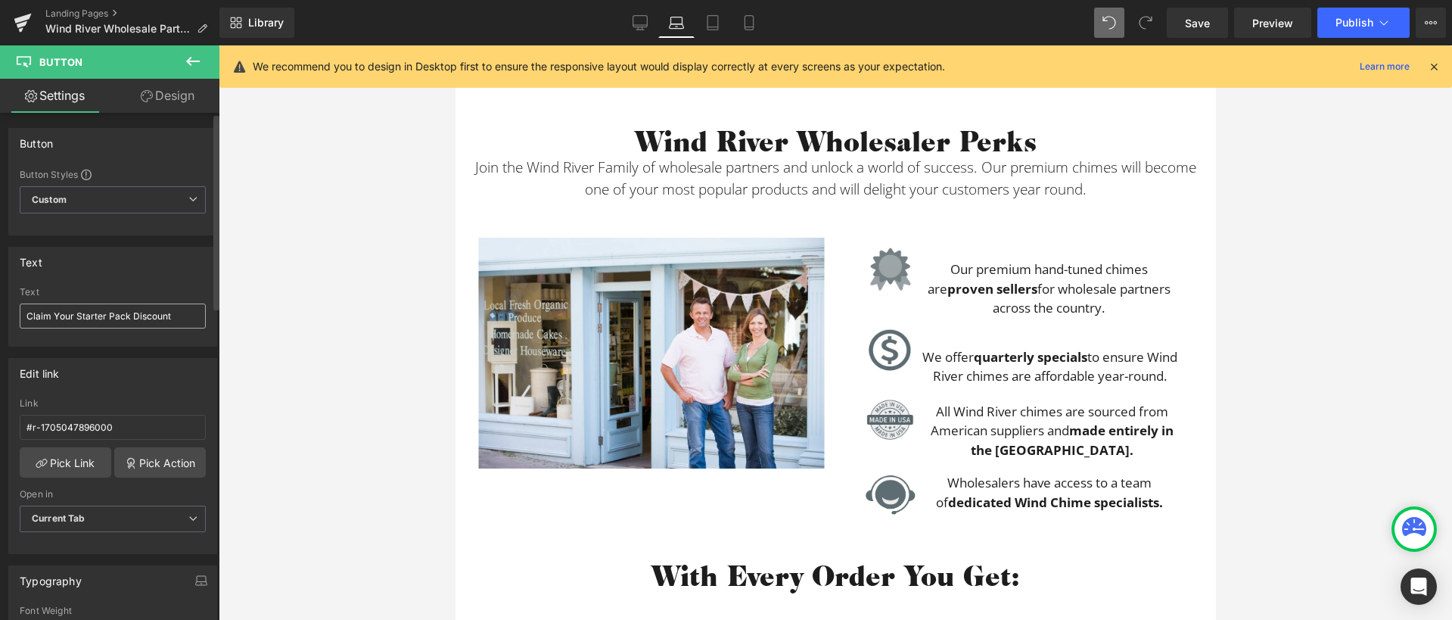
scroll to position [2018, 0]
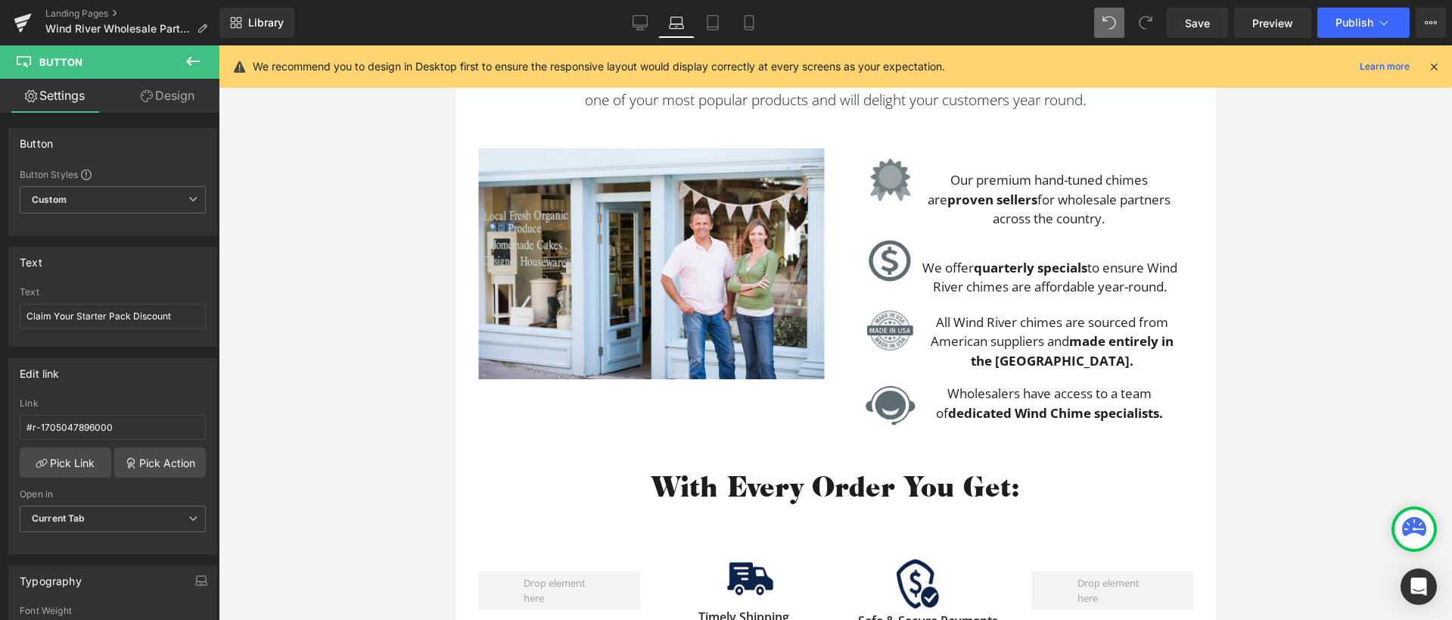
click at [885, 175] on span "Image" at bounding box center [890, 179] width 32 height 18
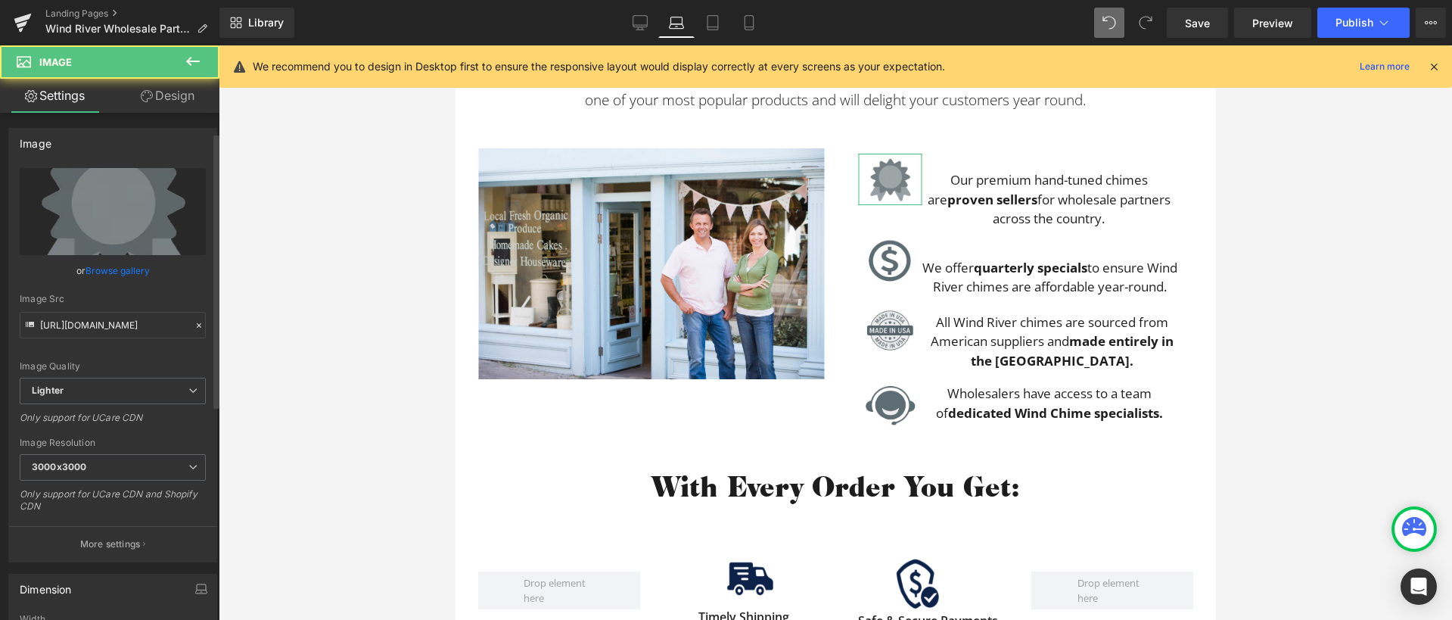
scroll to position [292, 0]
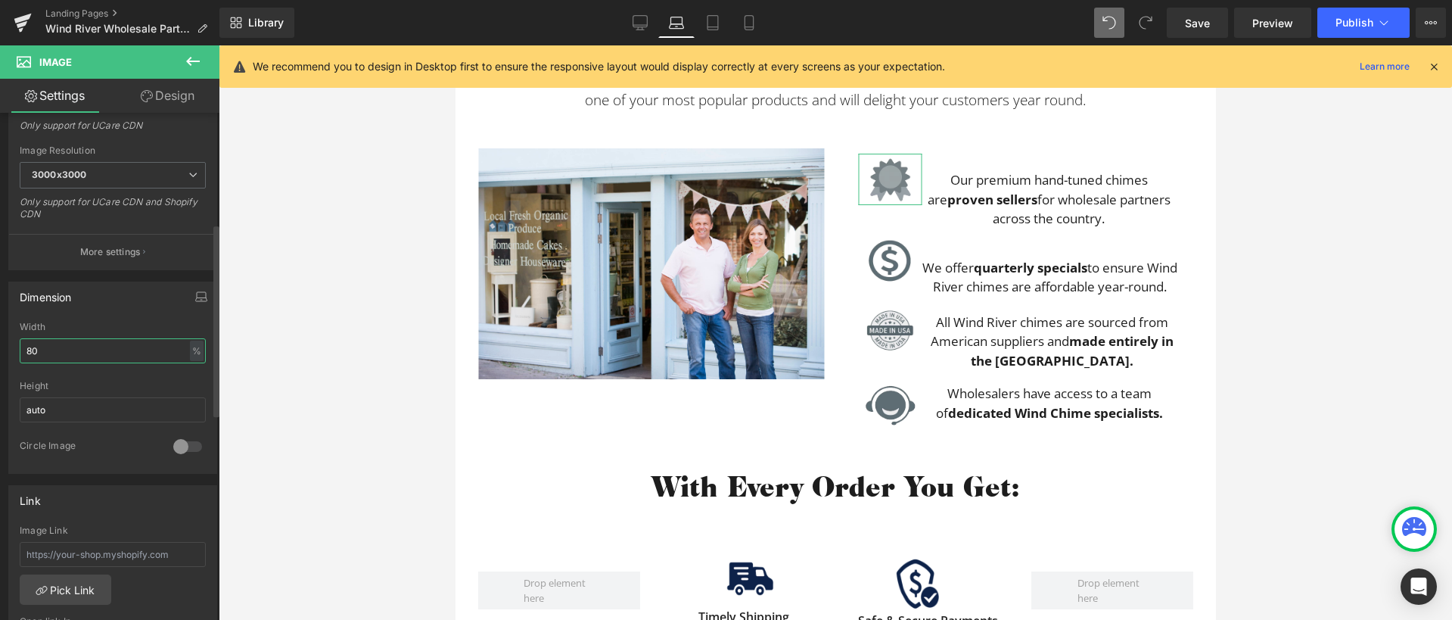
drag, startPoint x: 39, startPoint y: 352, endPoint x: 22, endPoint y: 346, distance: 18.2
click at [22, 346] on input "80" at bounding box center [113, 350] width 186 height 25
type input "70"
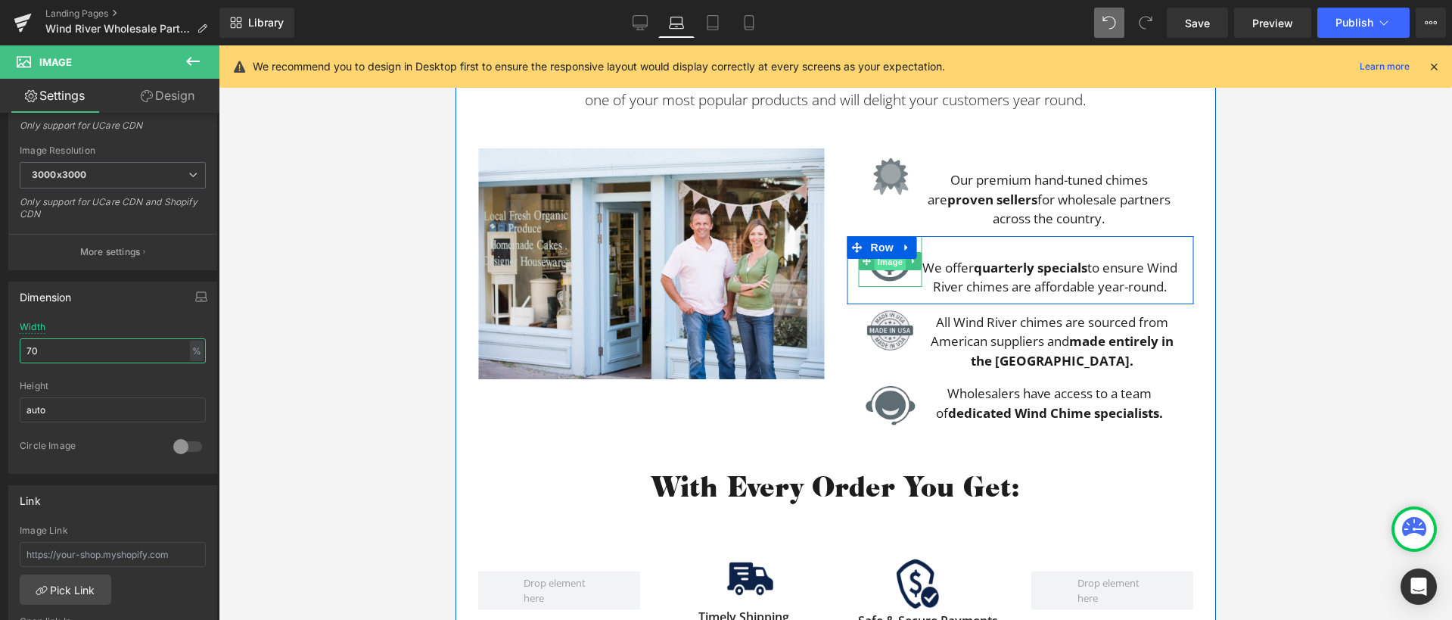
drag, startPoint x: 887, startPoint y: 259, endPoint x: 808, endPoint y: 410, distance: 169.9
click at [887, 259] on span "Image" at bounding box center [890, 262] width 32 height 18
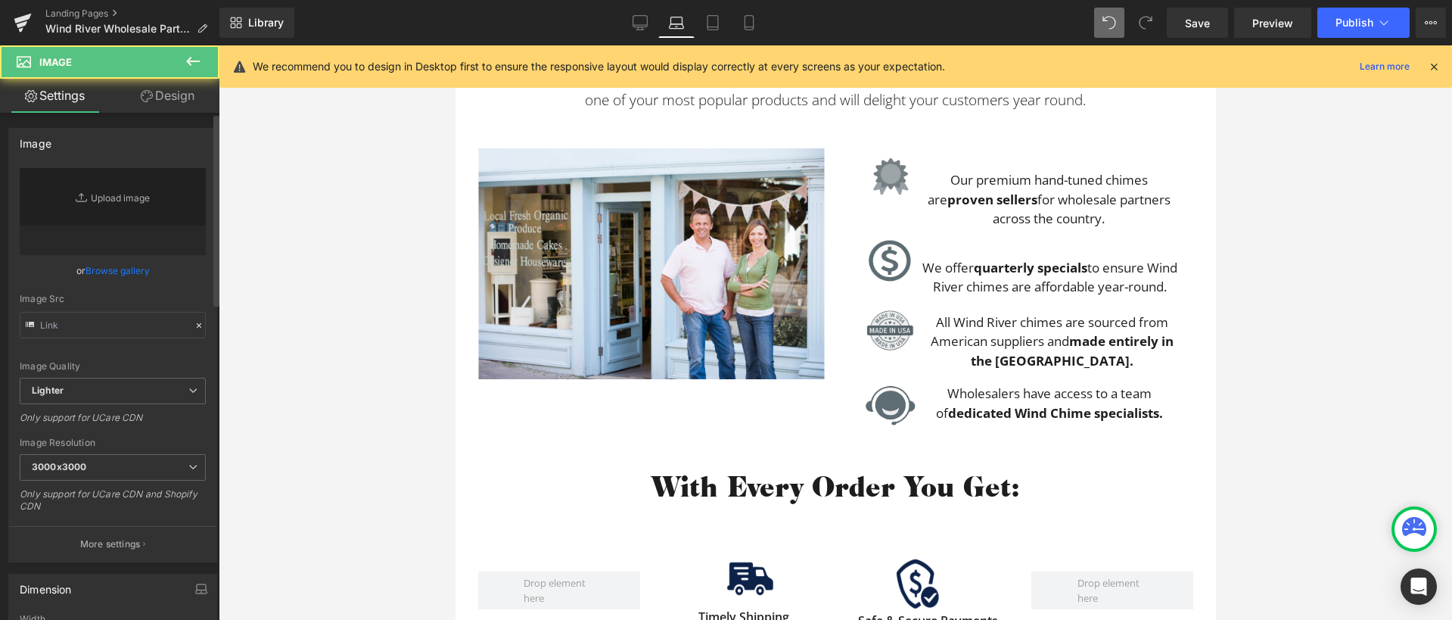
type input "[URL][DOMAIN_NAME]"
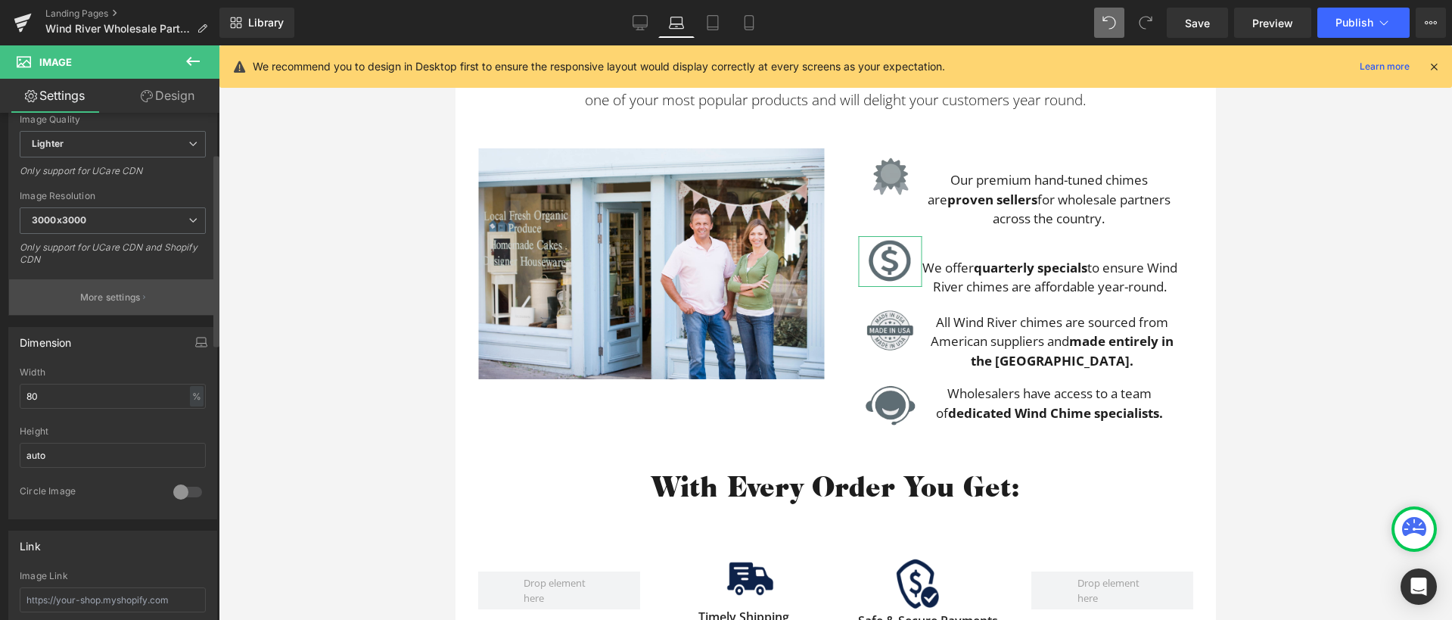
scroll to position [319, 0]
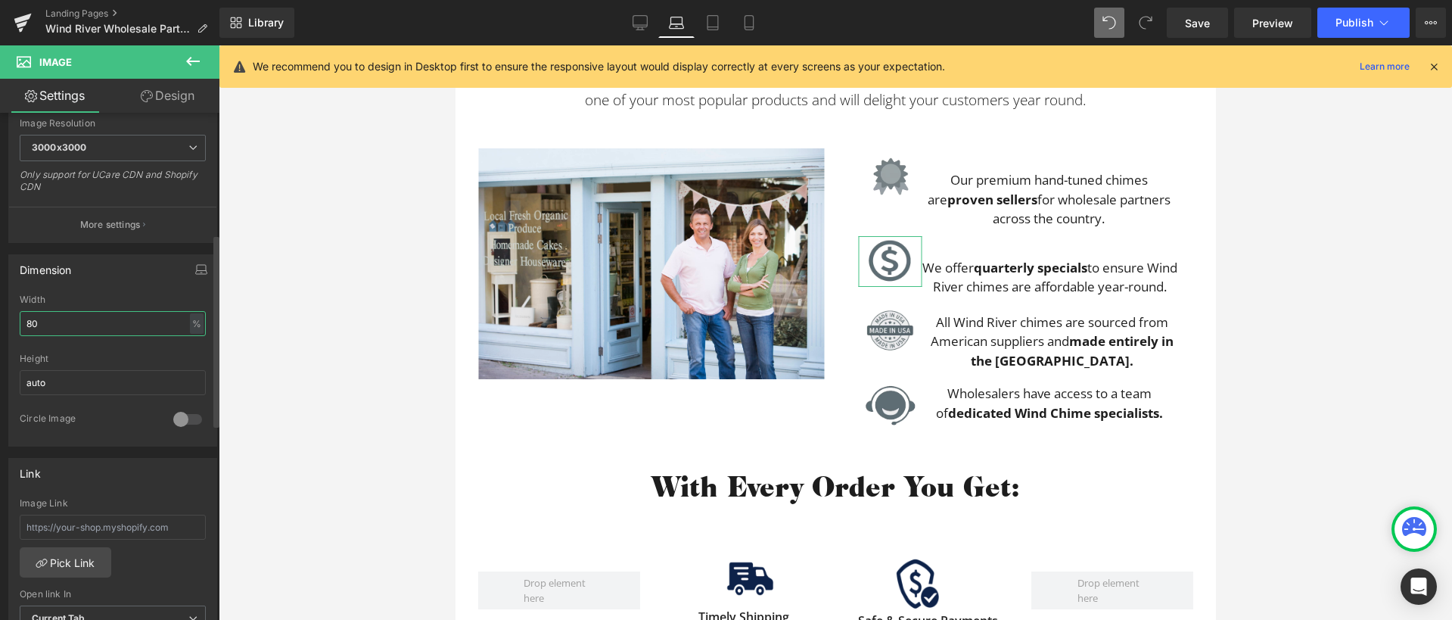
drag, startPoint x: 47, startPoint y: 331, endPoint x: 15, endPoint y: 325, distance: 32.3
click at [15, 325] on div "80% Width 80 % % px auto Height auto 0 Circle Image" at bounding box center [112, 369] width 207 height 151
type input "70"
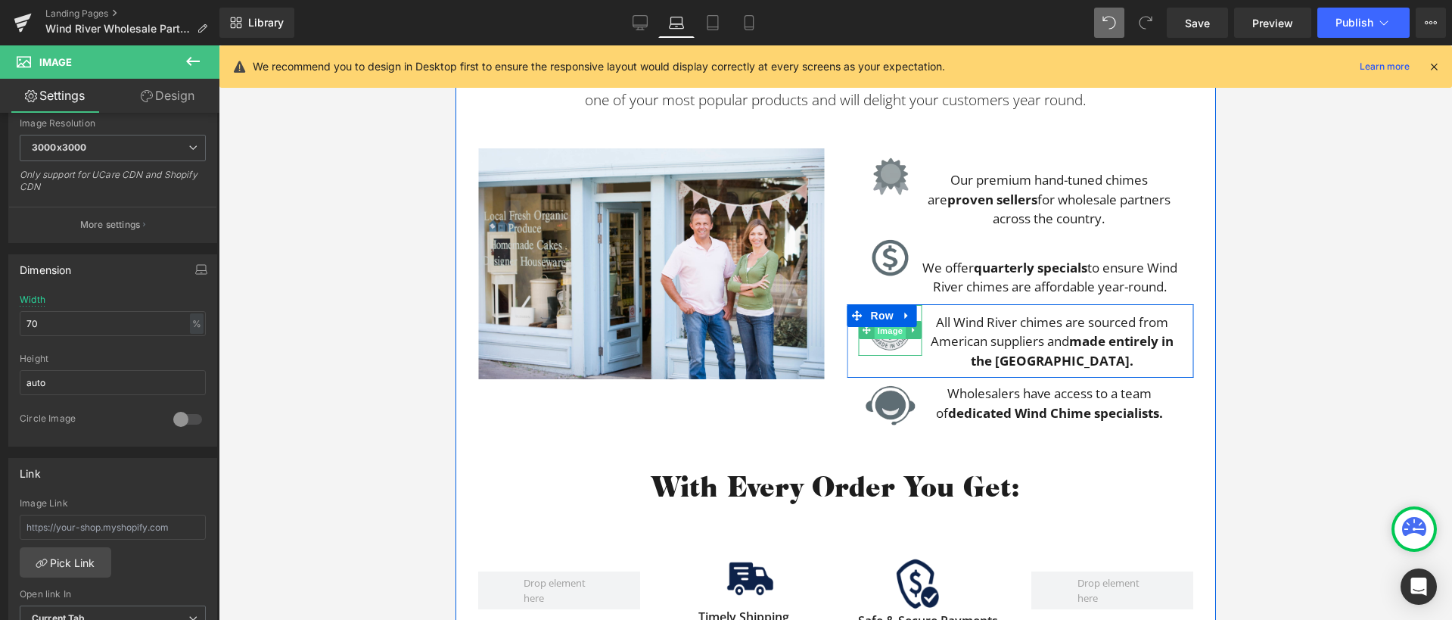
click at [890, 331] on span "Image" at bounding box center [890, 331] width 32 height 18
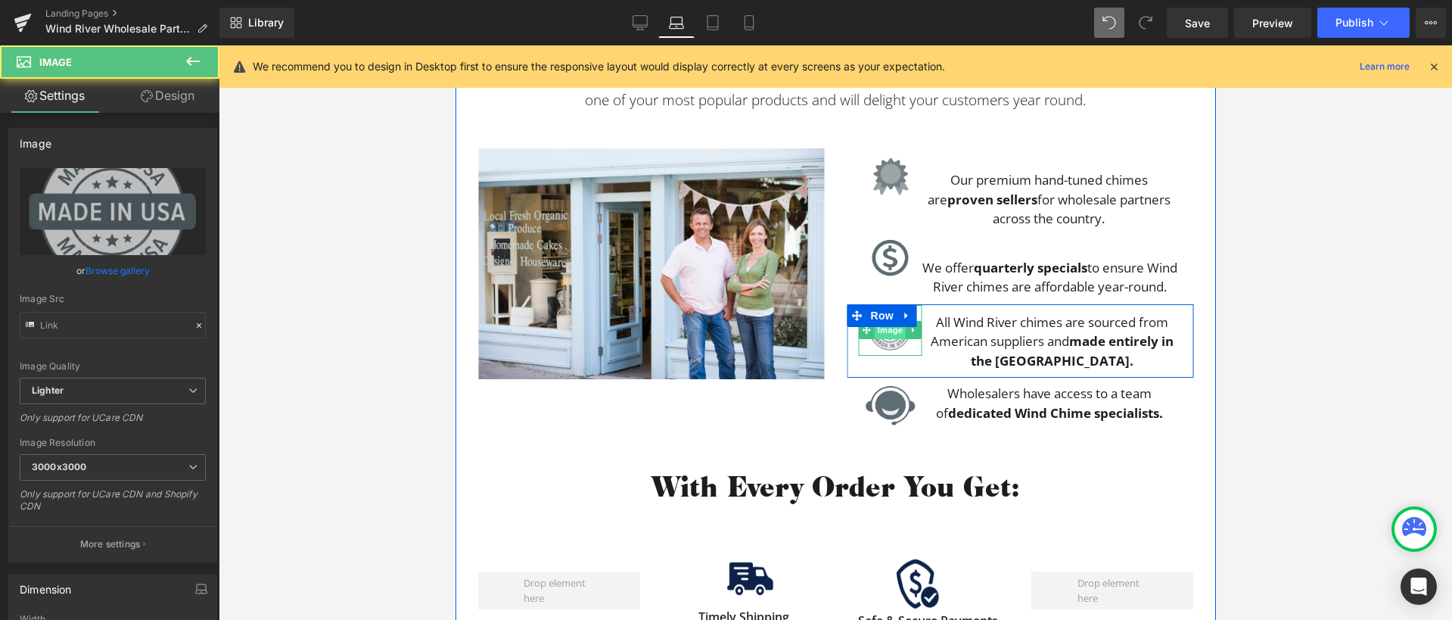
type input "[URL][DOMAIN_NAME]"
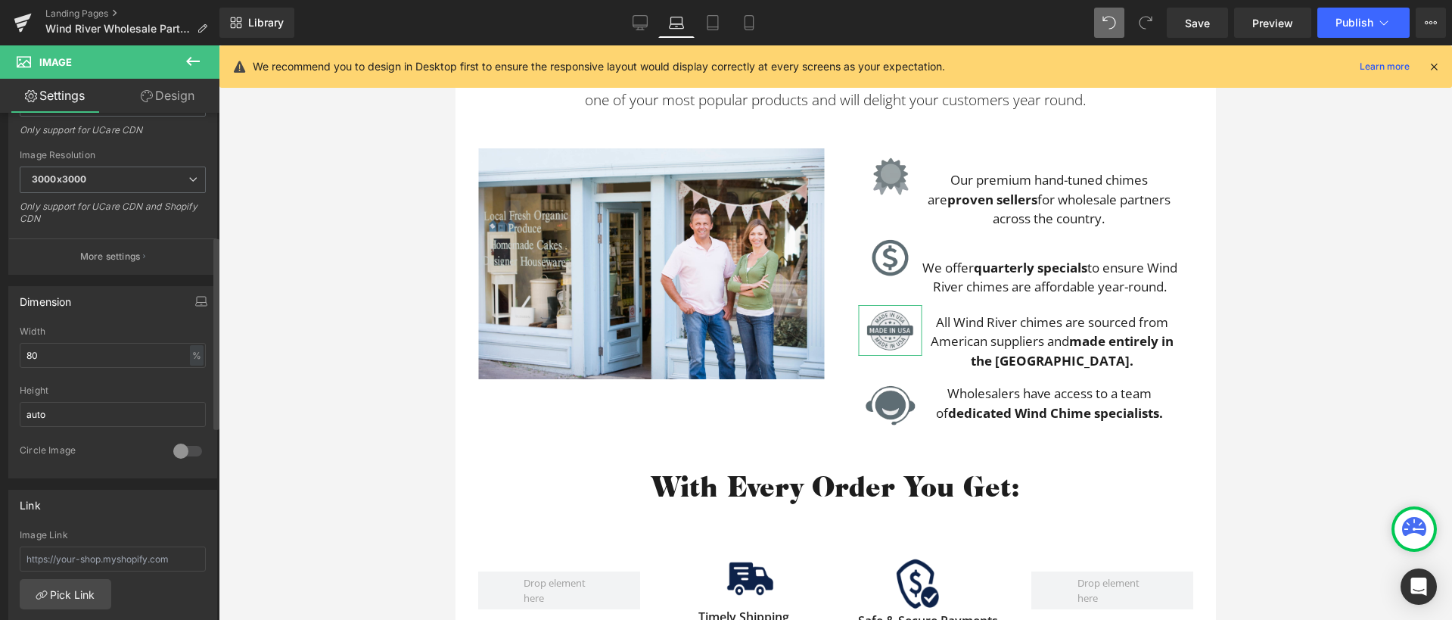
scroll to position [325, 0]
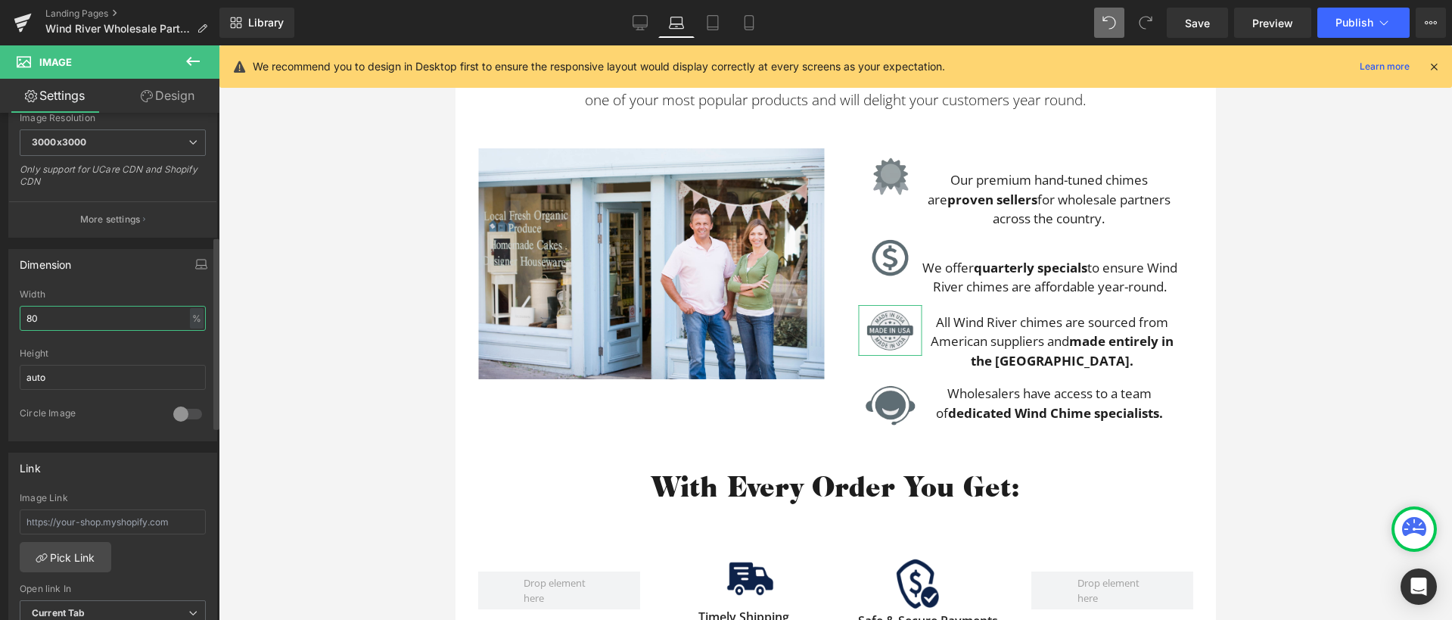
drag, startPoint x: 45, startPoint y: 309, endPoint x: 14, endPoint y: 312, distance: 31.2
click at [14, 312] on div "80% Width 80 % % px auto Height auto 0 Circle Image" at bounding box center [112, 364] width 207 height 151
drag, startPoint x: 31, startPoint y: 322, endPoint x: 19, endPoint y: 316, distance: 13.2
click at [20, 316] on input "80" at bounding box center [113, 318] width 186 height 25
type input "70"
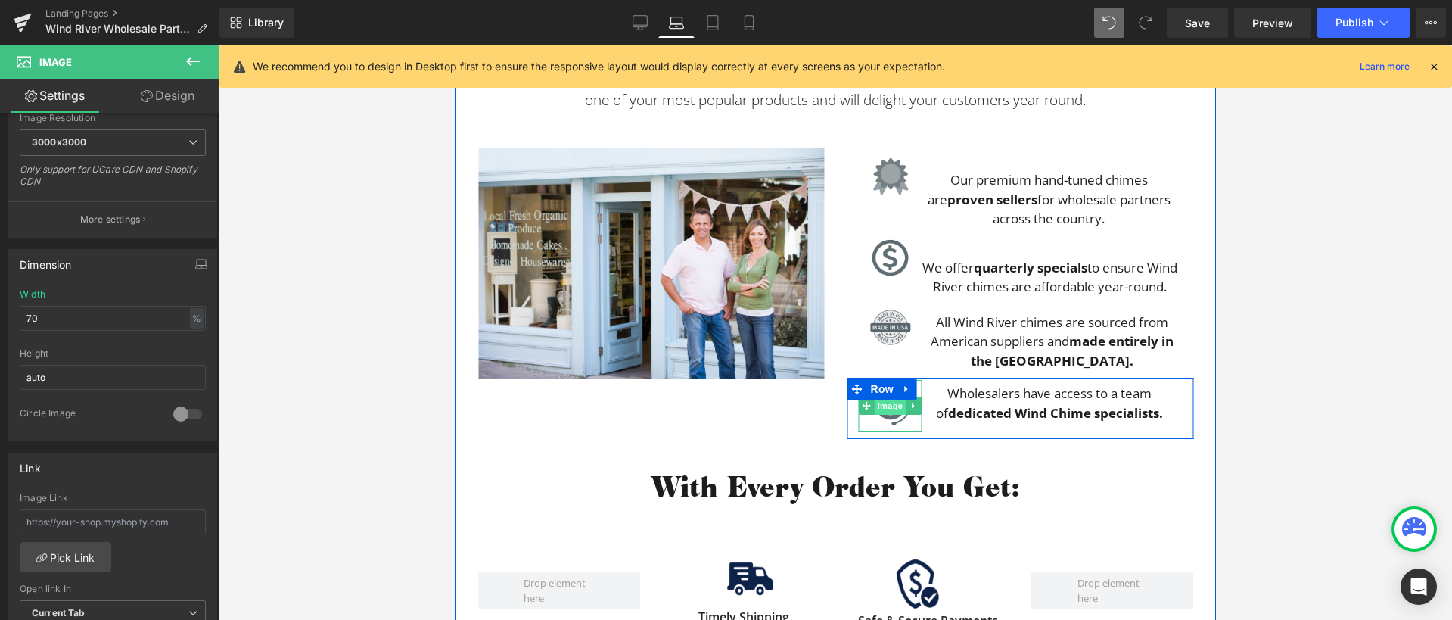
click at [887, 402] on span "Image" at bounding box center [890, 405] width 32 height 18
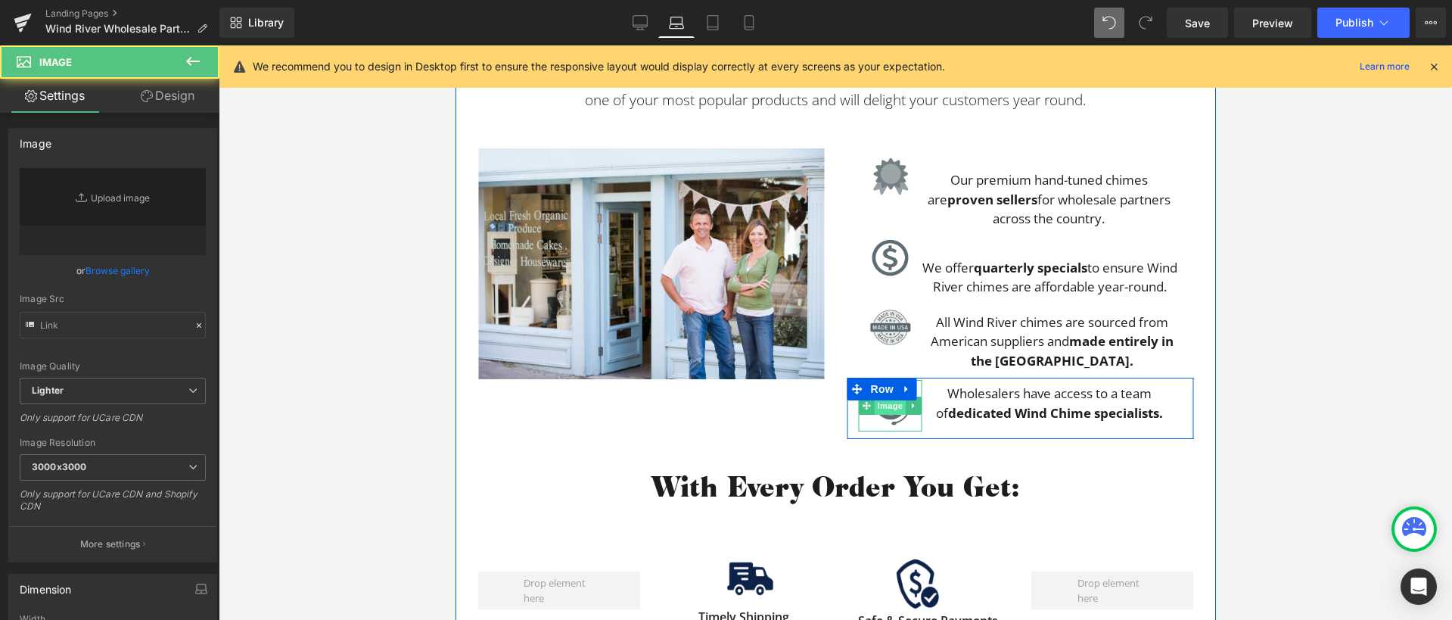
type input "[URL][DOMAIN_NAME]"
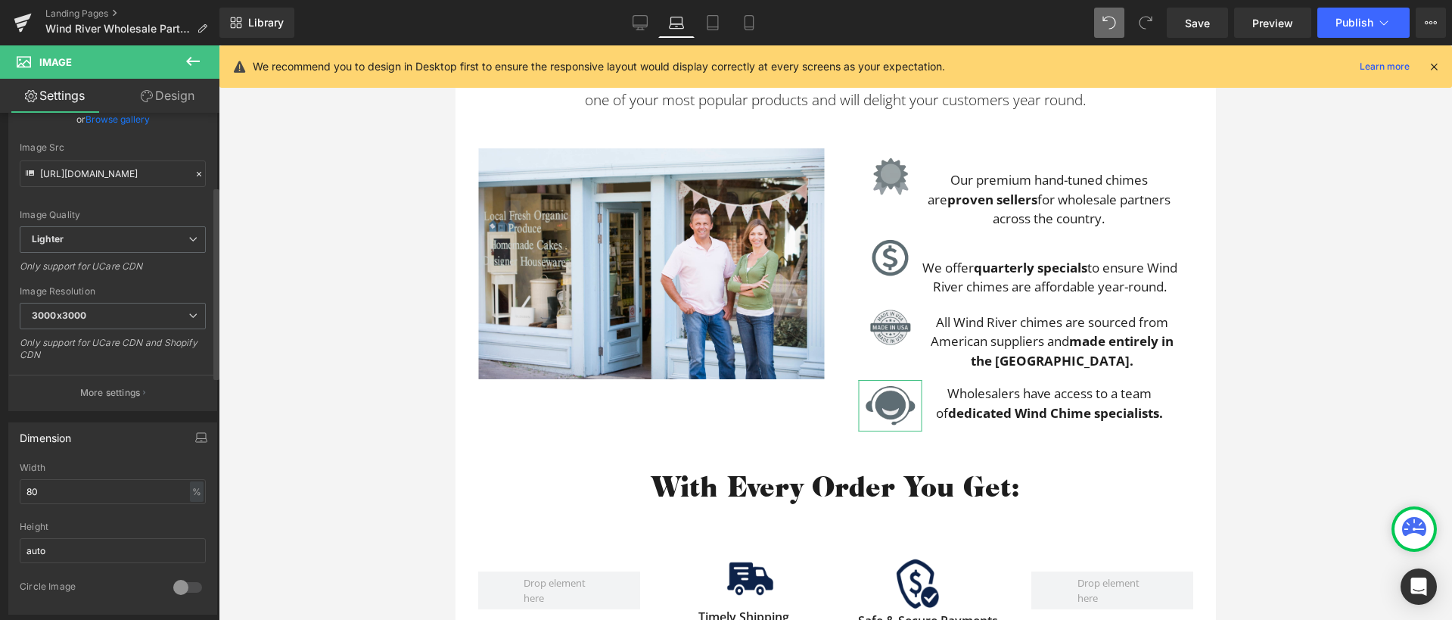
scroll to position [194, 0]
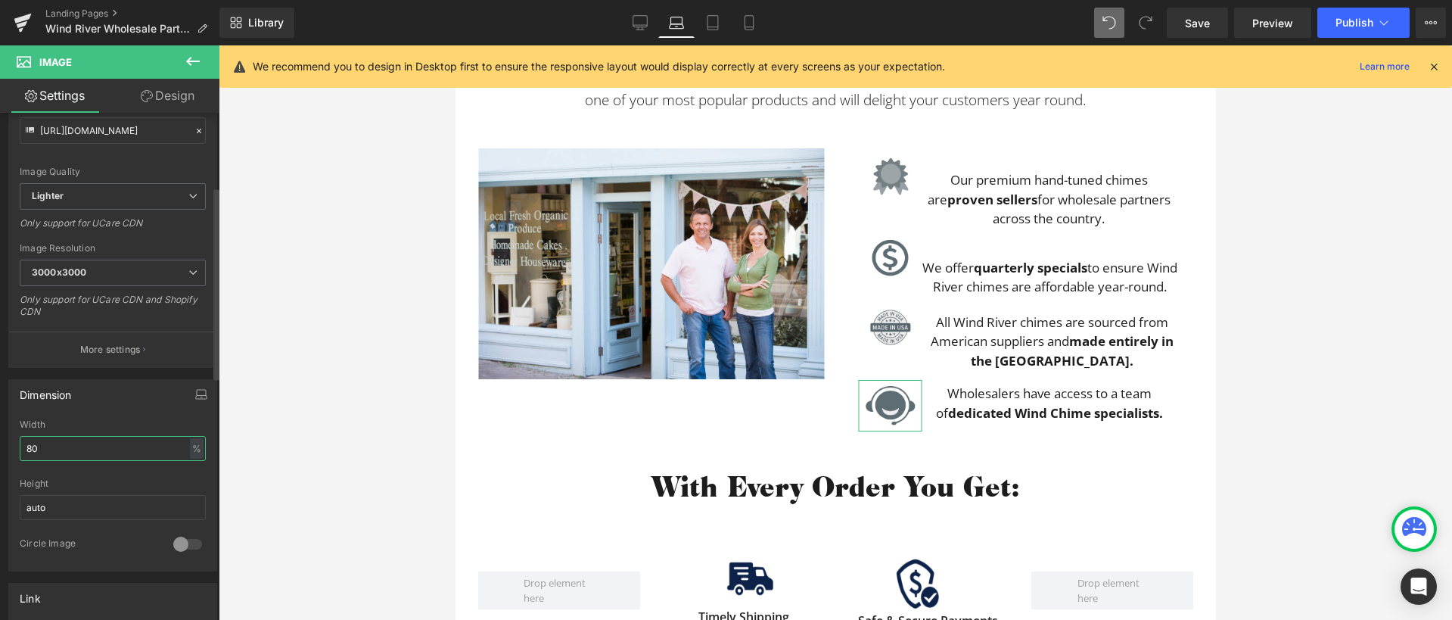
drag, startPoint x: 31, startPoint y: 445, endPoint x: 19, endPoint y: 446, distance: 12.1
click at [20, 446] on input "80" at bounding box center [113, 448] width 186 height 25
type input "70"
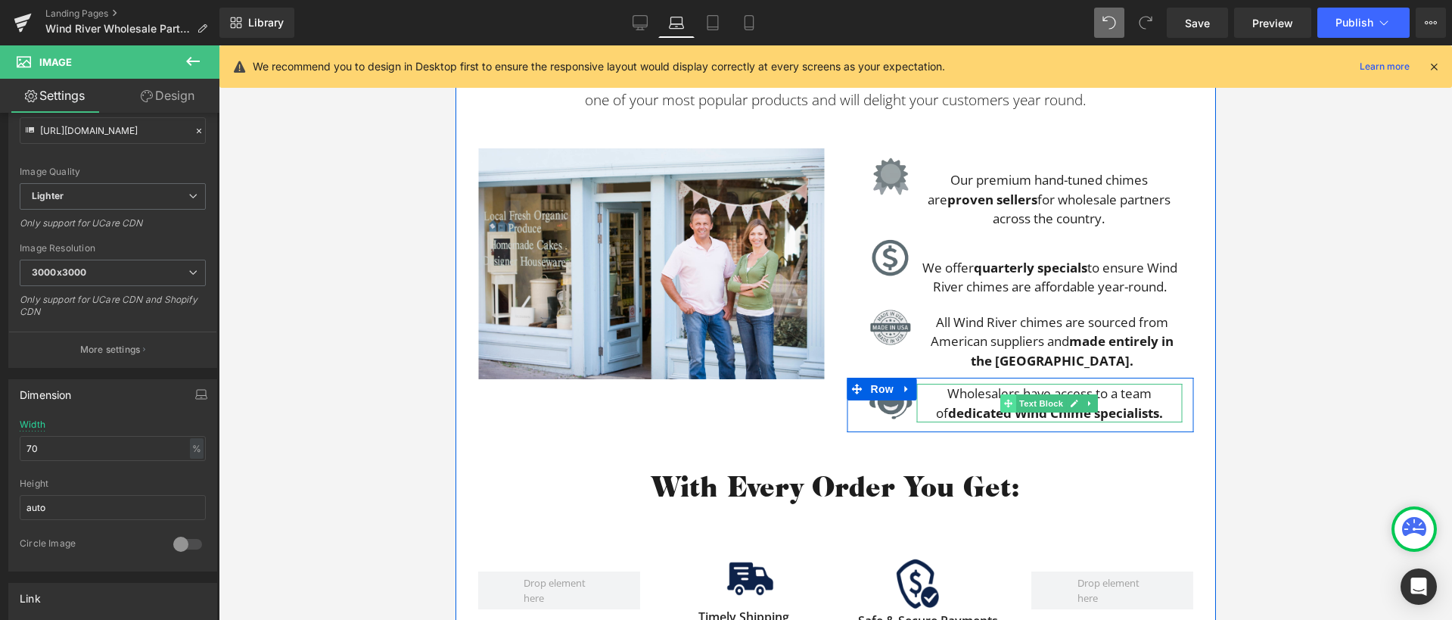
click at [1005, 399] on icon at bounding box center [1007, 403] width 8 height 9
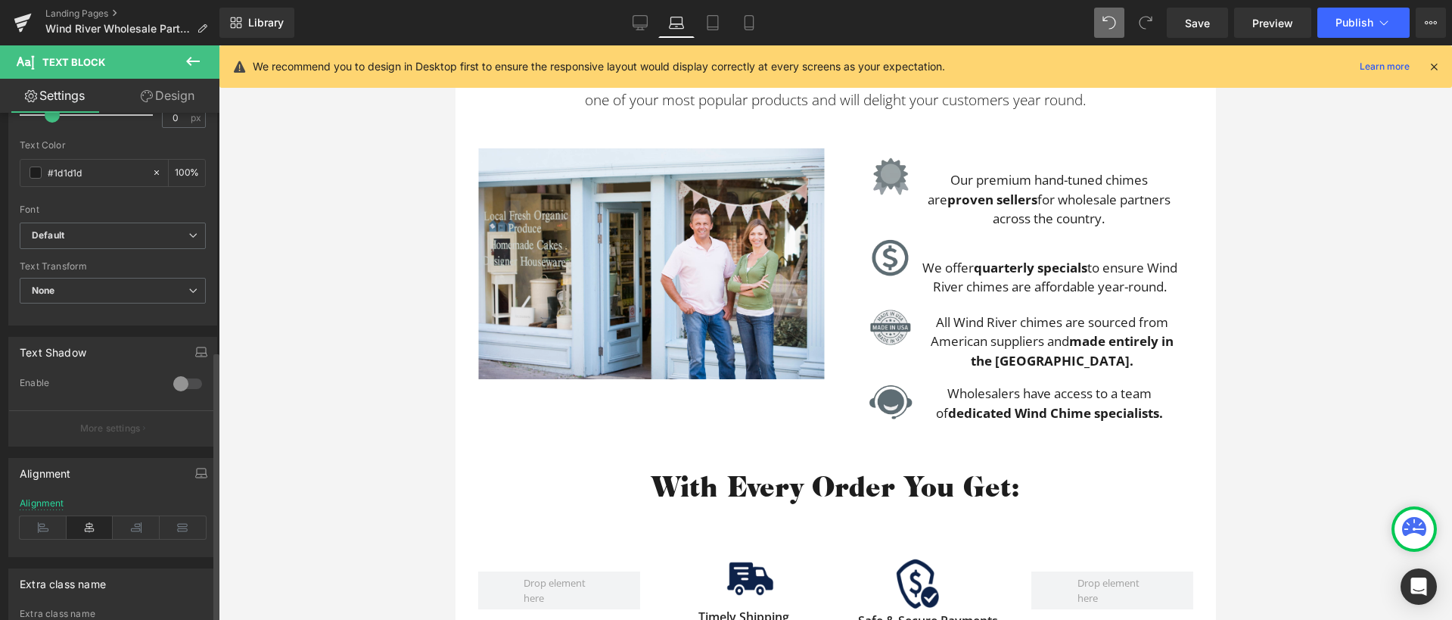
scroll to position [450, 0]
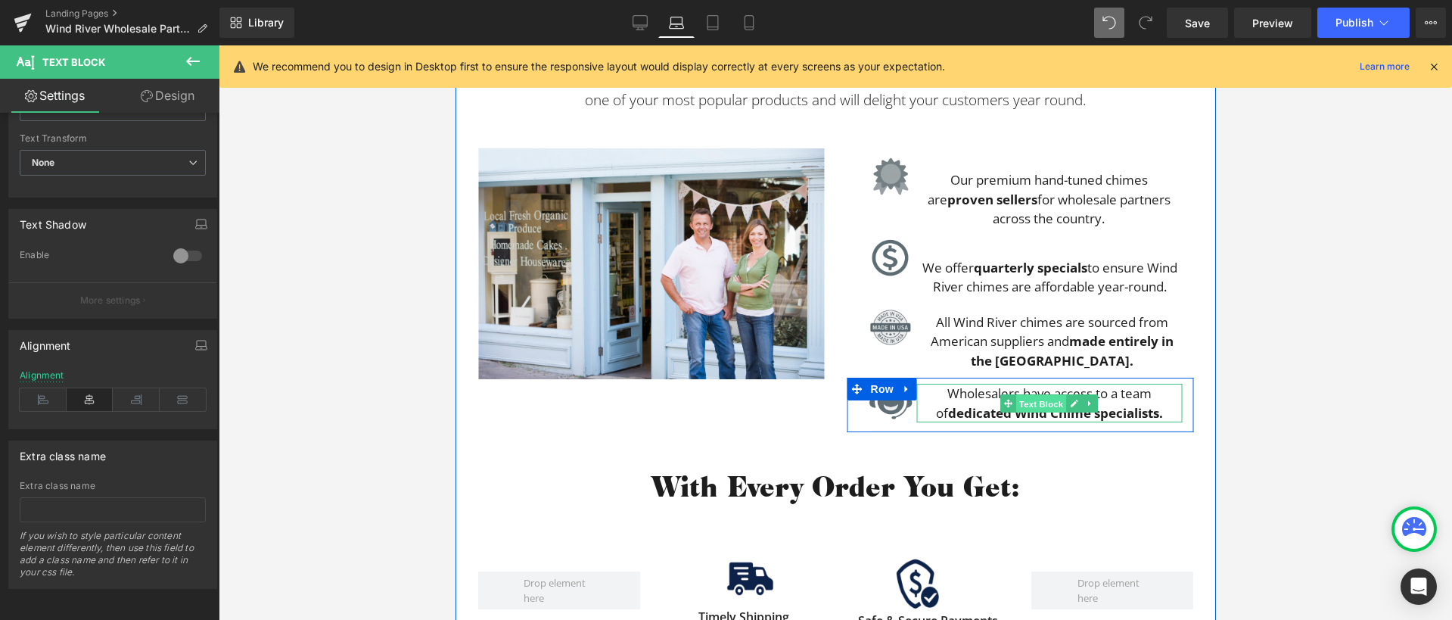
click at [1028, 404] on span "Text Block" at bounding box center [1040, 404] width 50 height 18
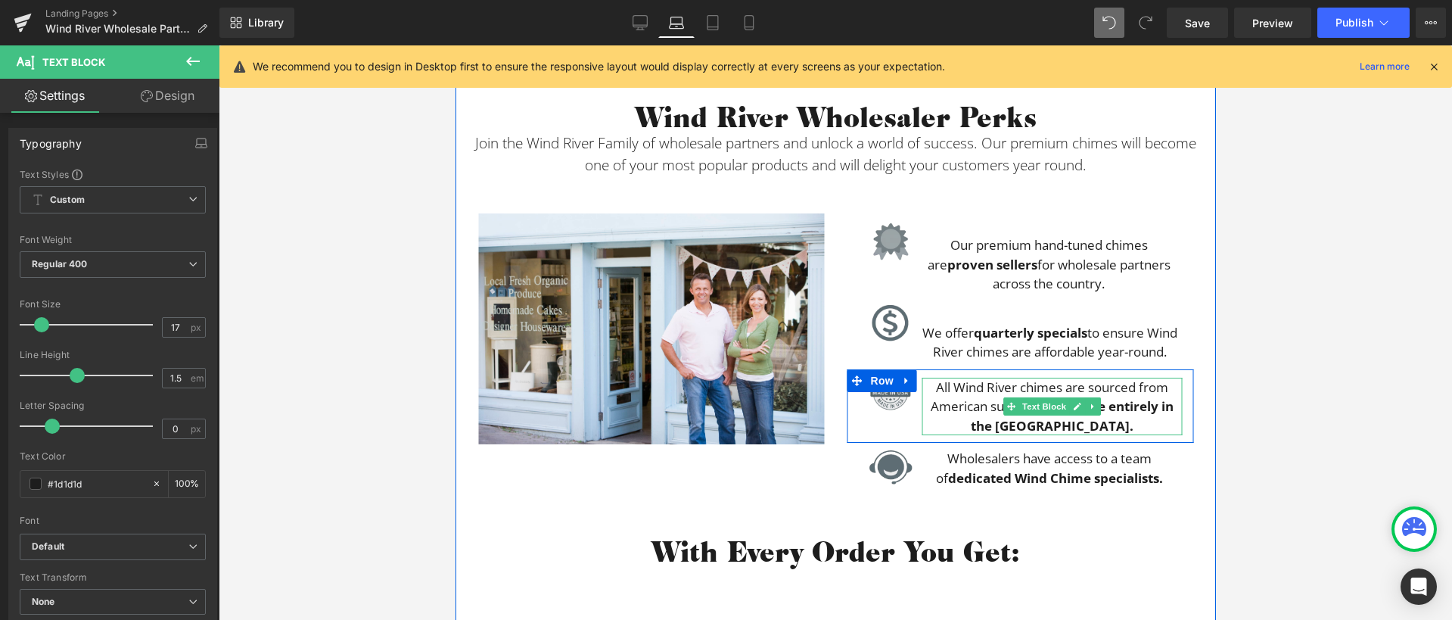
scroll to position [1888, 0]
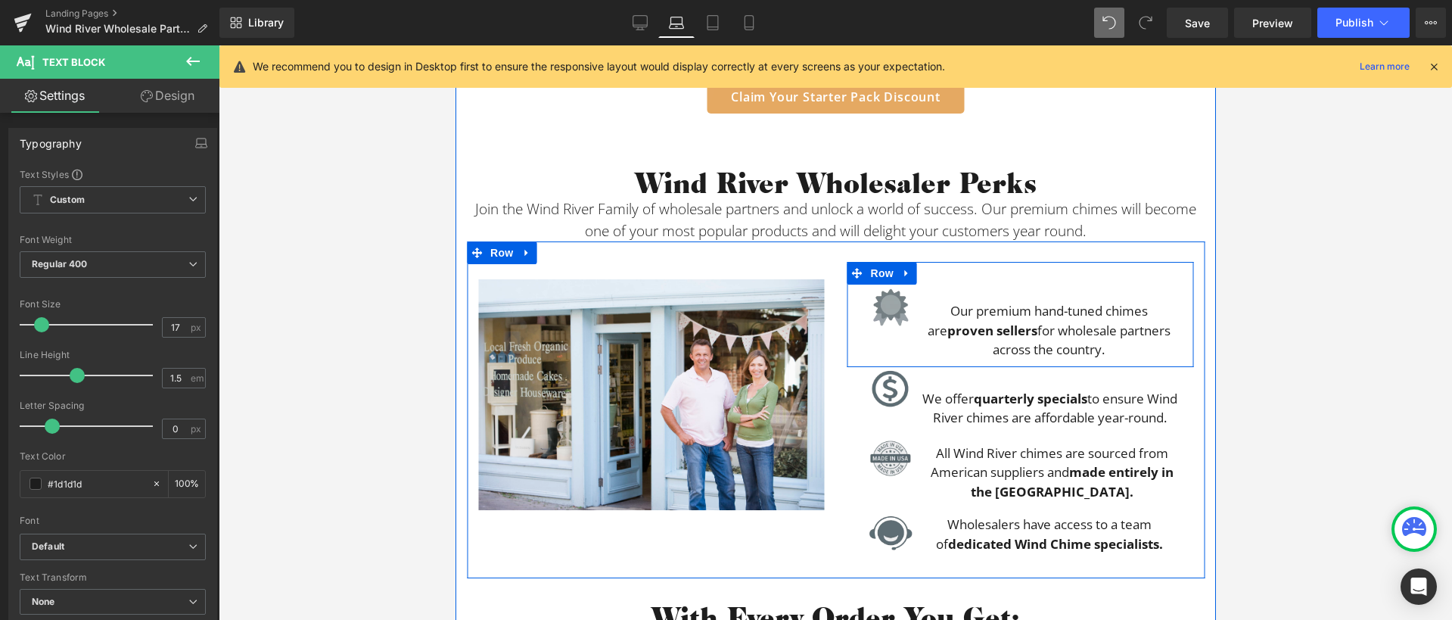
click at [1005, 290] on div "Our premium hand-tuned chimes are proven sellers for wholesale partners across …" at bounding box center [1062, 321] width 259 height 75
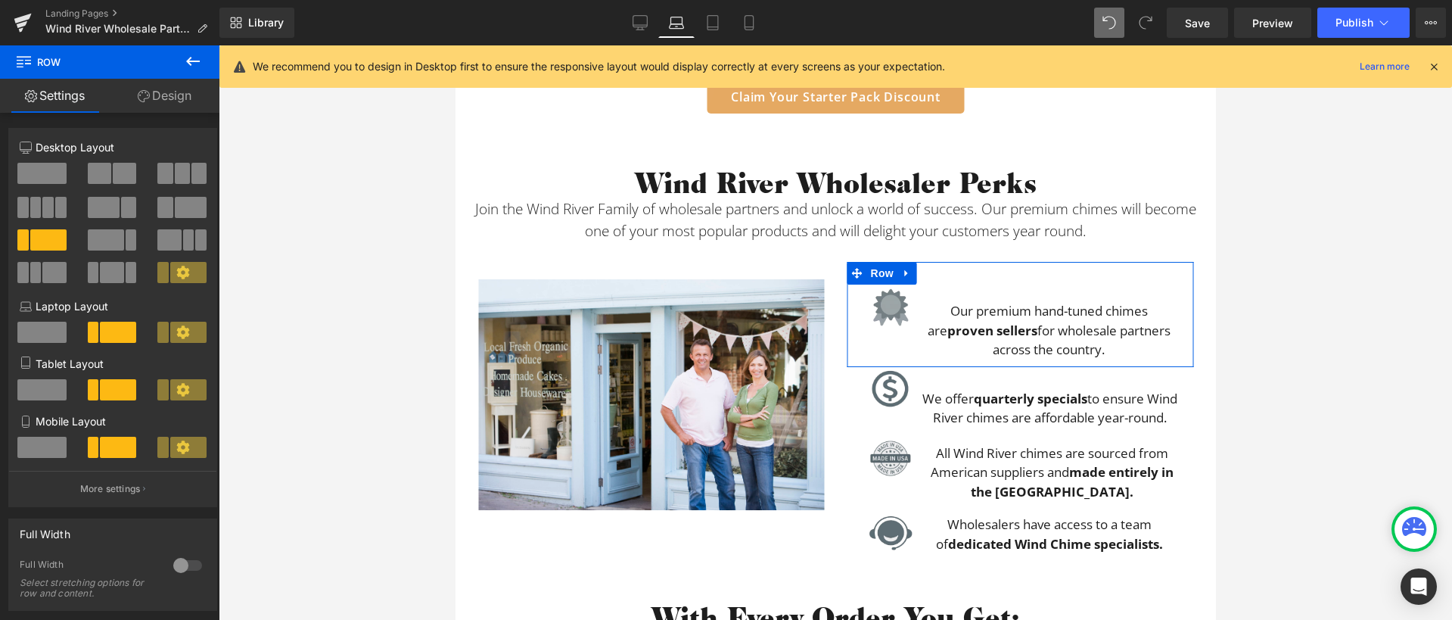
click at [157, 98] on link "Design" at bounding box center [165, 96] width 110 height 34
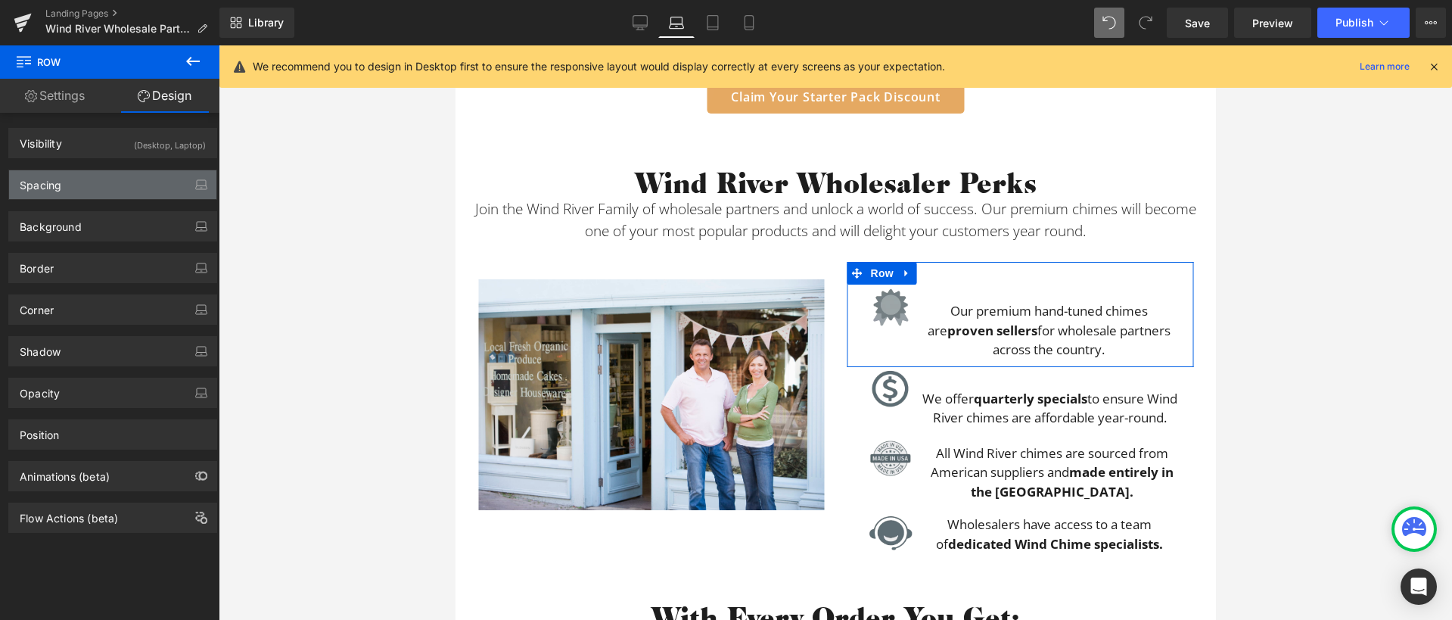
click at [71, 182] on div "Spacing" at bounding box center [112, 184] width 207 height 29
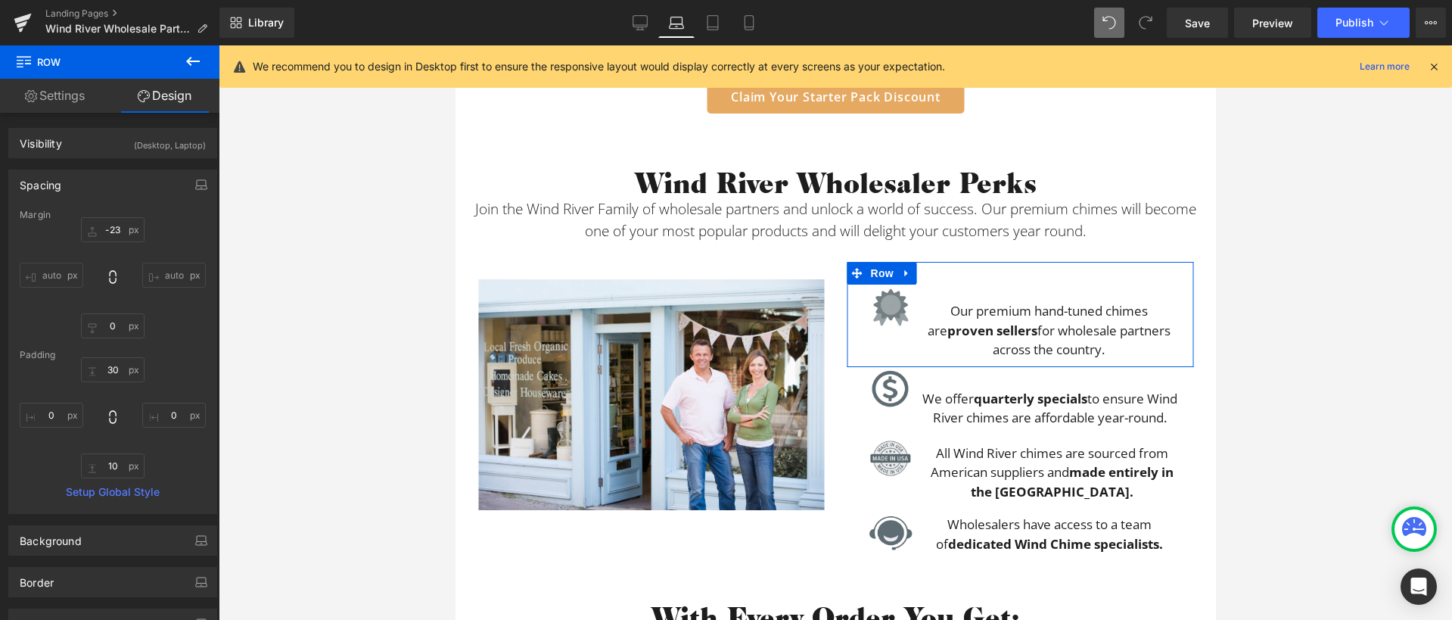
type input "-23"
type input "0"
type input "30"
type input "0"
type input "10"
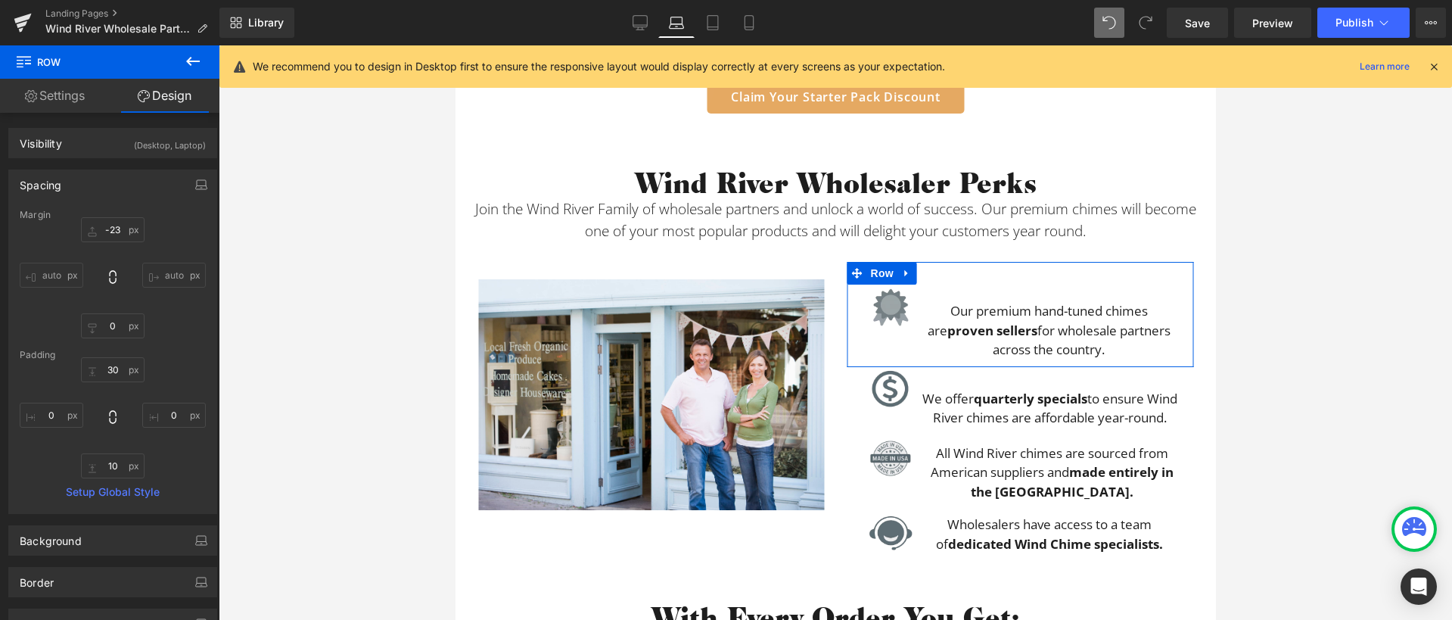
type input "0"
click at [117, 235] on input "-23" at bounding box center [113, 229] width 64 height 25
type input "0"
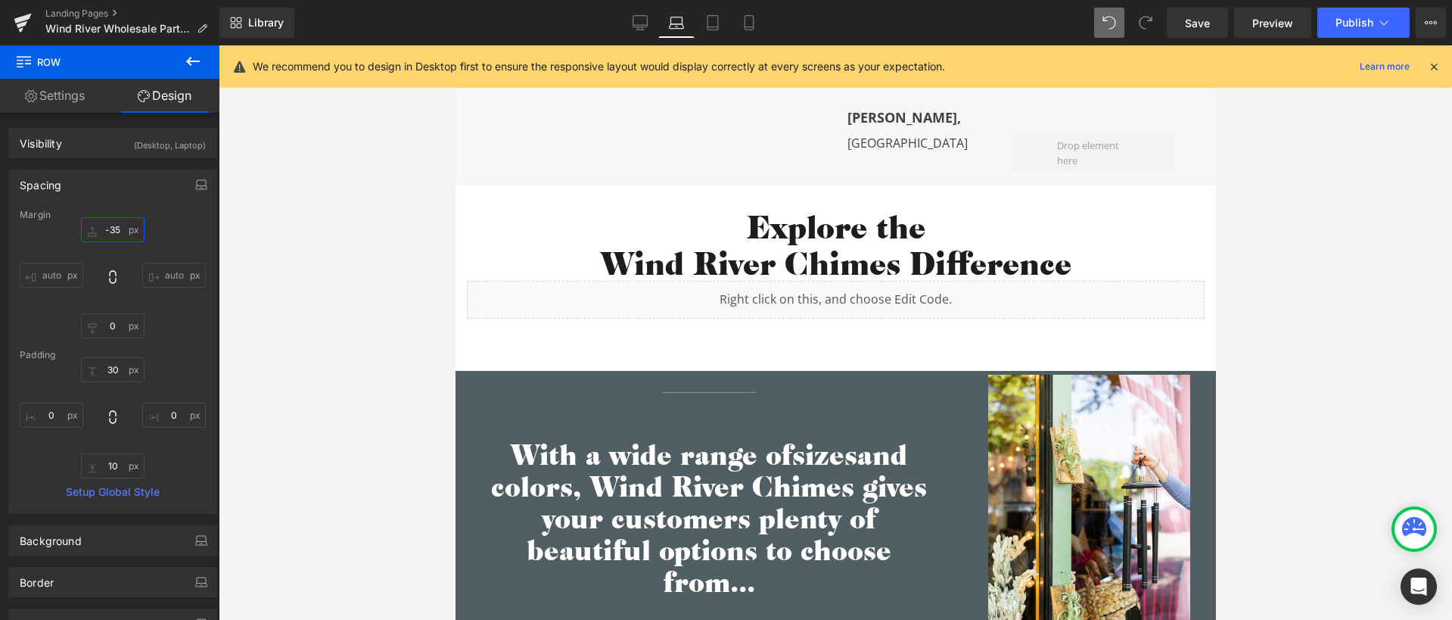
scroll to position [3198, 0]
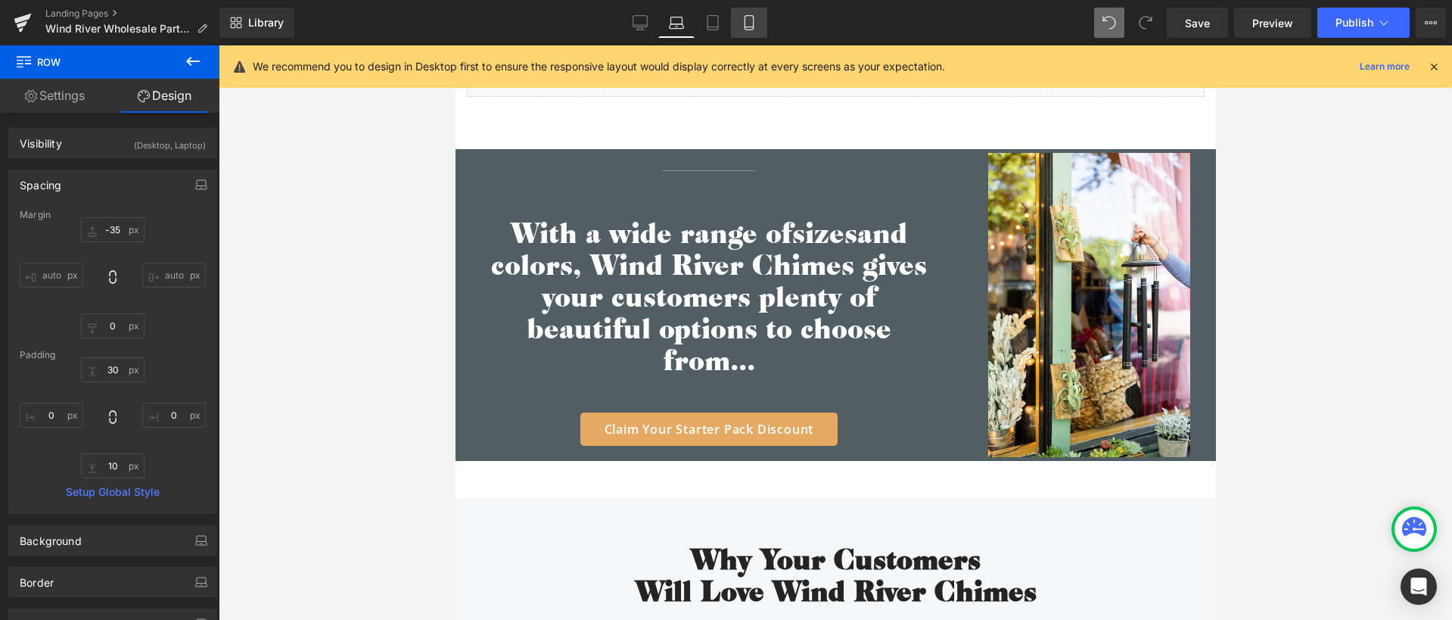
click at [746, 19] on icon at bounding box center [748, 22] width 15 height 15
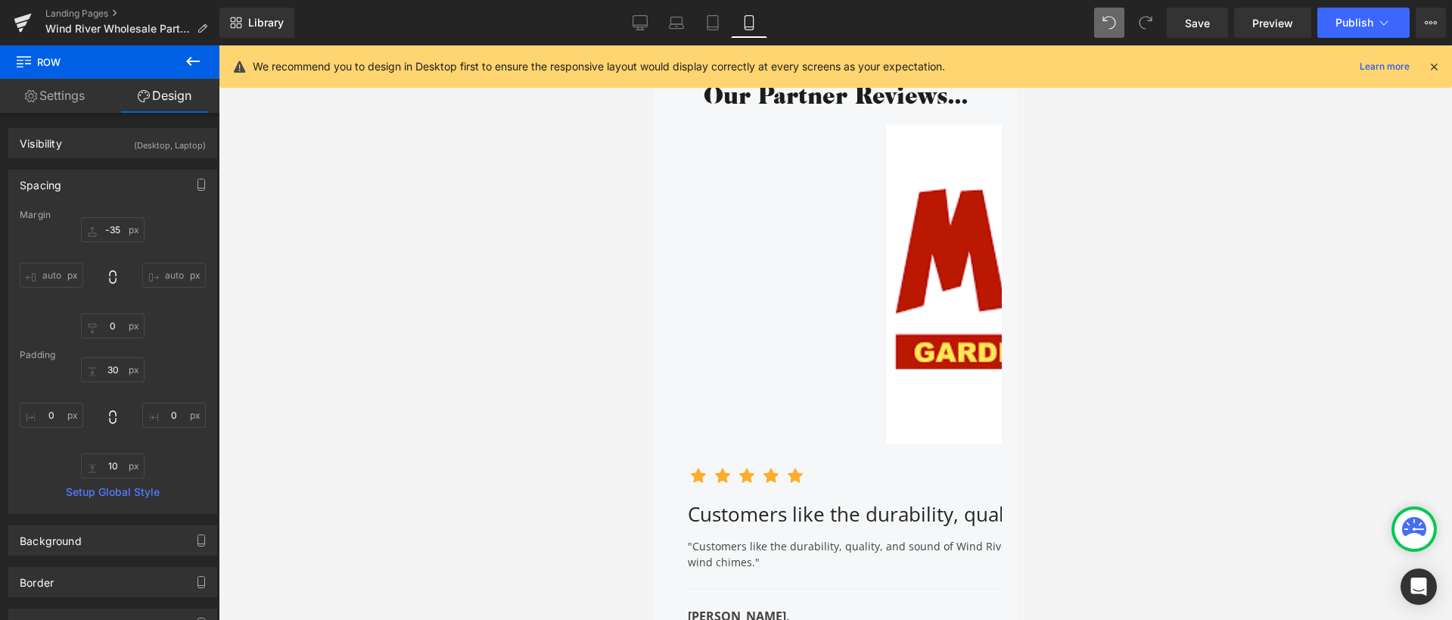
type input "-70"
type input "0"
type input "30"
type input "0"
type input "10"
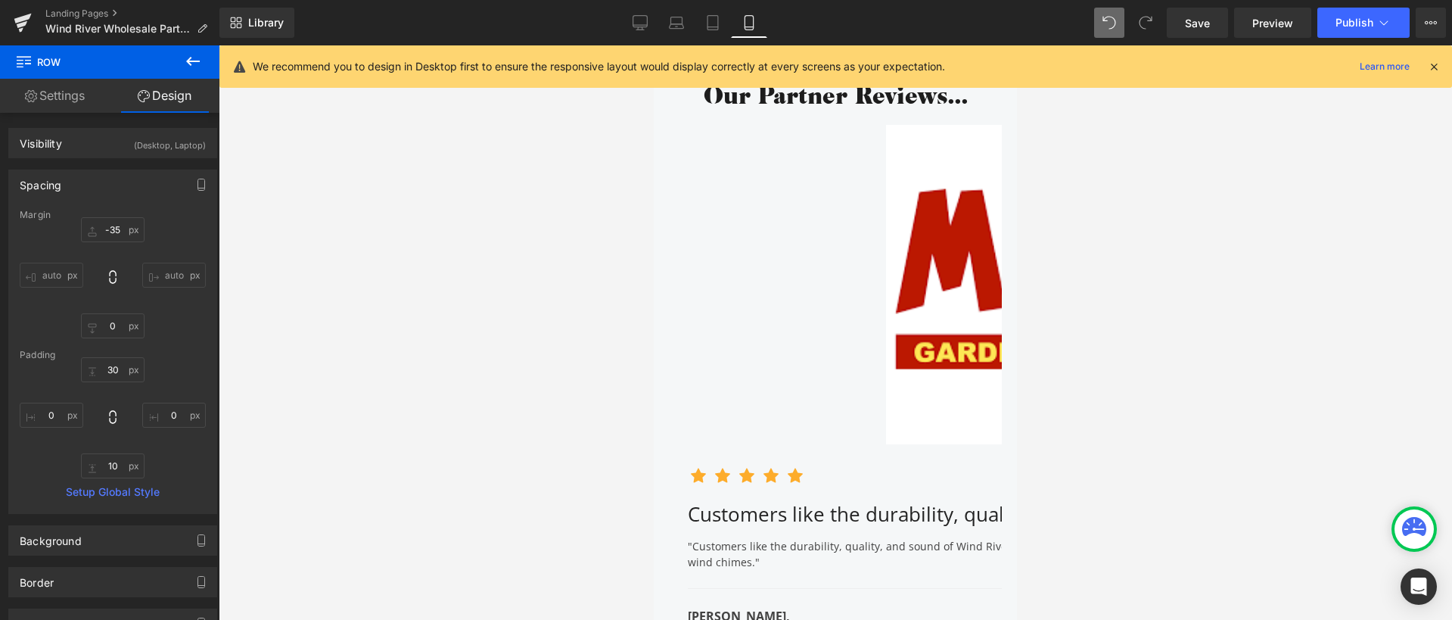
type input "0"
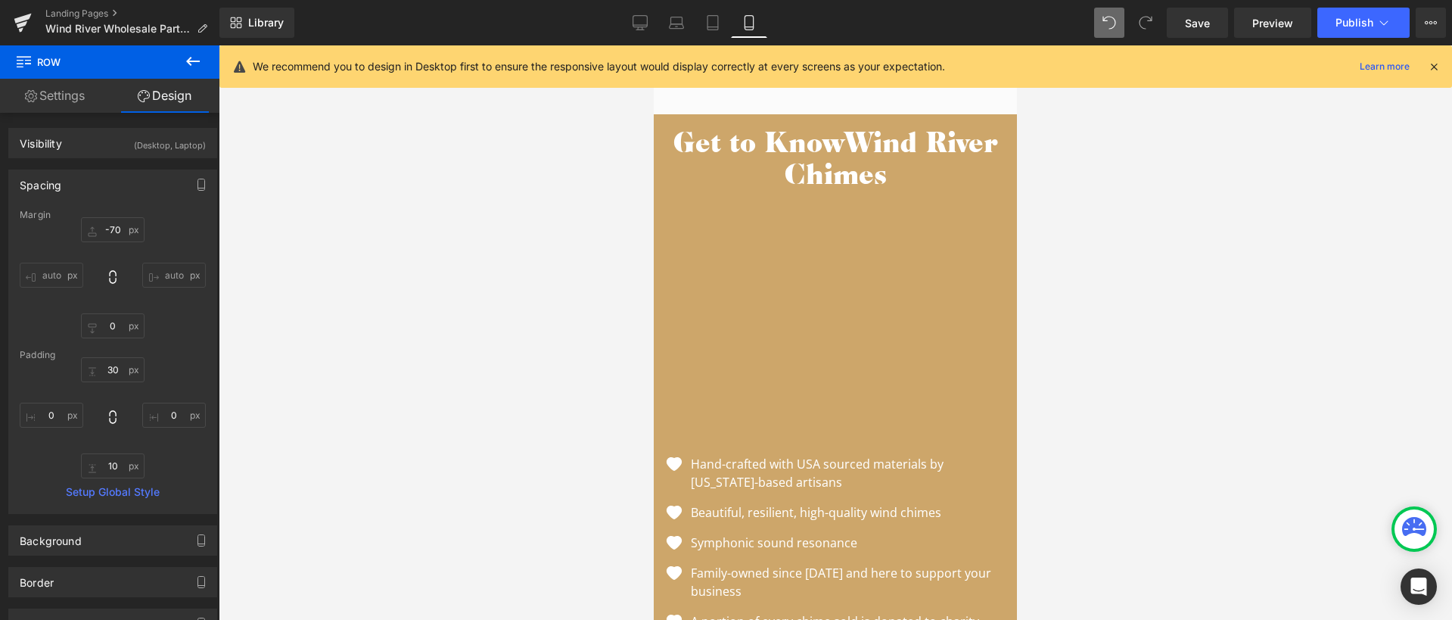
scroll to position [1746, 0]
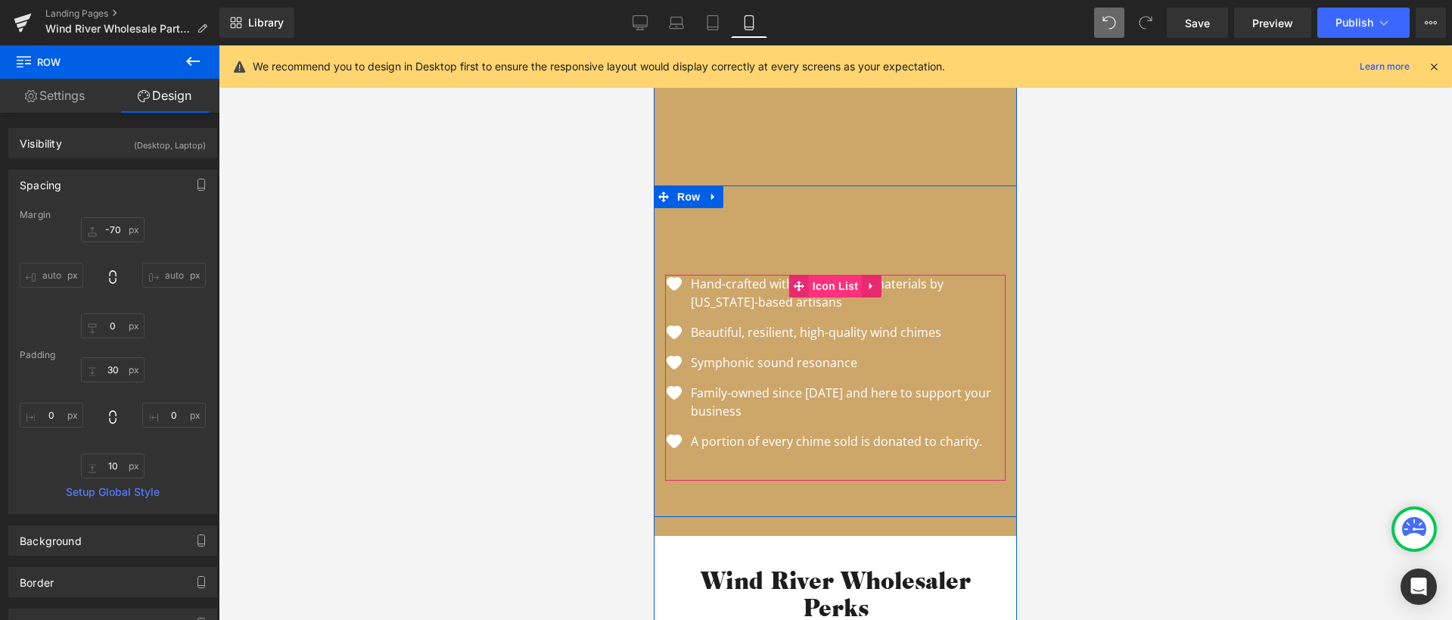
click at [819, 279] on span "Icon List" at bounding box center [835, 286] width 53 height 23
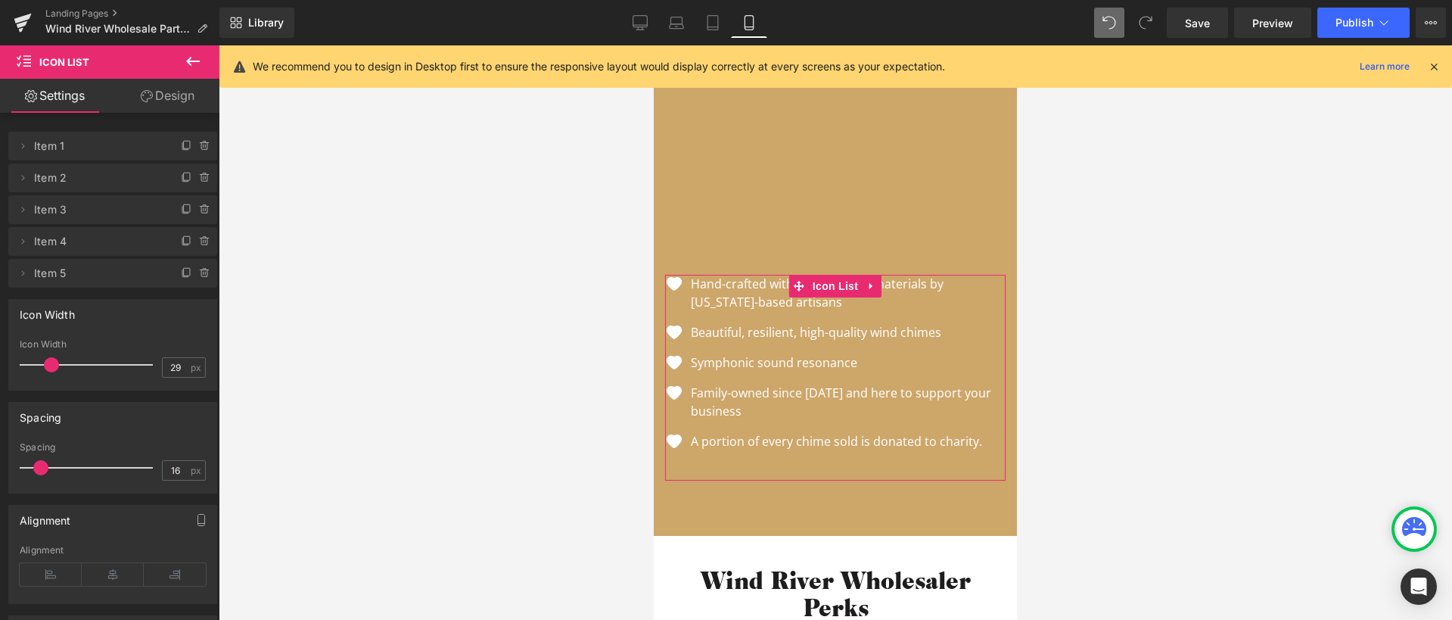
click at [166, 96] on link "Design" at bounding box center [168, 96] width 110 height 34
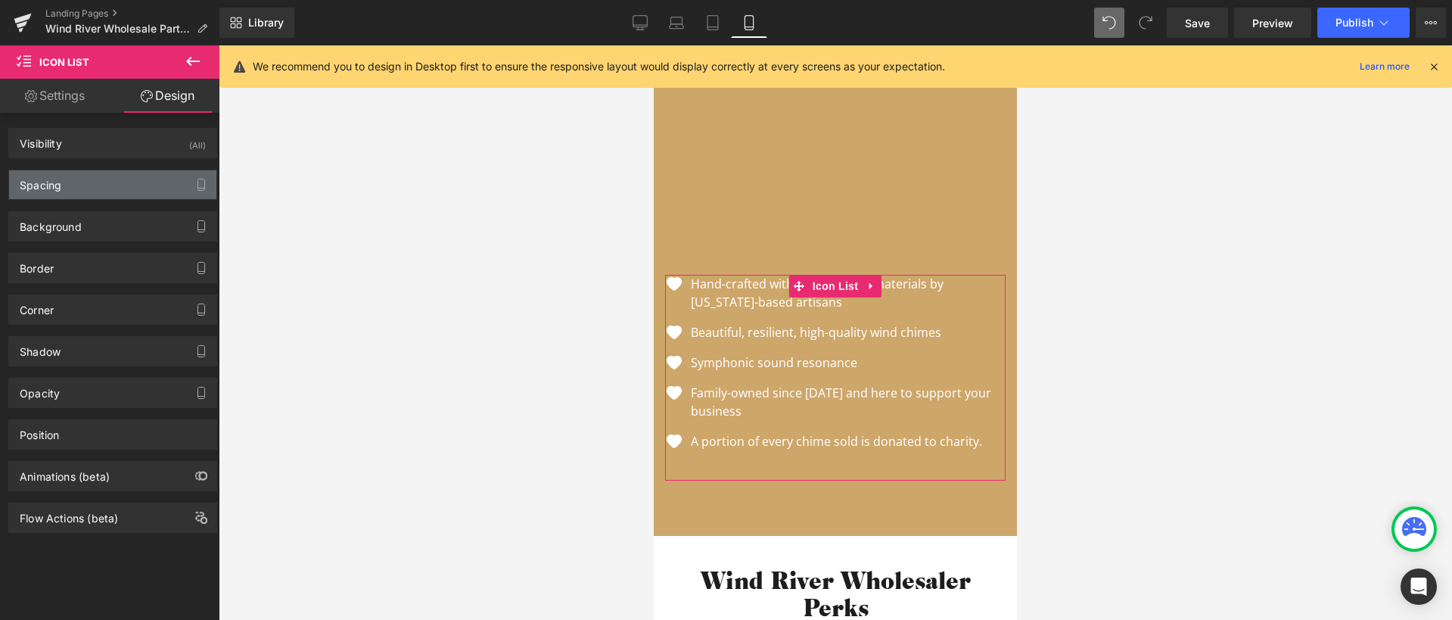
click at [95, 180] on div "Spacing" at bounding box center [112, 184] width 207 height 29
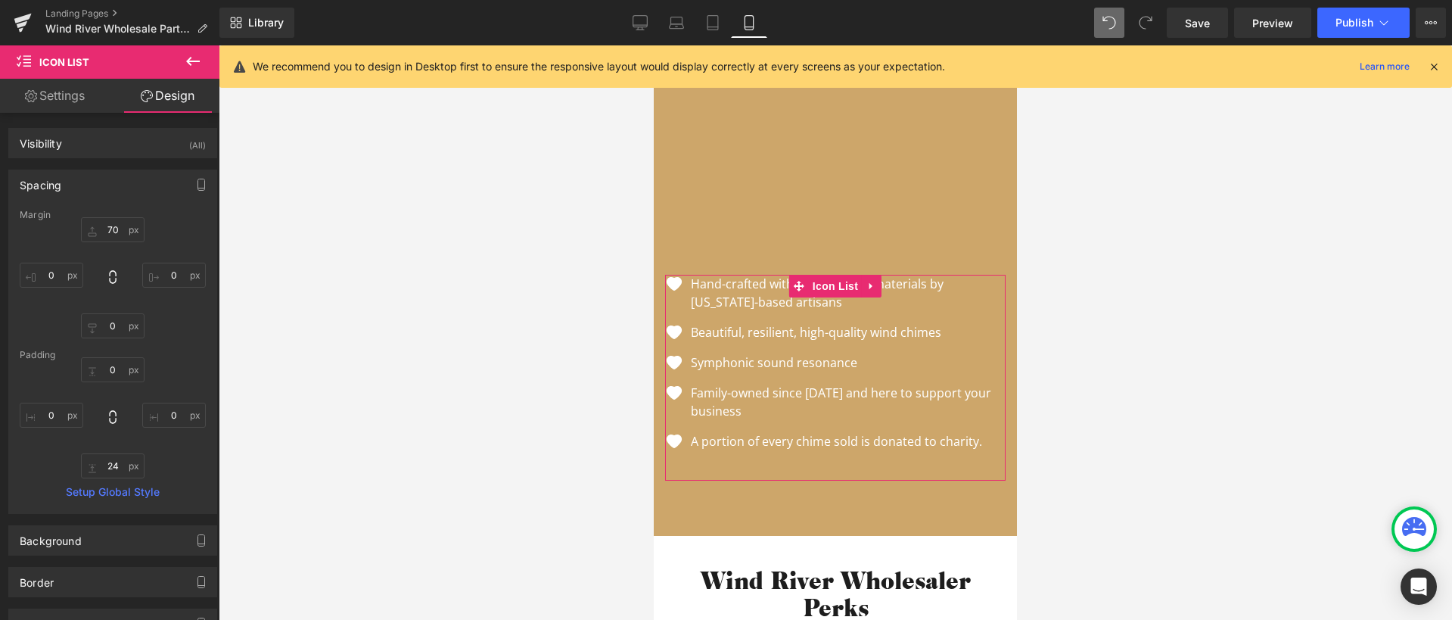
type input "70"
type input "0"
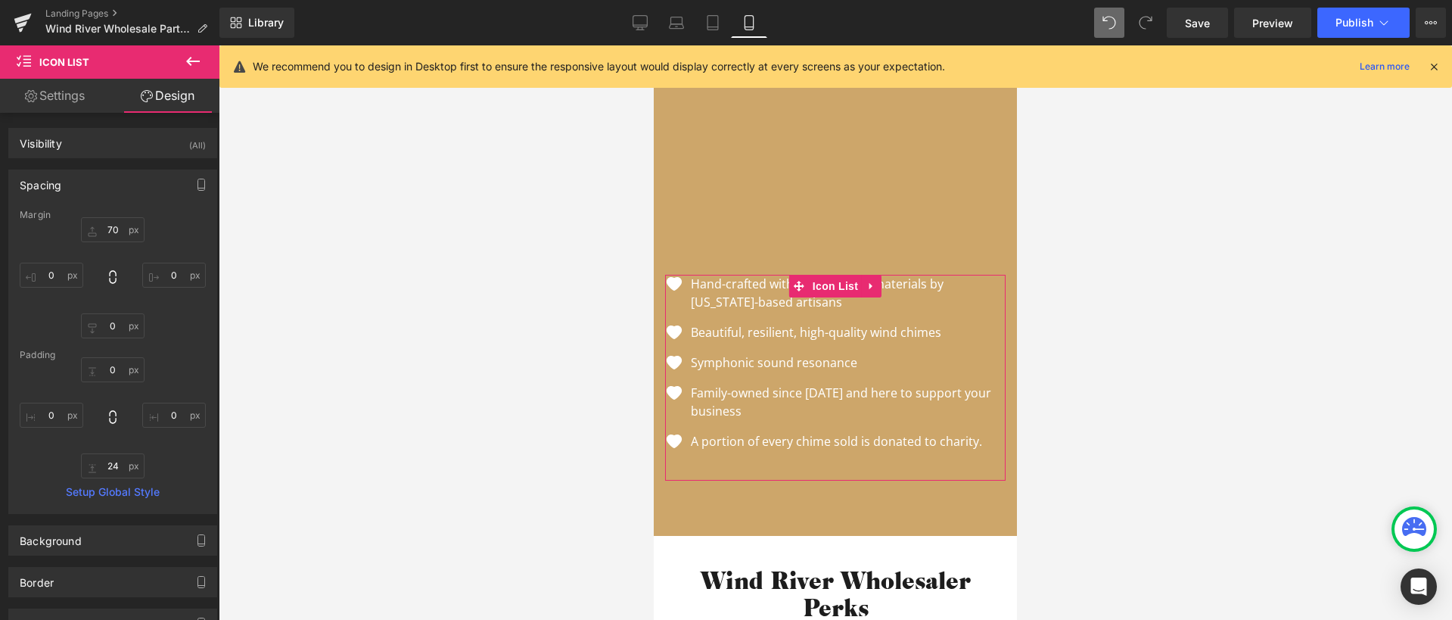
type input "0"
type input "24"
click at [57, 415] on input "0" at bounding box center [52, 414] width 64 height 25
type input "5"
click at [163, 420] on input "0" at bounding box center [174, 414] width 64 height 25
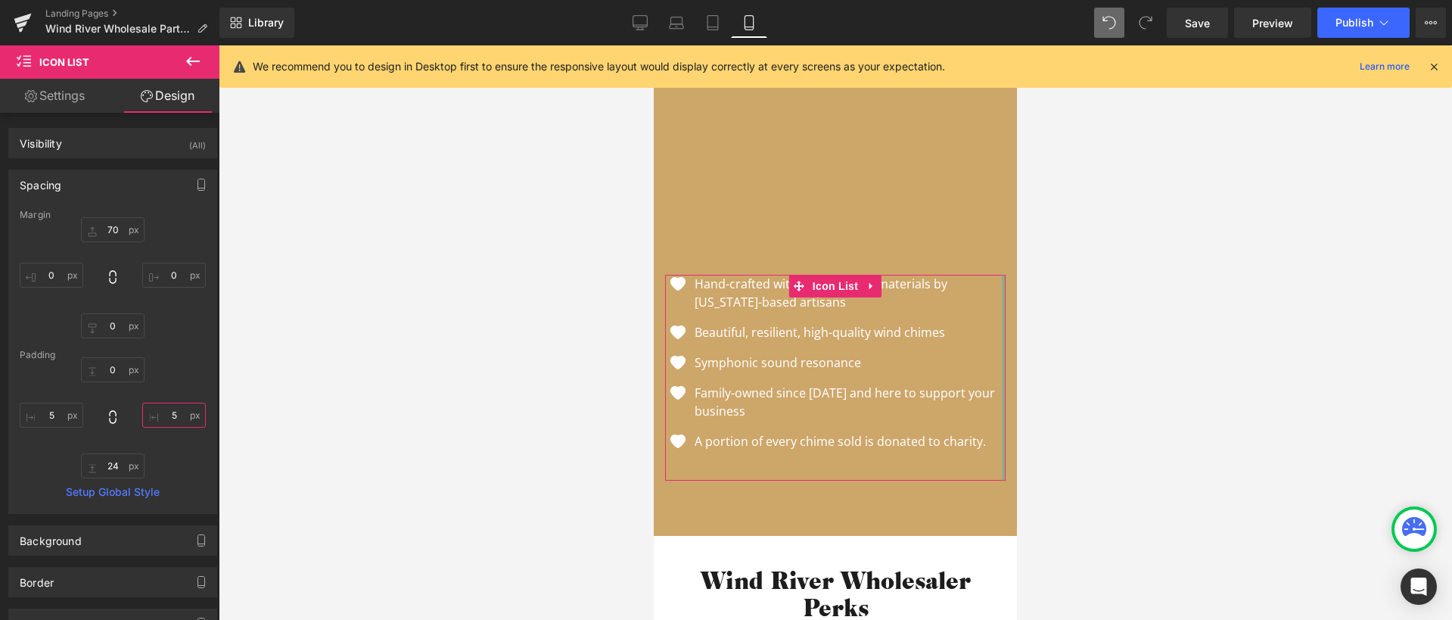
drag, startPoint x: 175, startPoint y: 418, endPoint x: 158, endPoint y: 416, distance: 16.8
click at [158, 416] on input "5" at bounding box center [174, 414] width 64 height 25
type input "10"
click at [57, 416] on input "5" at bounding box center [52, 414] width 64 height 25
type input "10"
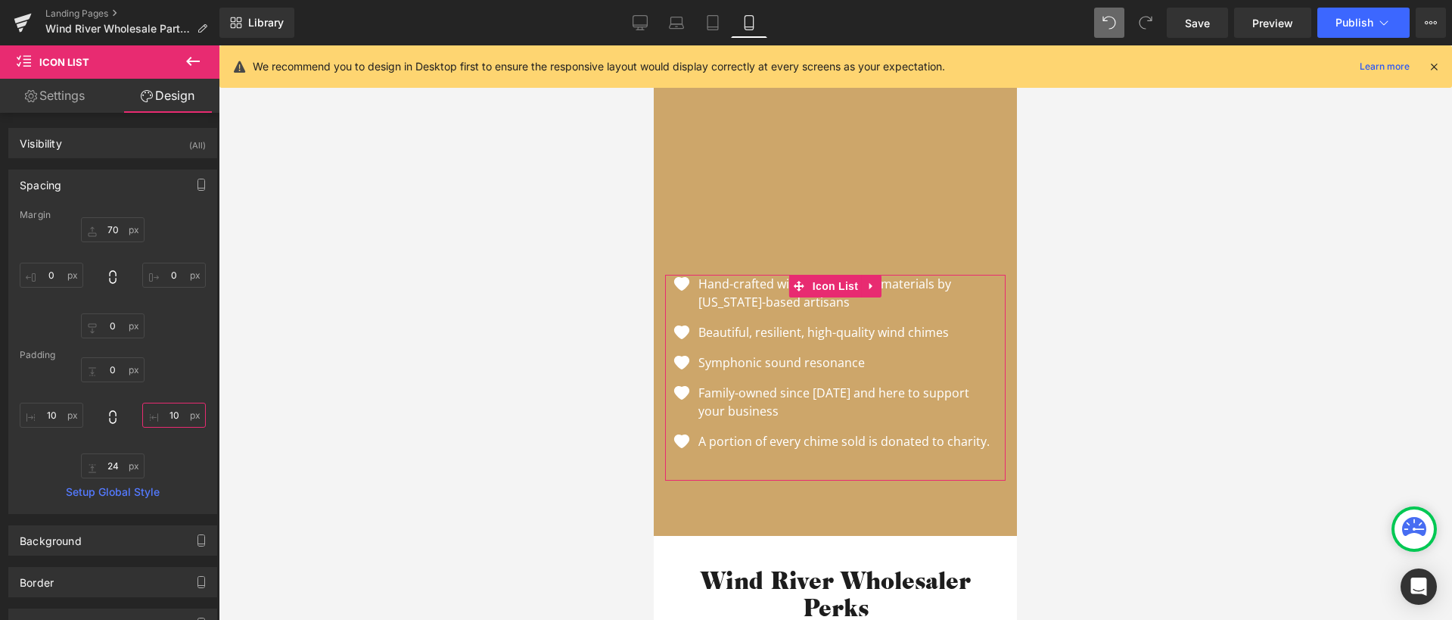
click at [172, 415] on input "10" at bounding box center [174, 414] width 64 height 25
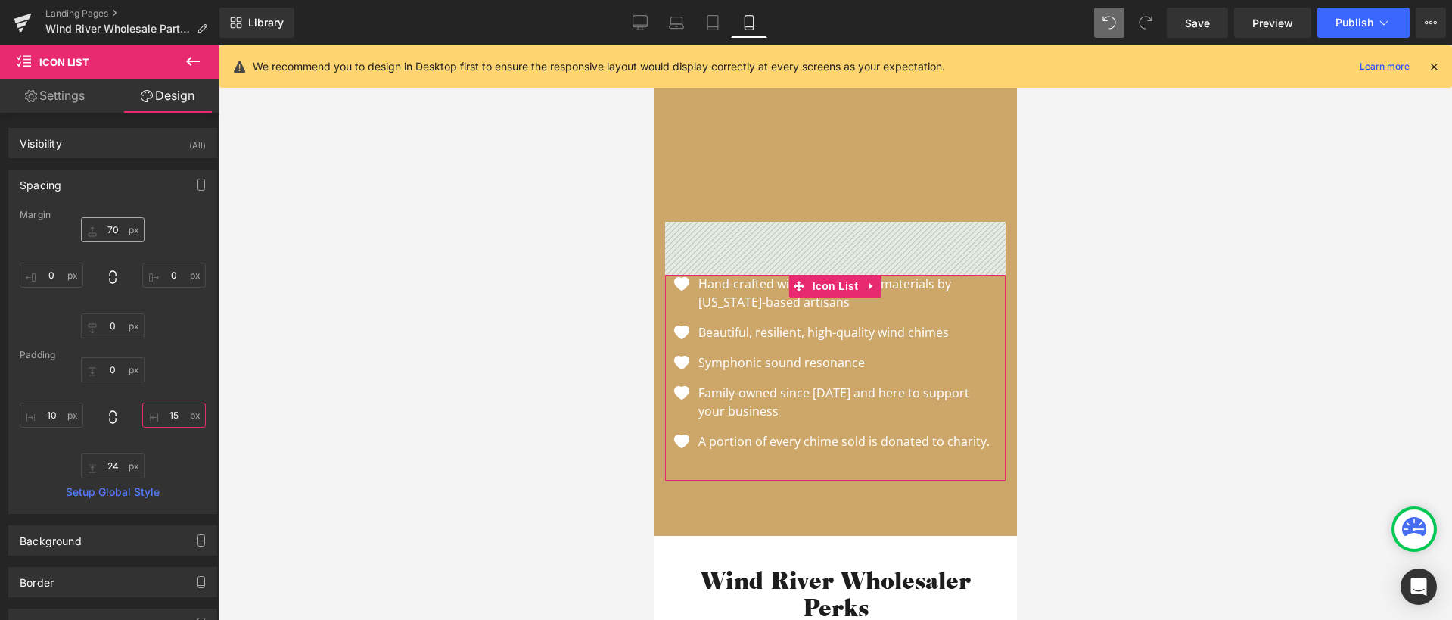
type input "15"
click at [110, 226] on input "70" at bounding box center [113, 229] width 64 height 25
drag, startPoint x: 116, startPoint y: 232, endPoint x: 105, endPoint y: 229, distance: 11.0
click at [100, 225] on input "70" at bounding box center [113, 229] width 64 height 25
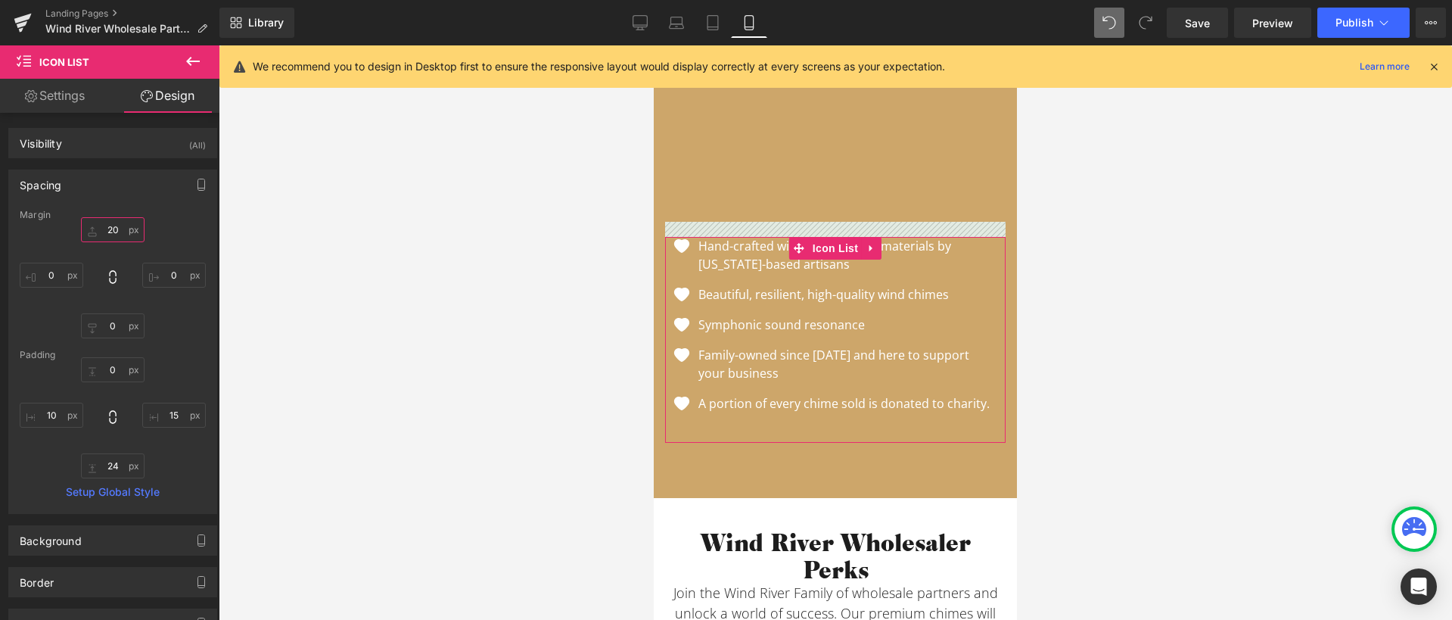
click at [101, 233] on input "20" at bounding box center [113, 229] width 64 height 25
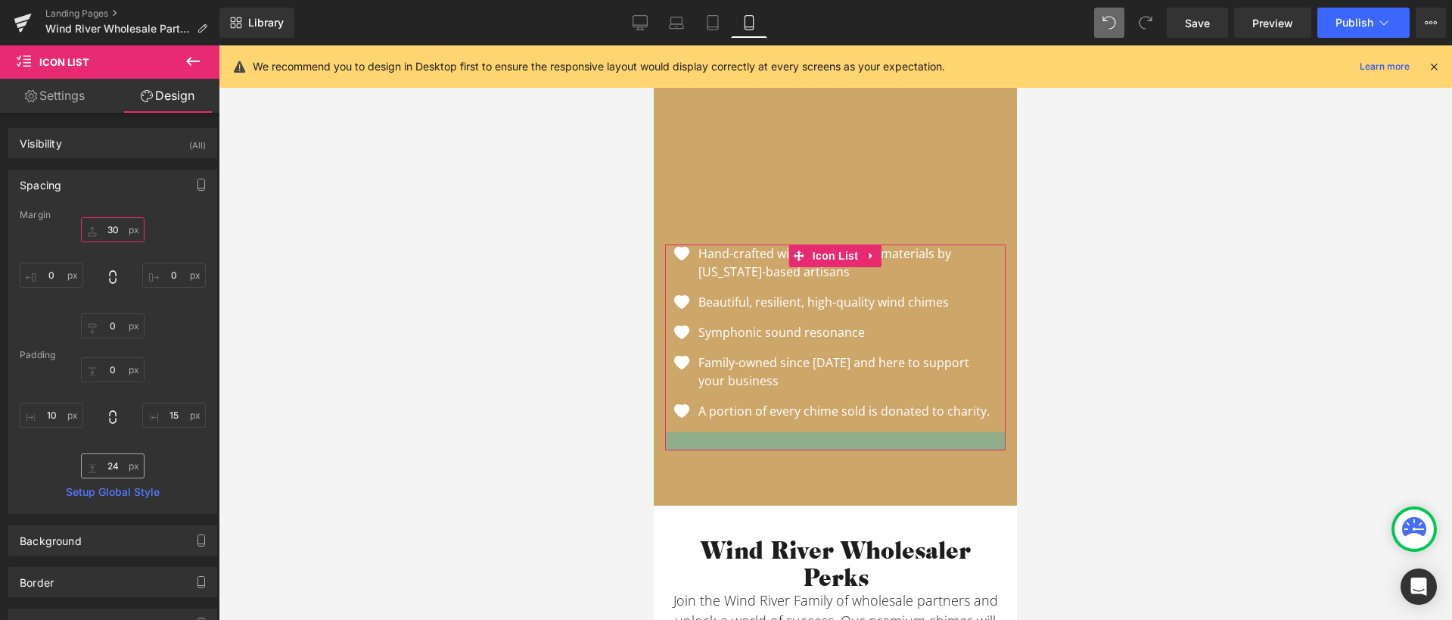
type input "30"
click at [113, 468] on input "24" at bounding box center [113, 465] width 64 height 25
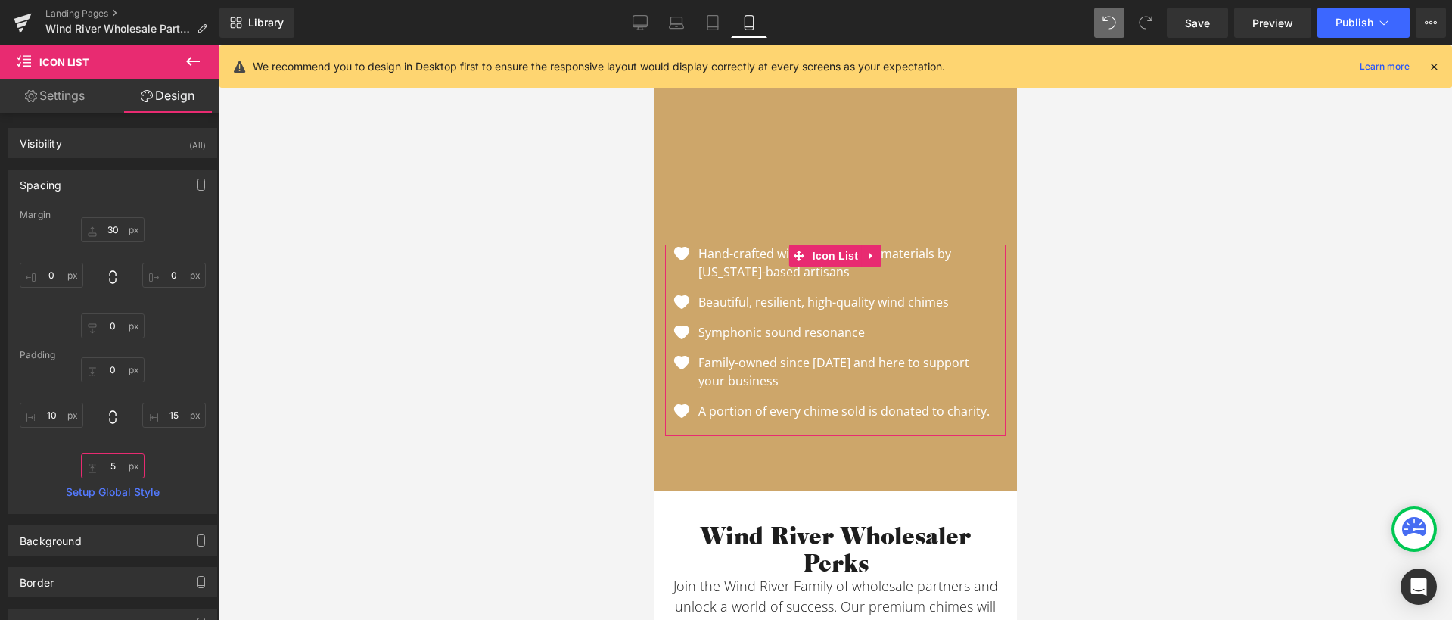
drag, startPoint x: 113, startPoint y: 468, endPoint x: 101, endPoint y: 463, distance: 13.2
click at [101, 463] on input "5" at bounding box center [113, 465] width 64 height 25
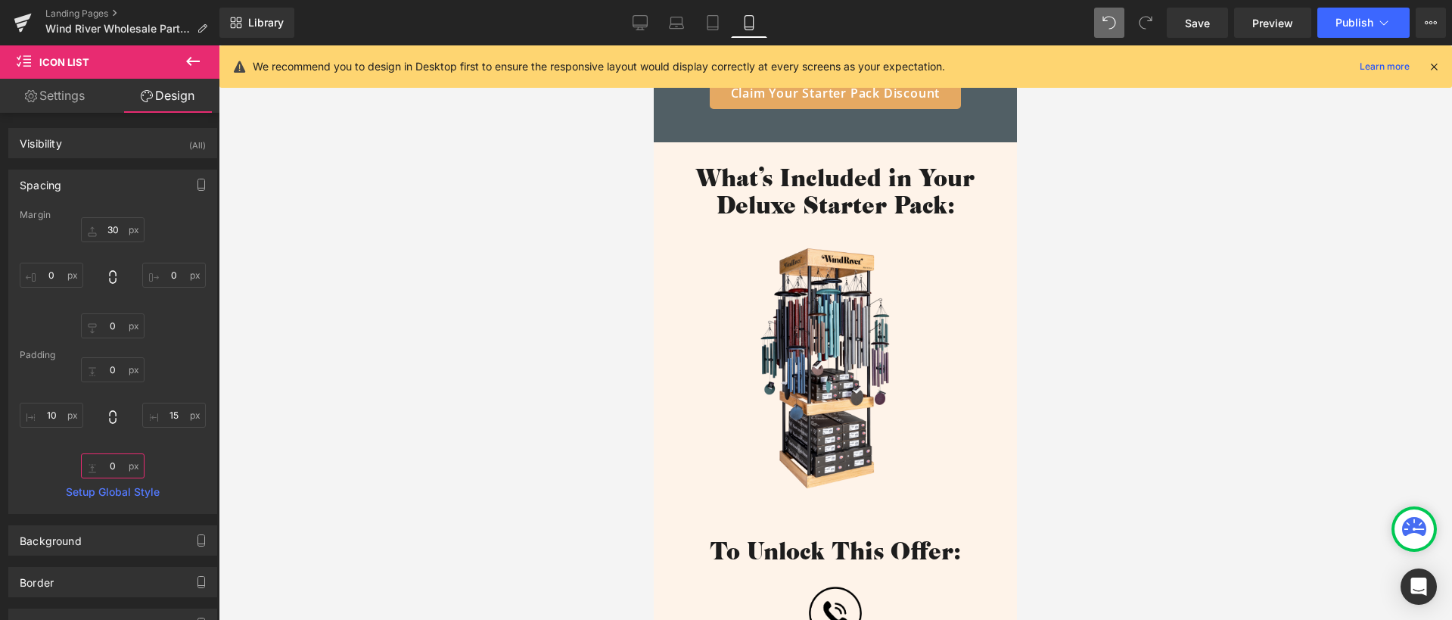
scroll to position [456, 0]
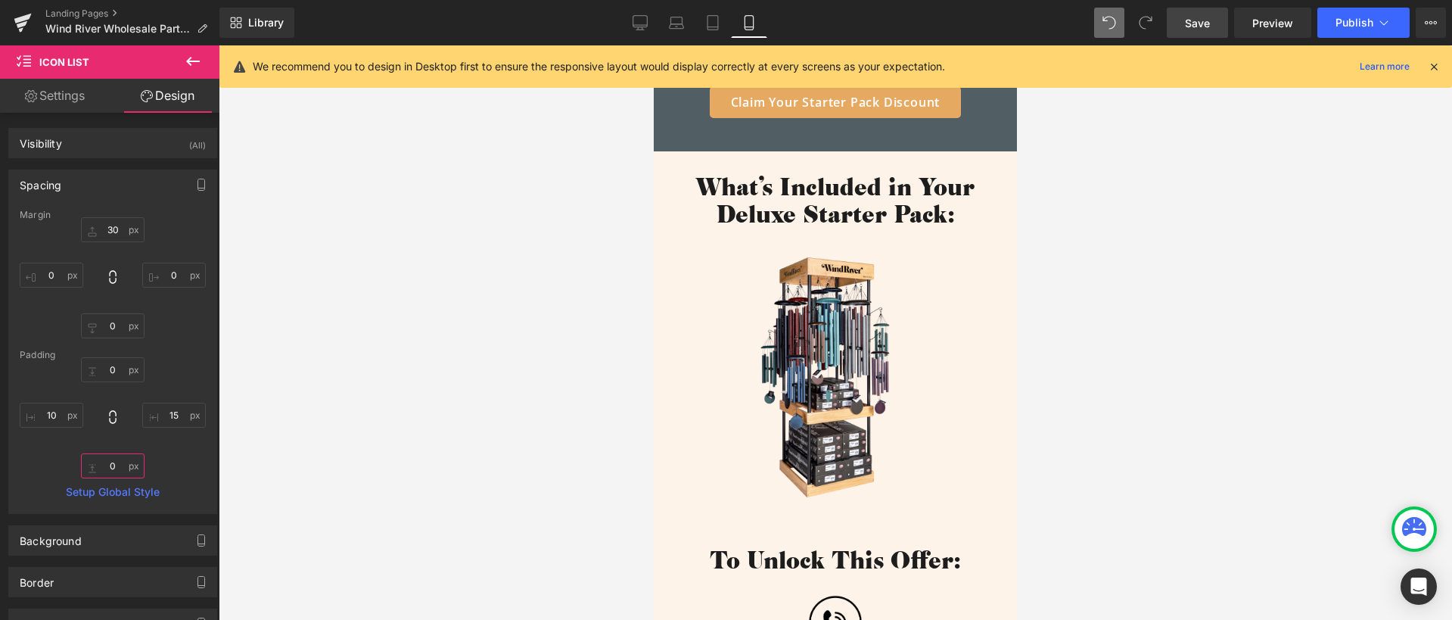
type input "0"
click at [1185, 31] on link "Save" at bounding box center [1197, 23] width 61 height 30
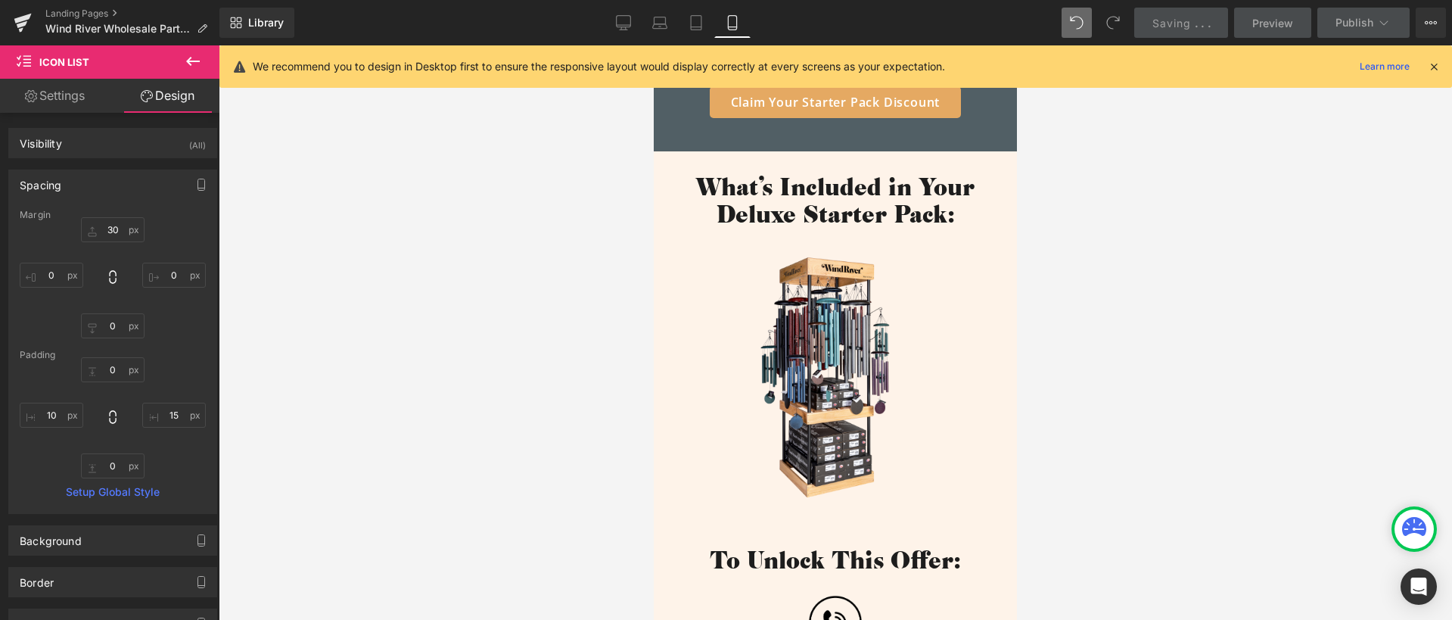
click at [856, 294] on img at bounding box center [835, 396] width 182 height 281
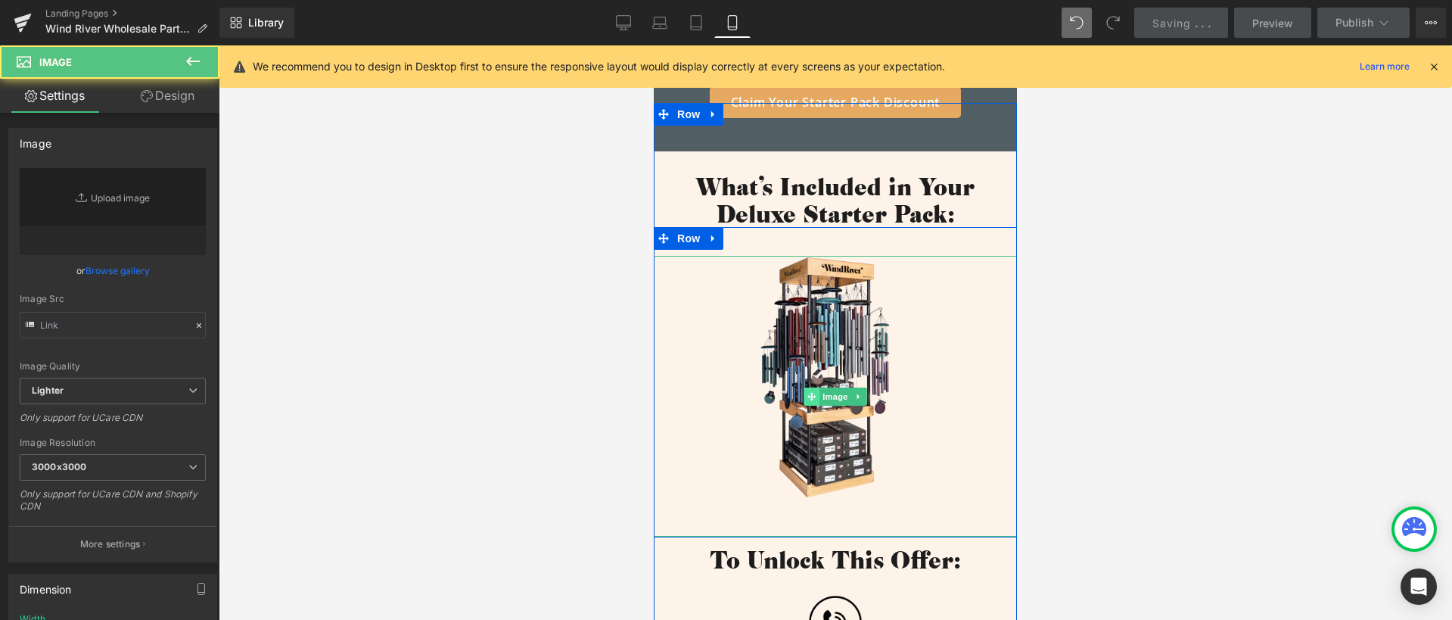
type input "[URL][DOMAIN_NAME]"
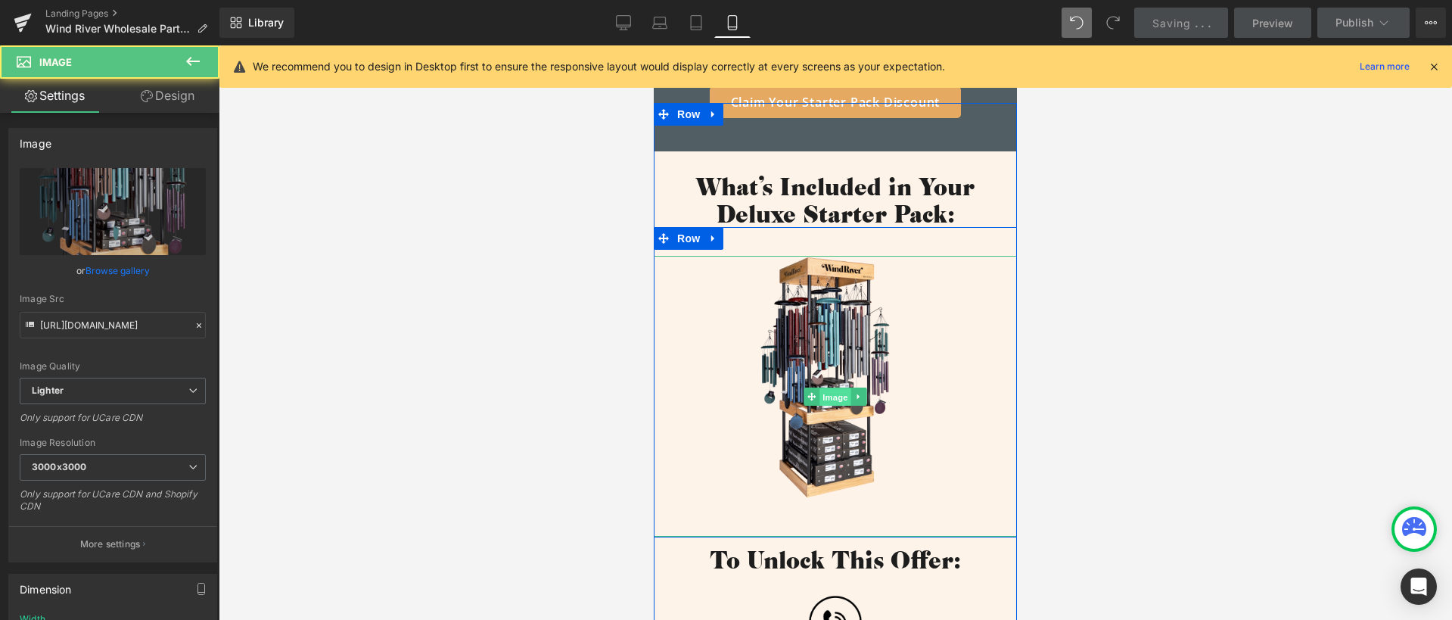
click at [828, 397] on span "Image" at bounding box center [835, 397] width 32 height 18
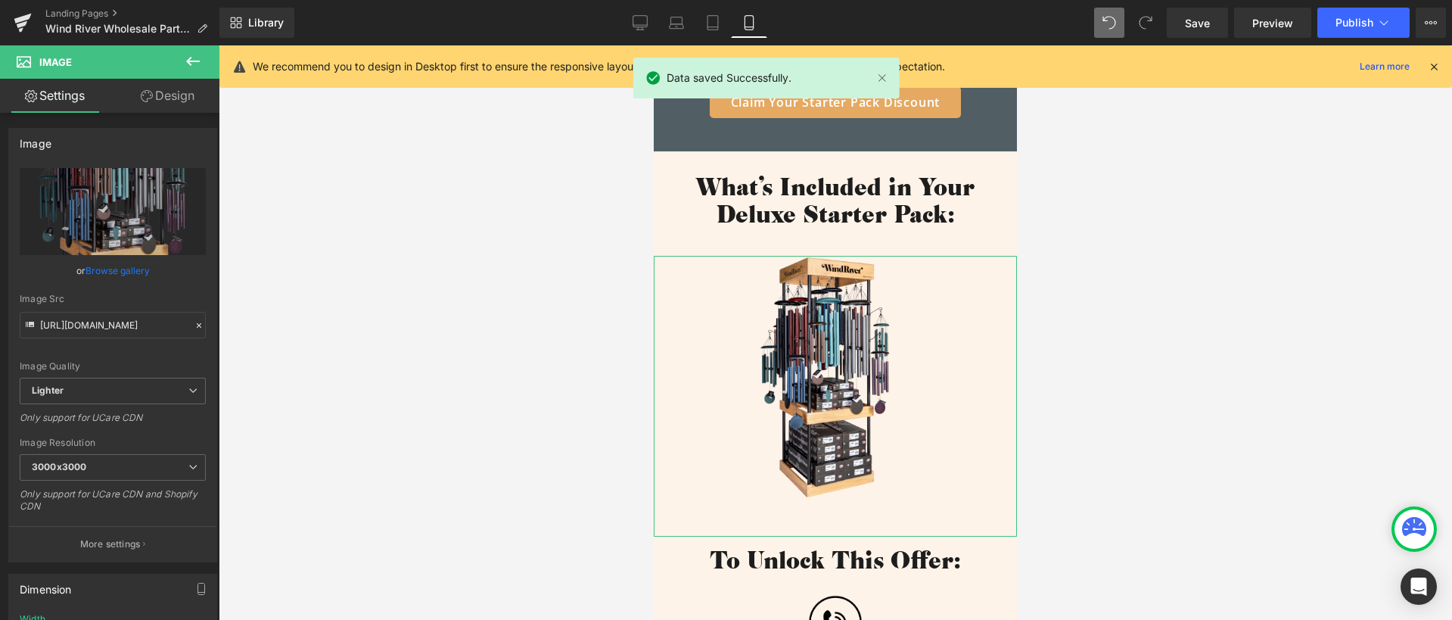
click at [163, 95] on link "Design" at bounding box center [168, 96] width 110 height 34
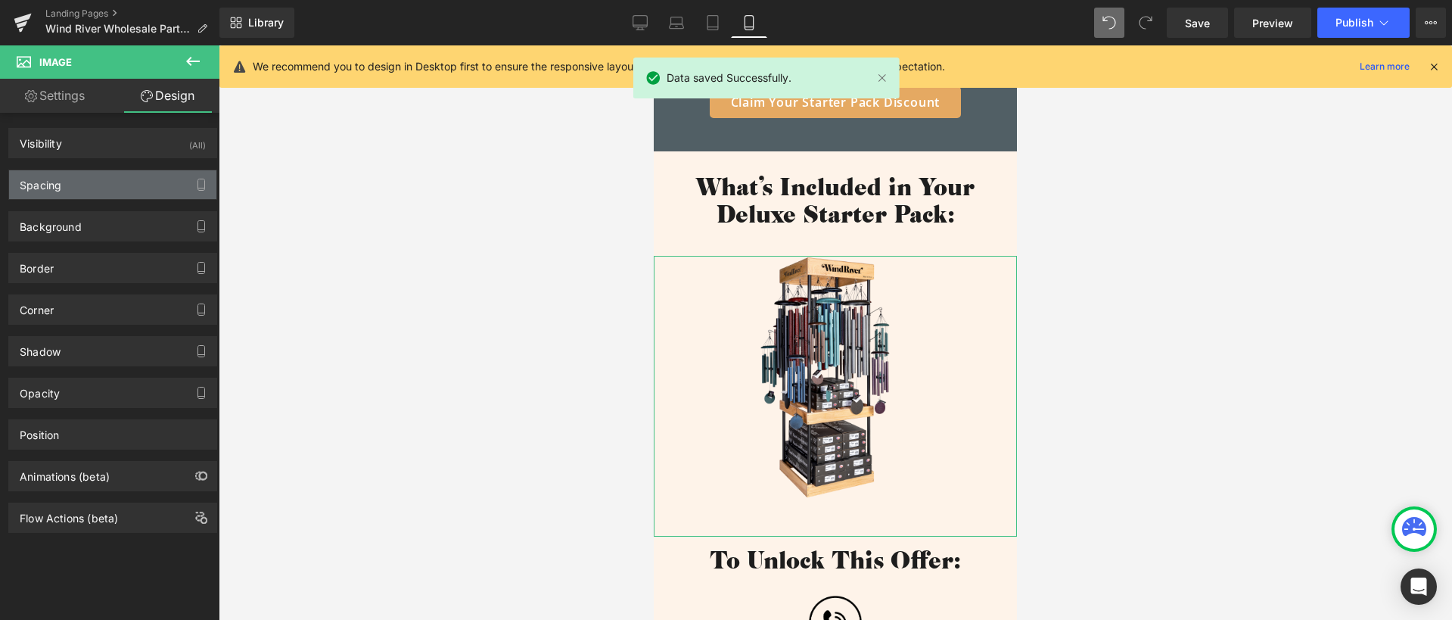
click at [76, 190] on div "Spacing" at bounding box center [112, 184] width 207 height 29
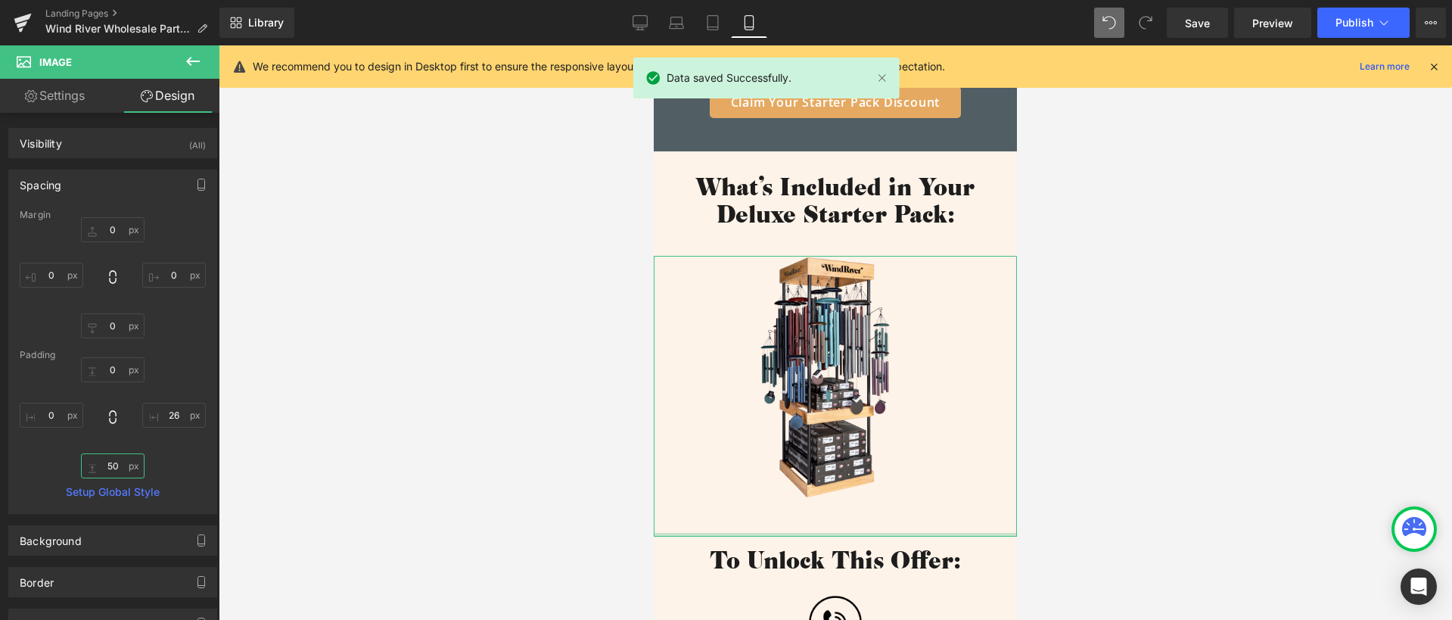
click at [117, 462] on input "50" at bounding box center [113, 465] width 64 height 25
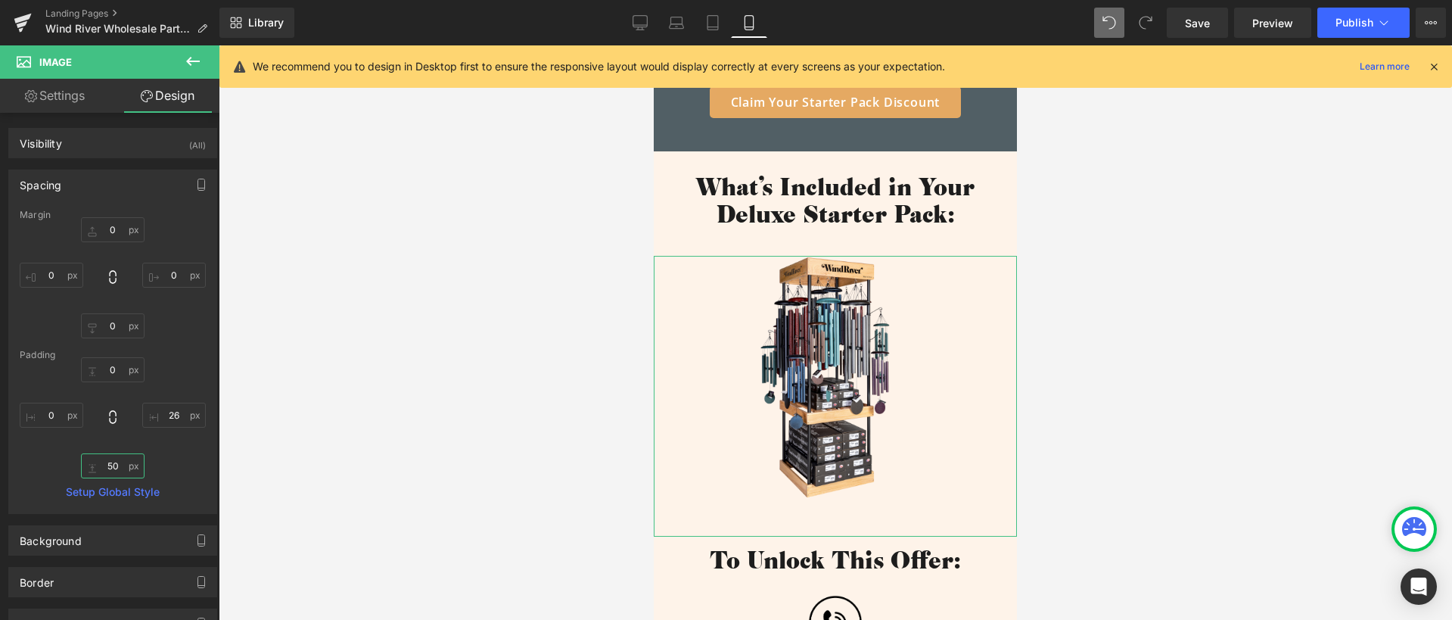
type input "0"
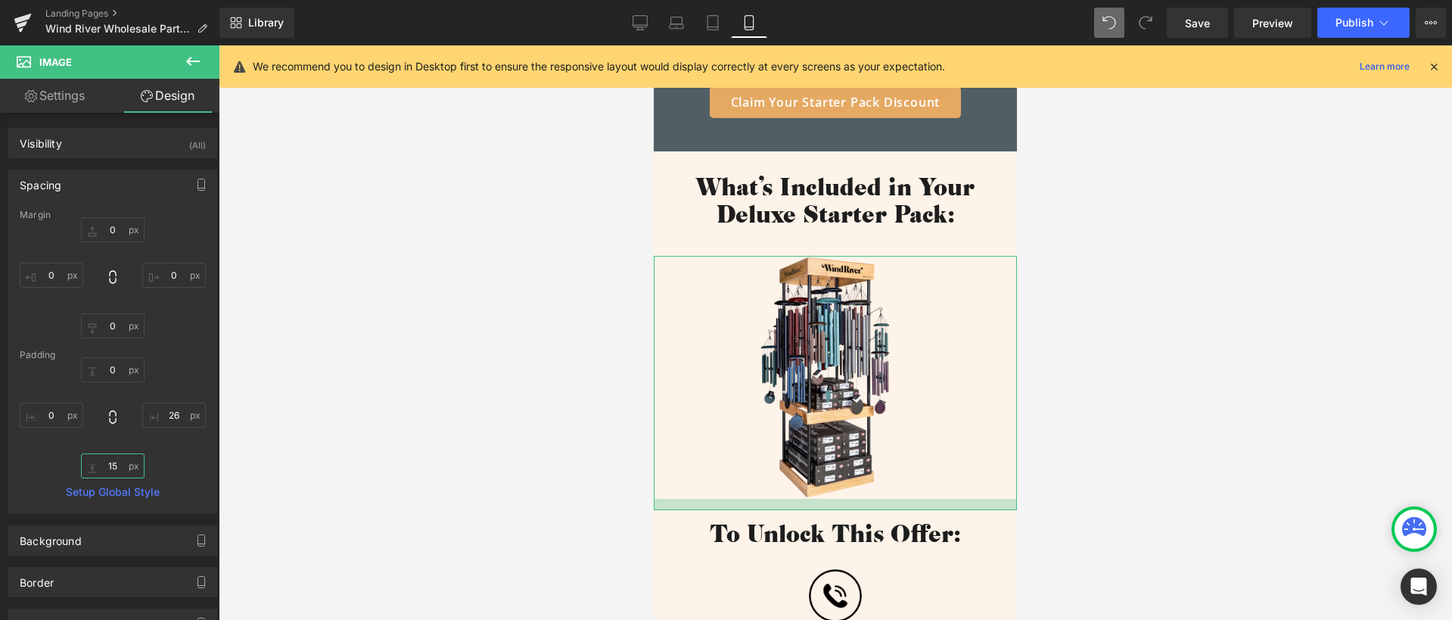
click at [102, 465] on input "15" at bounding box center [113, 465] width 64 height 25
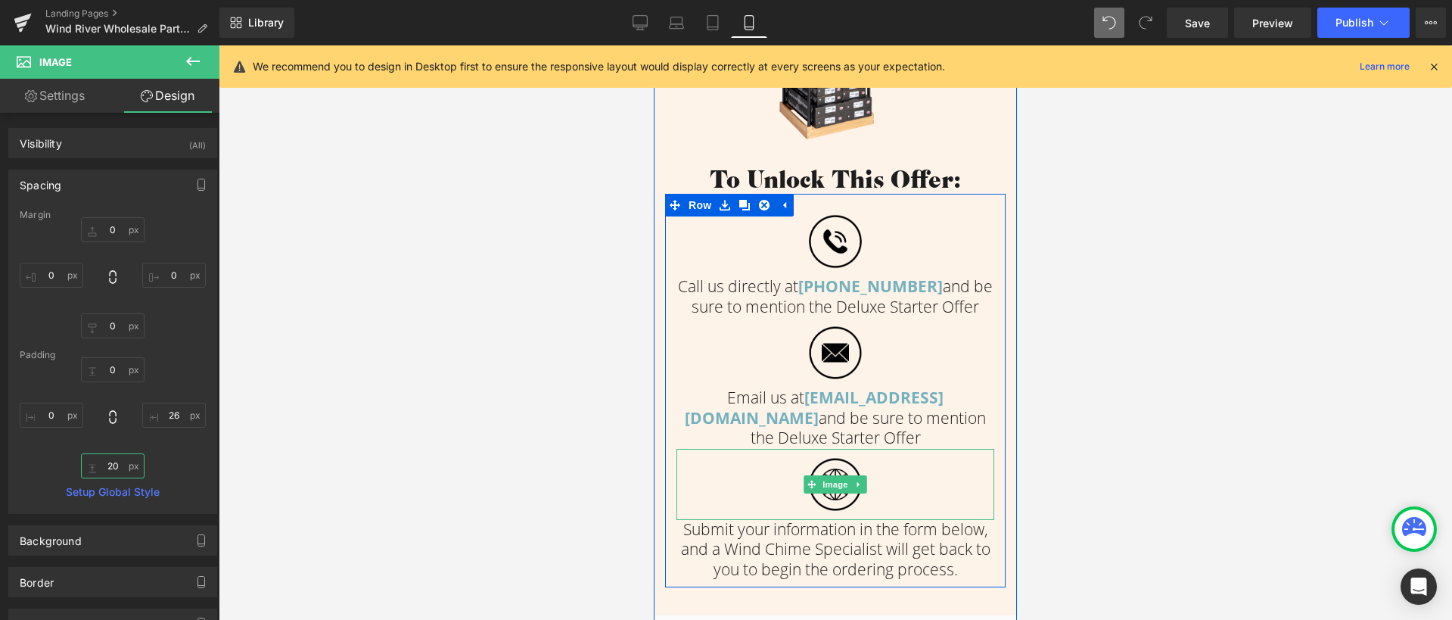
scroll to position [808, 0]
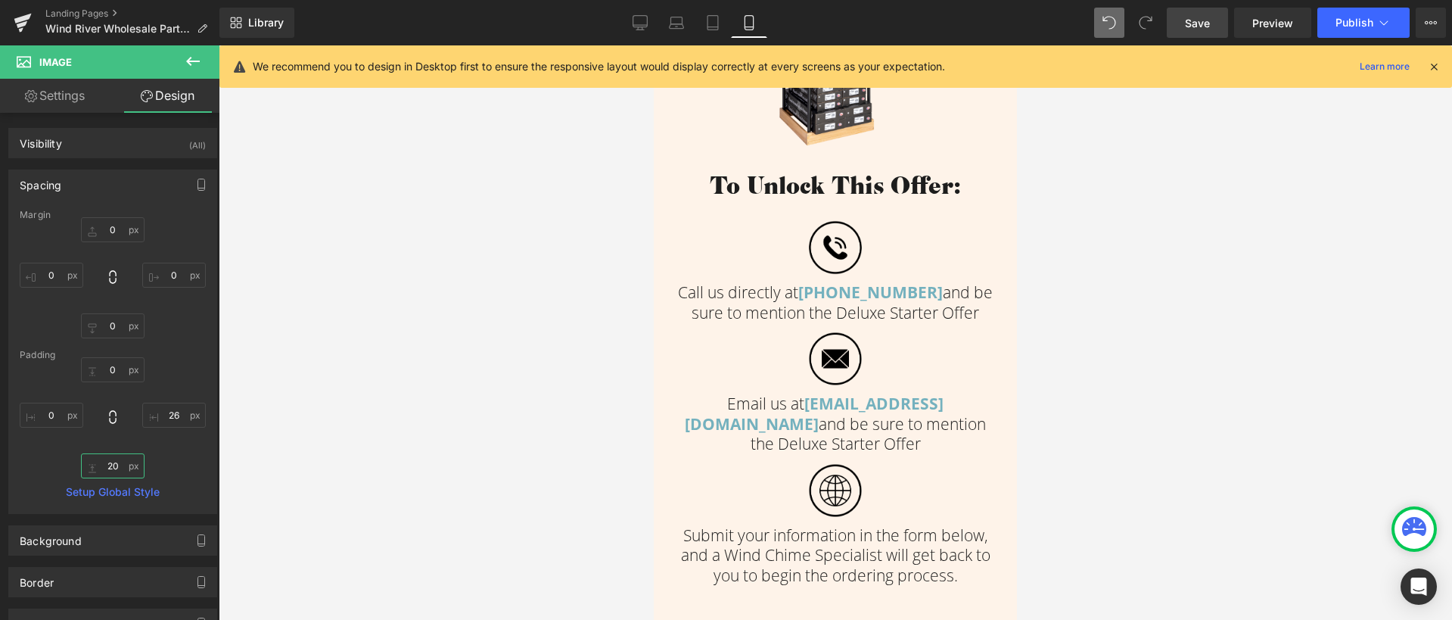
type input "20"
click at [1196, 20] on span "Save" at bounding box center [1197, 23] width 25 height 16
click at [638, 27] on icon at bounding box center [639, 28] width 5 height 3
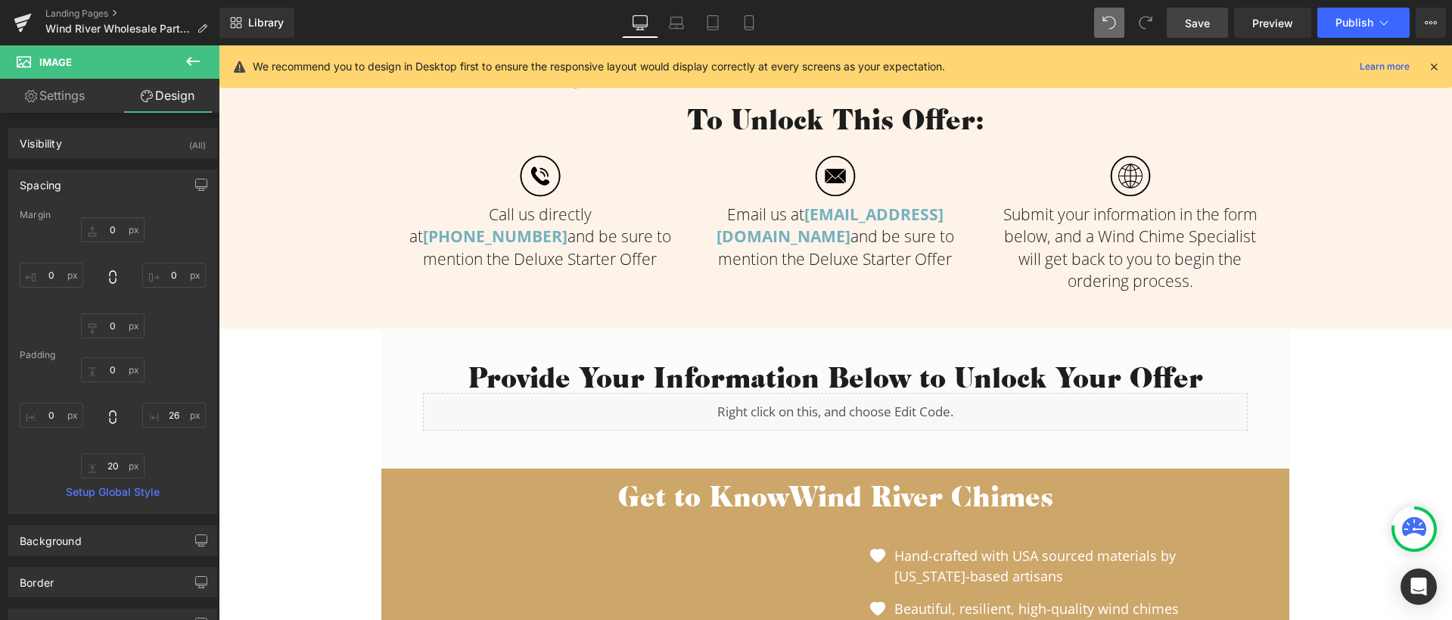
type input "0"
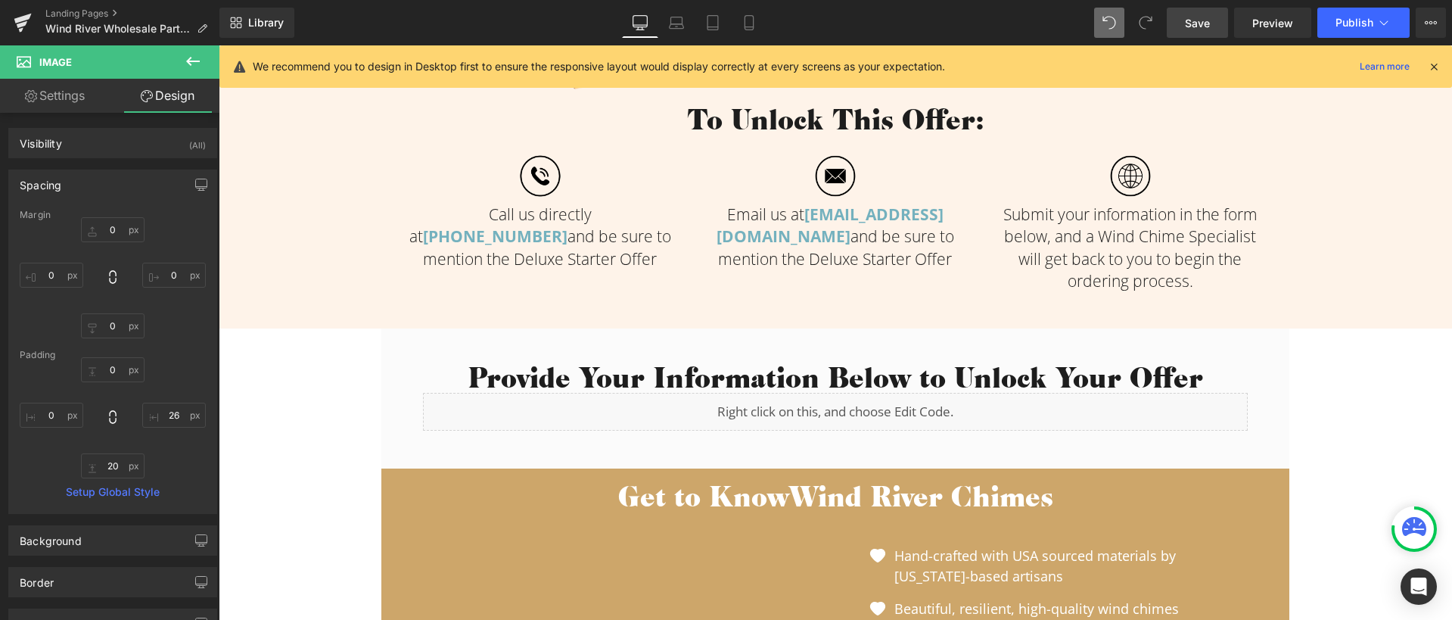
type input "26"
type input "5"
type input "0"
